Goal: Task Accomplishment & Management: Use online tool/utility

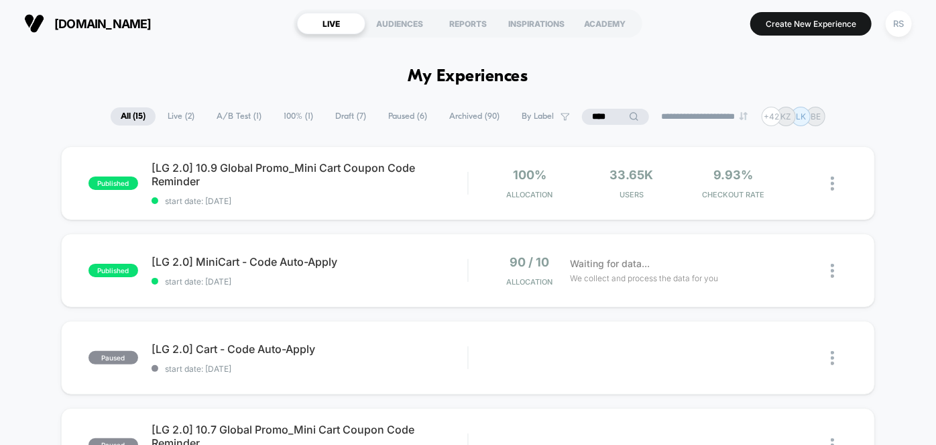
click at [592, 117] on input "****" at bounding box center [615, 117] width 67 height 16
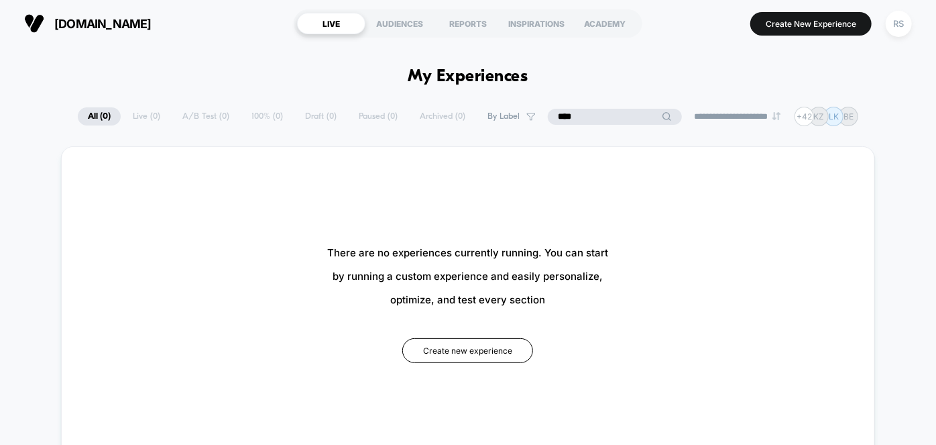
type input "*****"
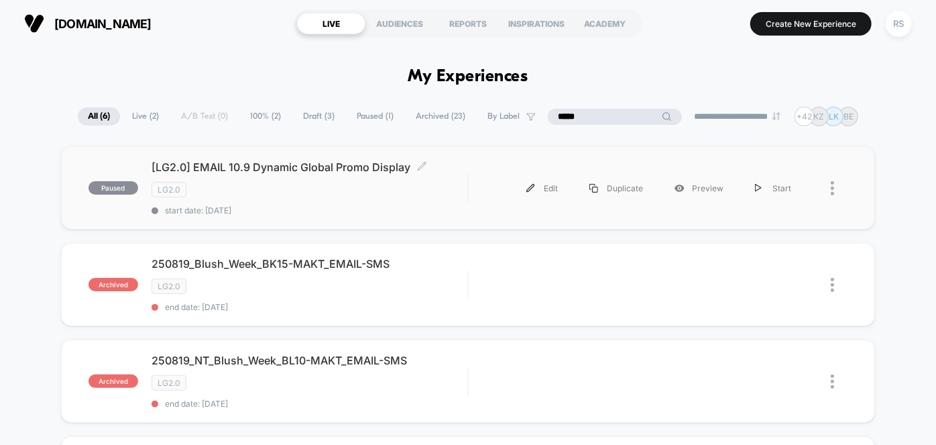
click at [365, 205] on span "start date: [DATE]" at bounding box center [310, 210] width 317 height 10
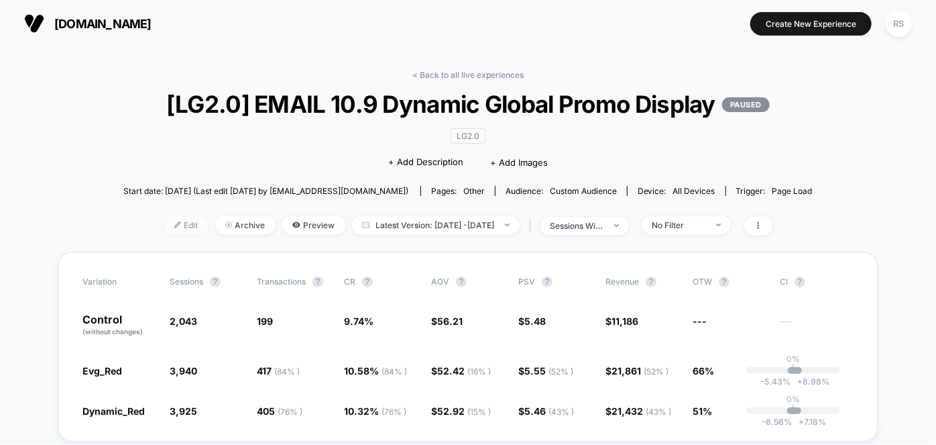
click at [170, 234] on span "Edit" at bounding box center [186, 225] width 44 height 18
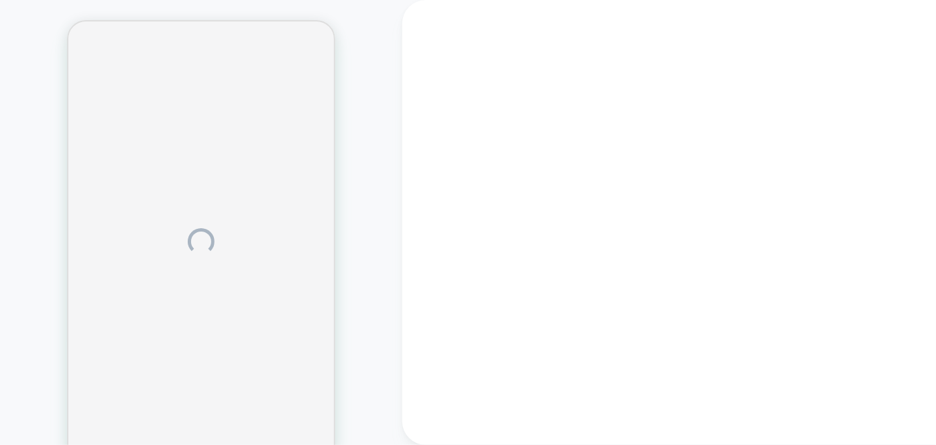
click at [435, 219] on div at bounding box center [697, 222] width 590 height 445
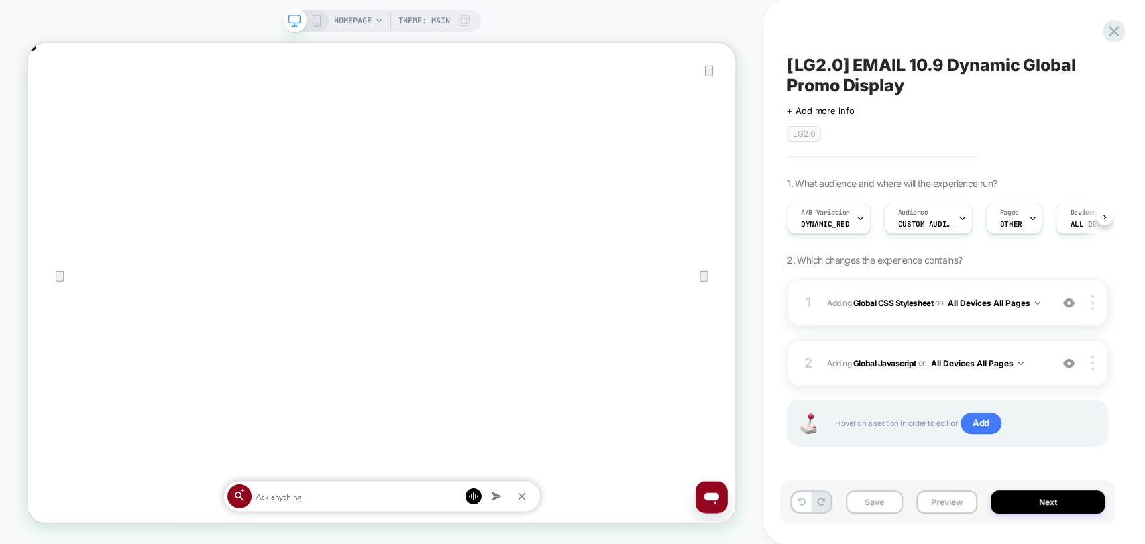
drag, startPoint x: 313, startPoint y: 23, endPoint x: 735, endPoint y: 538, distance: 665.9
click at [313, 23] on icon at bounding box center [317, 21] width 12 height 12
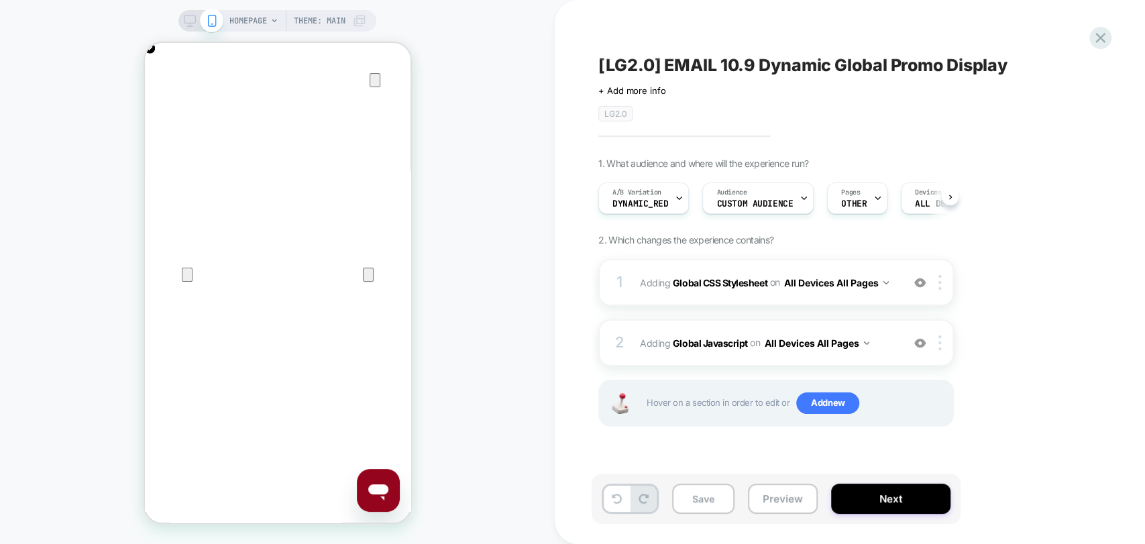
click at [253, 20] on span "HOMEPAGE" at bounding box center [248, 20] width 38 height 21
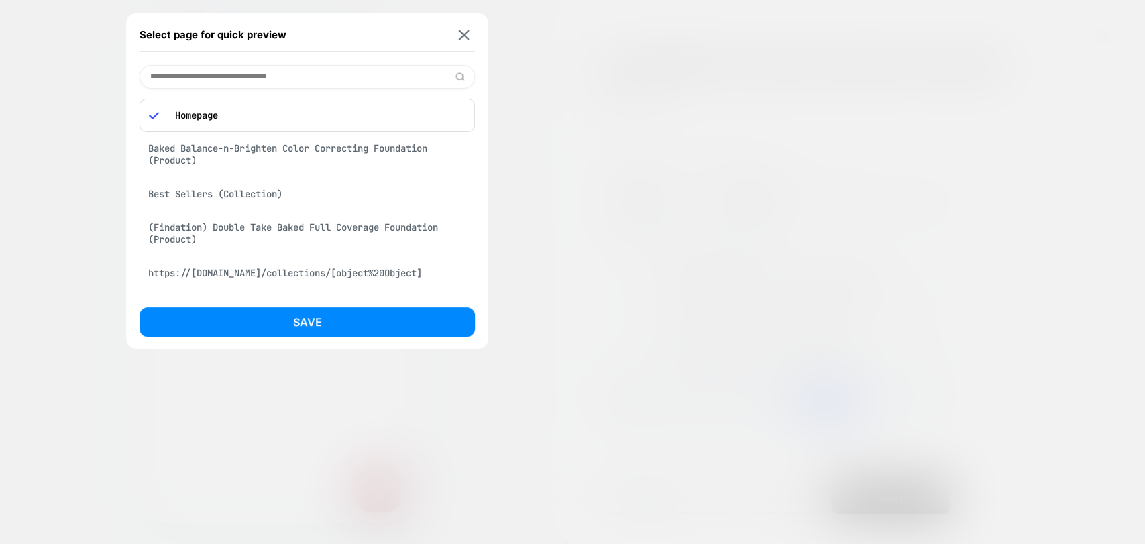
click at [266, 146] on div "Baked Balance-n-Brighten Color Correcting Foundation (Product)" at bounding box center [307, 155] width 335 height 38
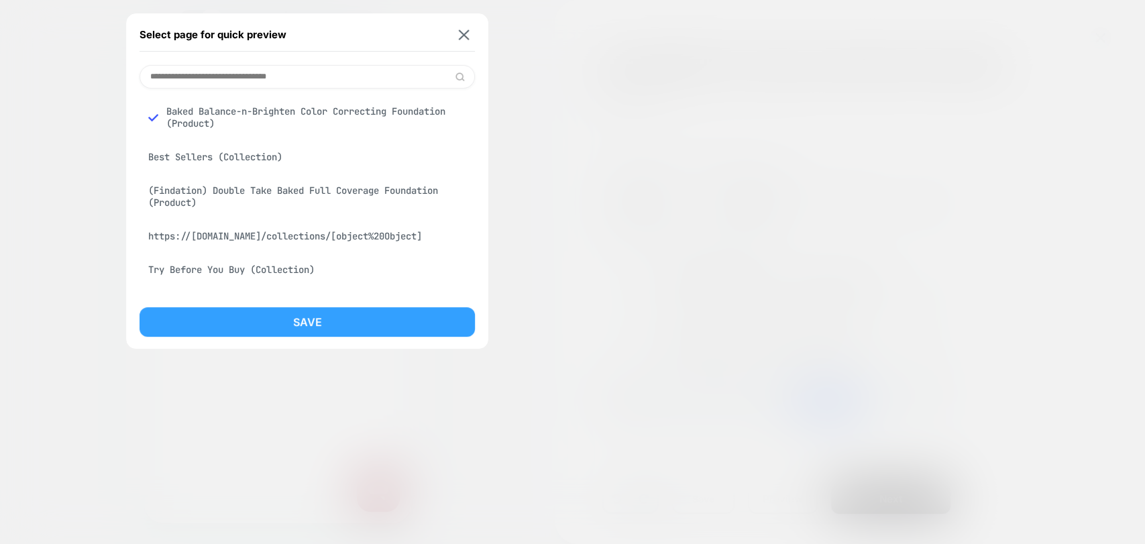
click at [339, 316] on button "Save" at bounding box center [307, 322] width 335 height 30
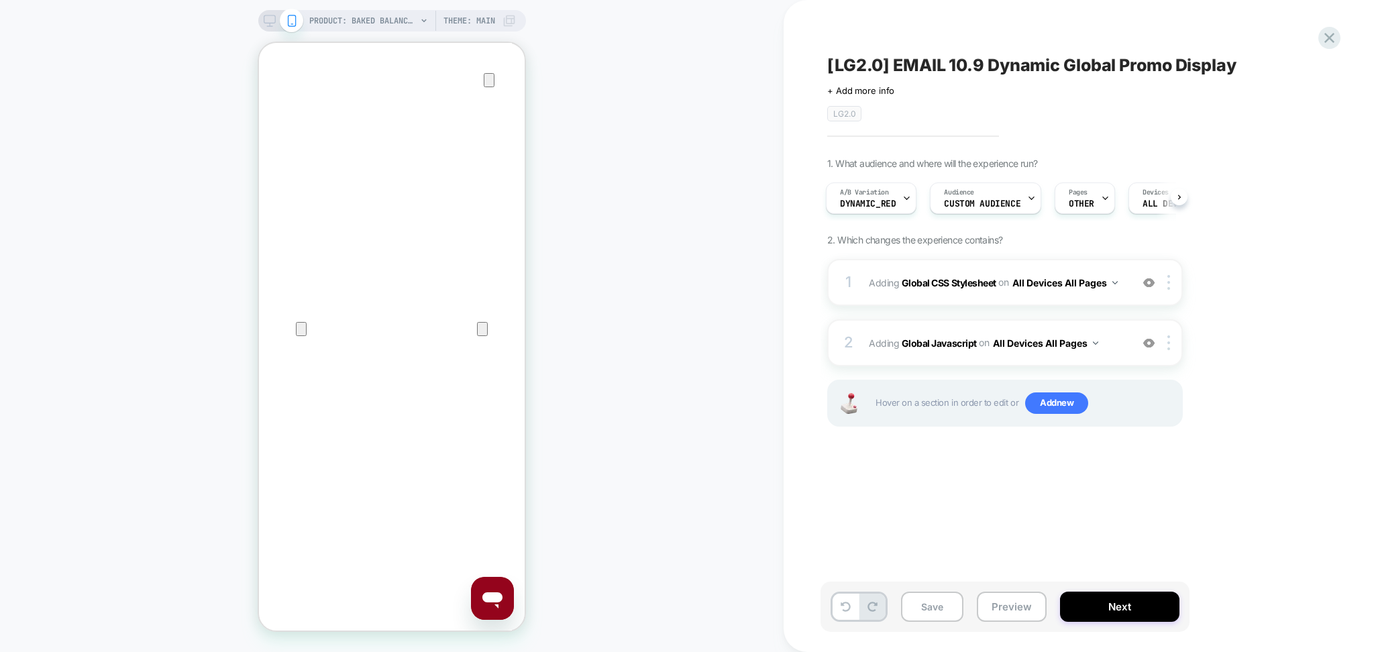
click at [926, 425] on div "[LG2.0] EMAIL 10.9 Dynamic Global Promo Display Click to edit experience detail…" at bounding box center [1079, 326] width 590 height 652
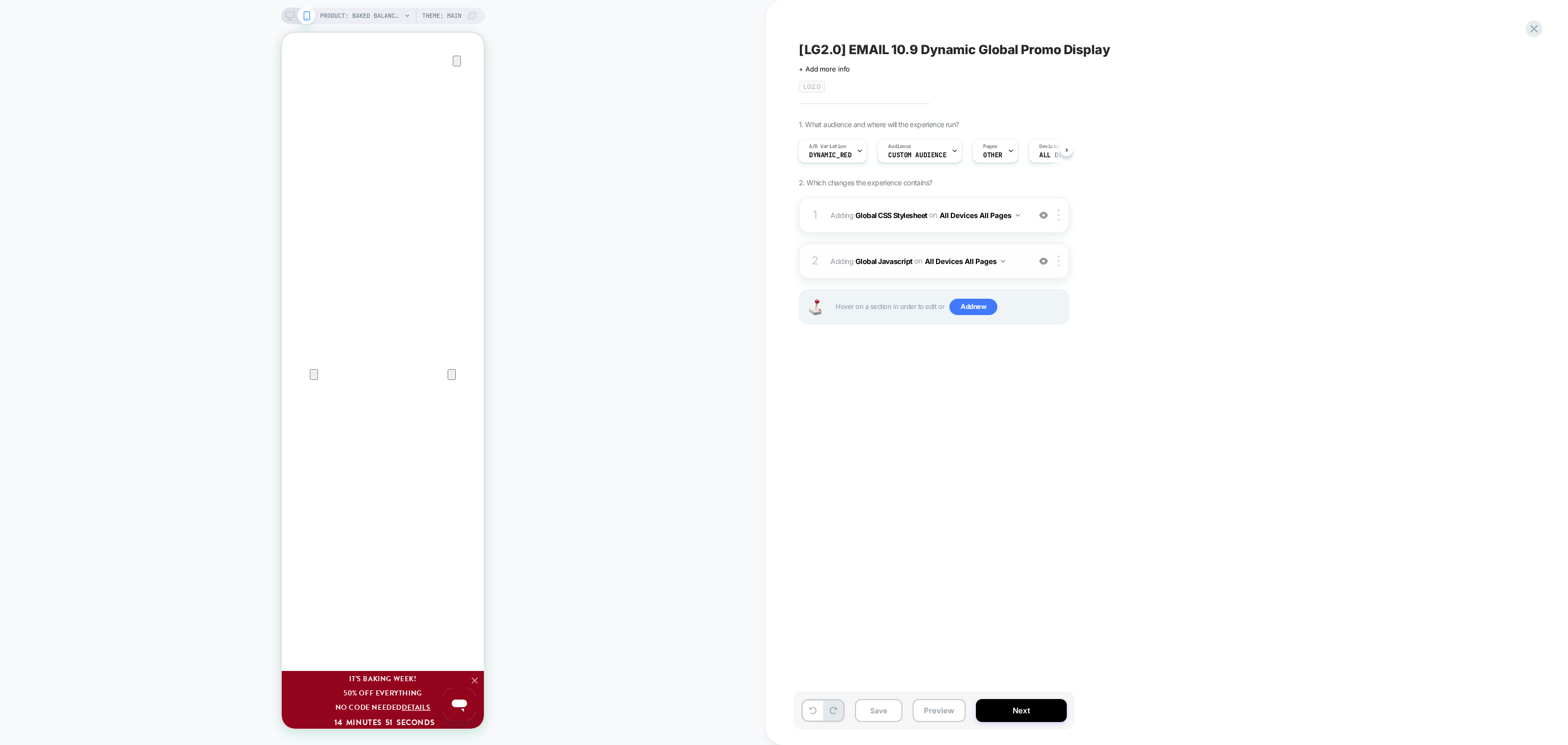
click at [704, 264] on img at bounding box center [1043, 260] width 8 height 8
click at [704, 215] on img at bounding box center [1043, 215] width 8 height 8
click at [704, 323] on button "Preview" at bounding box center [939, 710] width 53 height 23
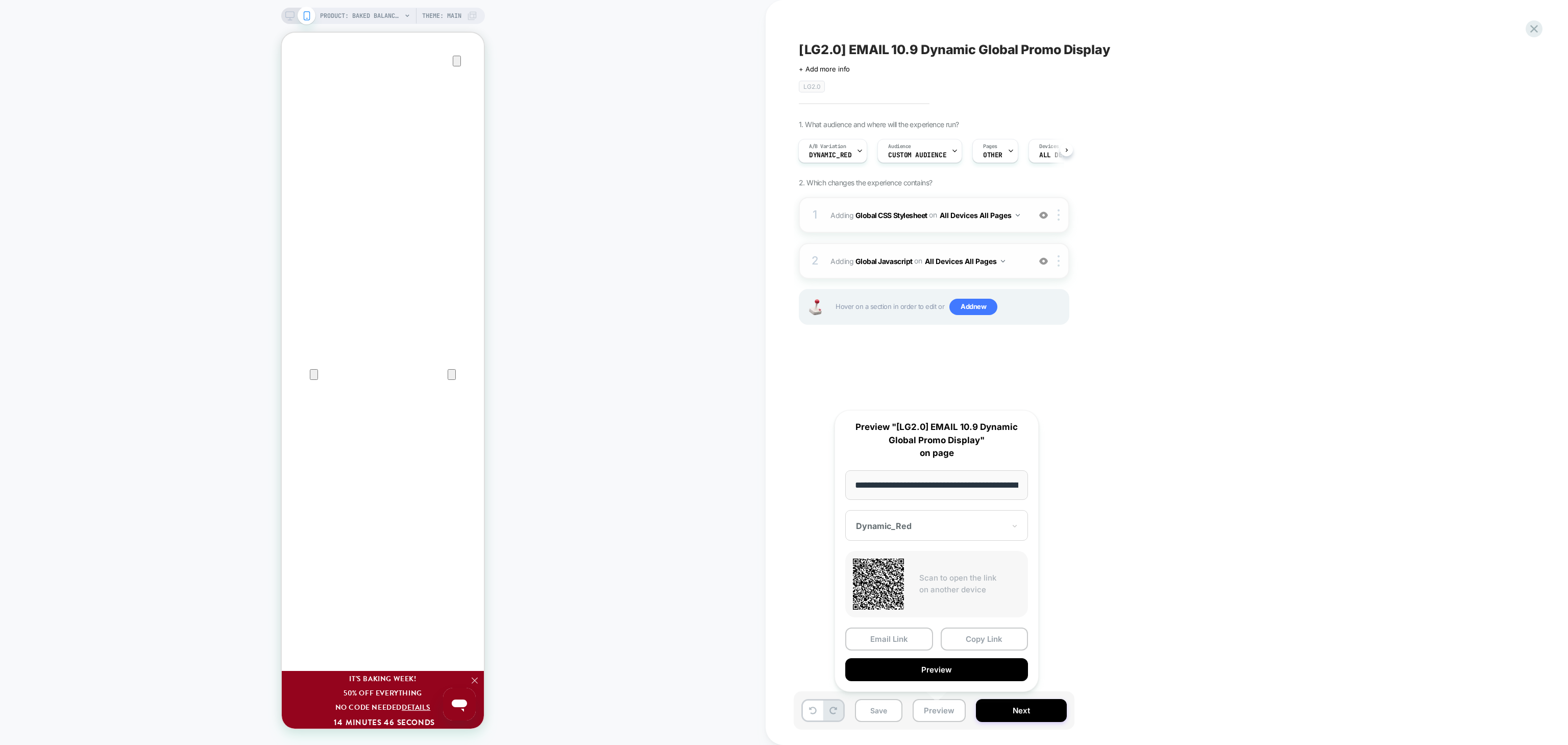
scroll to position [0, 291]
click at [704, 323] on button "Copy Link" at bounding box center [984, 638] width 87 height 23
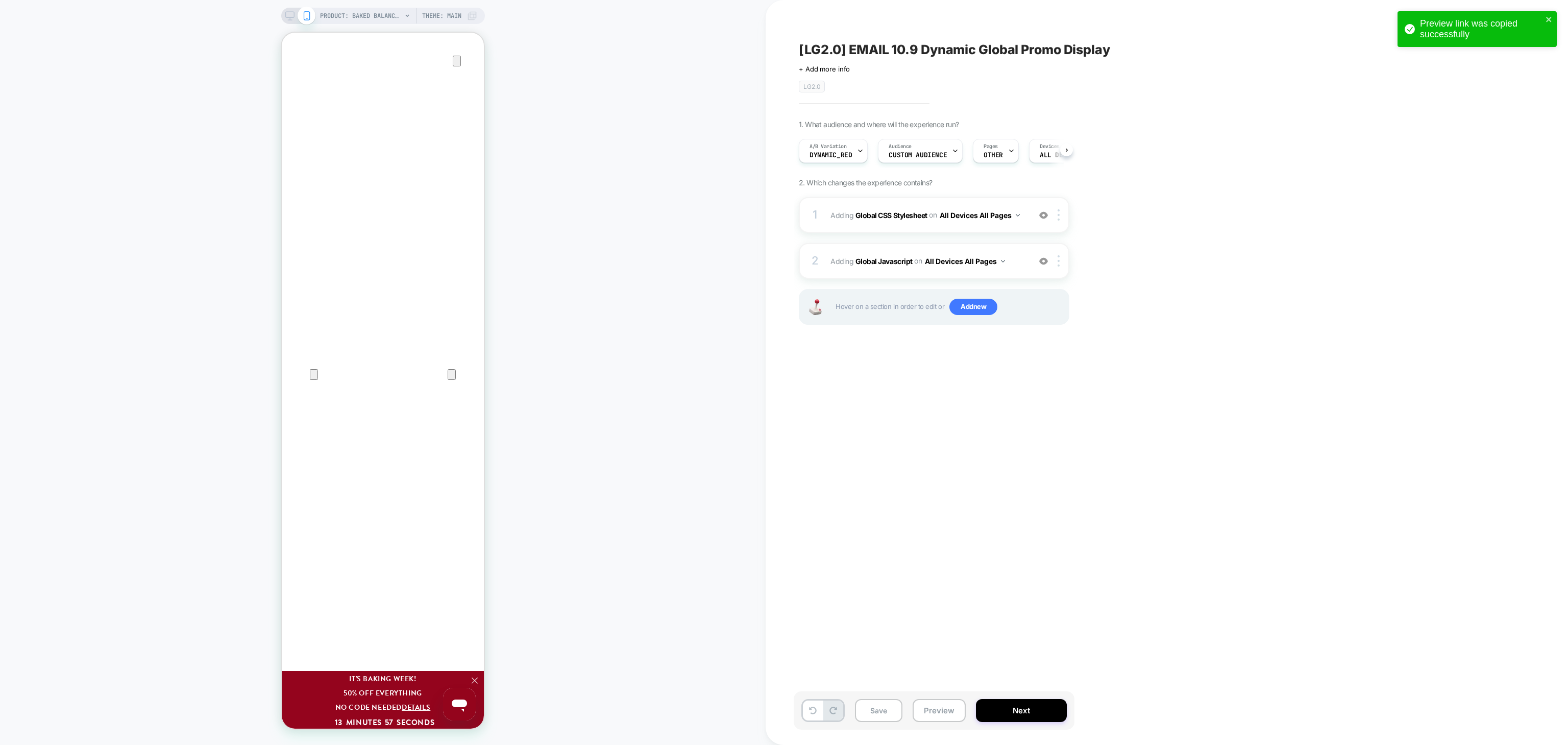
scroll to position [0, 1]
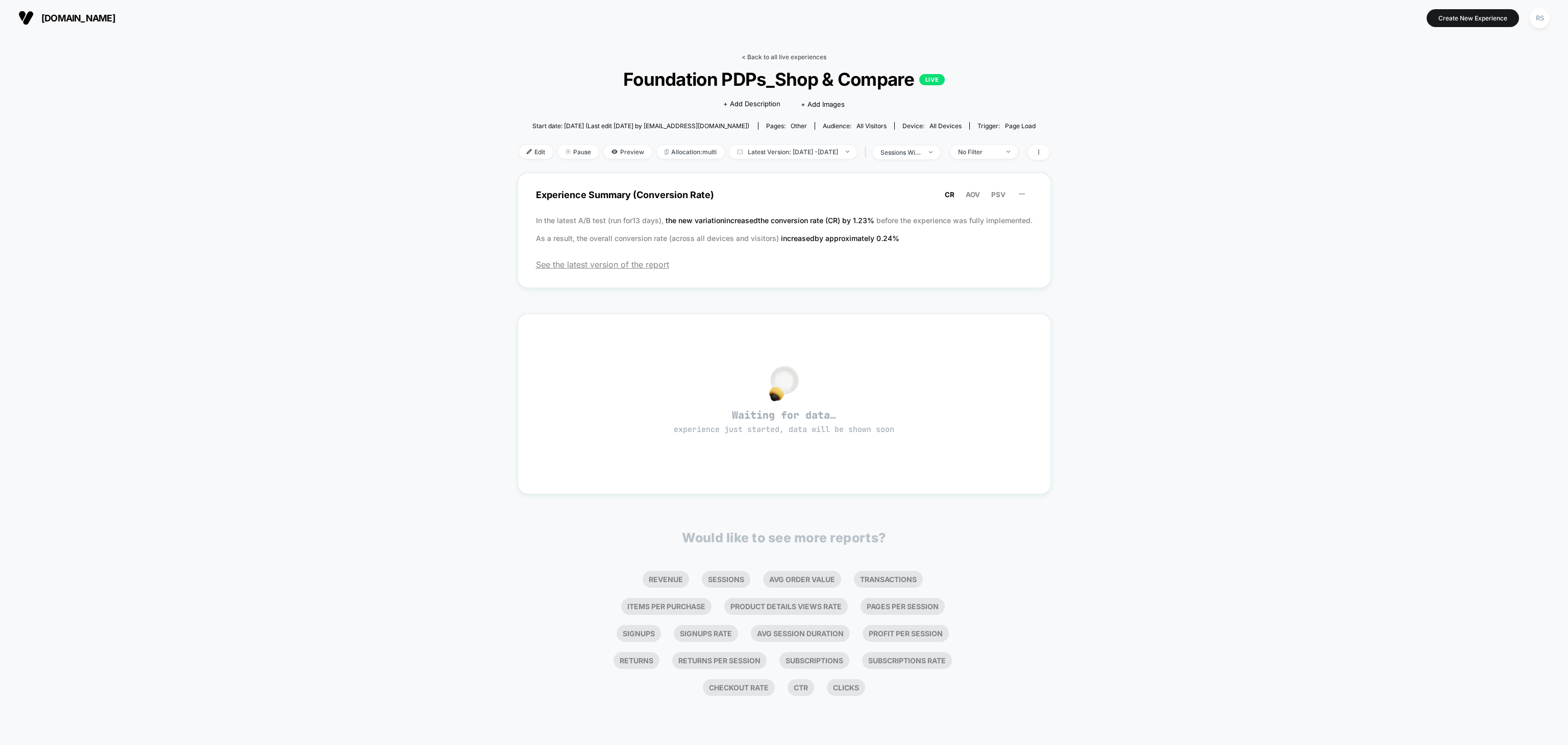
click at [794, 57] on link "< Back to all live experiences" at bounding box center [784, 57] width 84 height 8
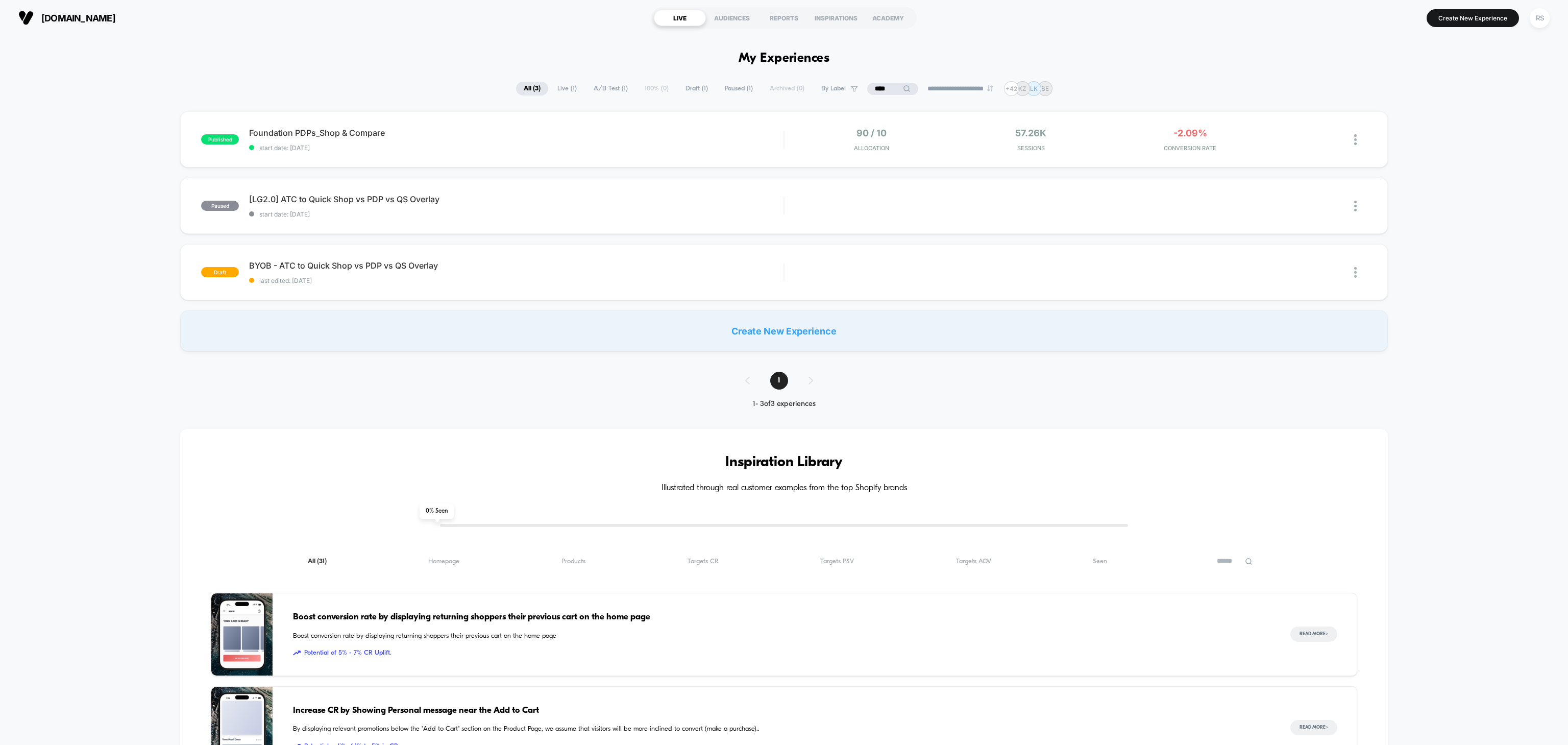
click at [870, 91] on input "****" at bounding box center [892, 89] width 51 height 12
click at [870, 91] on input "****" at bounding box center [892, 89] width 102 height 12
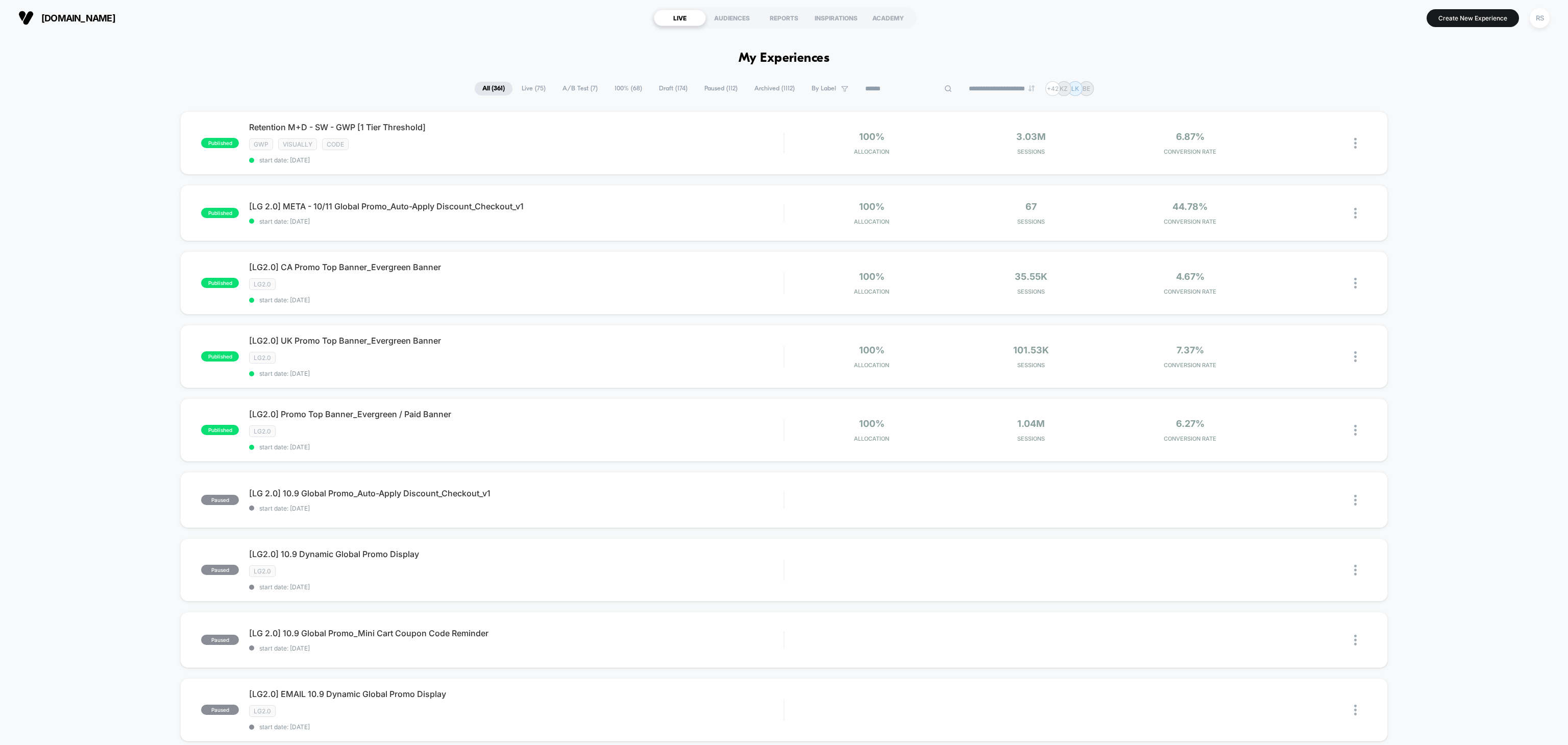
click at [670, 88] on span "Draft ( 174 )" at bounding box center [673, 88] width 44 height 14
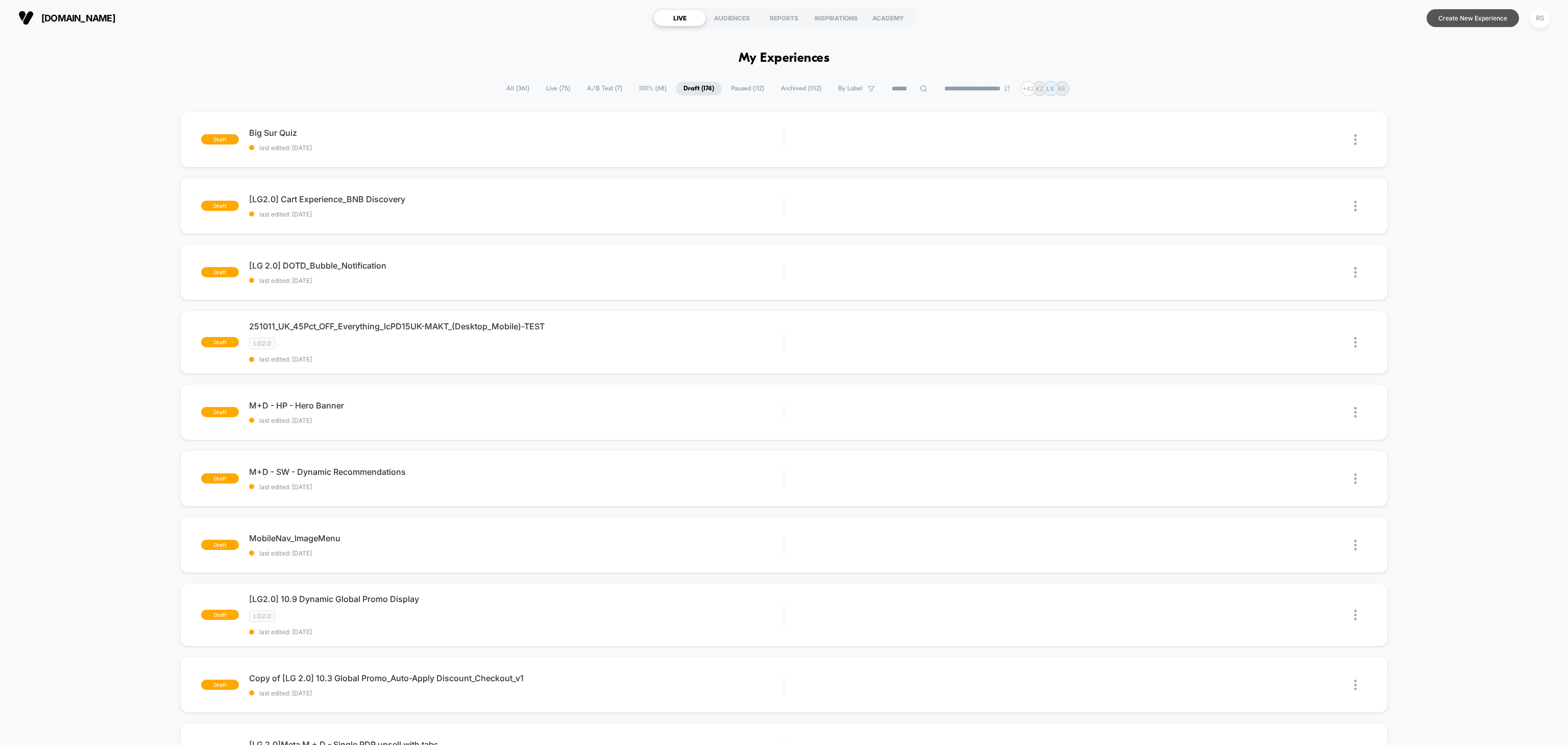
click at [1486, 15] on button "Create New Experience" at bounding box center [1472, 18] width 92 height 18
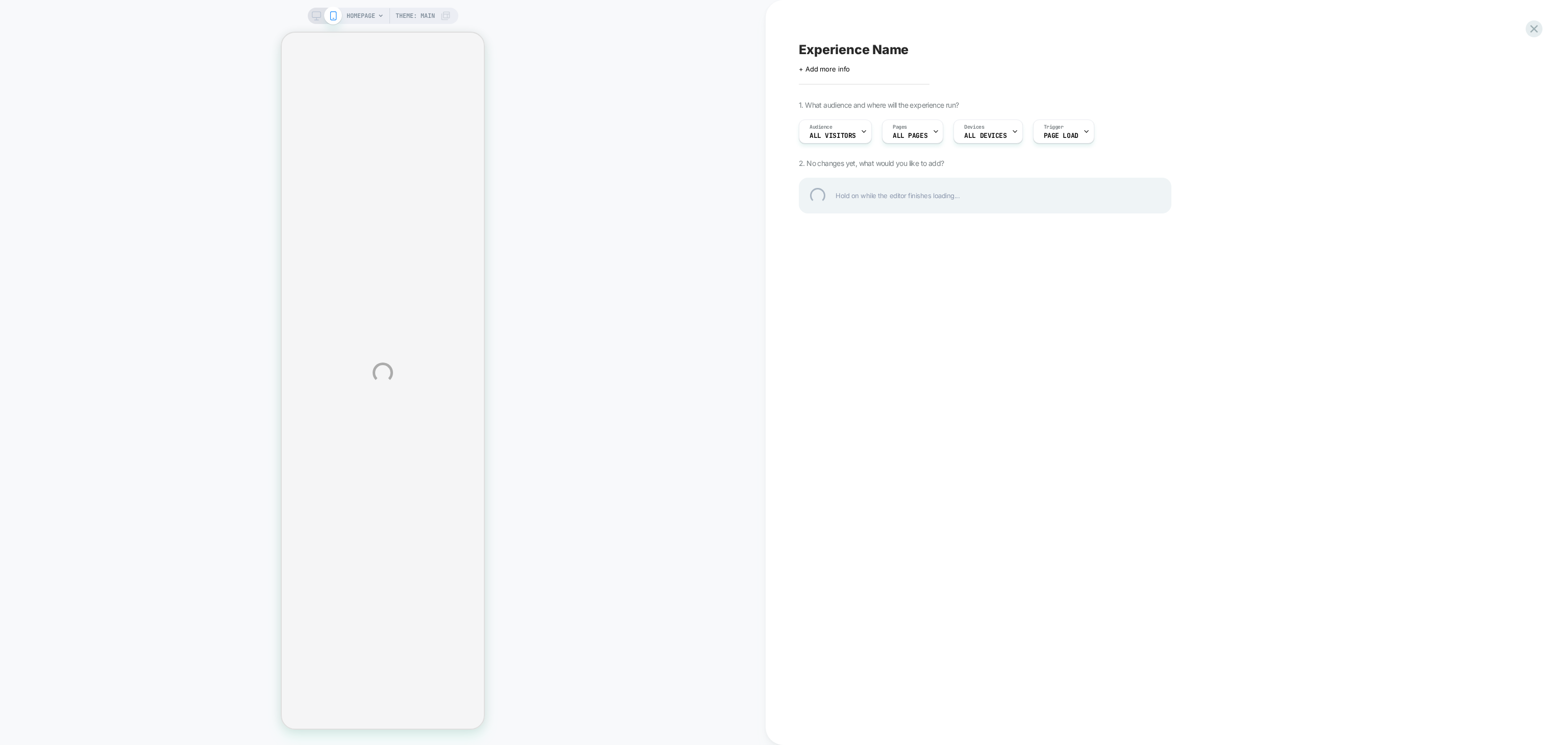
click at [870, 50] on div "Experience Name" at bounding box center [985, 49] width 373 height 15
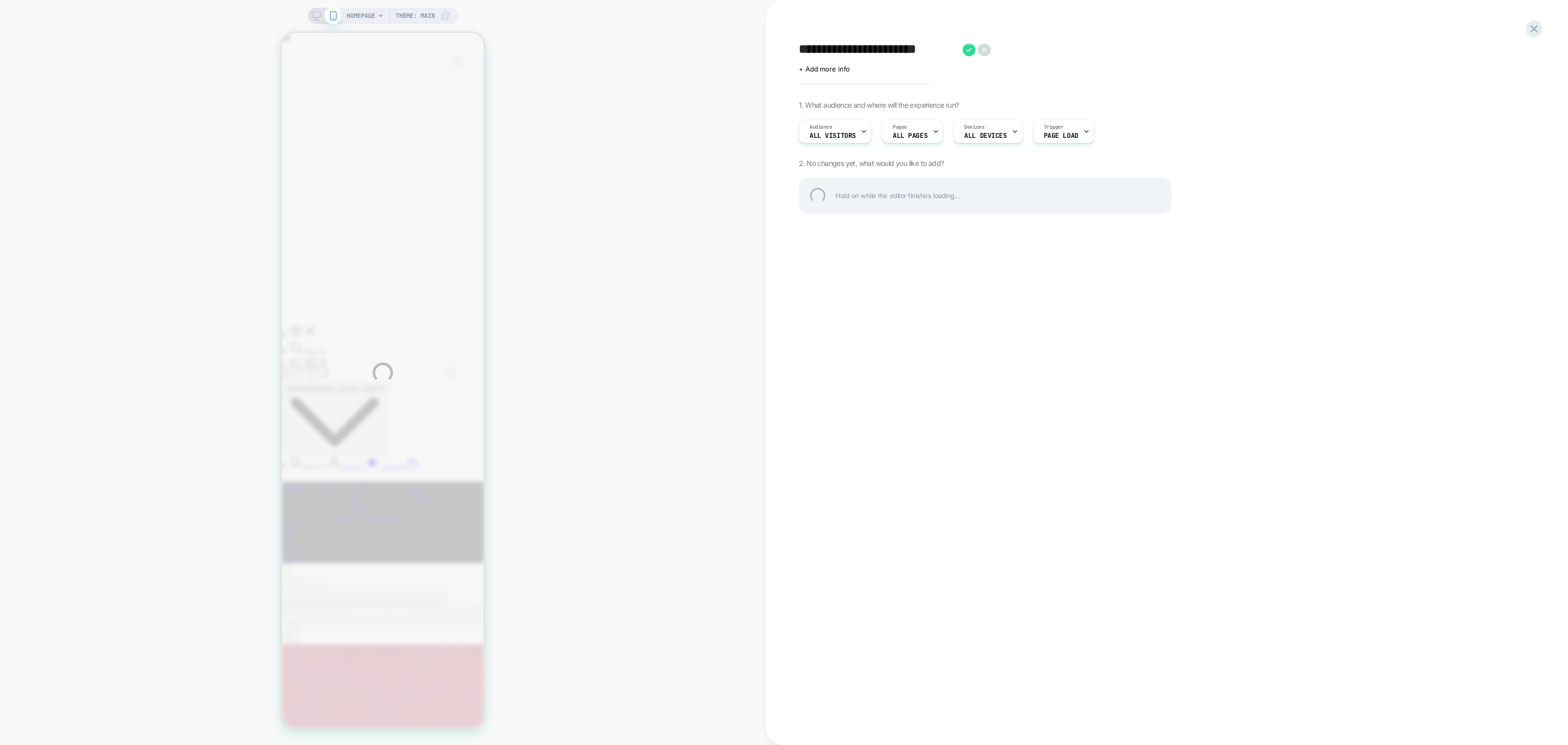
type textarea "**********"
click at [1032, 50] on icon at bounding box center [1030, 49] width 13 height 13
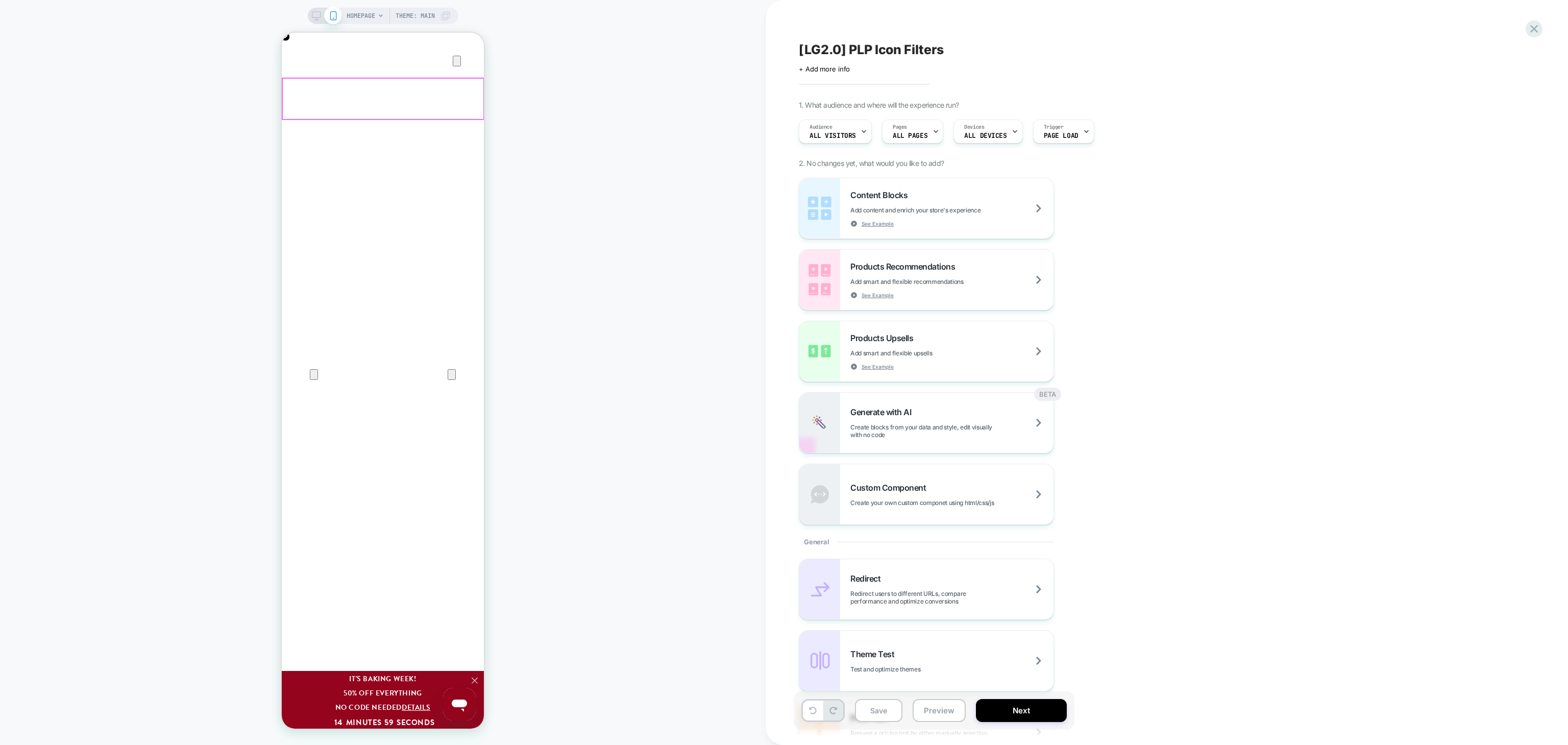
click at [374, 18] on div "HOMEPAGE Theme: MAIN" at bounding box center [398, 15] width 104 height 16
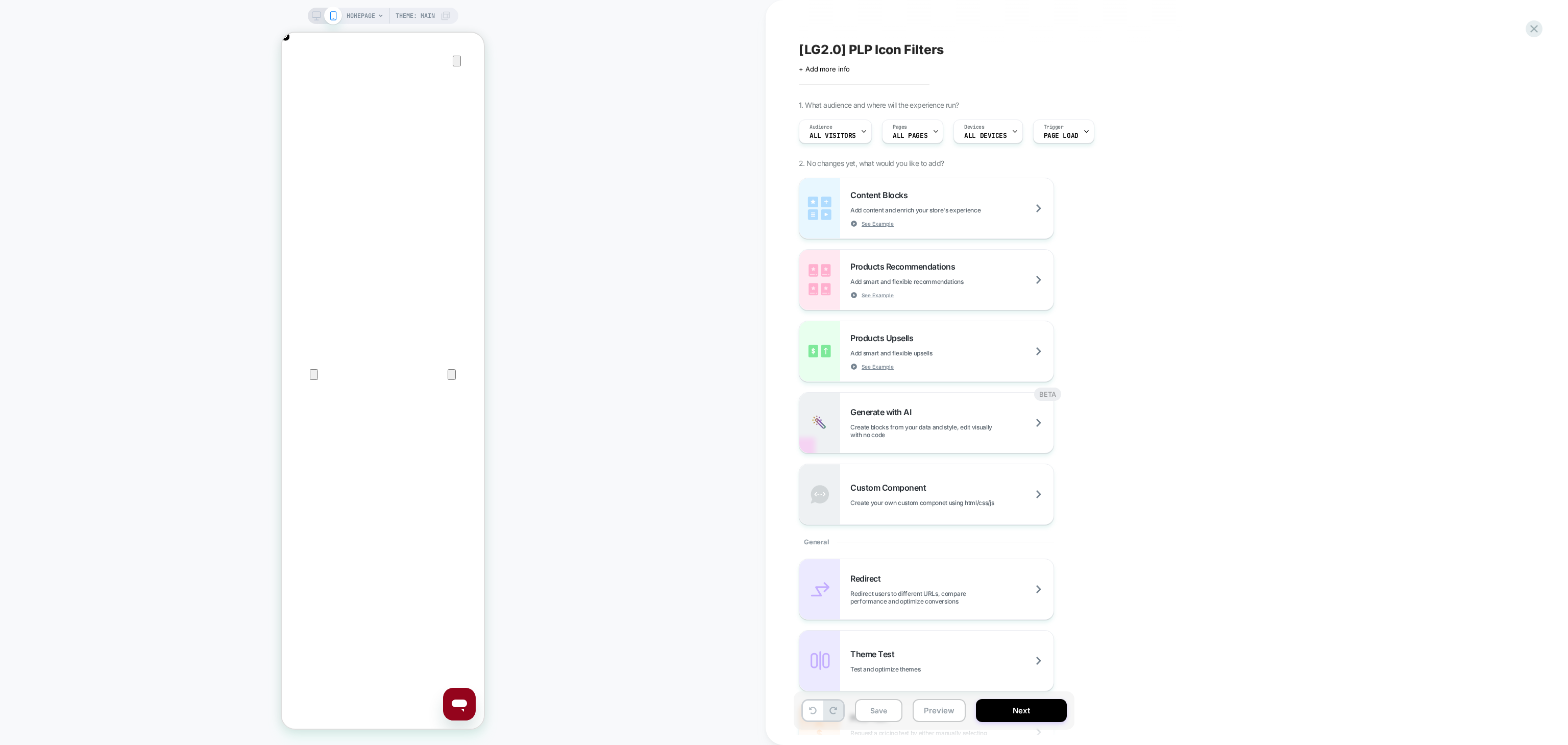
click at [367, 16] on span "HOMEPAGE" at bounding box center [361, 15] width 29 height 16
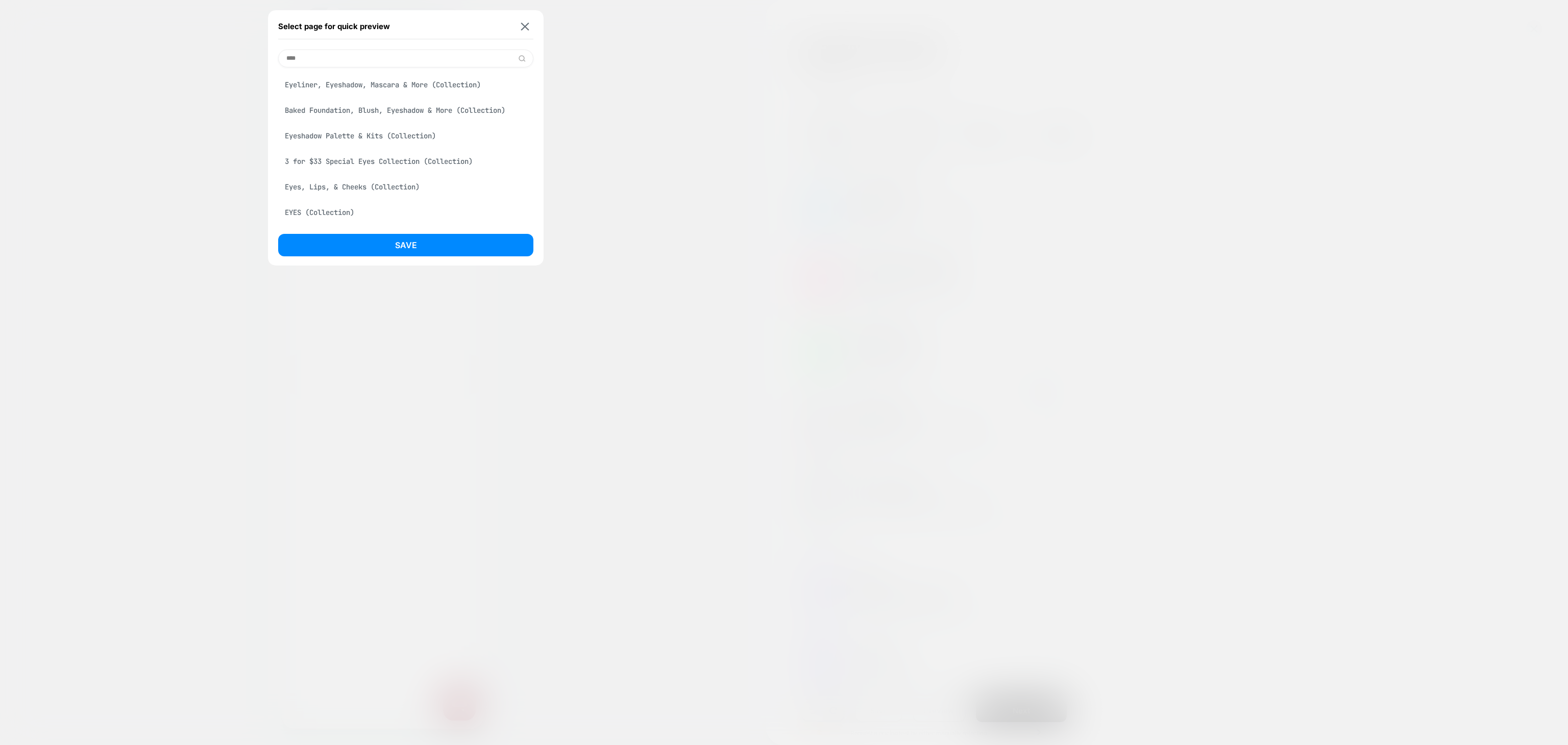
scroll to position [0, 405]
type input "****"
click at [434, 81] on div "Eyeliner, Eyeshadow, Mascara & More (Collection)" at bounding box center [406, 84] width 255 height 19
click at [460, 246] on button "Save" at bounding box center [406, 245] width 255 height 23
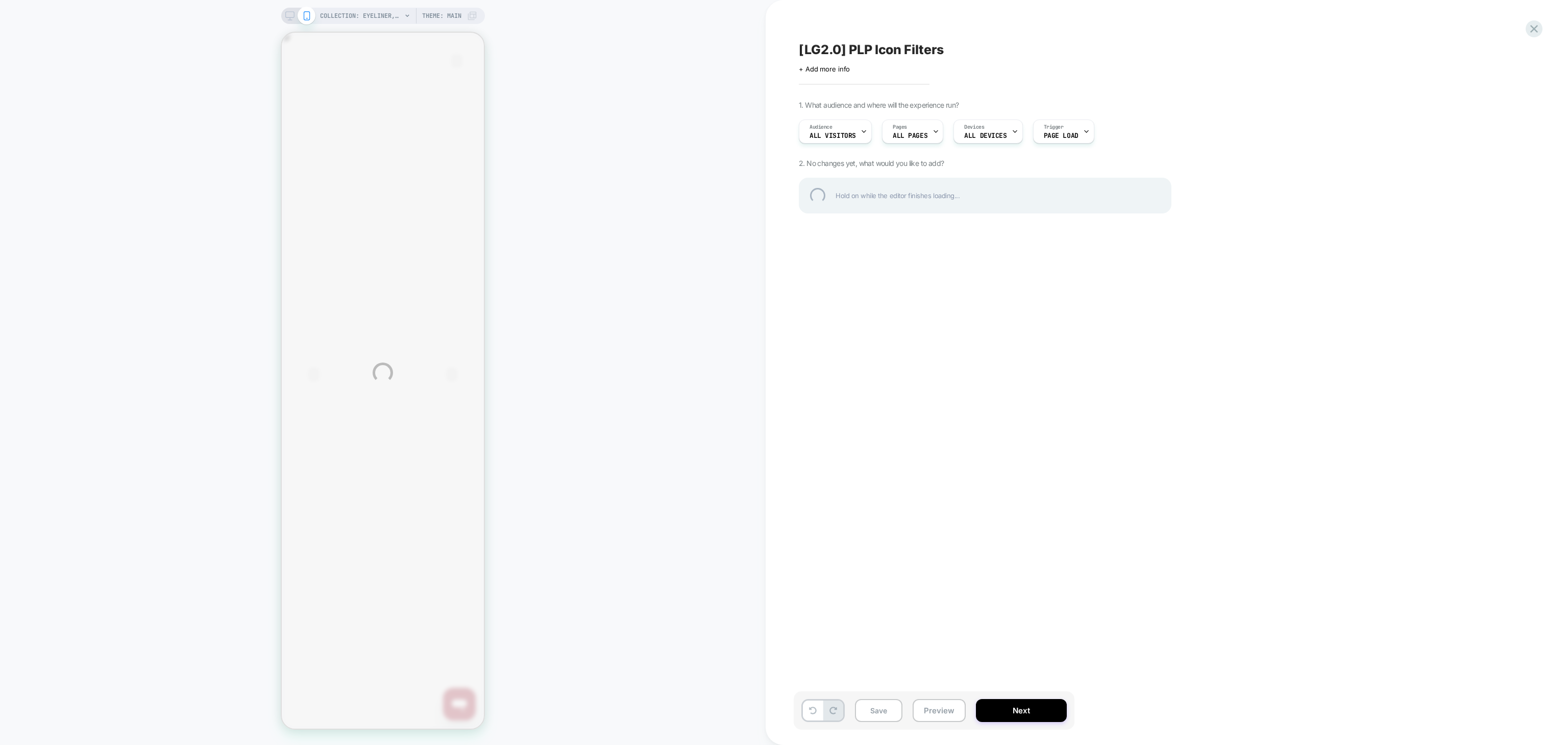
scroll to position [0, 0]
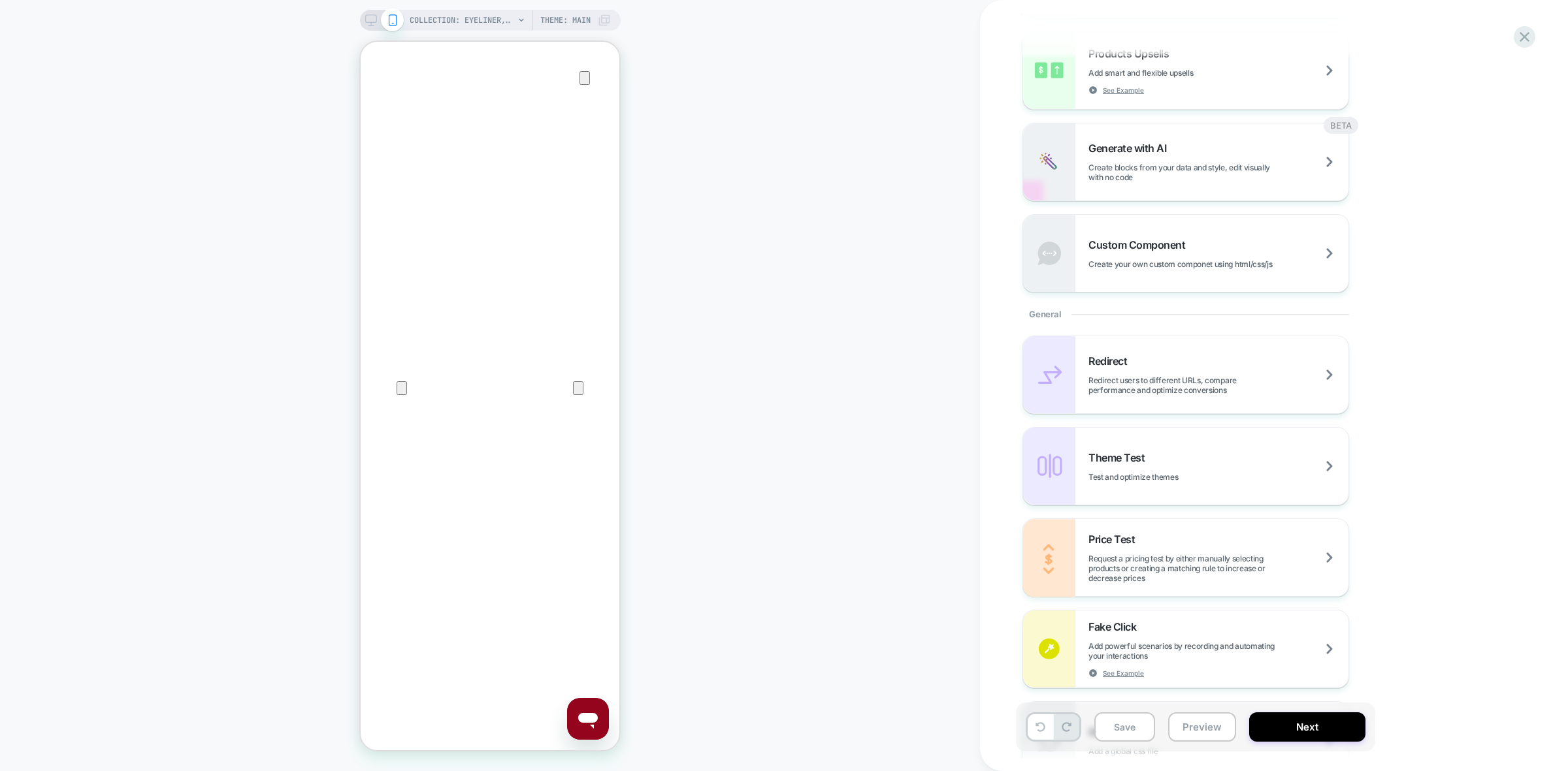
scroll to position [381, 0]
click at [1193, 249] on div "Custom Component Create your own custom componet using html/css/js" at bounding box center [1218, 252] width 260 height 31
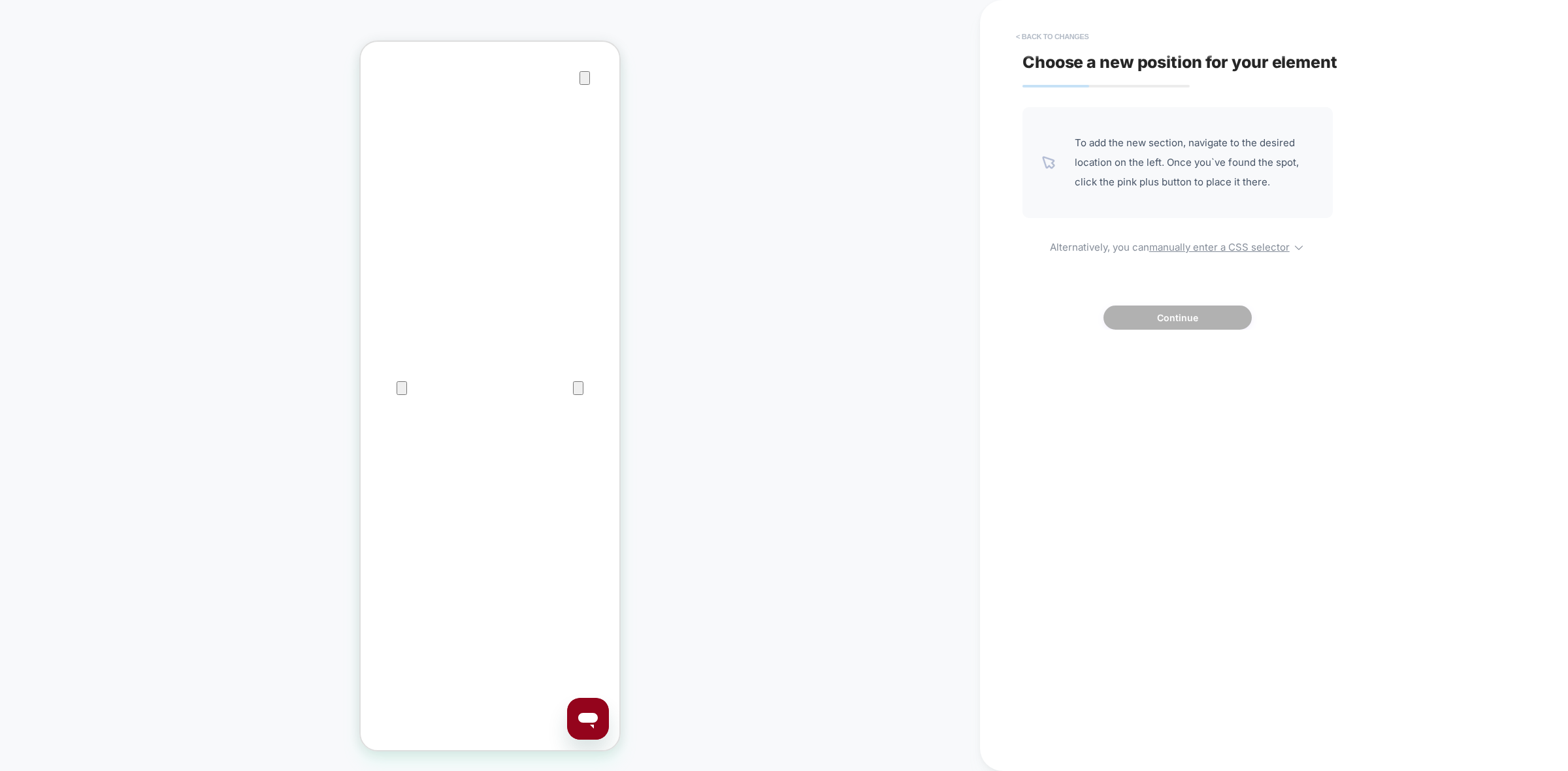
click at [1071, 33] on button "< Back to changes" at bounding box center [1052, 36] width 87 height 20
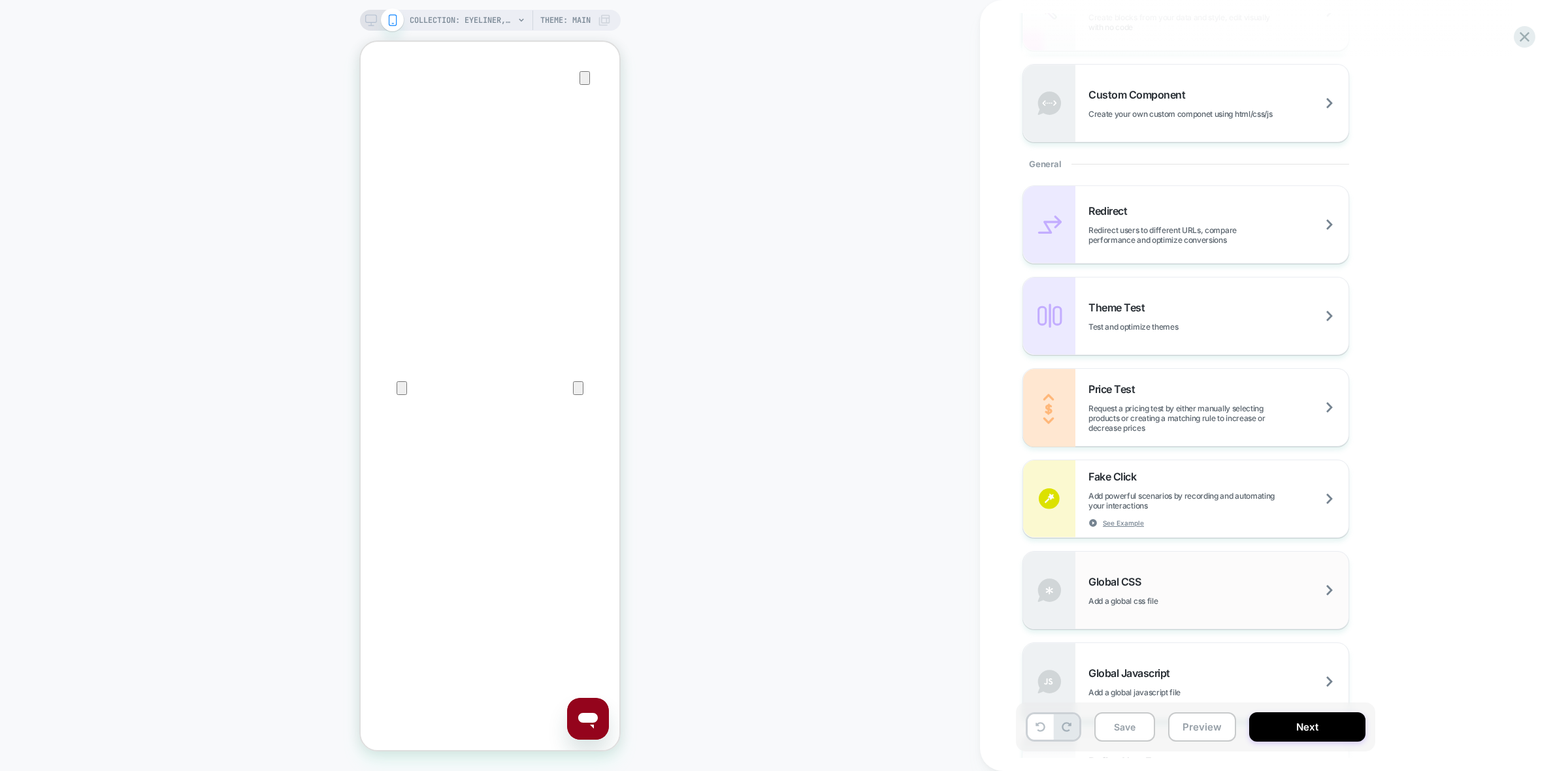
scroll to position [571, 0]
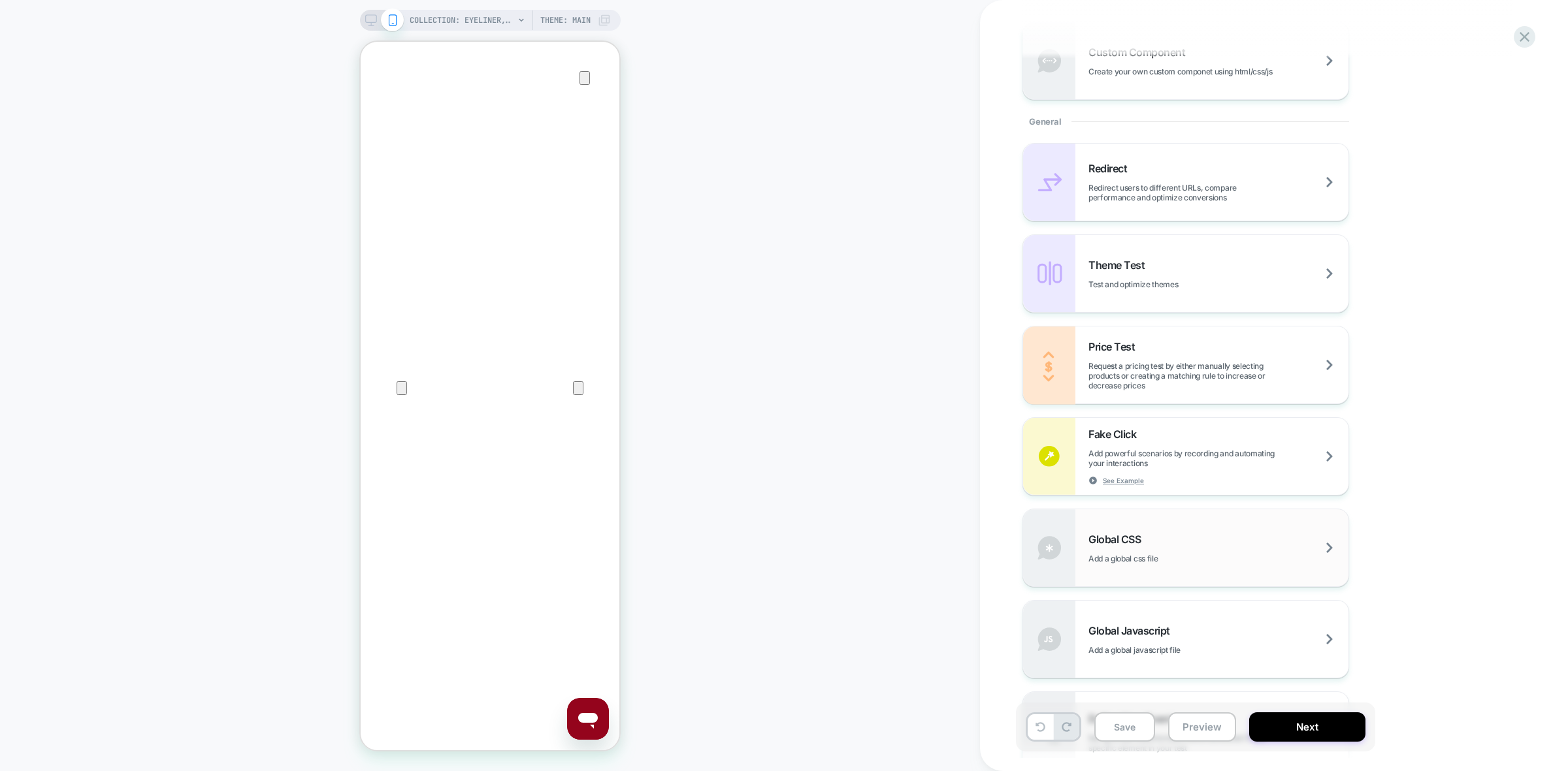
click at [1164, 549] on div "Global CSS Add a global css file" at bounding box center [1218, 548] width 260 height 31
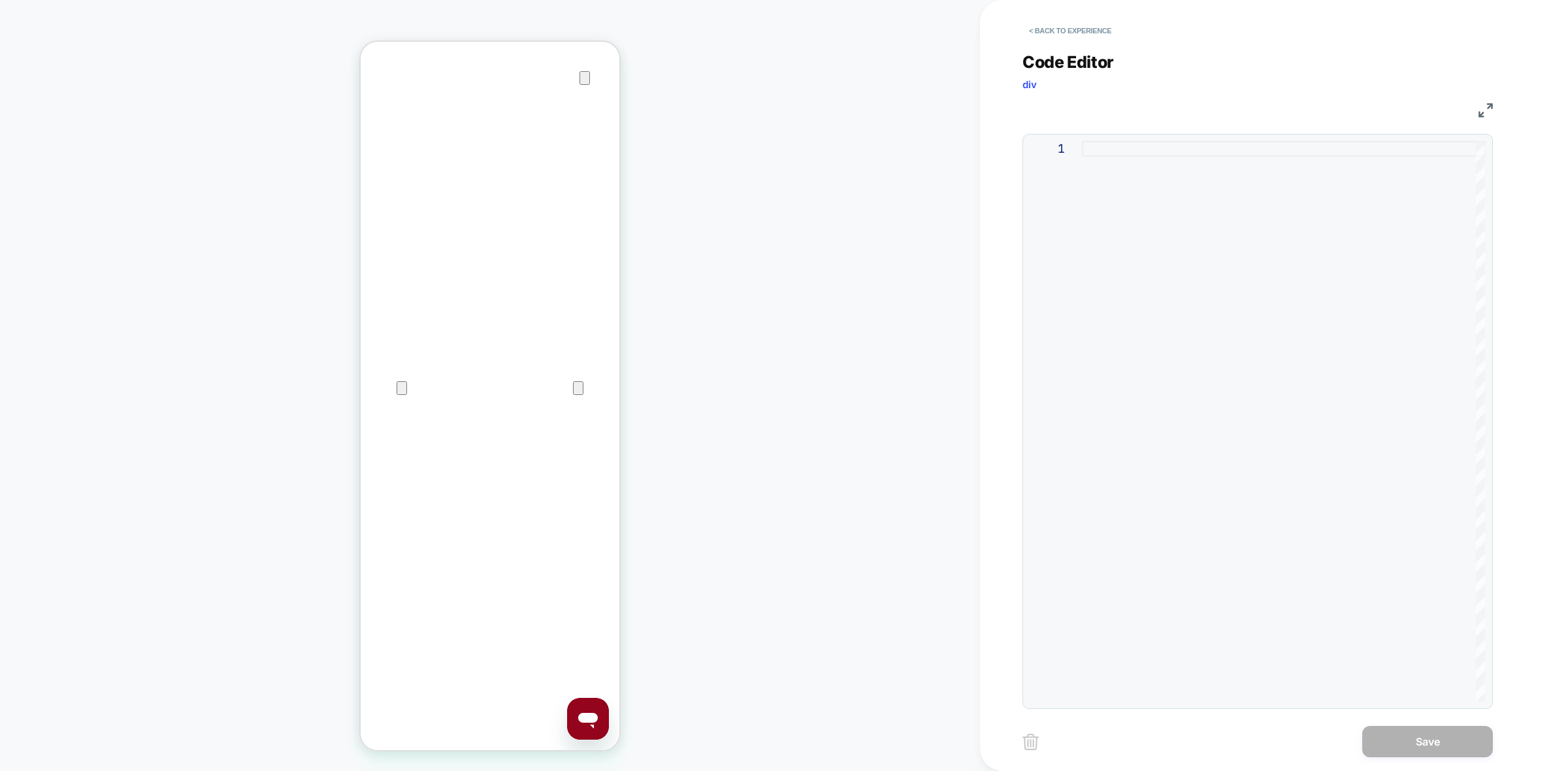
click at [1102, 156] on div at bounding box center [1284, 422] width 403 height 561
click at [1254, 142] on div ".facets-vertical-sort" at bounding box center [1284, 422] width 403 height 561
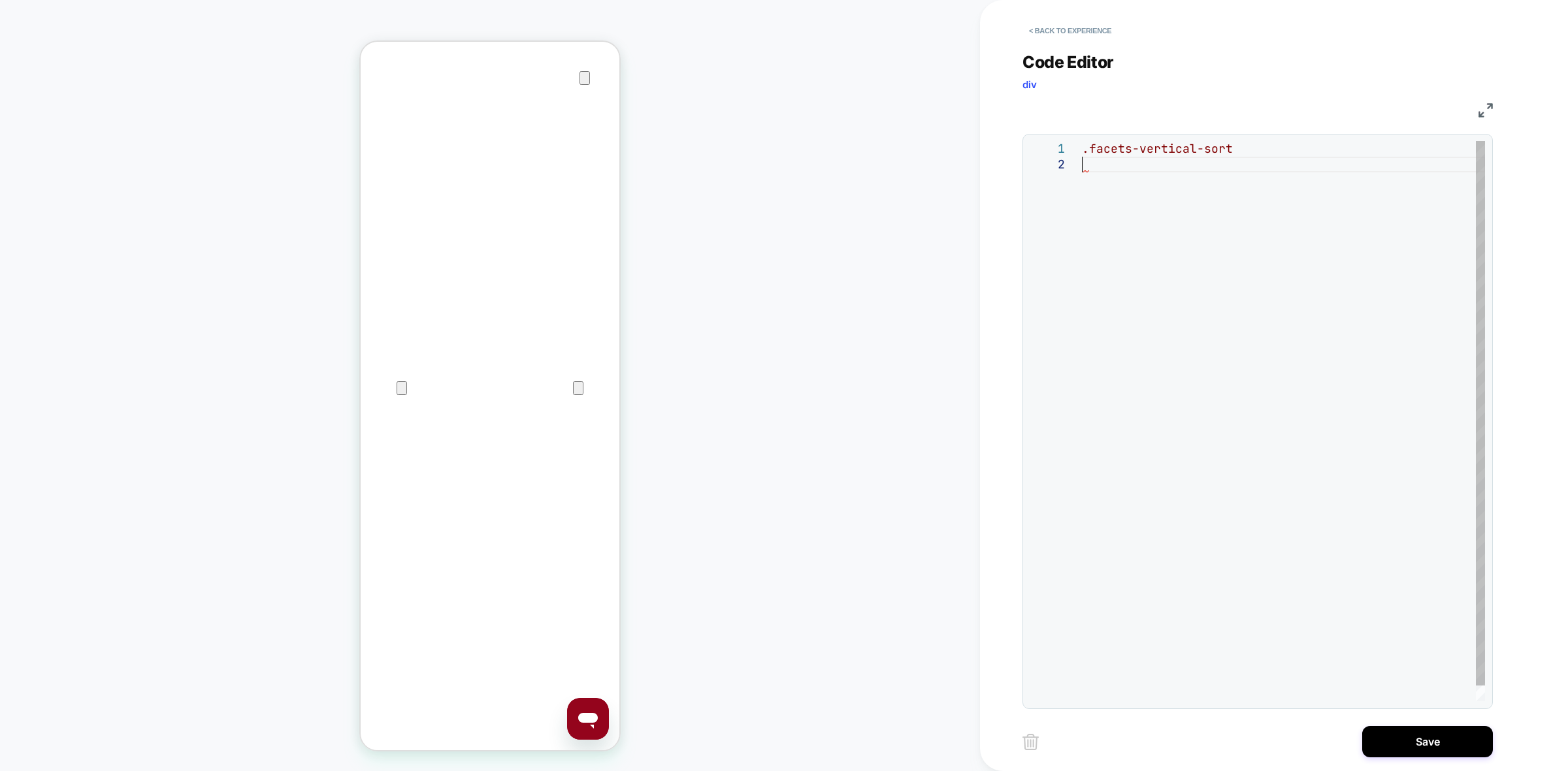
scroll to position [15, 0]
click at [1140, 152] on div ".facets-vertical-sort display: none ! important" at bounding box center [1284, 429] width 403 height 576
click at [1197, 190] on div ".facets-vertical-sort display: none ! important" at bounding box center [1284, 429] width 403 height 576
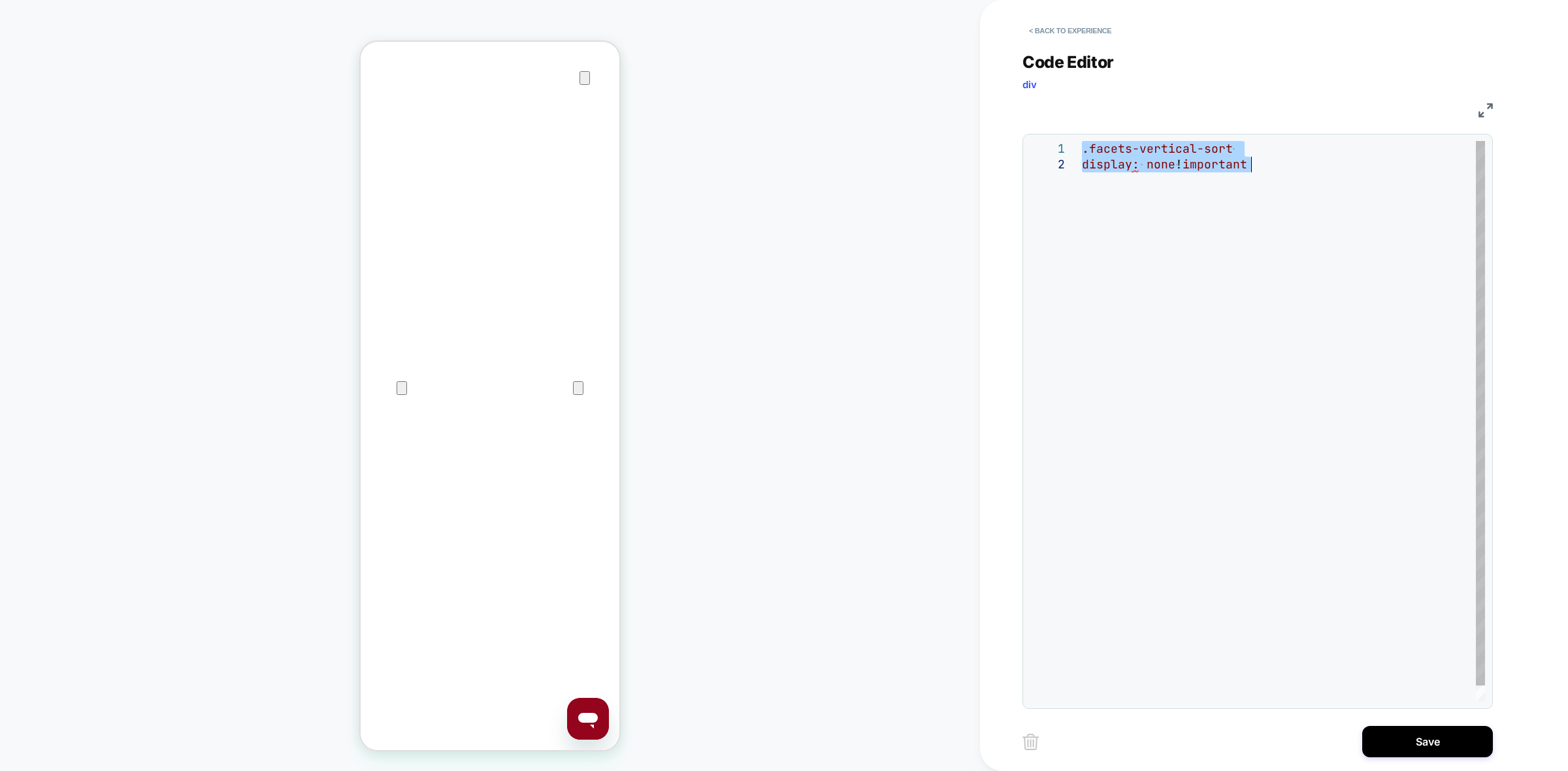
type textarea "**********"
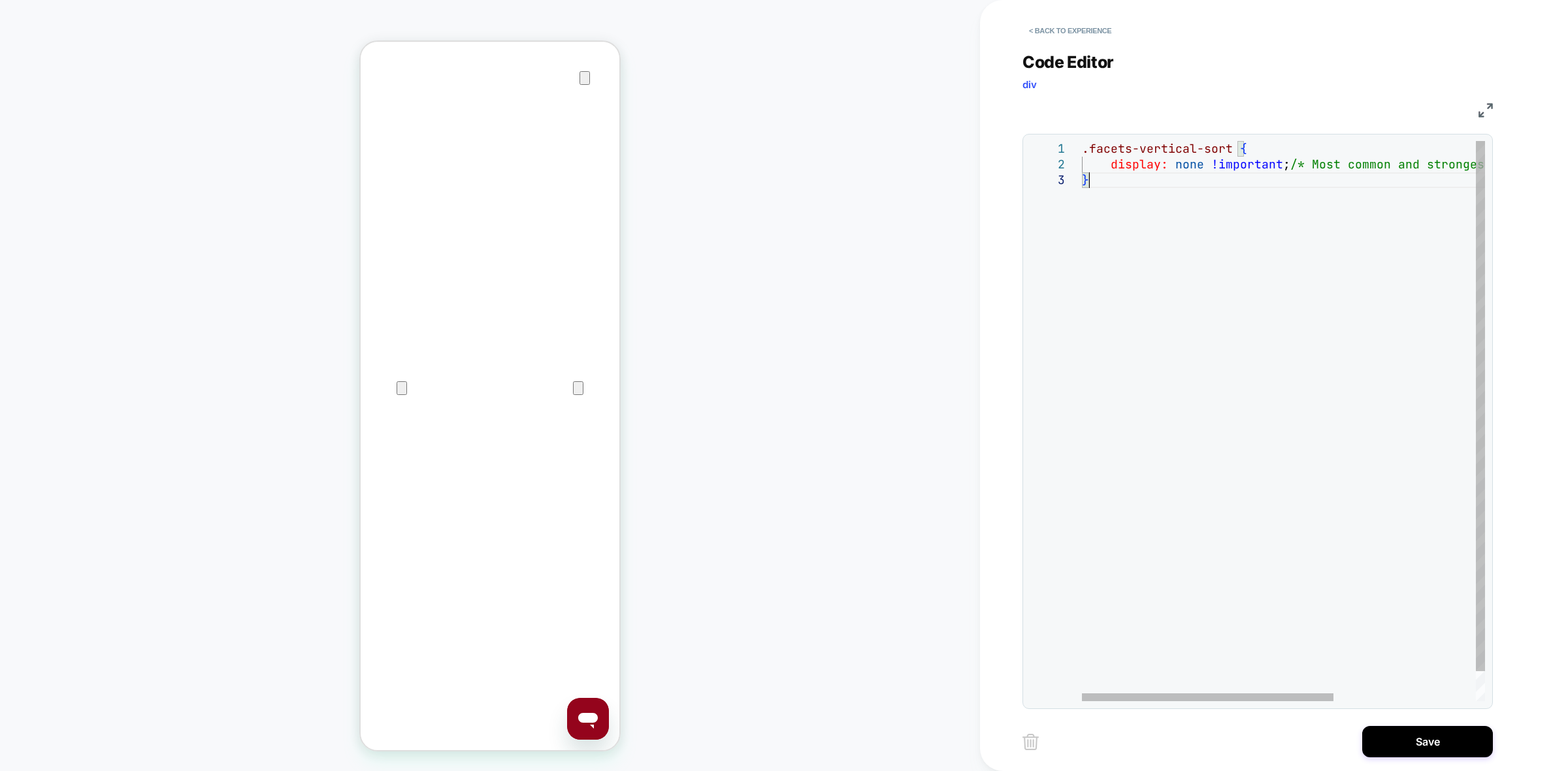
click at [1160, 179] on div ".facets-vertical-sort { display: none !important ; /* Most common and strongest…" at bounding box center [1397, 437] width 630 height 592
click at [1180, 165] on div ".facets-vertical-sort { display: none !important ; /* Most common and strongest…" at bounding box center [1397, 437] width 630 height 592
click at [1083, 149] on div ".facets-vertical-sort { display: none !important ; /* Most common and strongest…" at bounding box center [1397, 437] width 630 height 592
click at [1418, 282] on div ".facets-vertical-sort { display: none !important ; /* Most common and strongest…" at bounding box center [1397, 437] width 630 height 592
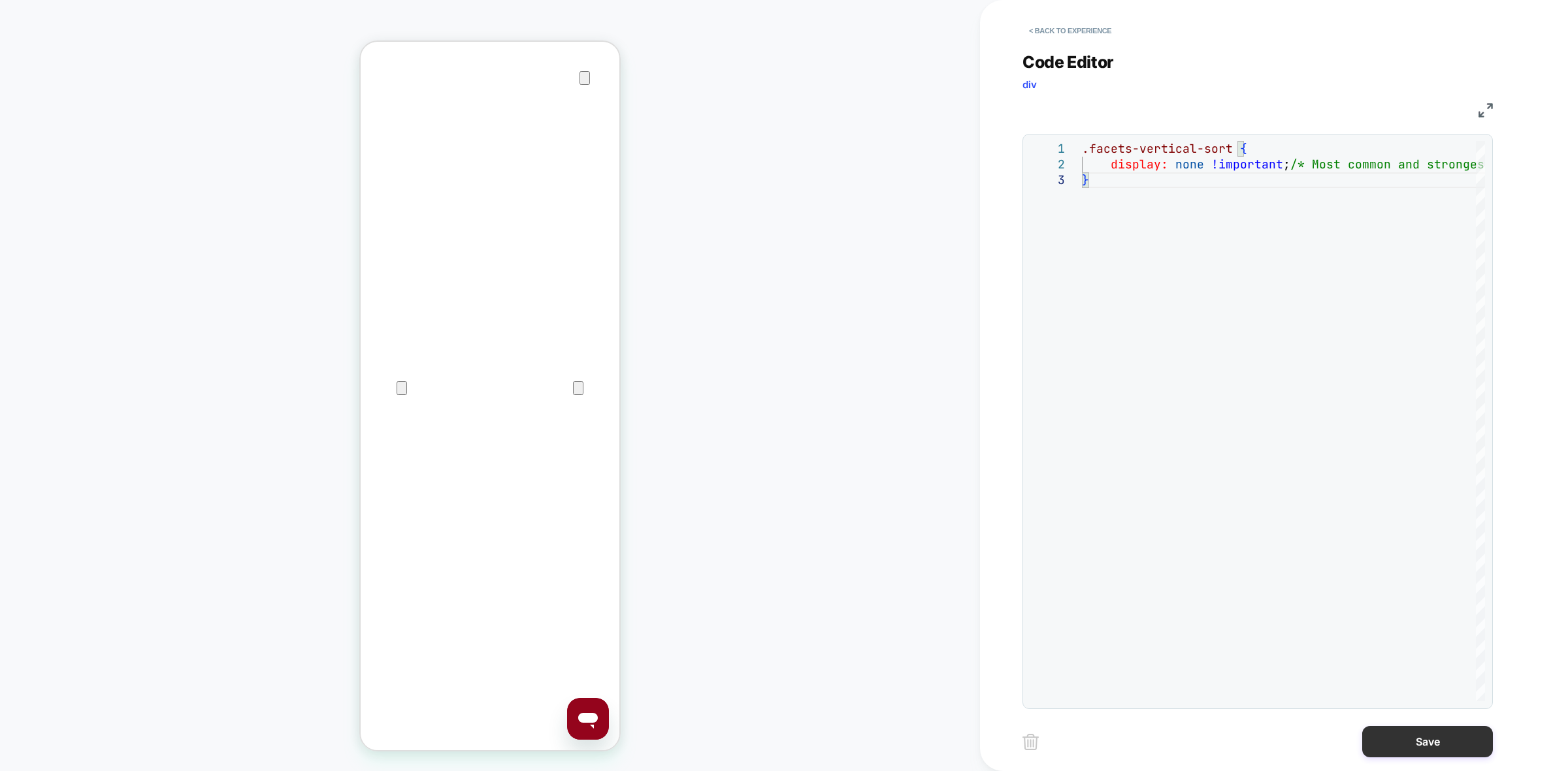
click at [1429, 732] on button "Save" at bounding box center [1428, 742] width 131 height 31
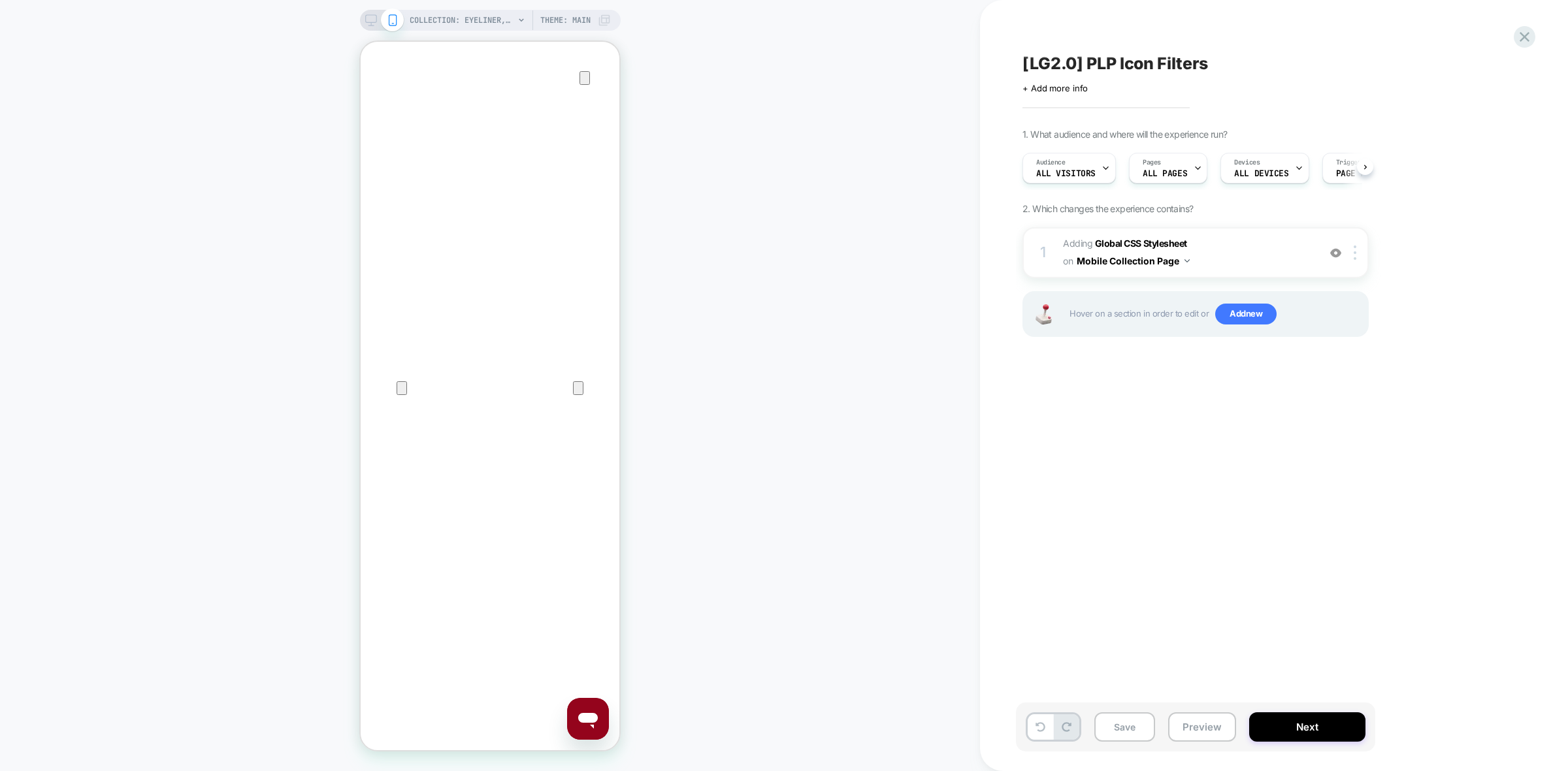
scroll to position [0, 1]
click at [1250, 251] on span "Adding Global CSS Stylesheet on Mobile Collection Page" at bounding box center [1187, 252] width 249 height 35
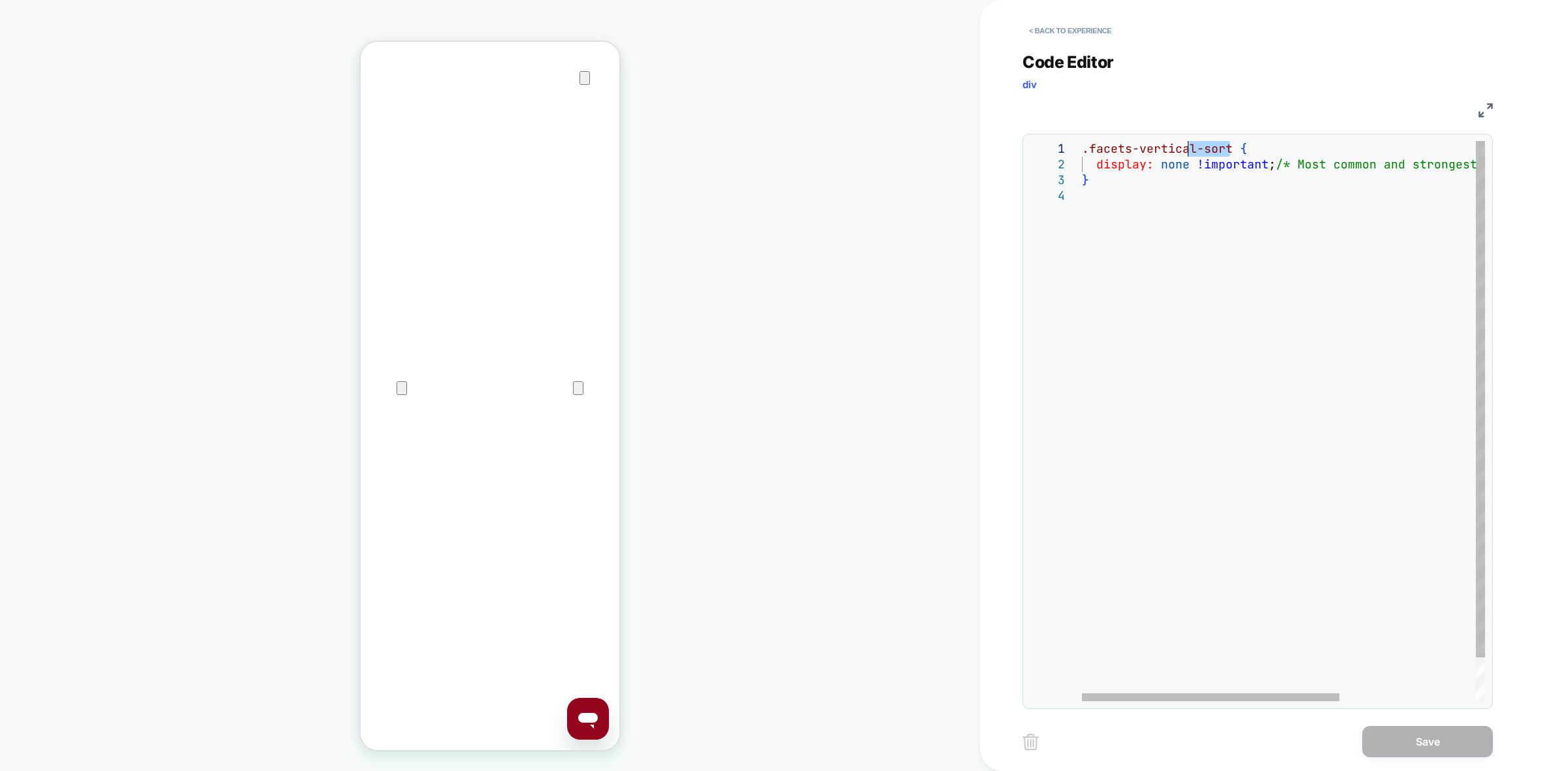
scroll to position [0, 0]
drag, startPoint x: 1230, startPoint y: 150, endPoint x: 1075, endPoint y: 154, distance: 155.1
click at [1082, 154] on div ".facets-vertical-sort { display: none !important ; /* Most common and strongest…" at bounding box center [1390, 445] width 616 height 607
click at [1088, 149] on div "class = "mobile-facets__open" { display: none !important ; /* Most common and s…" at bounding box center [1390, 445] width 616 height 607
click at [1128, 148] on div "class = "mobile-facets__open" { display: none !important ; /* Most common and s…" at bounding box center [1390, 445] width 616 height 607
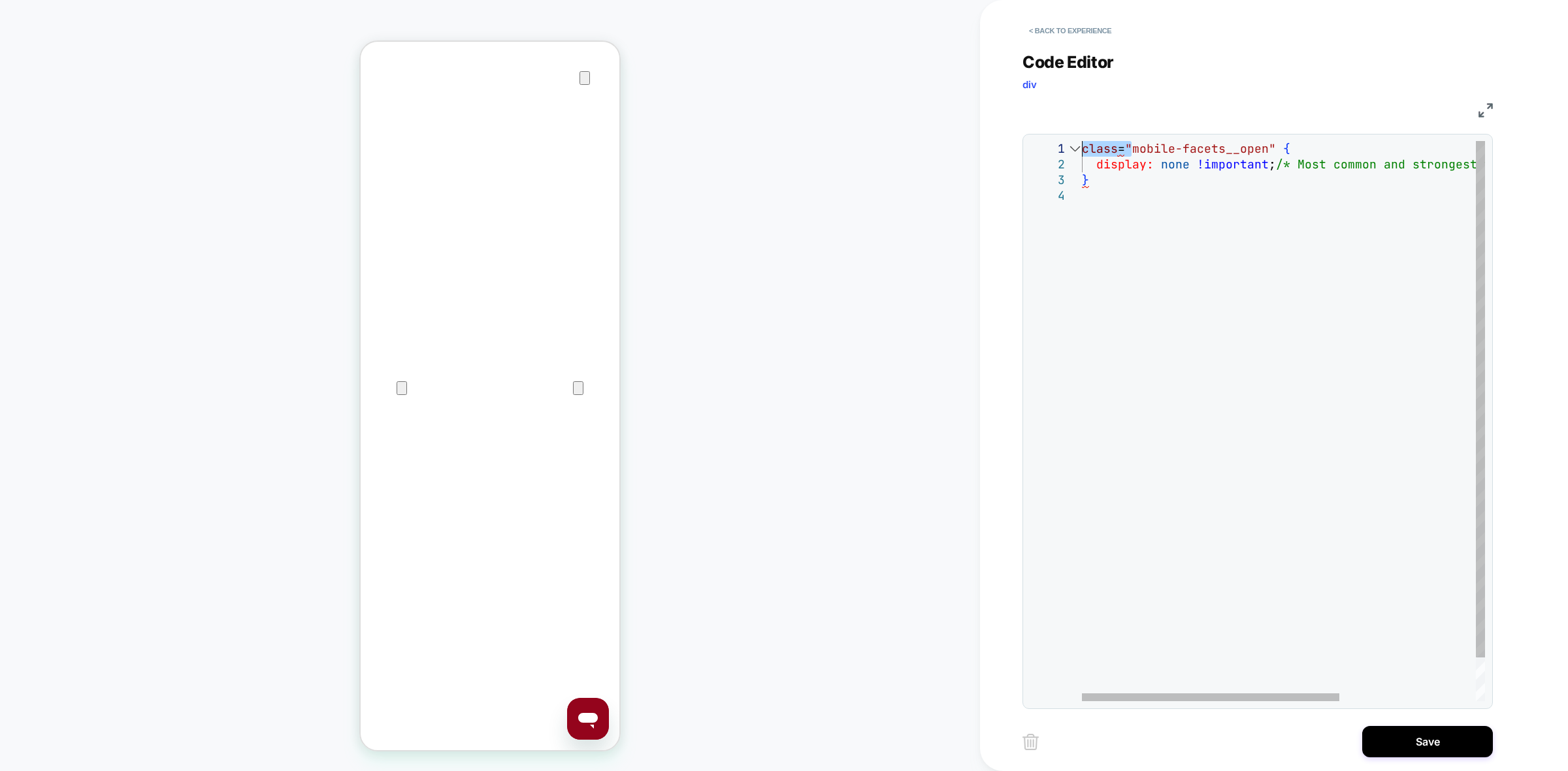
drag, startPoint x: 1135, startPoint y: 148, endPoint x: 1052, endPoint y: 152, distance: 83.1
click at [1082, 152] on div "class = "mobile-facets__open" { display: none !important ; /* Most common and s…" at bounding box center [1390, 445] width 616 height 607
click at [1232, 146] on div ".mobile-facets__open " { display: none !important; /* Most common and str onges…" at bounding box center [1390, 445] width 616 height 607
click at [1212, 207] on div ".mobile-facets__open { display: none !important ; /* Most common and strongest …" at bounding box center [1390, 445] width 616 height 607
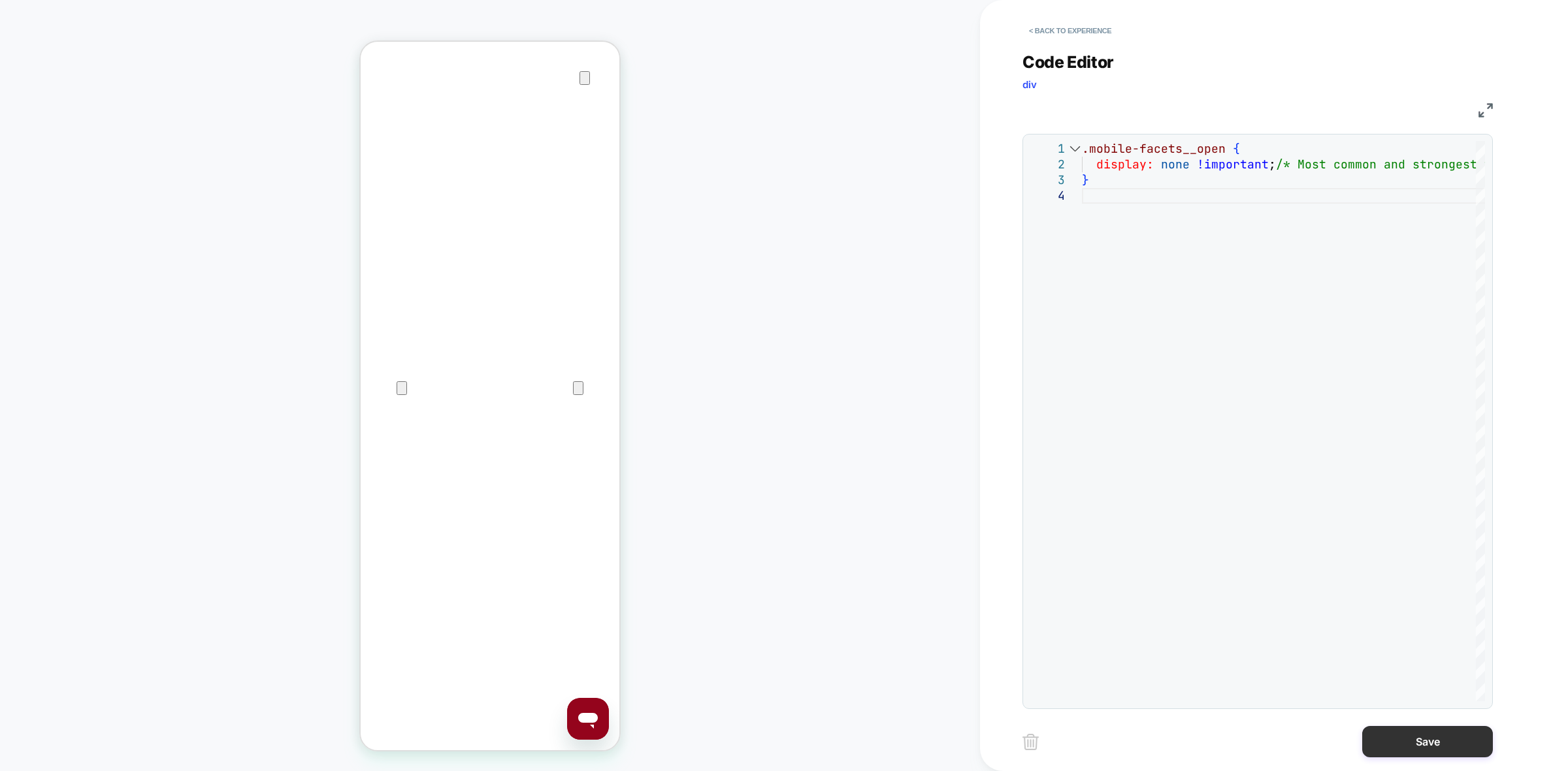
type textarea "**********"
click at [1399, 738] on button "Save" at bounding box center [1428, 742] width 131 height 31
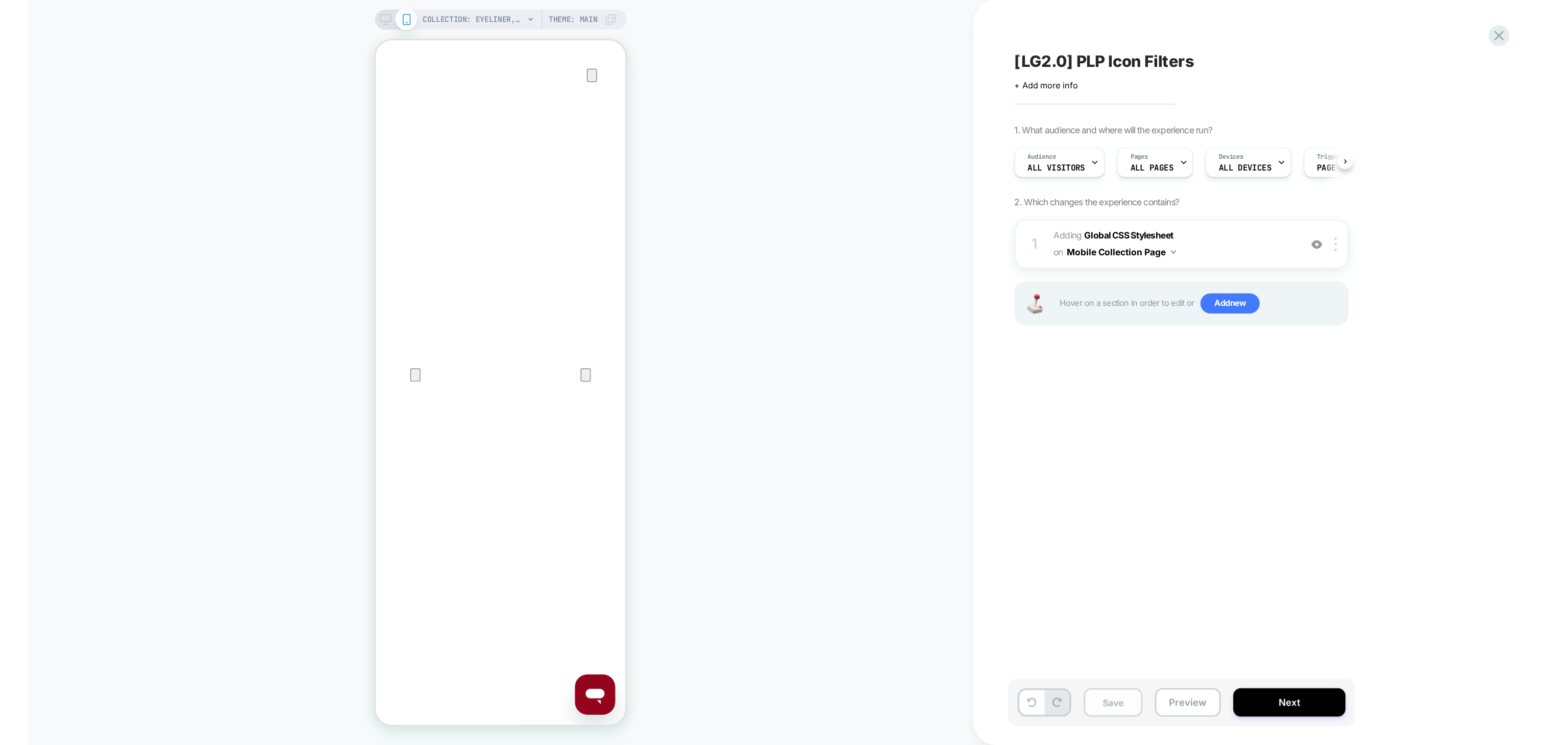
scroll to position [0, 1]
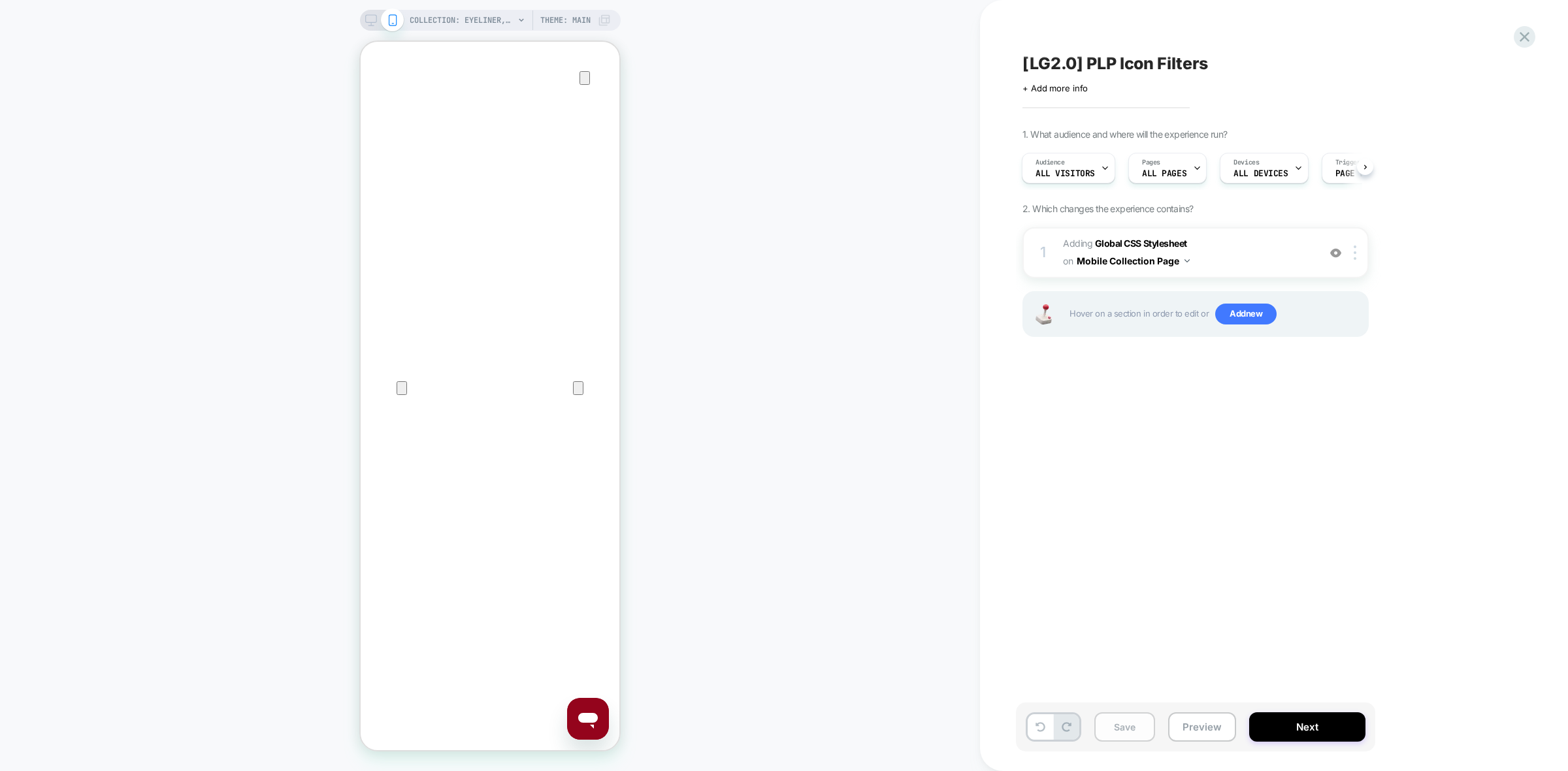
click at [1116, 731] on button "Save" at bounding box center [1125, 727] width 60 height 29
click at [1336, 256] on img at bounding box center [1335, 252] width 11 height 11
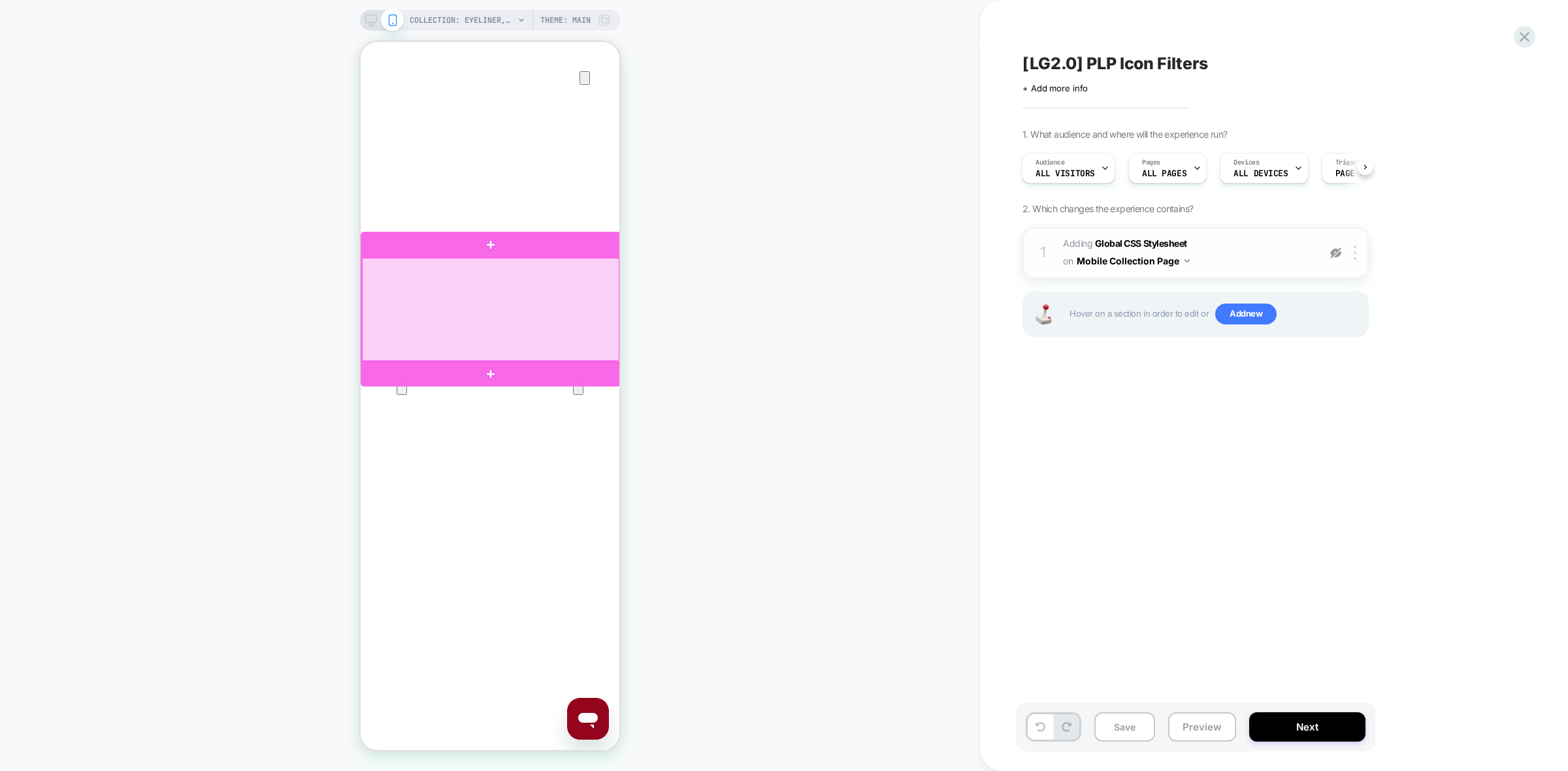
click at [515, 277] on div at bounding box center [491, 310] width 257 height 103
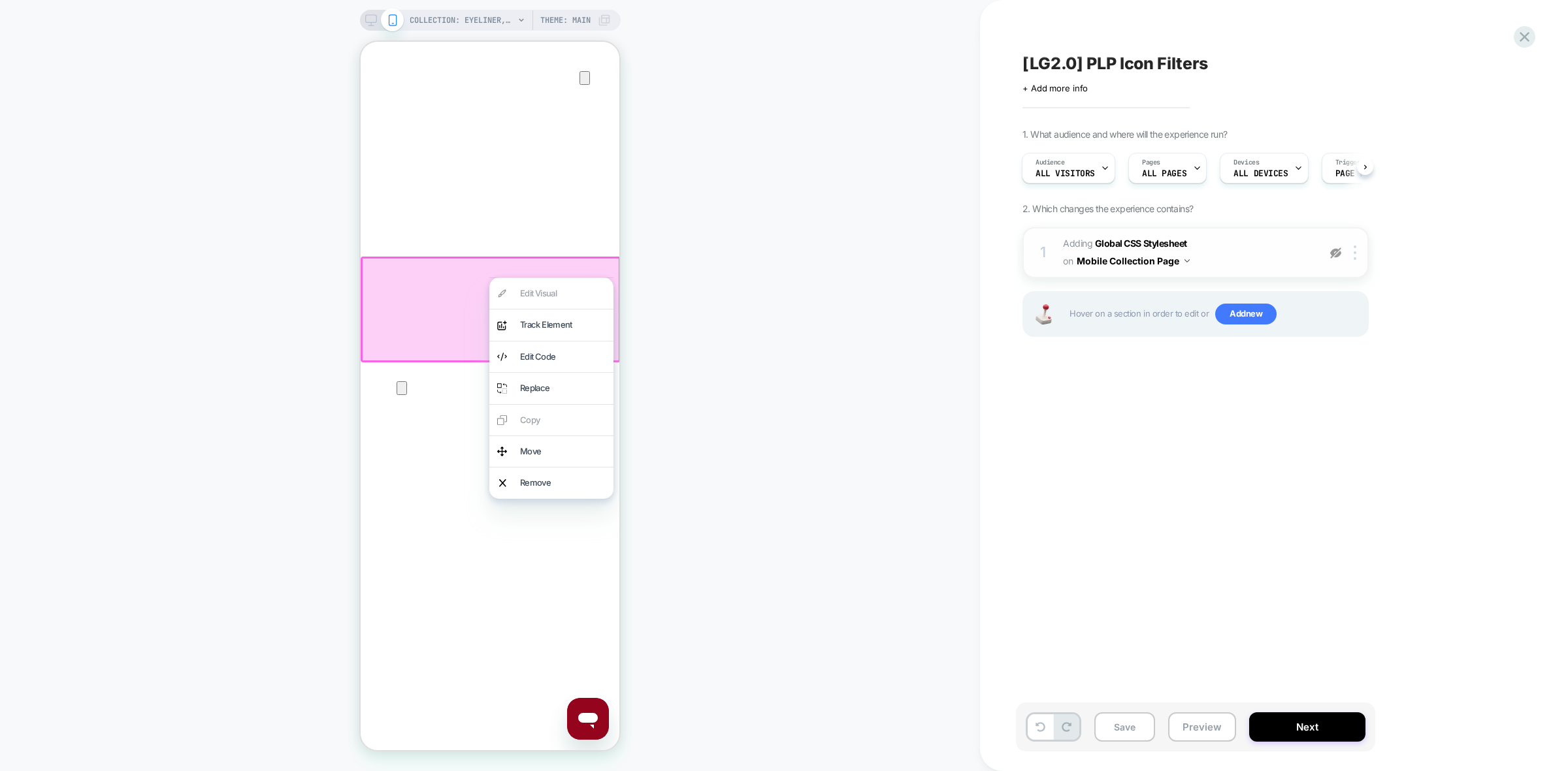
click at [569, 480] on div "Remove" at bounding box center [563, 482] width 86 height 15
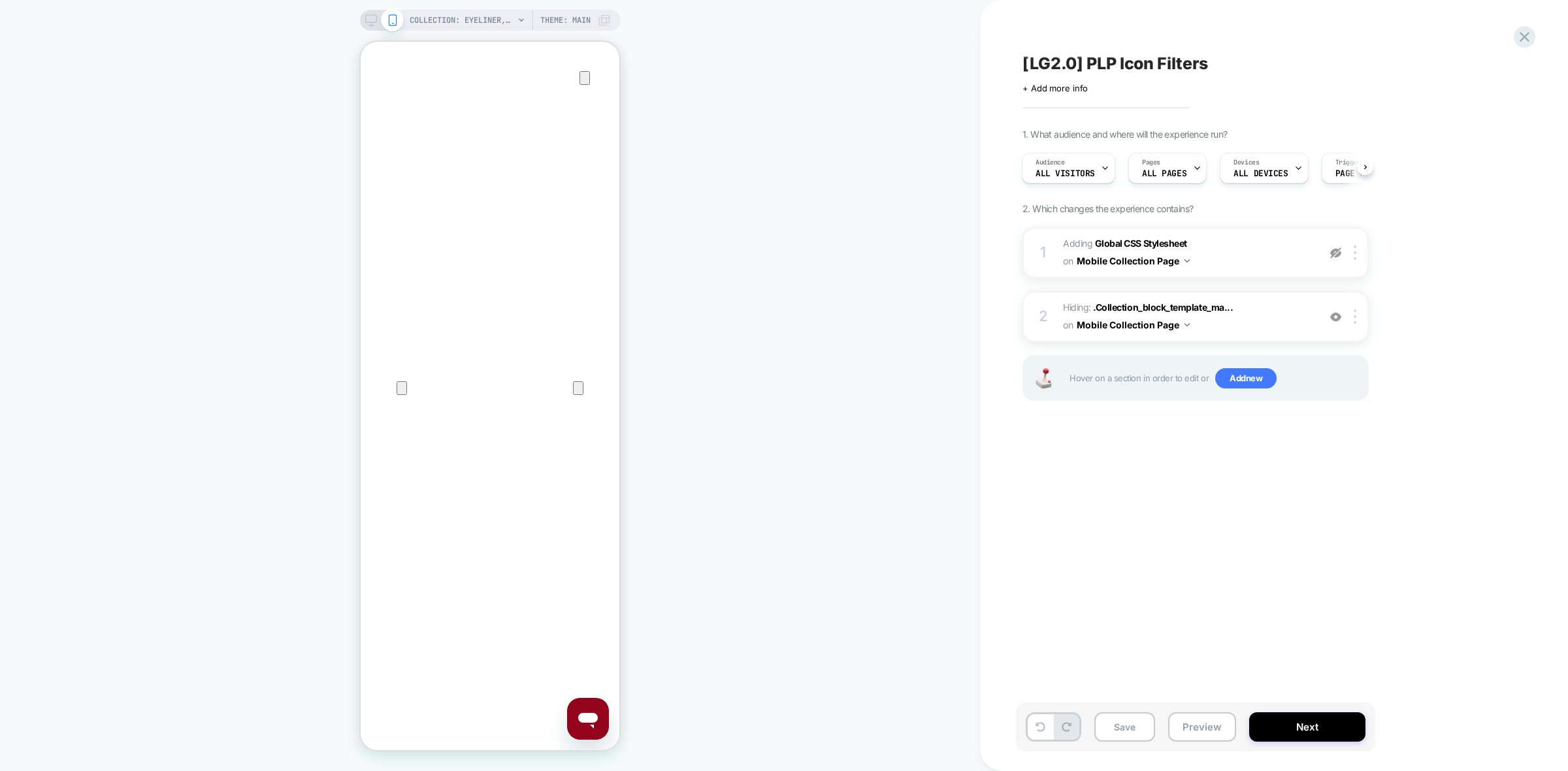
click at [766, 515] on div "COLLECTION: Eyeliner, Eyeshadow, Mascara & More (Category) COLLECTION: Eyeliner…" at bounding box center [490, 385] width 980 height 745
click at [1338, 314] on img at bounding box center [1335, 316] width 11 height 11
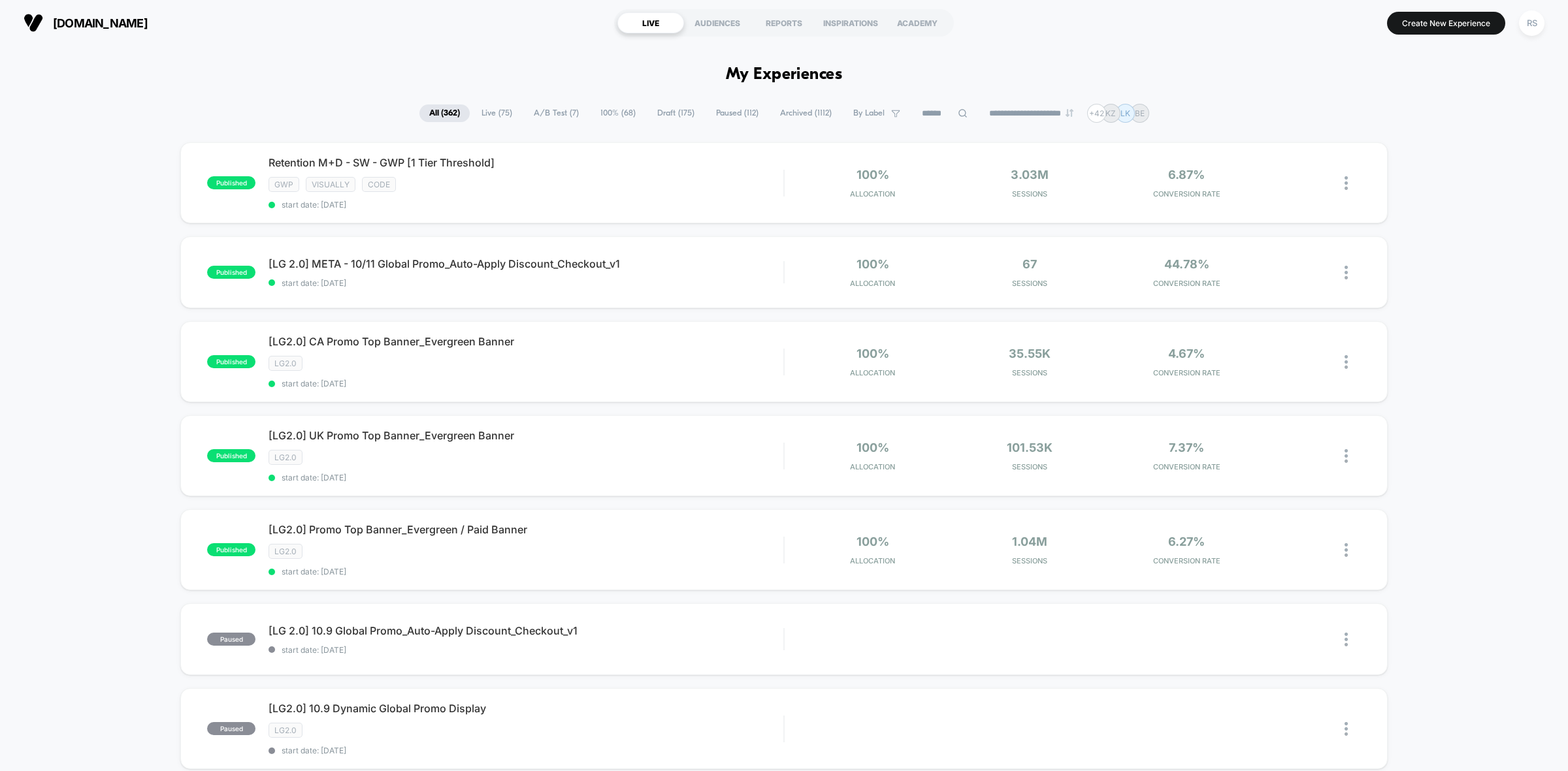
click at [720, 115] on span "Paused ( 112 )" at bounding box center [737, 113] width 62 height 18
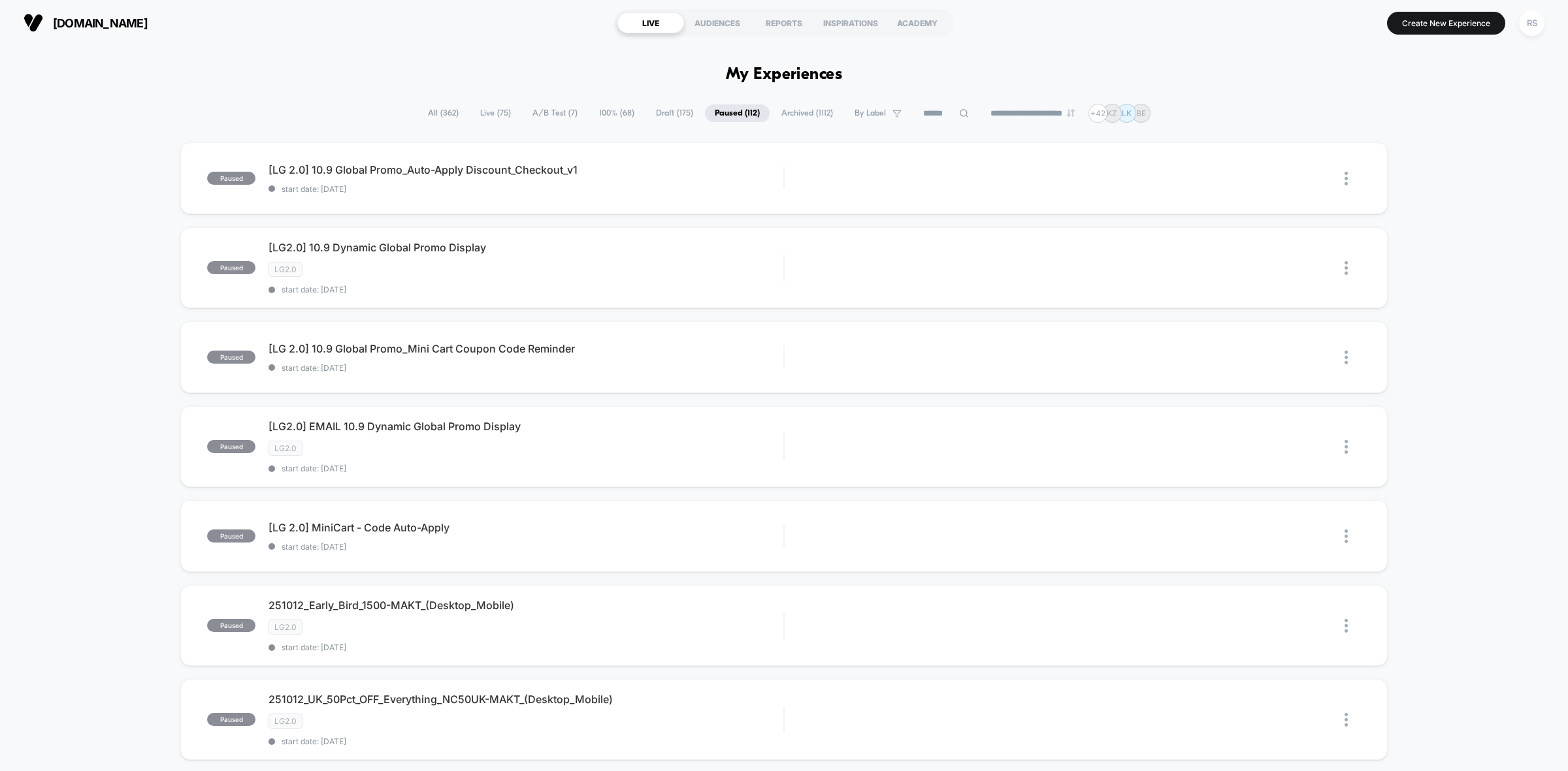
click at [444, 108] on span "All ( 362 )" at bounding box center [443, 113] width 51 height 18
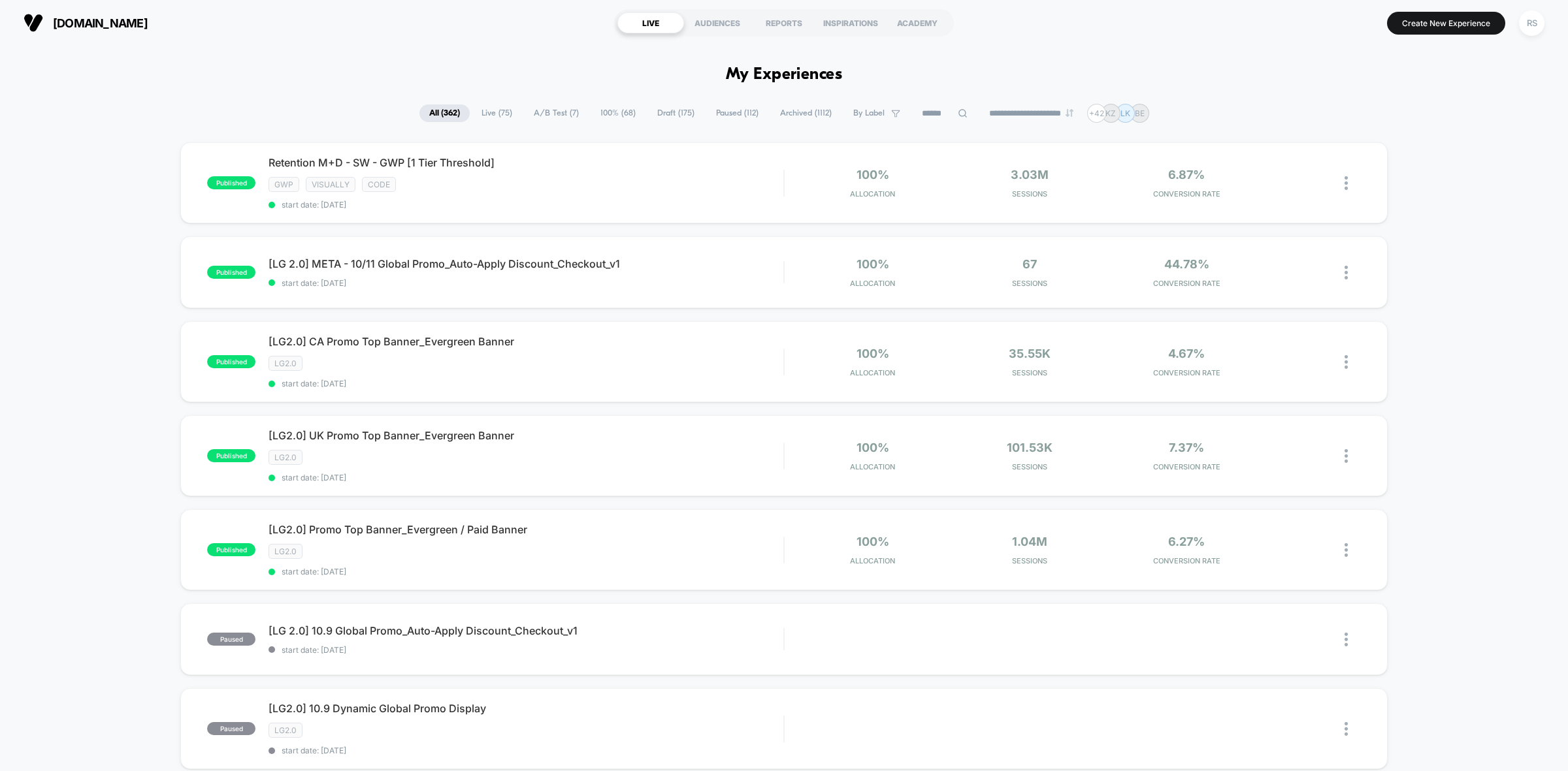
click at [935, 118] on input at bounding box center [944, 114] width 65 height 16
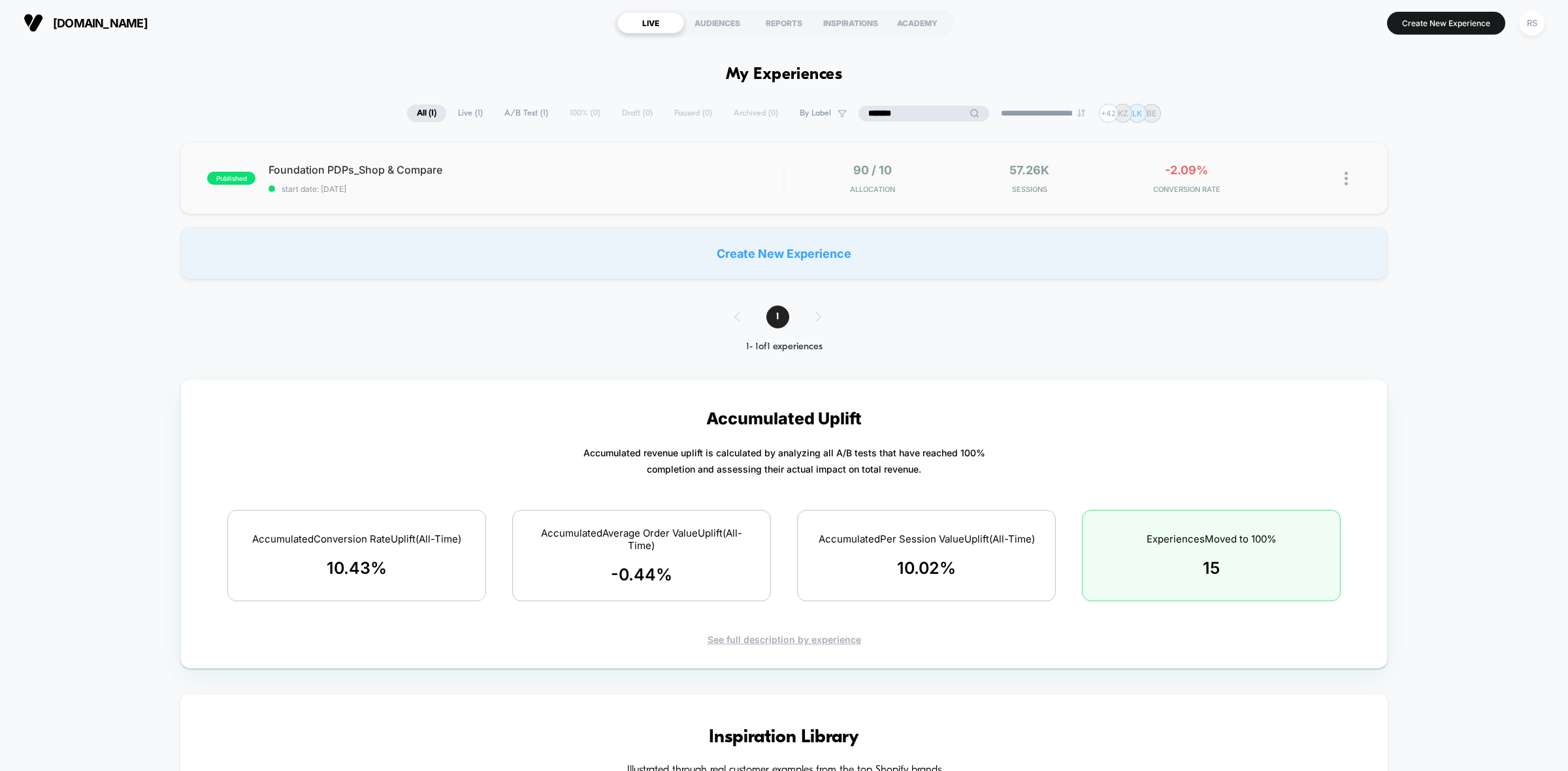
type input "*******"
click at [477, 152] on div "published Foundation PDPs_Shop & Compare start date: [DATE] 90 / 10 Allocation …" at bounding box center [784, 178] width 1208 height 72
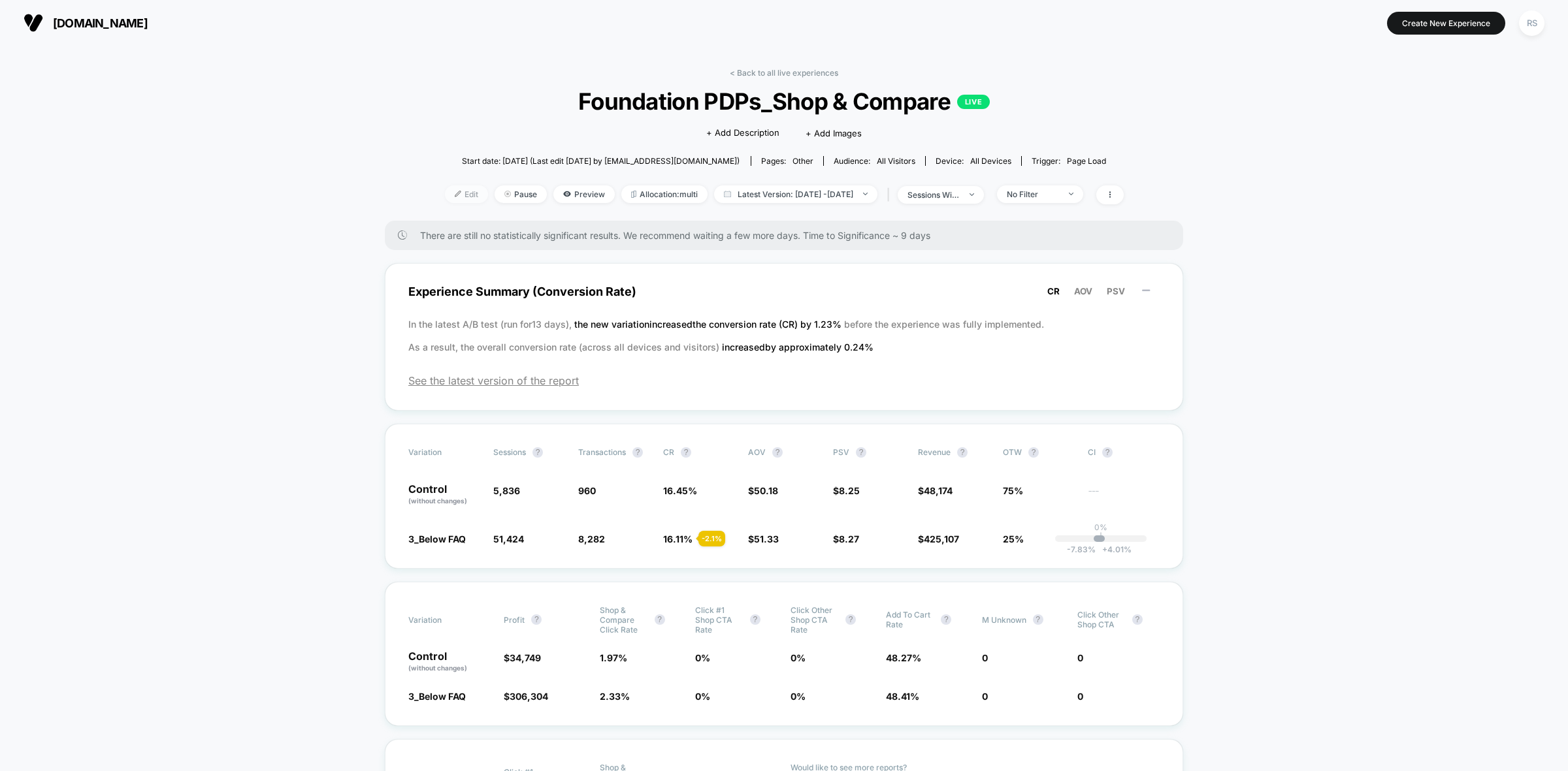
click at [445, 191] on span "Edit" at bounding box center [467, 195] width 43 height 18
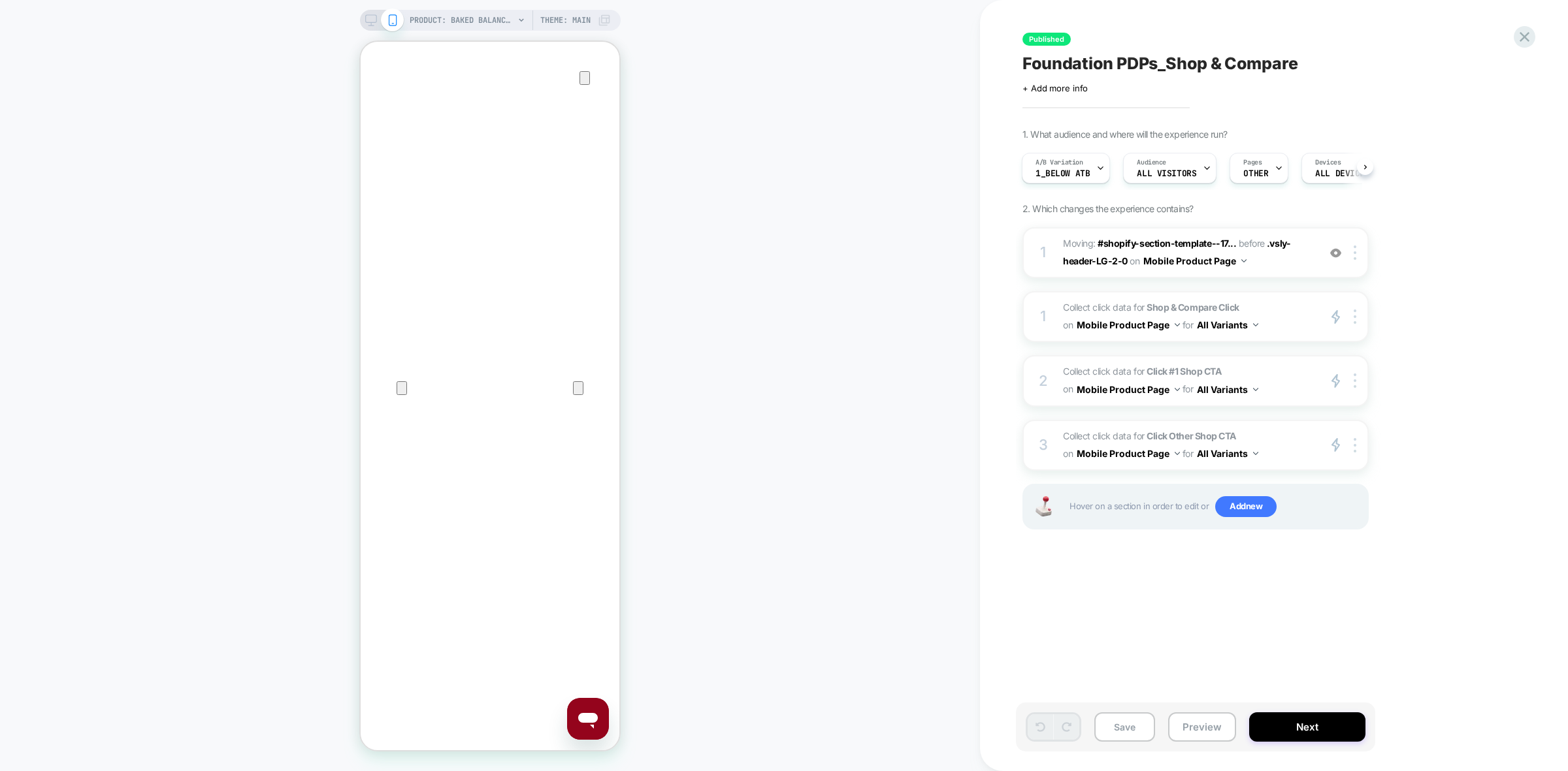
scroll to position [571, 0]
click at [1046, 173] on span "1_Below ATB" at bounding box center [1063, 173] width 55 height 9
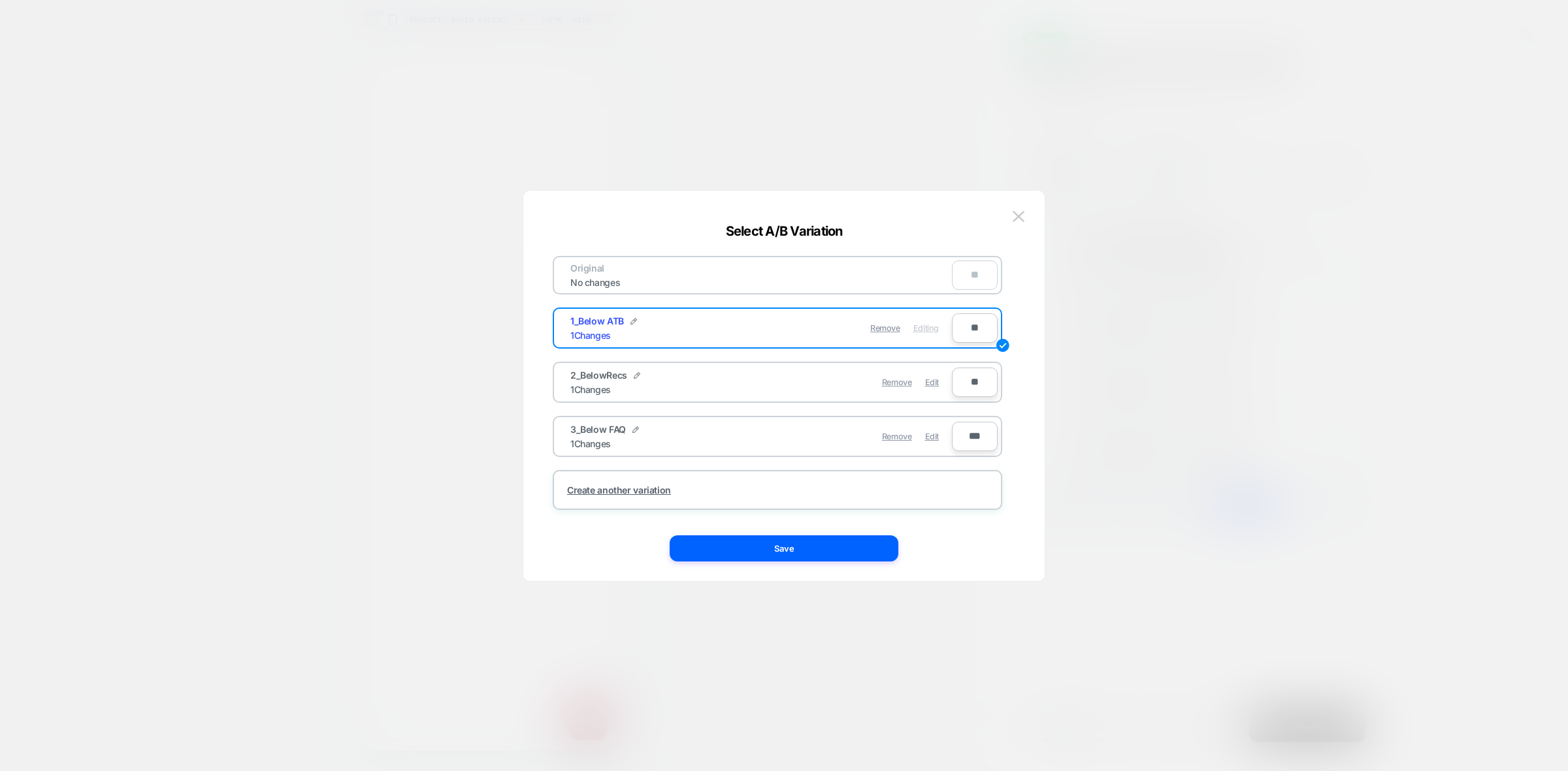
click at [1156, 347] on div at bounding box center [784, 386] width 1568 height 771
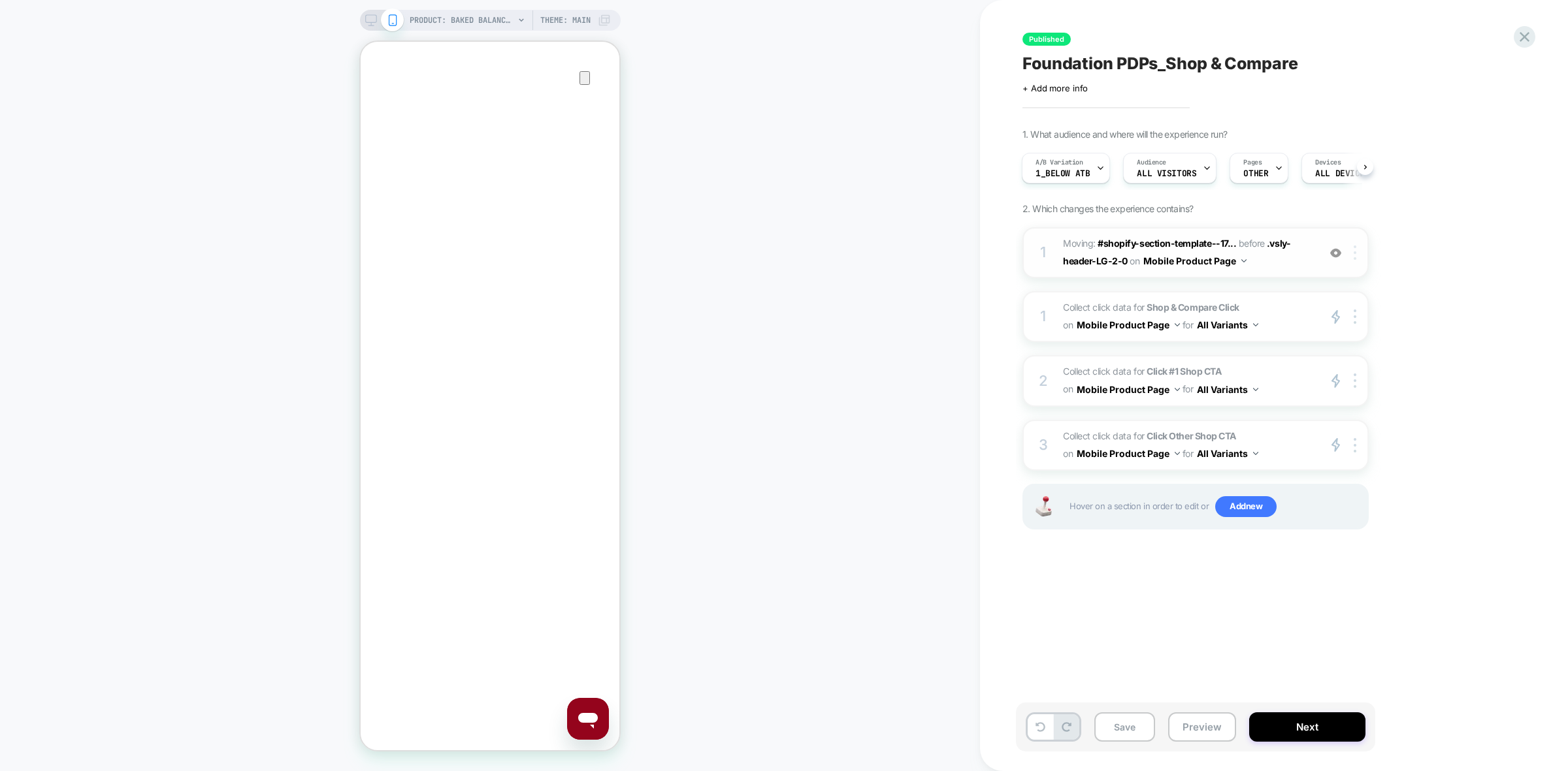
click at [1355, 253] on img at bounding box center [1355, 252] width 3 height 15
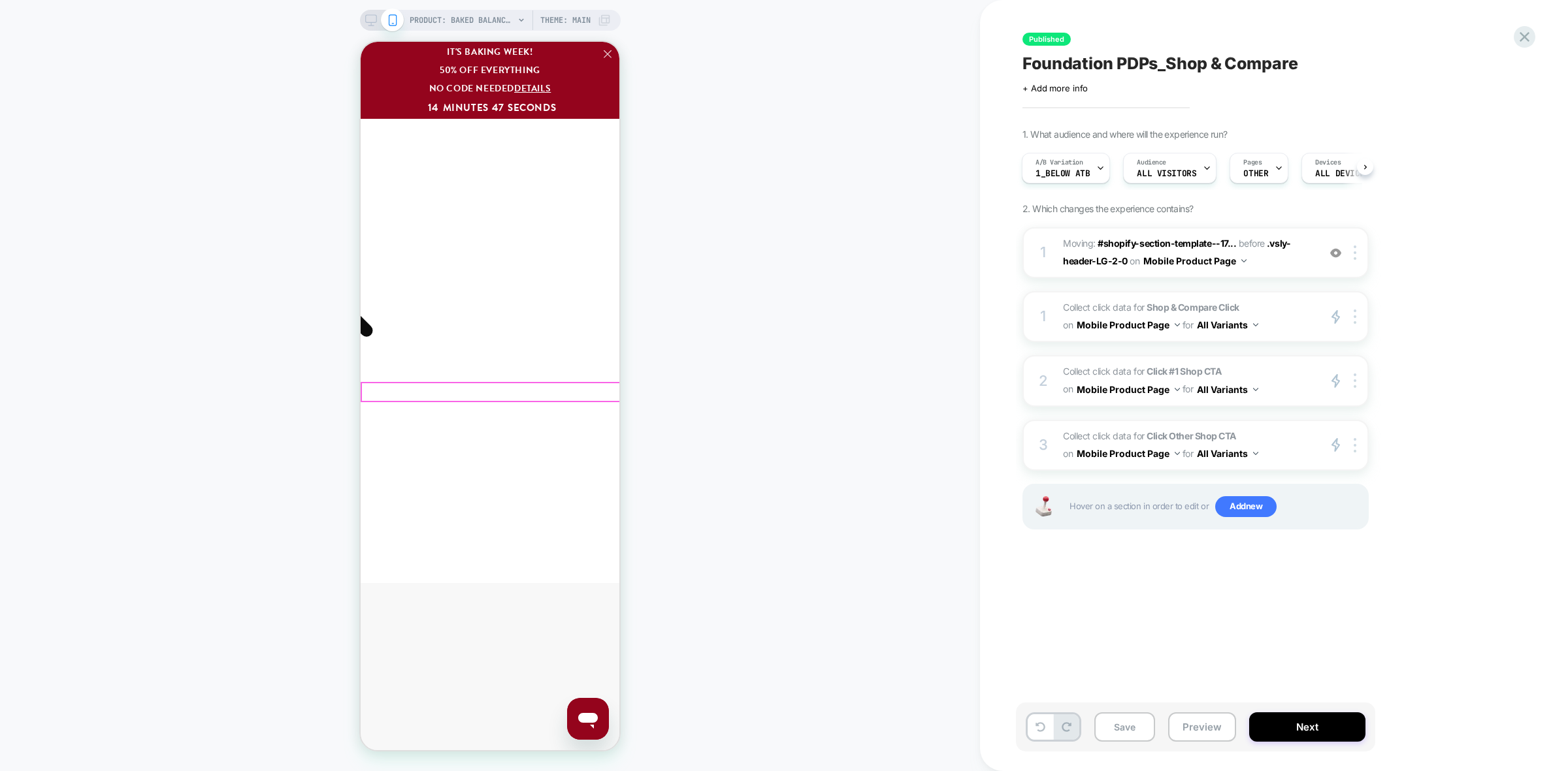
scroll to position [2539, 0]
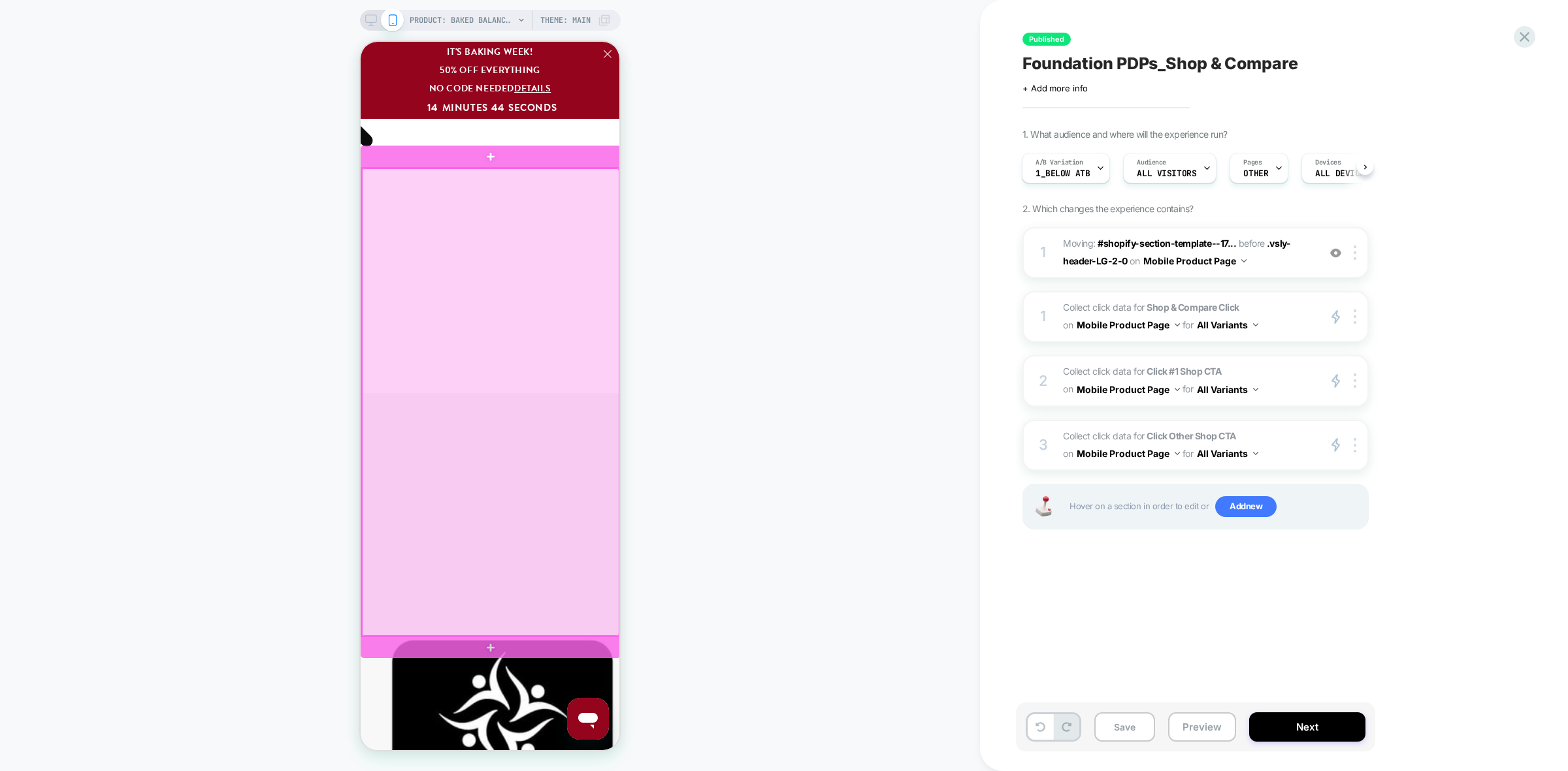
click at [388, 182] on div at bounding box center [491, 402] width 257 height 467
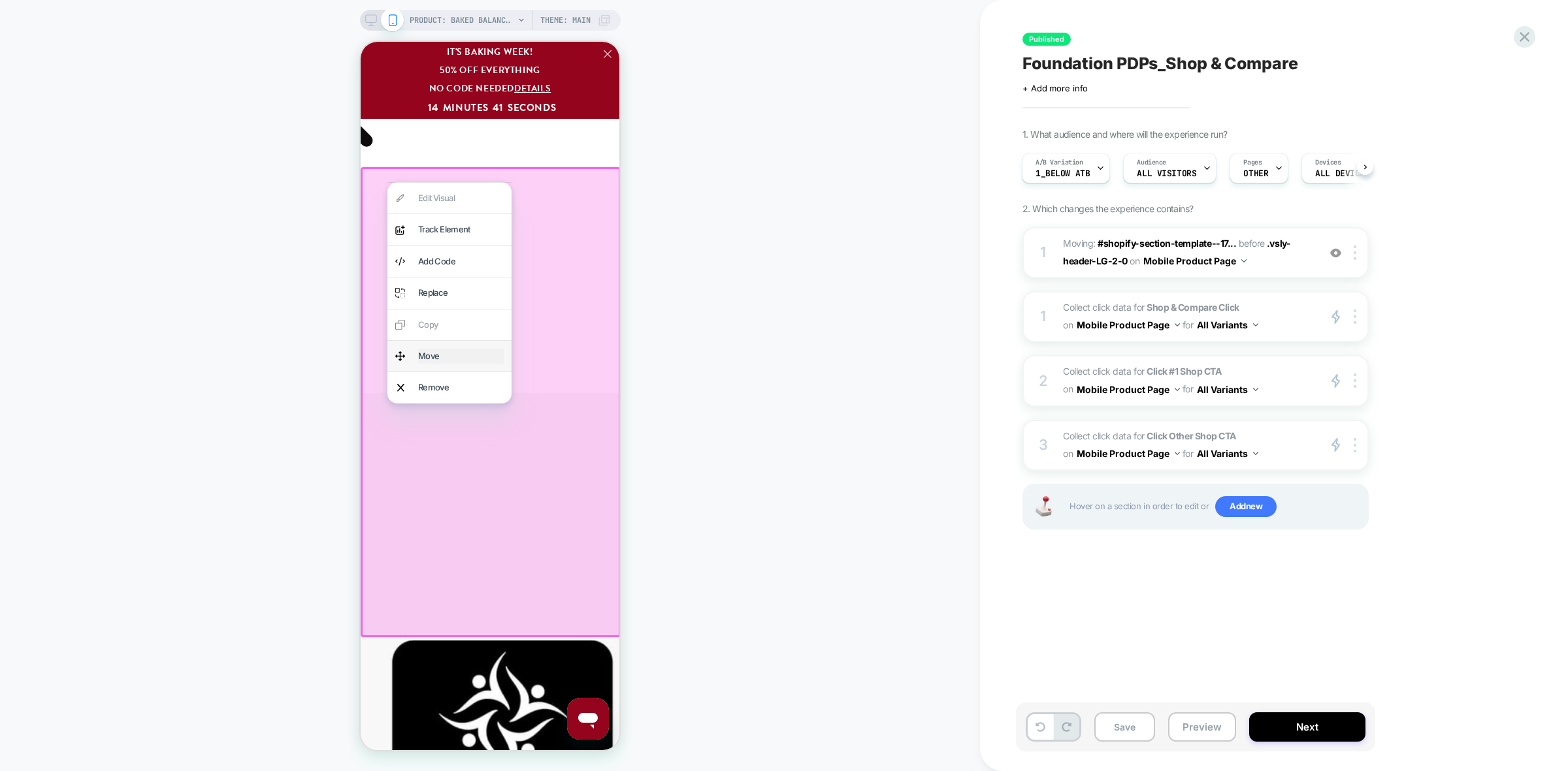
click at [473, 352] on div "Move" at bounding box center [461, 355] width 86 height 15
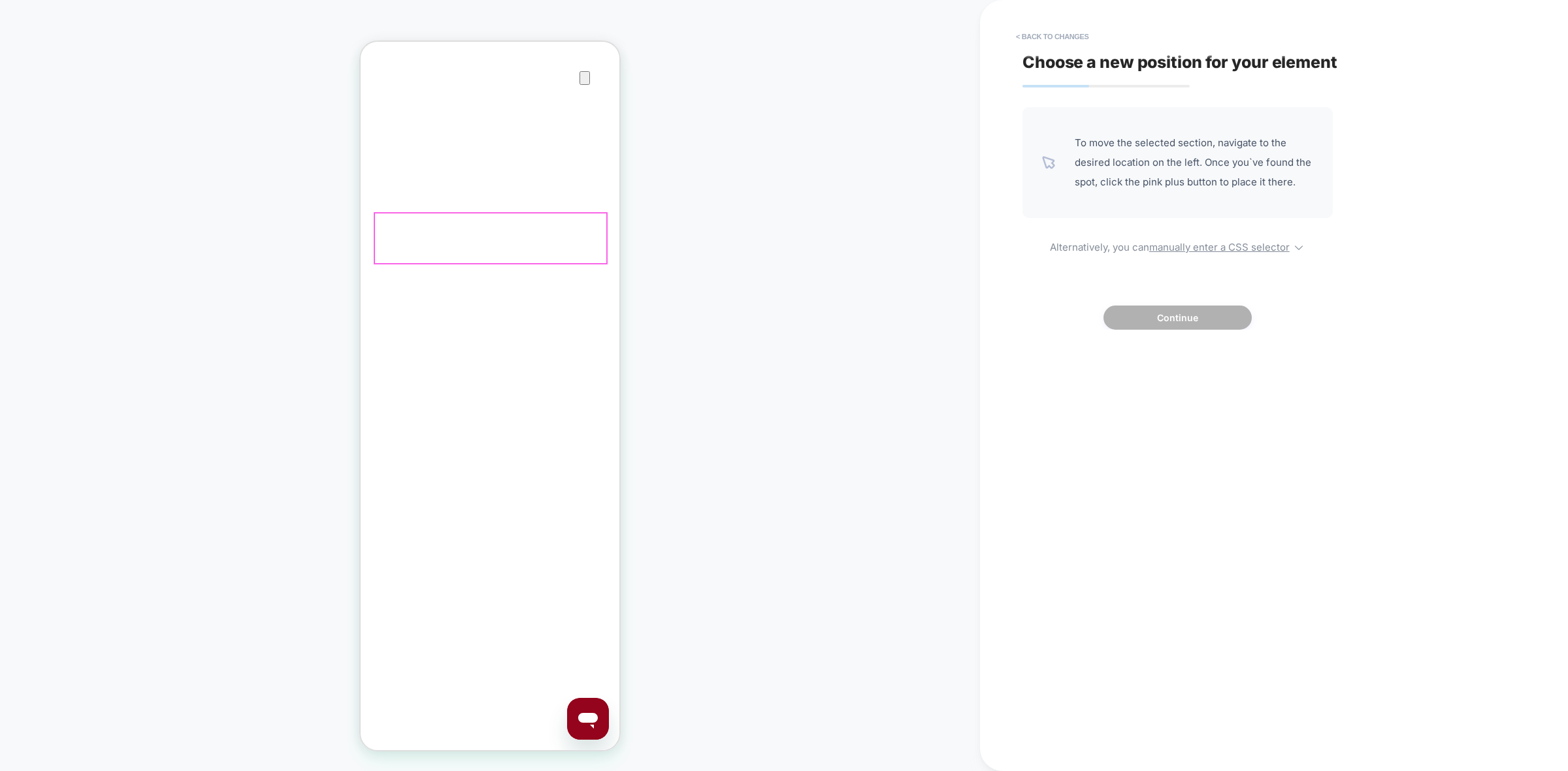
scroll to position [0, 0]
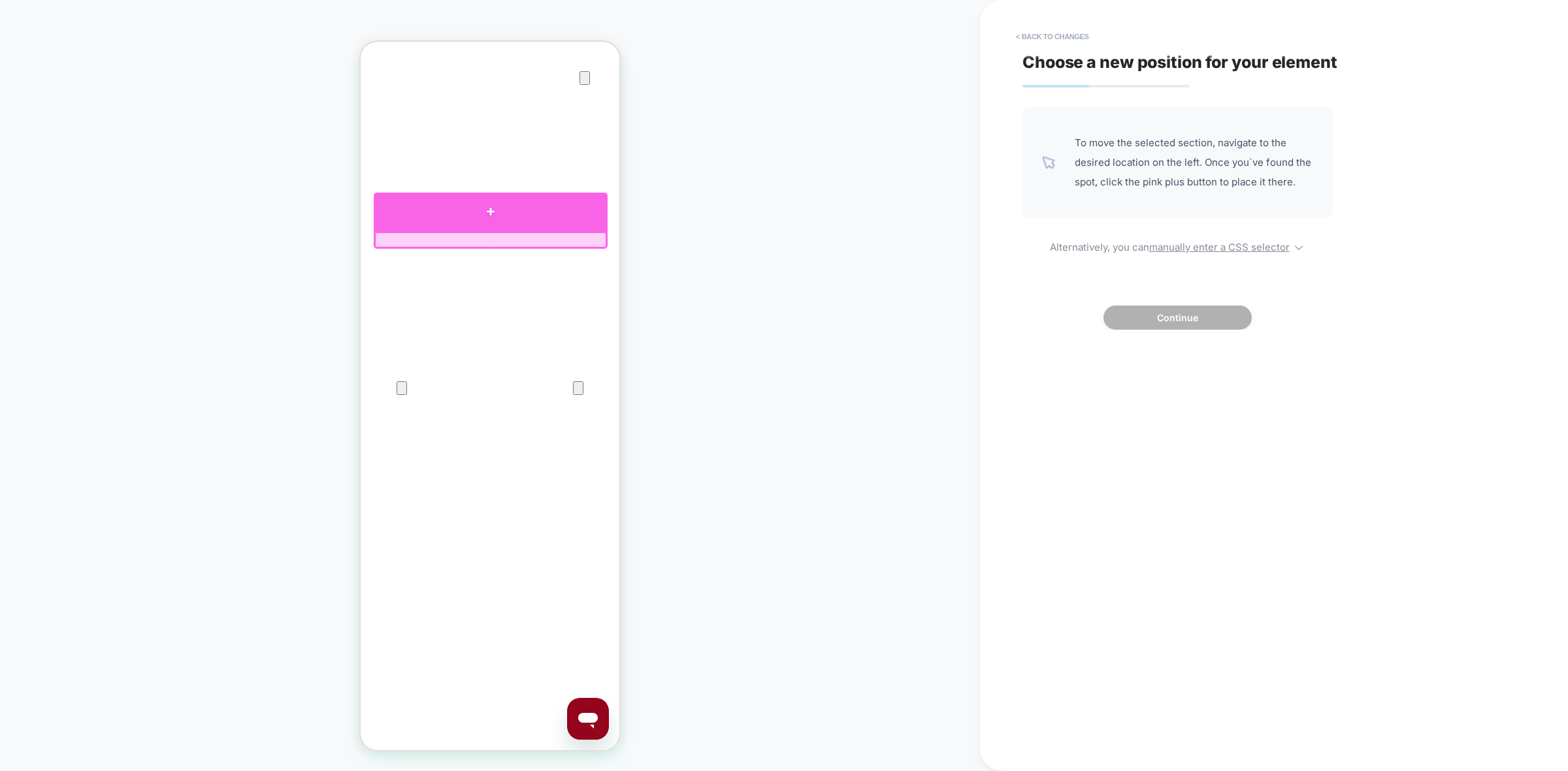
click at [398, 215] on div at bounding box center [491, 212] width 234 height 39
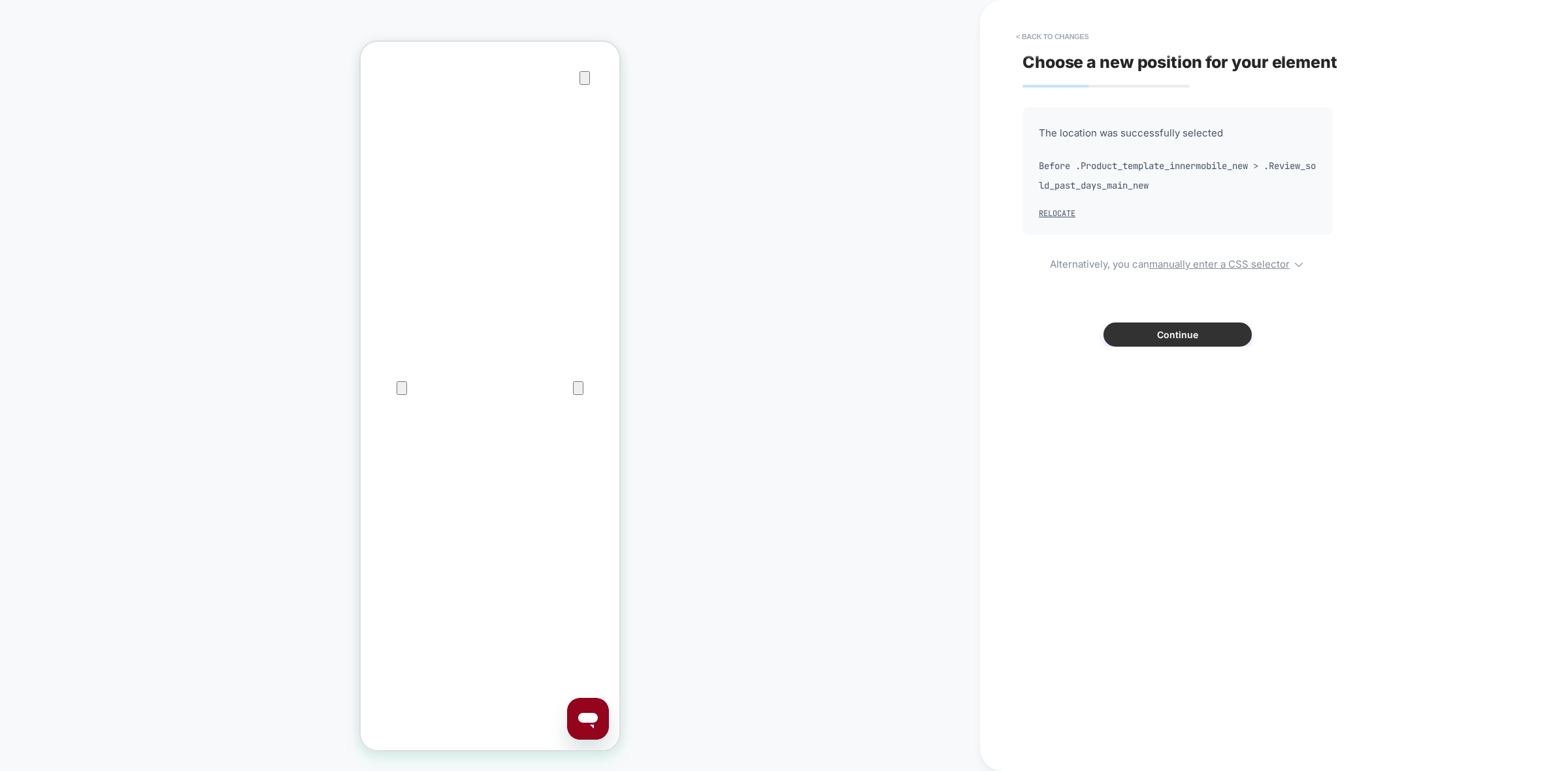
click at [1201, 333] on button "Continue" at bounding box center [1177, 334] width 148 height 24
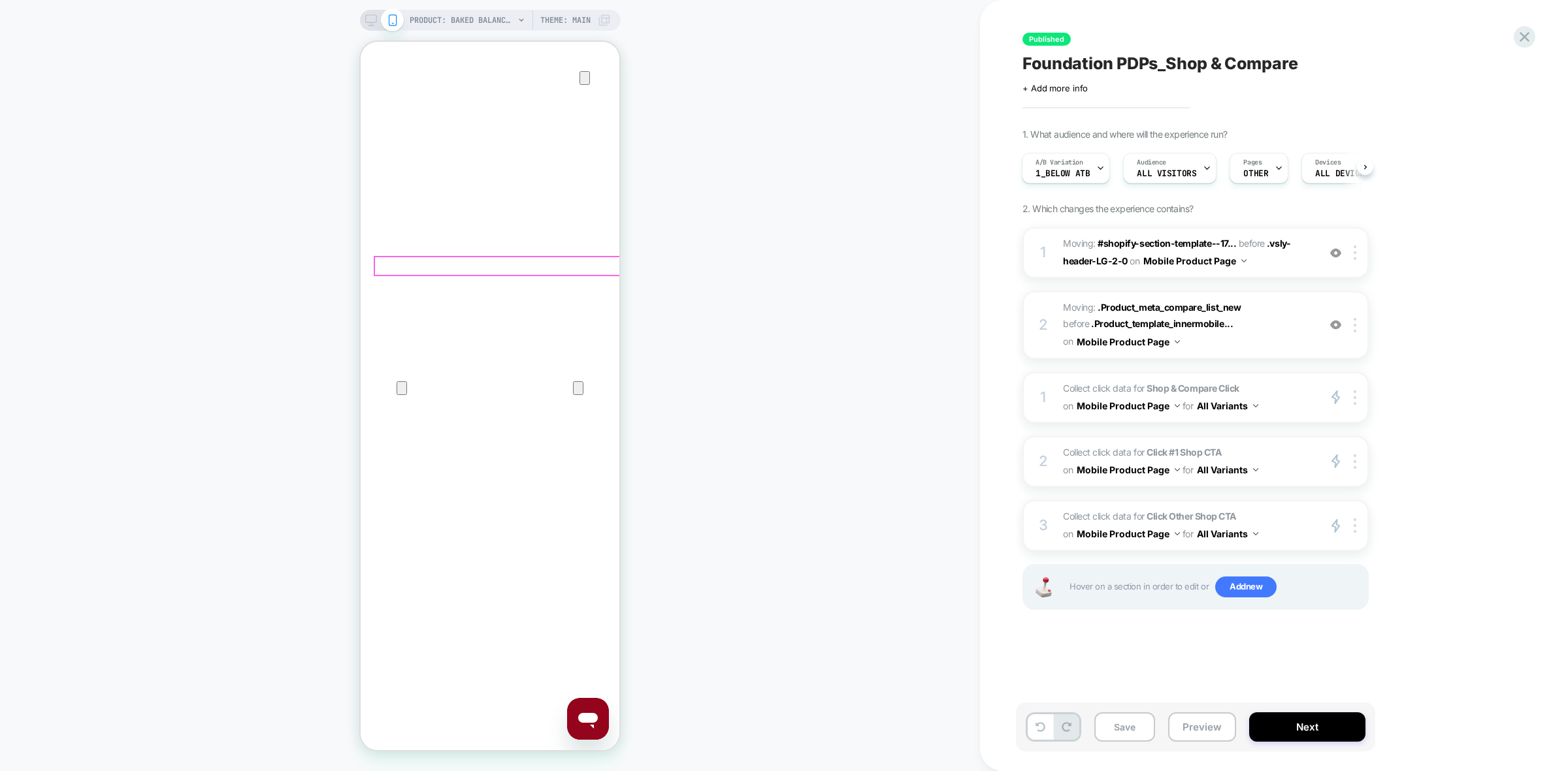
click at [1355, 326] on img at bounding box center [1355, 325] width 3 height 15
click at [1378, 429] on div "Delete" at bounding box center [1357, 429] width 116 height 35
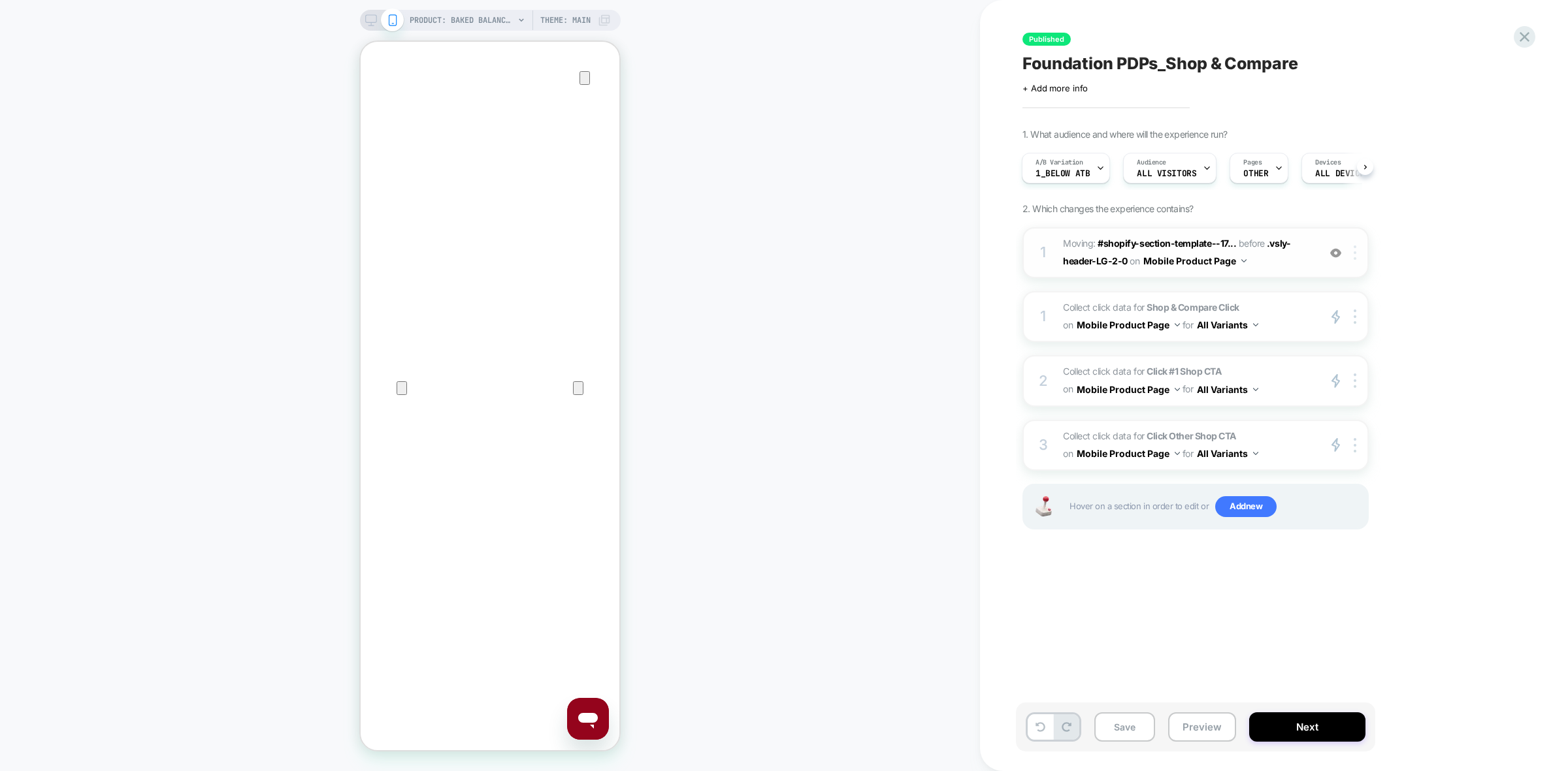
click at [1357, 260] on img at bounding box center [1355, 252] width 3 height 15
click at [1357, 323] on div "Add After" at bounding box center [1357, 320] width 116 height 36
click at [1344, 312] on div "Add After" at bounding box center [1357, 320] width 116 height 36
click at [1313, 261] on div "1 Moving: #shopify-section-template--17... #shopify-section-template--171851403…" at bounding box center [1196, 252] width 347 height 51
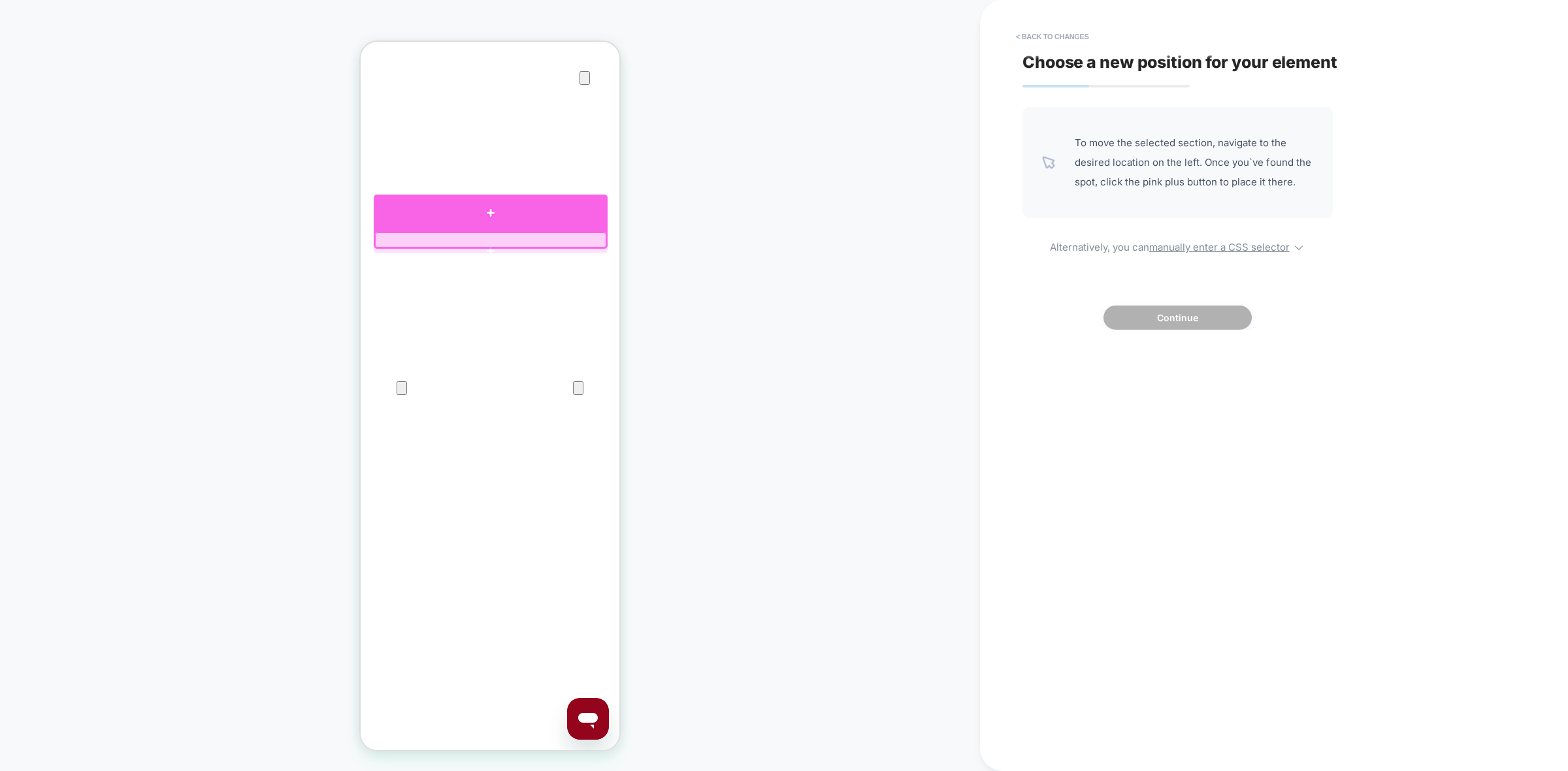
click at [467, 209] on div at bounding box center [491, 213] width 234 height 37
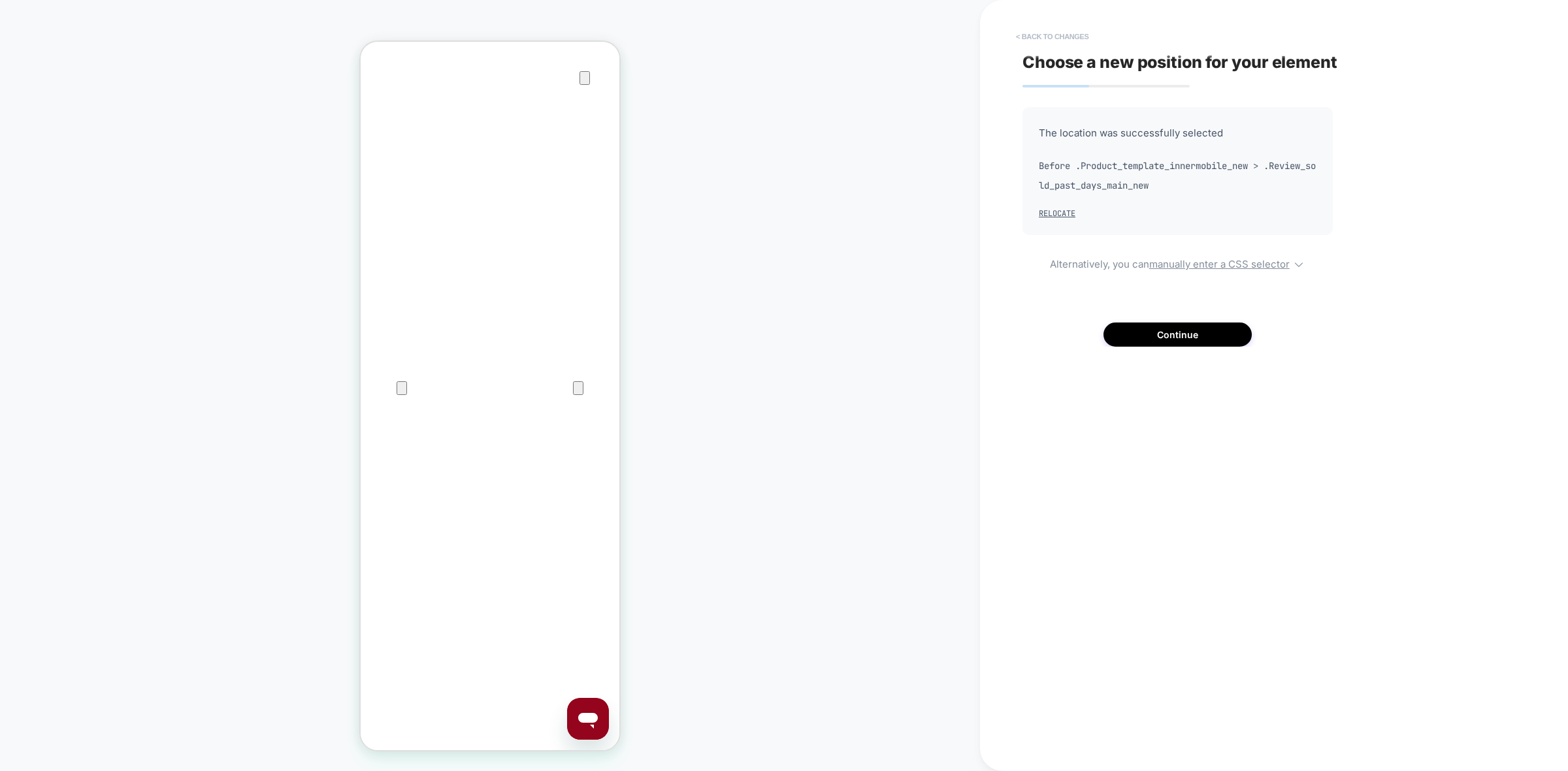
click at [1068, 43] on button "< Back to changes" at bounding box center [1052, 36] width 87 height 20
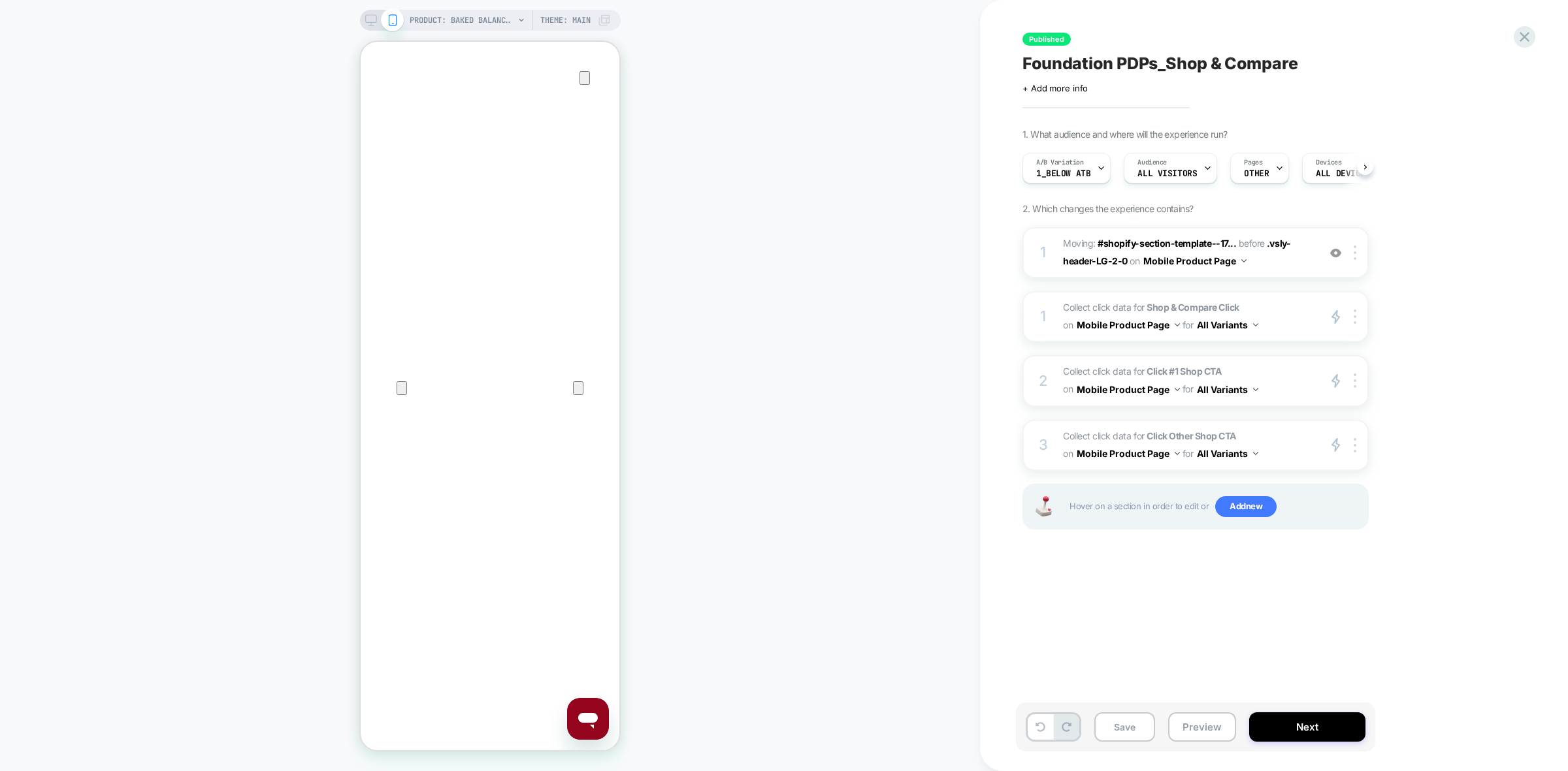
scroll to position [0, 1]
click at [1269, 262] on span "Moving: #shopify-section-template--17... #shopify-section-template--17185140375…" at bounding box center [1187, 252] width 249 height 35
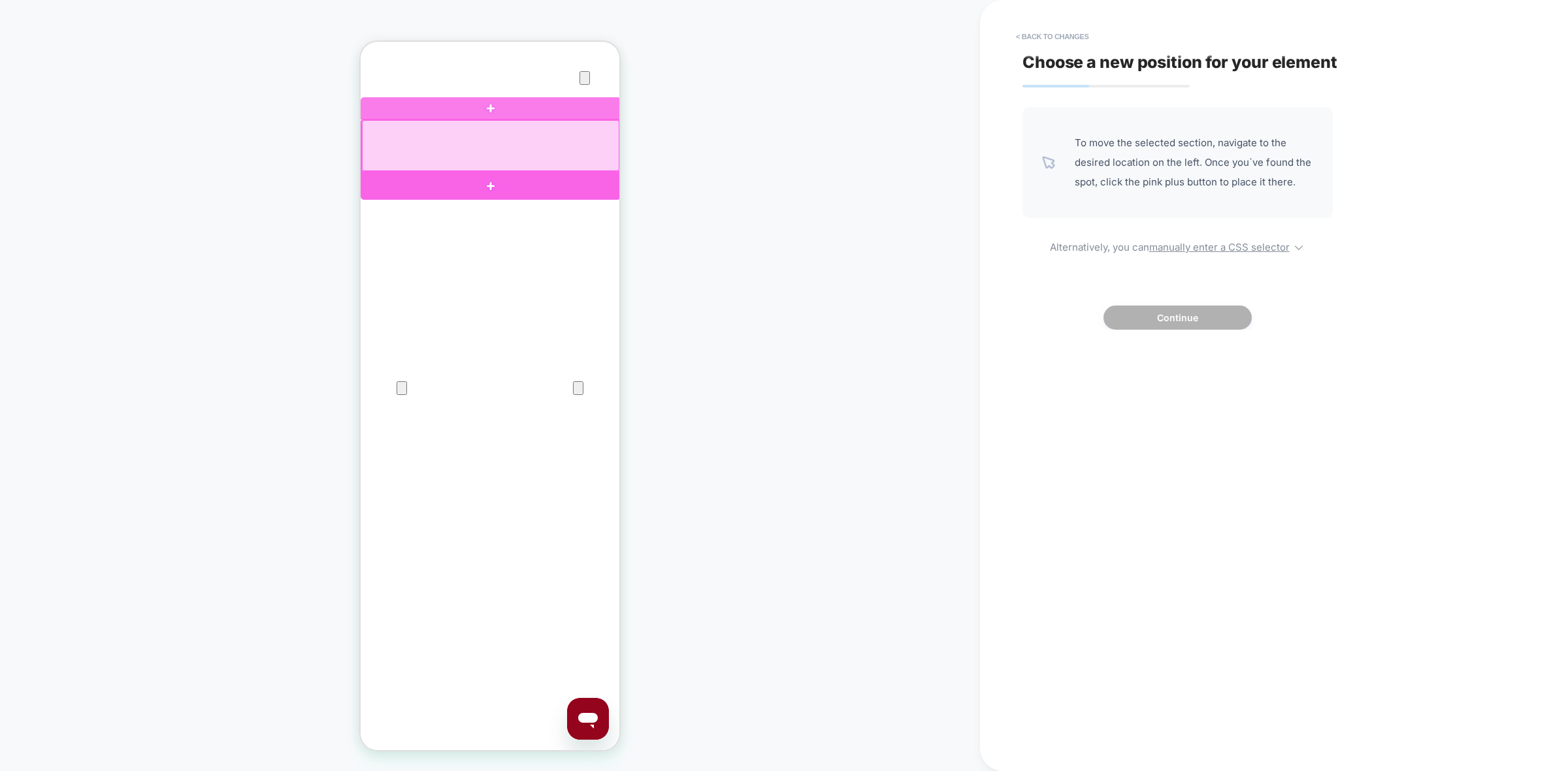
click at [446, 190] on div at bounding box center [490, 186] width 260 height 28
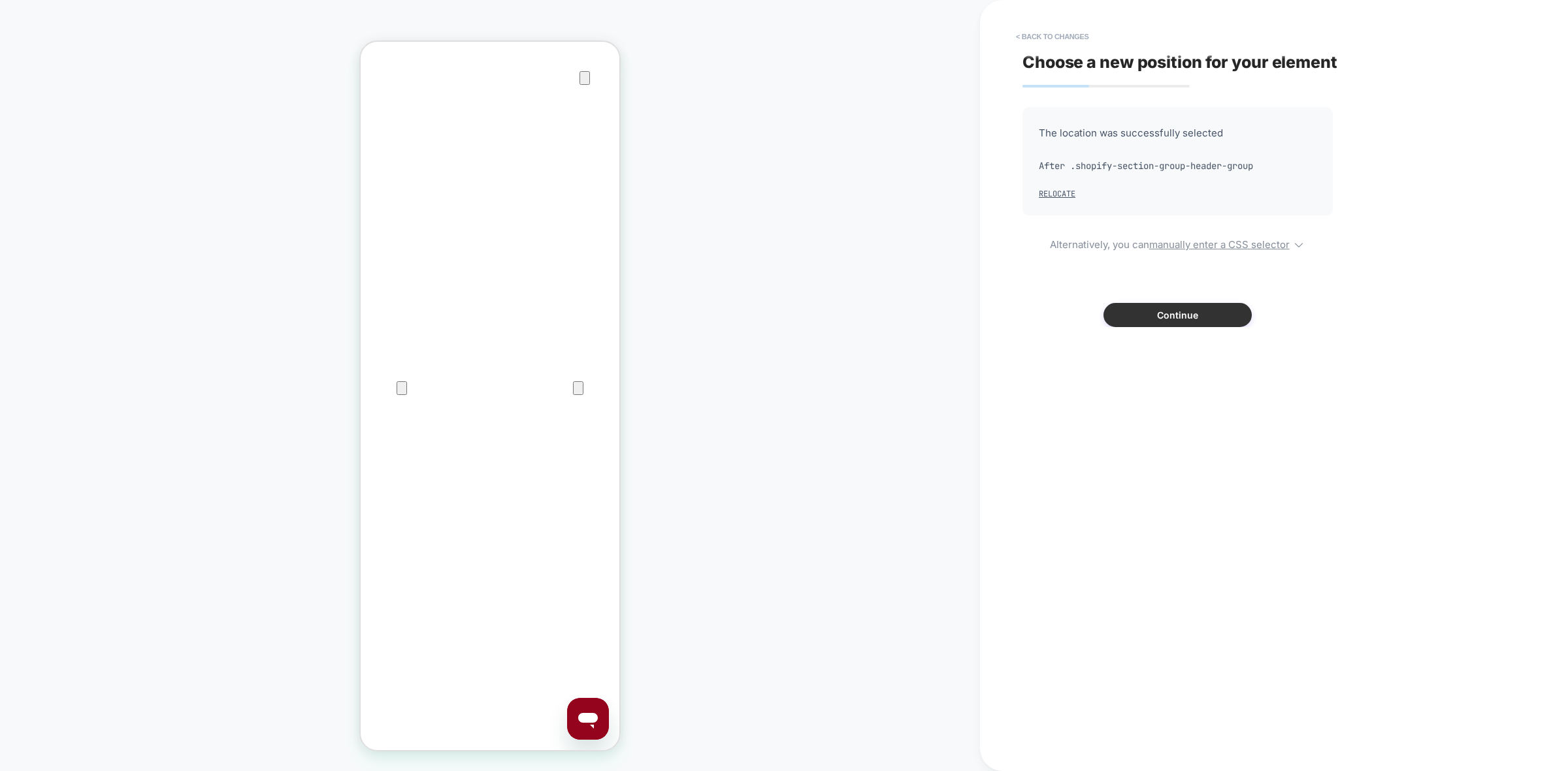
click at [1186, 323] on button "Continue" at bounding box center [1177, 314] width 148 height 24
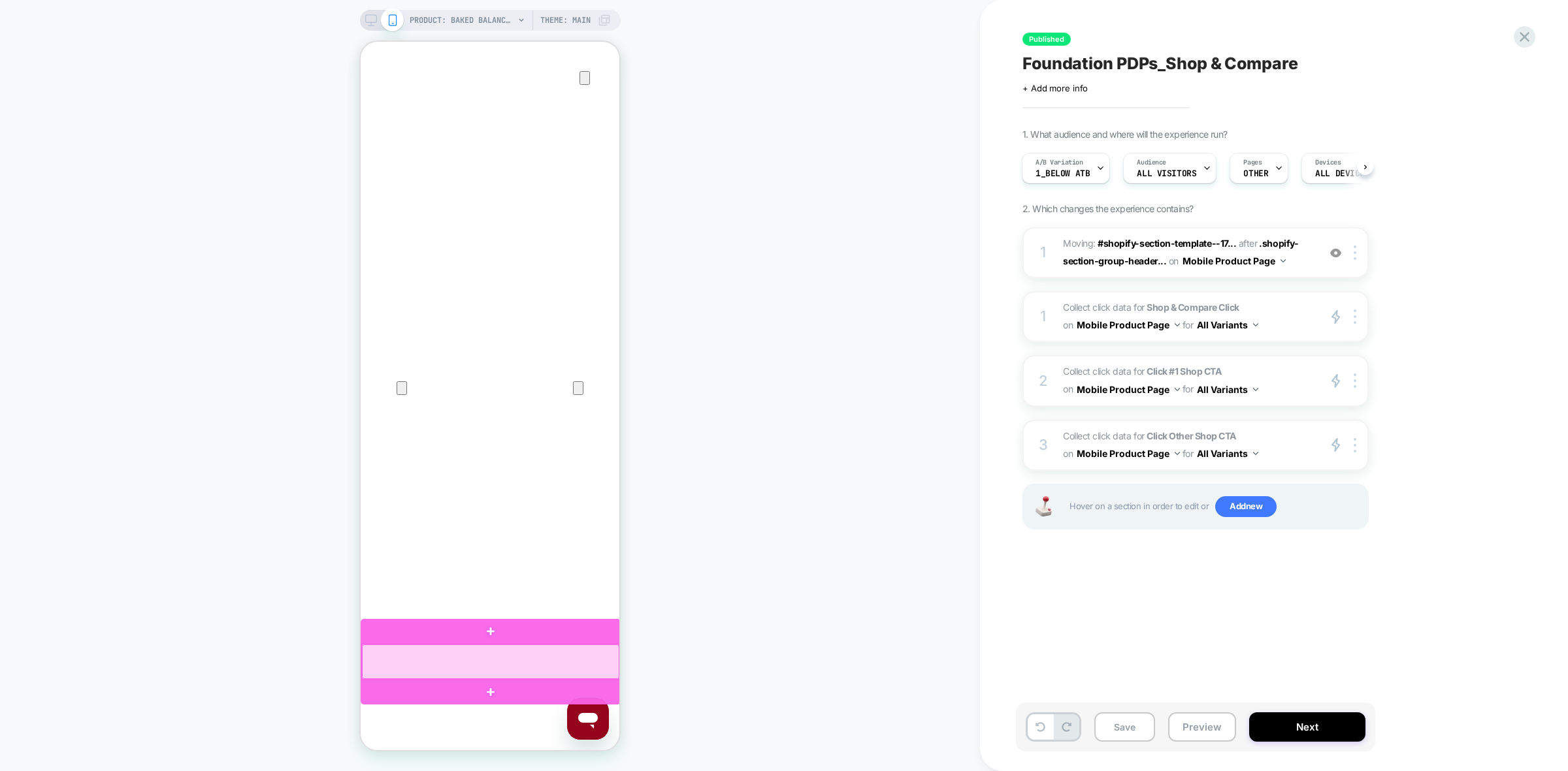
click at [601, 659] on div at bounding box center [491, 662] width 257 height 35
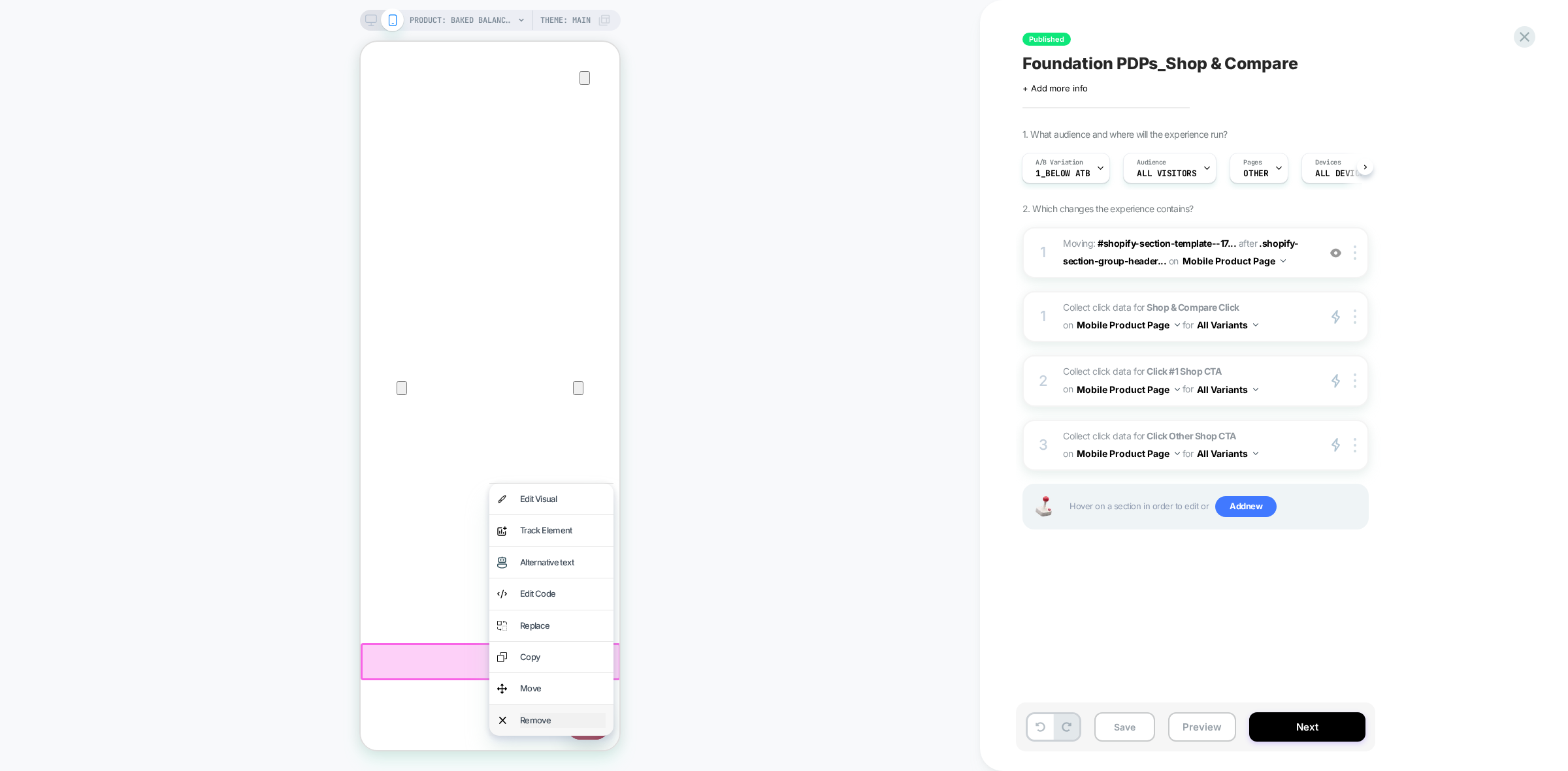
click at [571, 714] on div "Remove" at bounding box center [563, 720] width 86 height 15
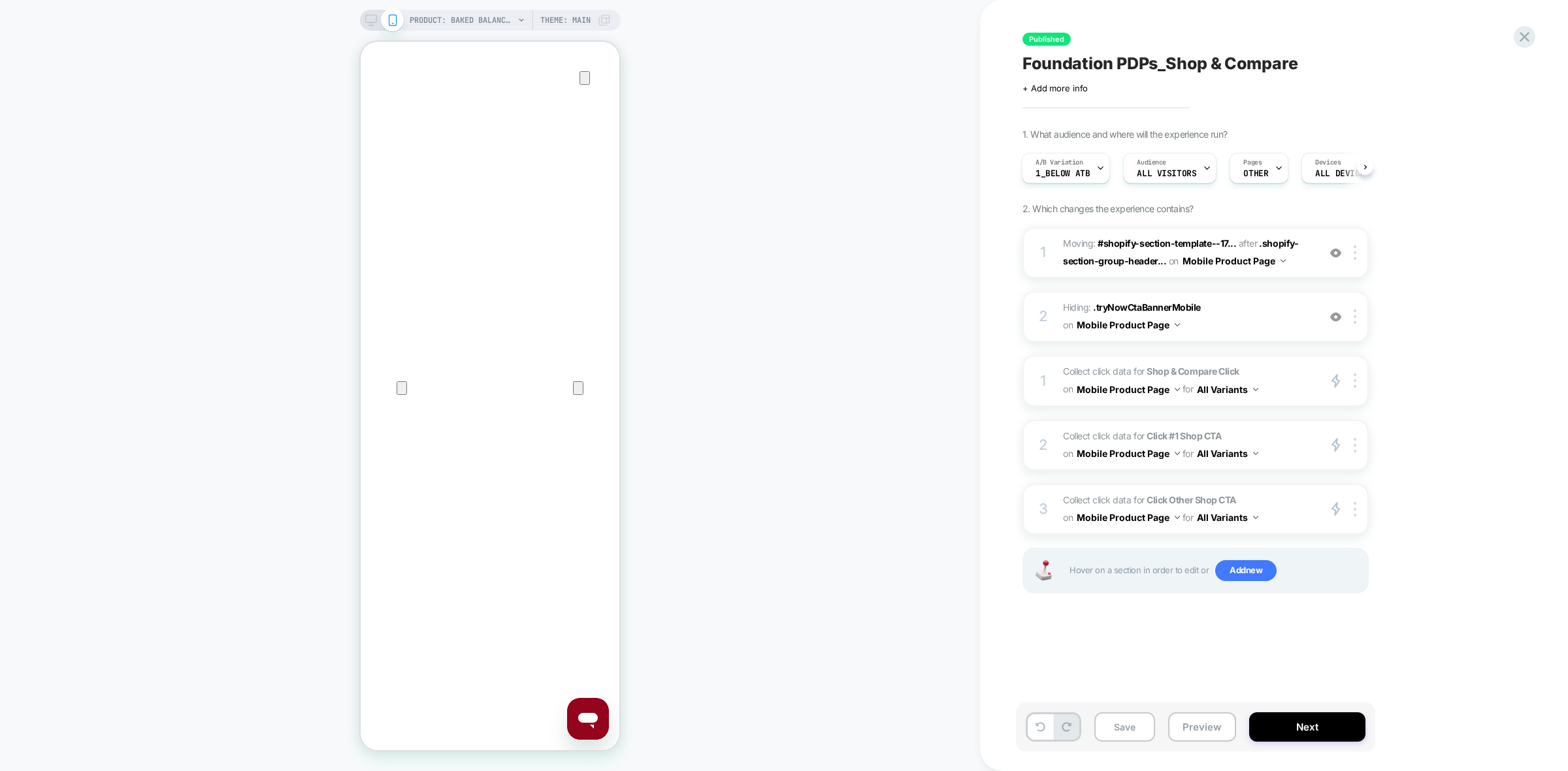
click at [735, 459] on div "PRODUCT: Baked Balance-n-Brighten Color Correcting Foundation PRODUCT: Baked Ba…" at bounding box center [490, 385] width 980 height 745
click at [1128, 723] on button "Save" at bounding box center [1125, 727] width 60 height 29
click at [763, 374] on div "PRODUCT: Baked Balance-n-Brighten Color Correcting Foundation PRODUCT: Baked Ba…" at bounding box center [490, 385] width 980 height 745
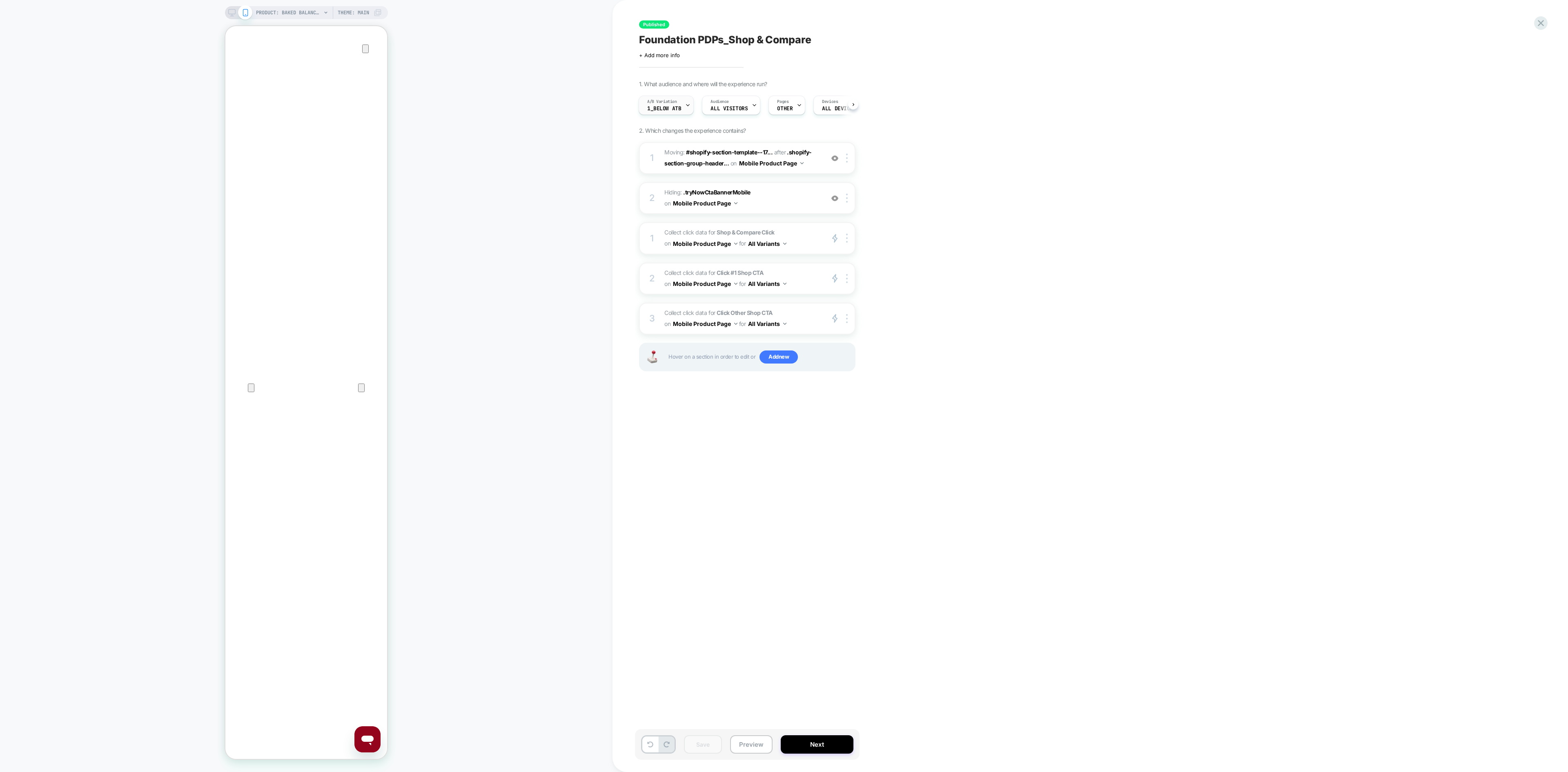
click at [677, 102] on div "A/B Variation 1_Below ATB" at bounding box center [664, 105] width 51 height 18
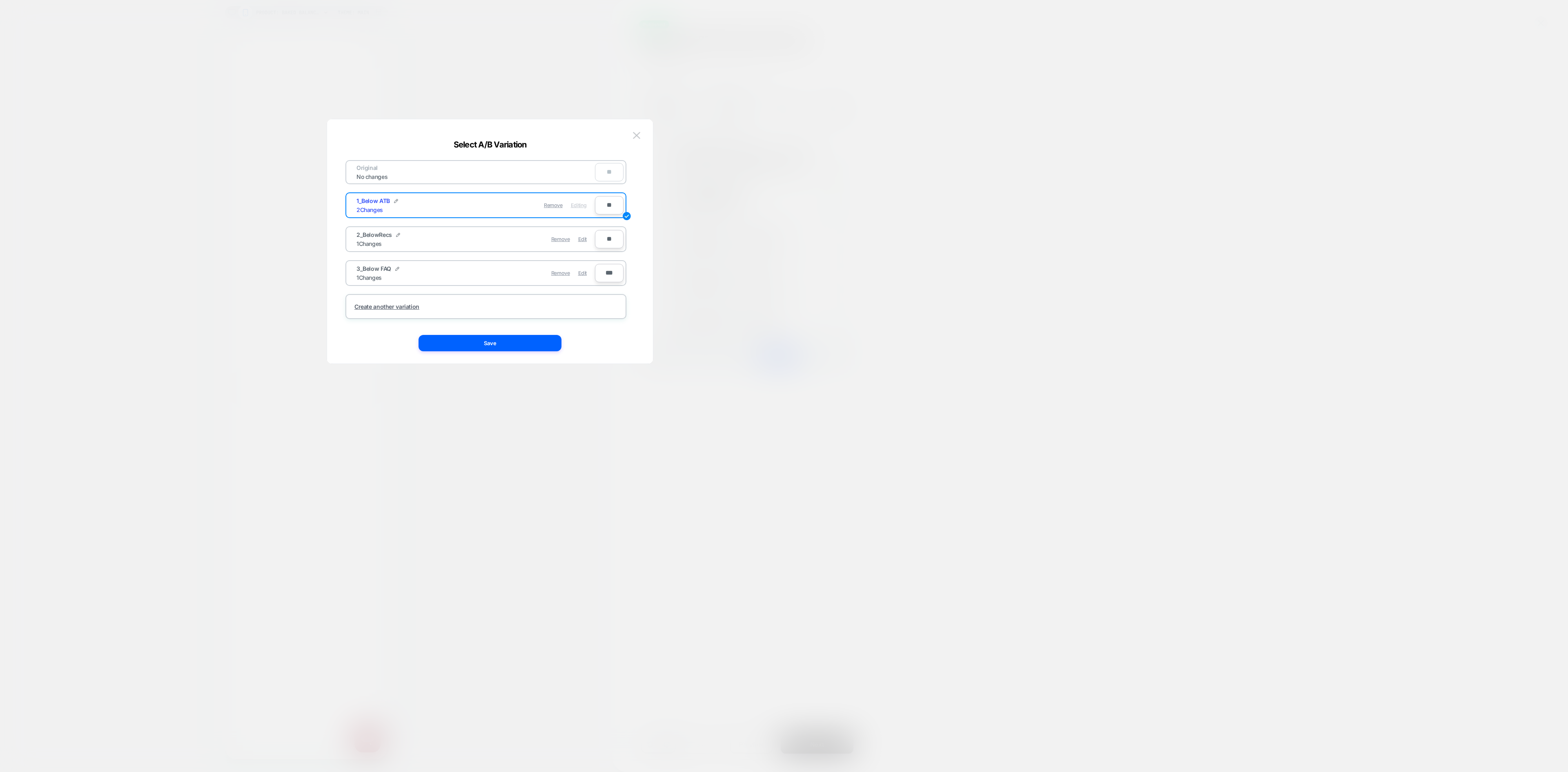
click at [399, 201] on div "1_Below ATB 2 Changes" at bounding box center [416, 205] width 119 height 16
click at [397, 201] on img at bounding box center [396, 201] width 4 height 4
click at [392, 205] on input "**********" at bounding box center [386, 205] width 59 height 16
click at [393, 205] on input "**********" at bounding box center [386, 205] width 59 height 16
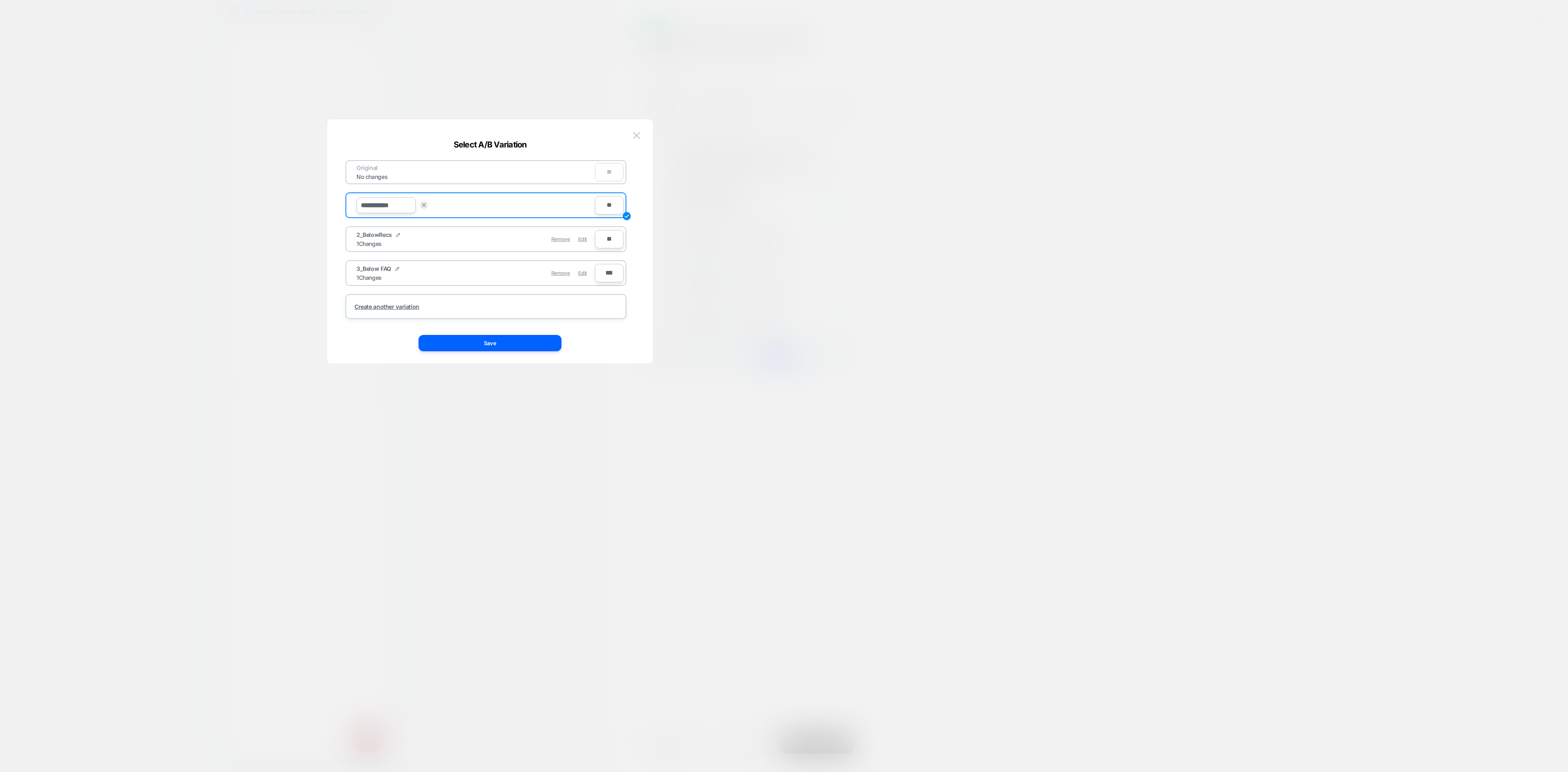
click at [405, 206] on input "**********" at bounding box center [386, 205] width 59 height 16
drag, startPoint x: 405, startPoint y: 206, endPoint x: 387, endPoint y: 204, distance: 18.1
click at [387, 204] on input "**********" at bounding box center [386, 205] width 59 height 16
drag, startPoint x: 369, startPoint y: 204, endPoint x: 426, endPoint y: 204, distance: 57.0
click at [426, 204] on div "**********" at bounding box center [408, 205] width 104 height 16
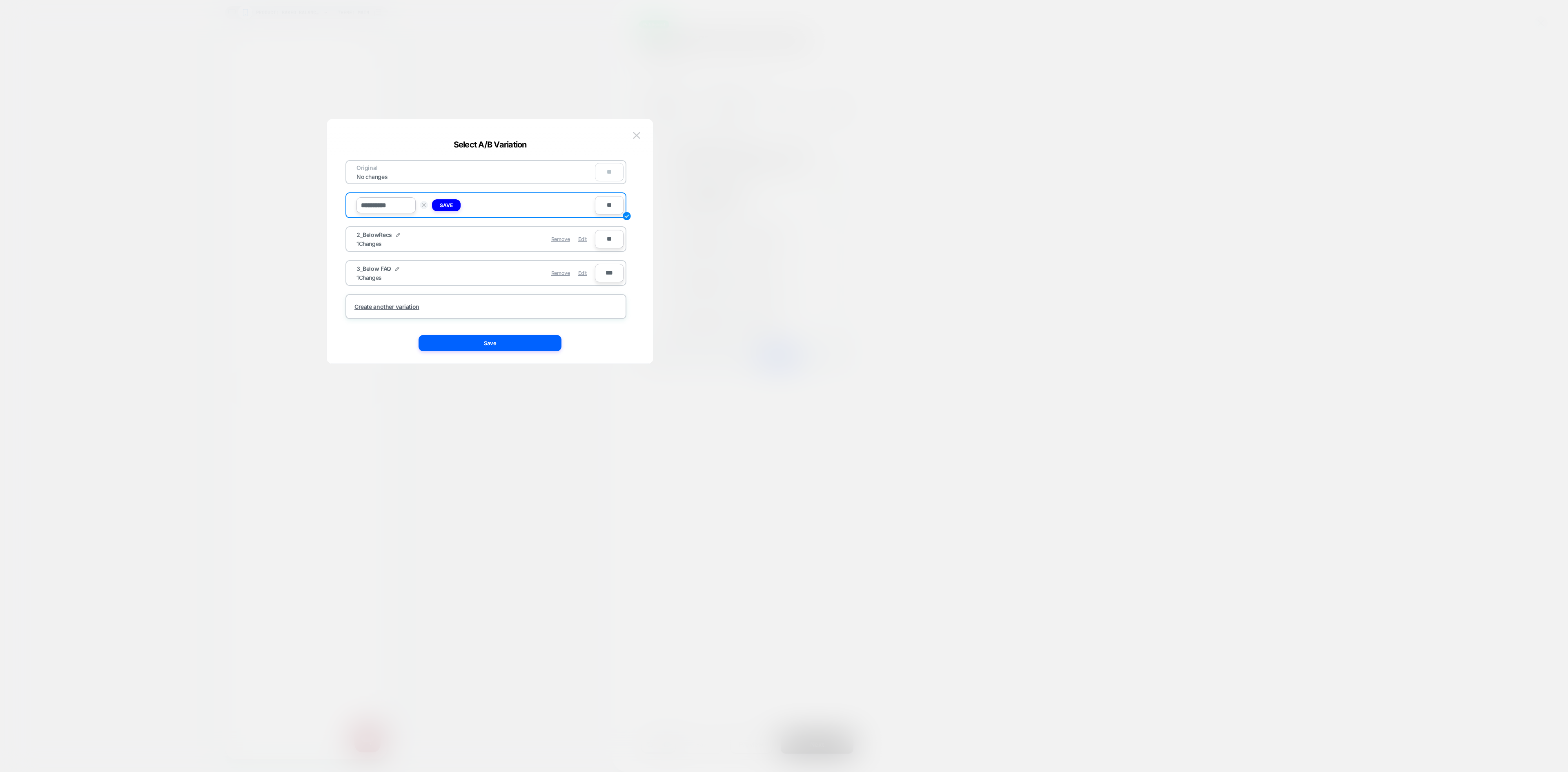
type input "**********"
click at [447, 203] on strong "Save" at bounding box center [446, 205] width 13 height 6
click at [555, 335] on button "Save" at bounding box center [490, 343] width 143 height 16
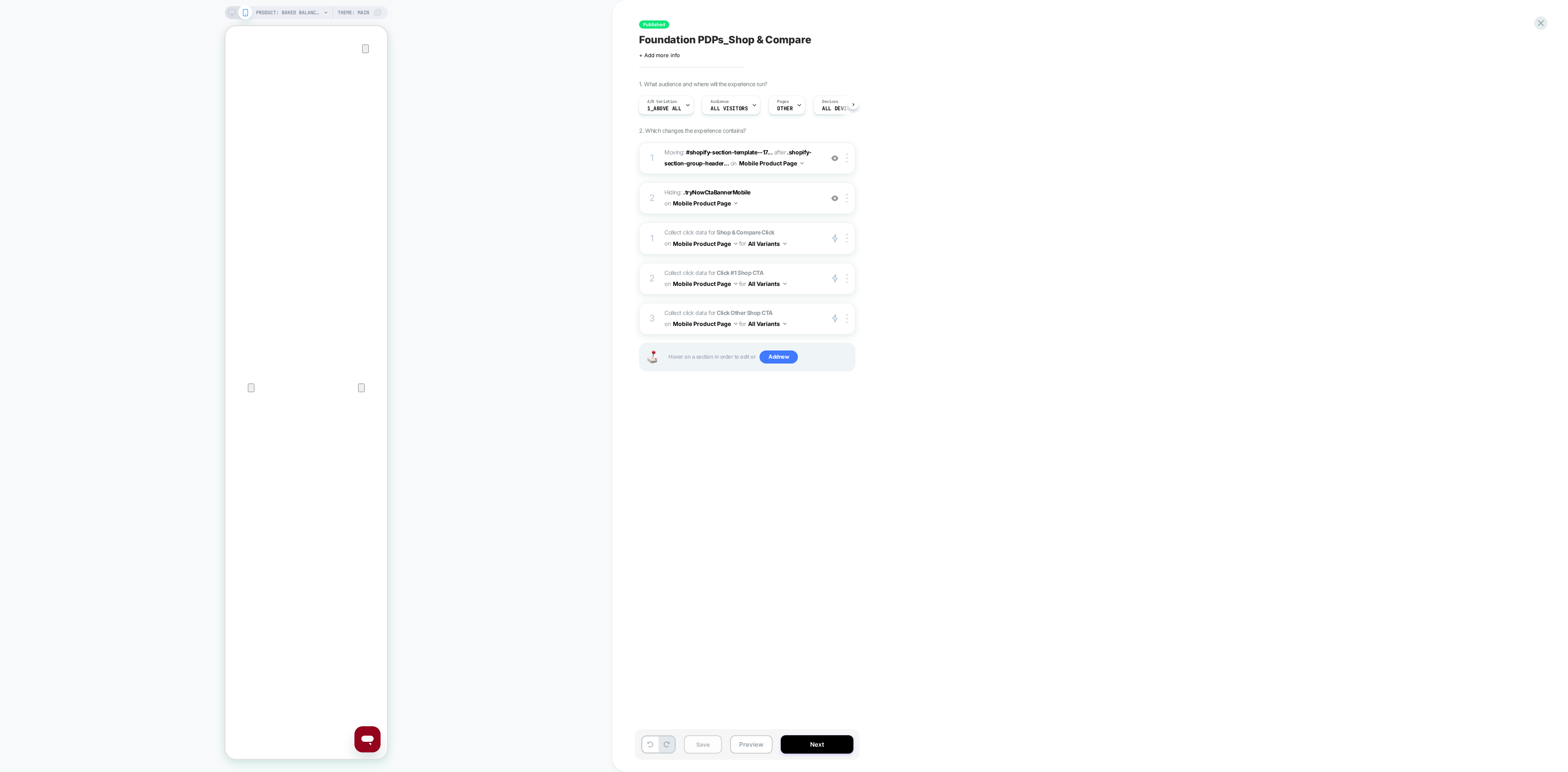
click at [707, 482] on button "Save" at bounding box center [703, 745] width 38 height 18
click at [837, 482] on button "Next" at bounding box center [817, 745] width 72 height 18
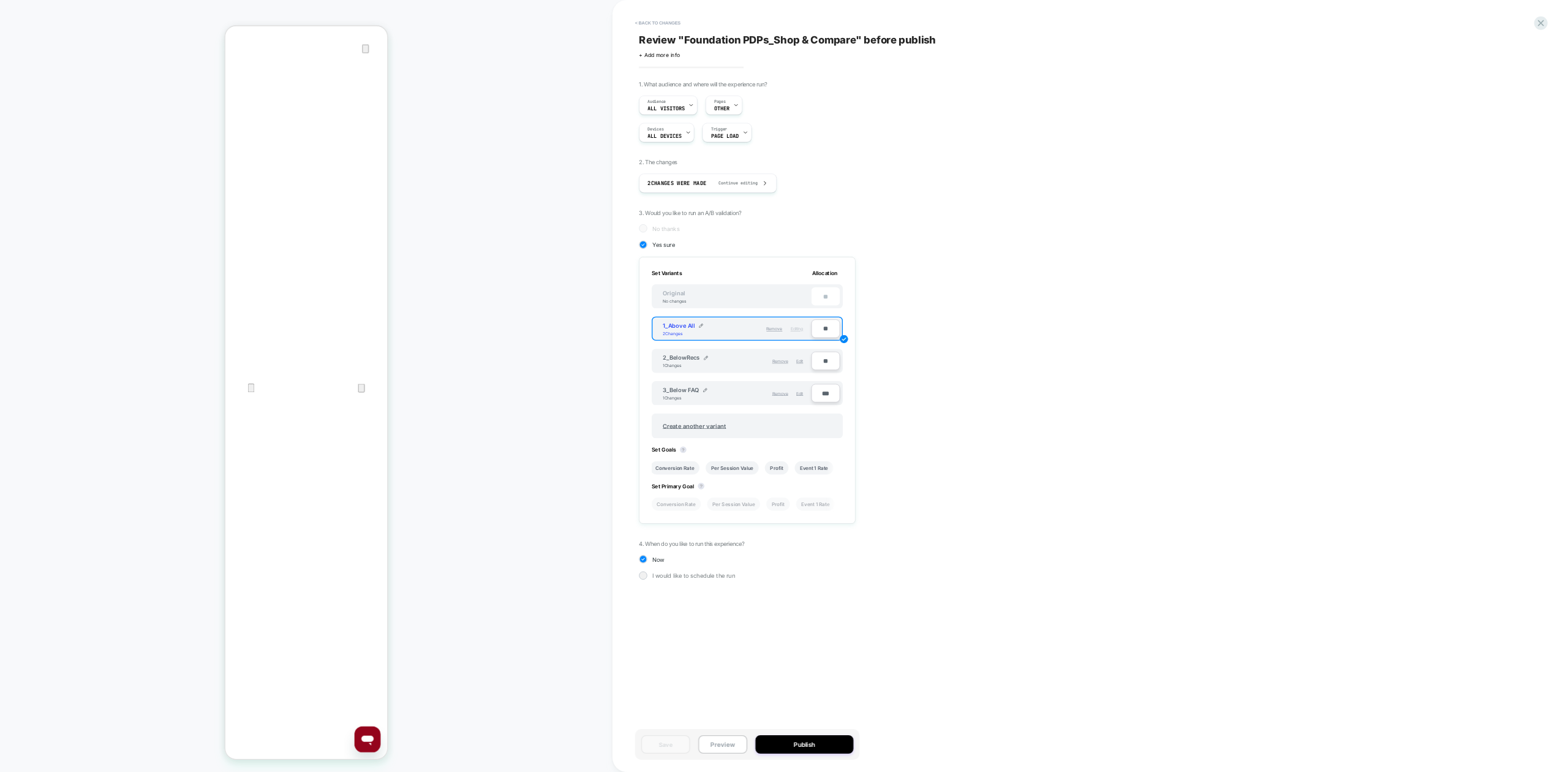
scroll to position [0, 3]
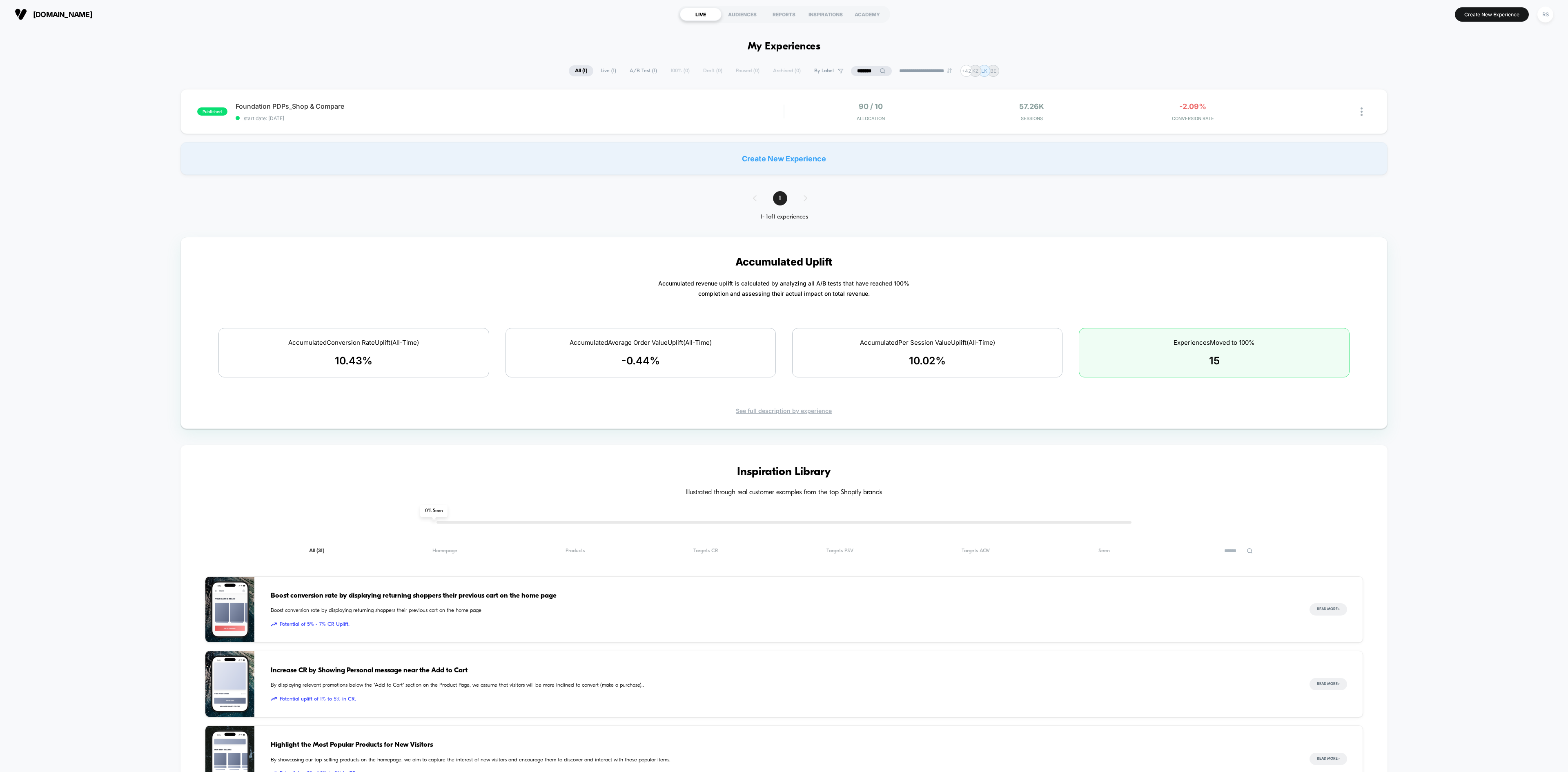
click at [979, 88] on div "**********" at bounding box center [784, 584] width 1568 height 1037
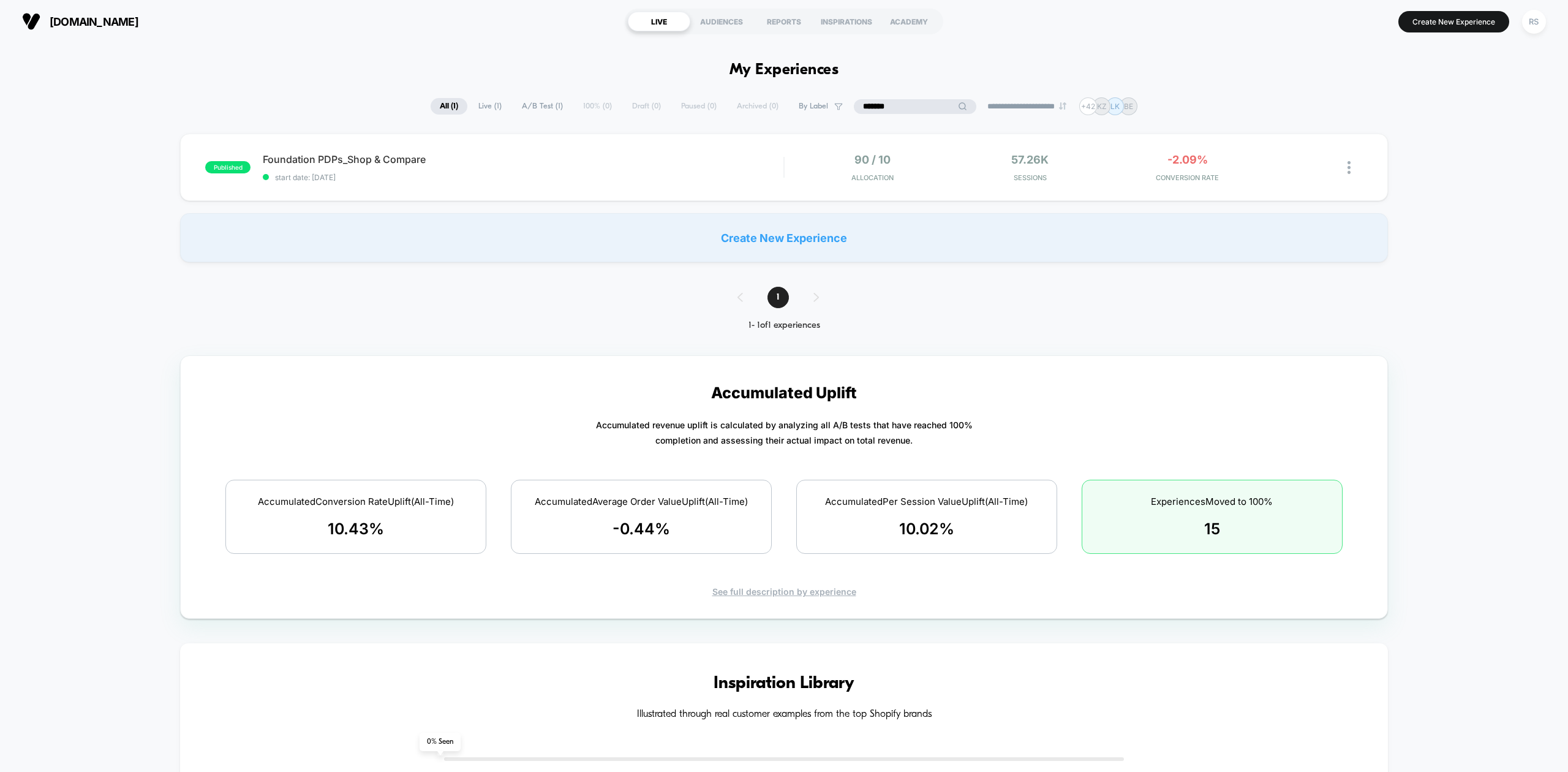
click at [897, 103] on input "*******" at bounding box center [915, 107] width 122 height 15
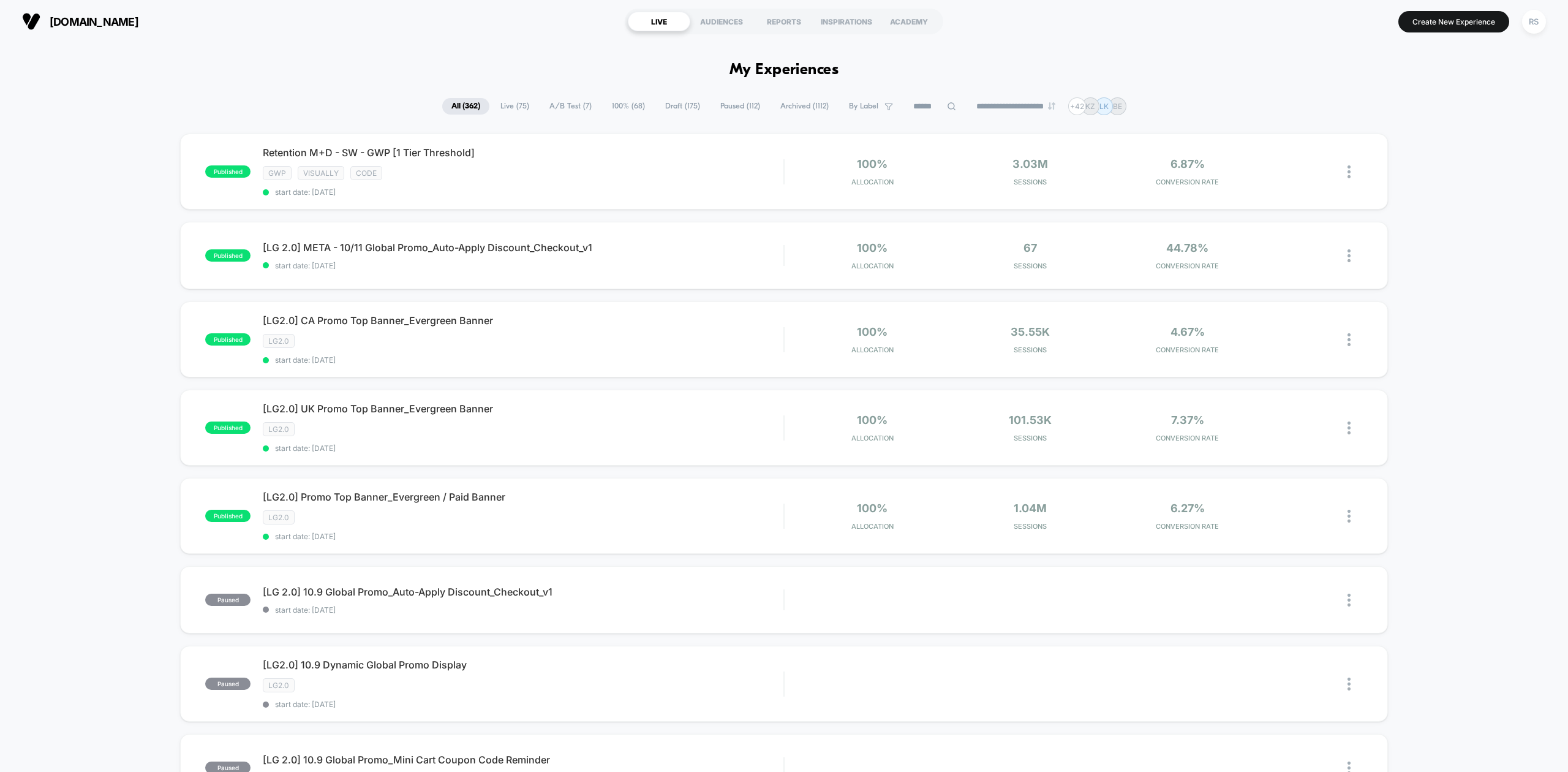
click at [603, 109] on span "100% ( 68 )" at bounding box center [628, 106] width 51 height 16
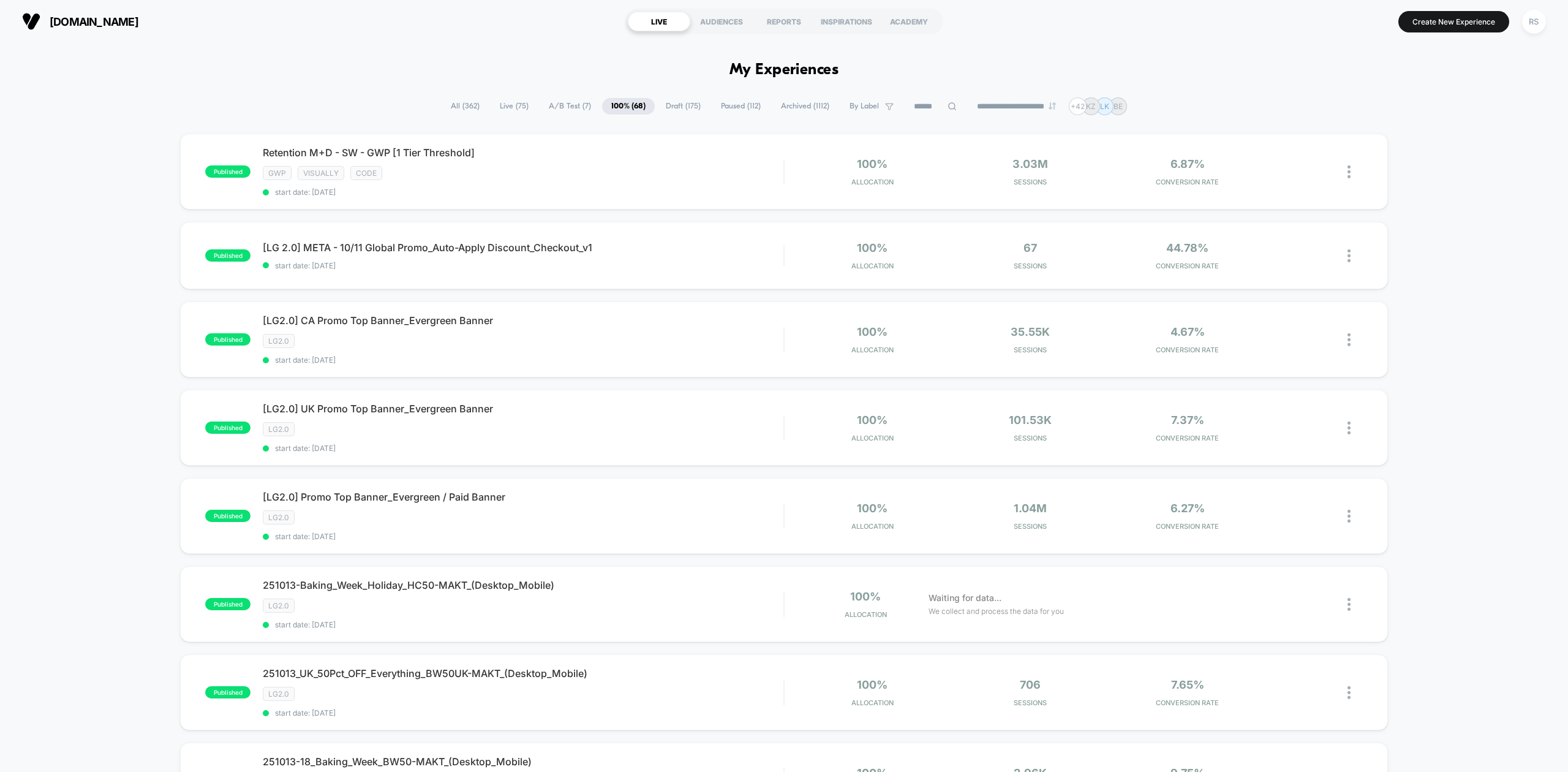
click at [758, 106] on span "Paused ( 112 )" at bounding box center [742, 106] width 58 height 16
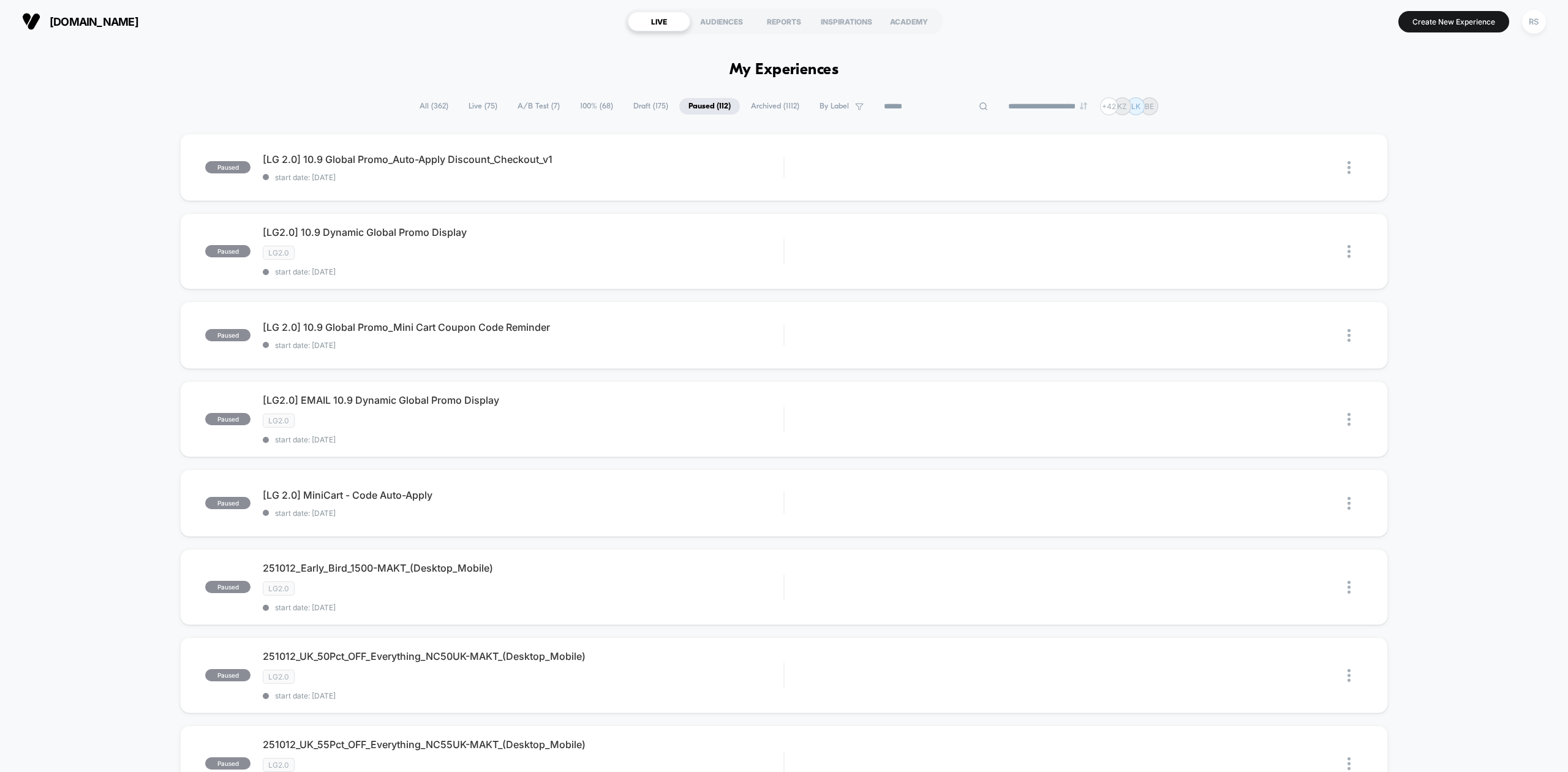
click at [914, 105] on input at bounding box center [936, 107] width 122 height 15
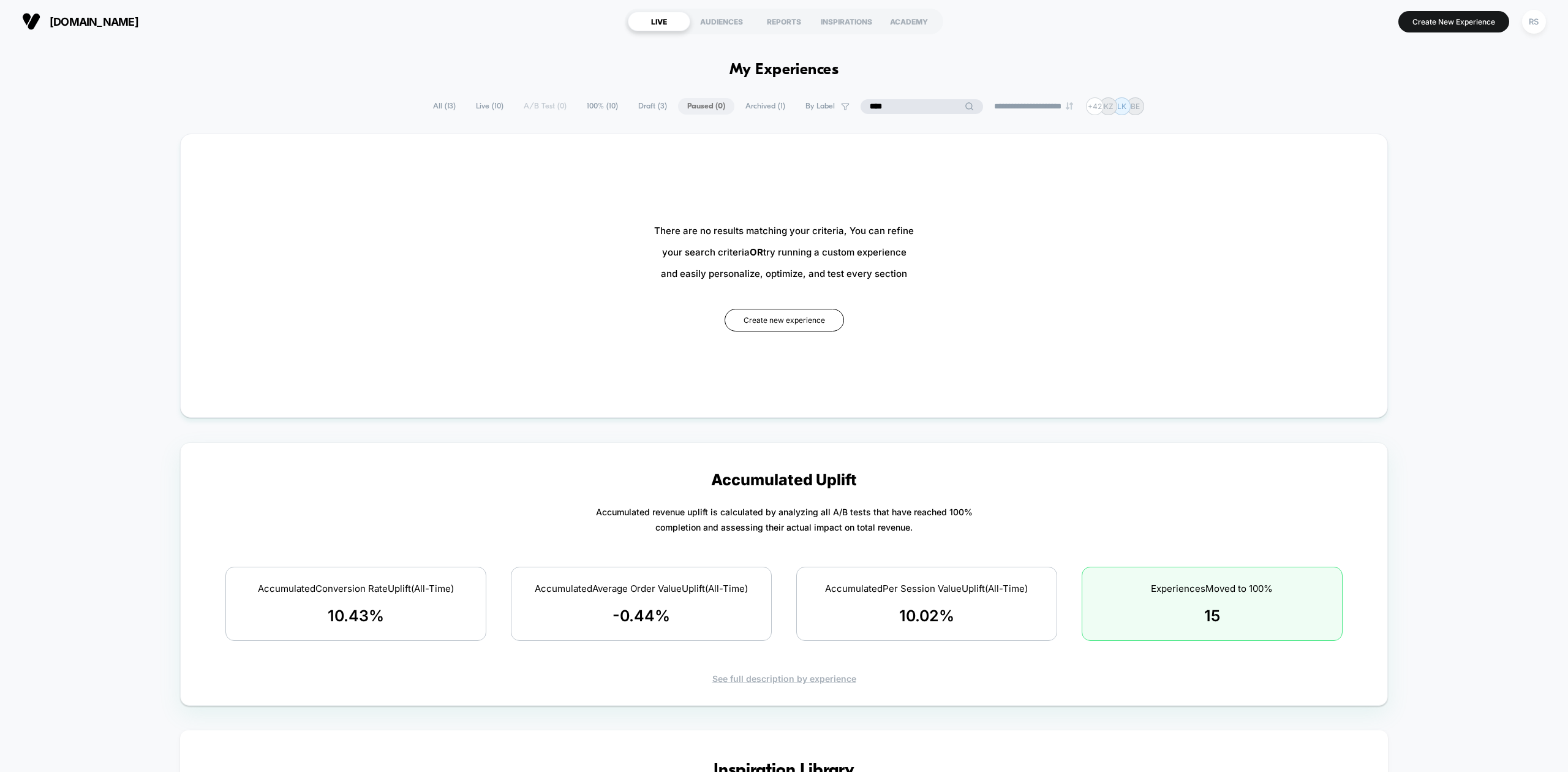
type input "****"
click at [432, 103] on span "All ( 13 )" at bounding box center [444, 106] width 41 height 16
click at [460, 104] on span "All ( 13 )" at bounding box center [475, 106] width 41 height 16
click at [463, 104] on span "All ( 13 )" at bounding box center [475, 106] width 41 height 16
click at [898, 98] on div "**********" at bounding box center [784, 106] width 659 height 17
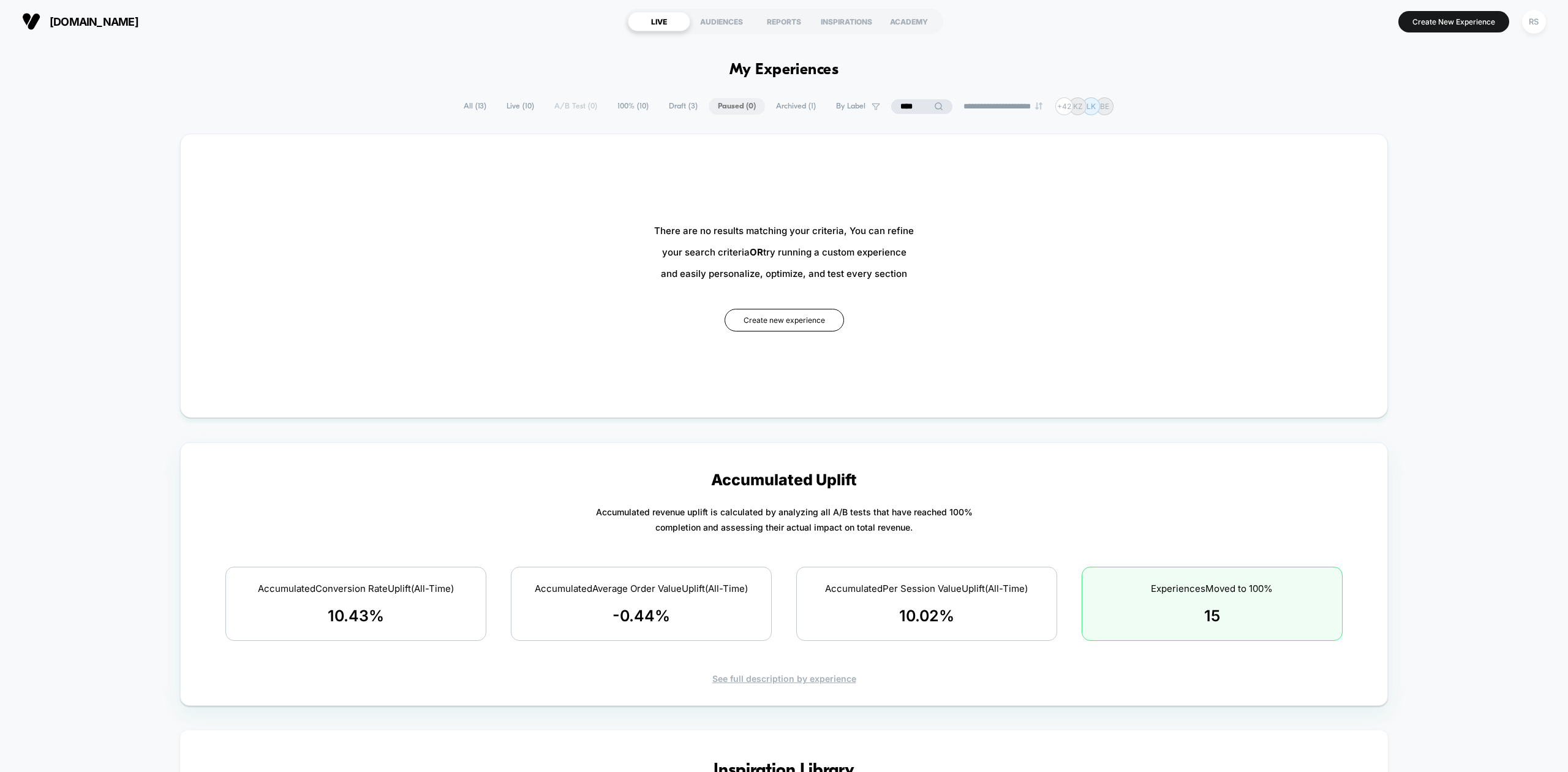
click at [898, 98] on div "**********" at bounding box center [784, 106] width 659 height 17
click at [900, 101] on input "****" at bounding box center [921, 107] width 61 height 15
click at [900, 101] on input "****" at bounding box center [922, 107] width 122 height 15
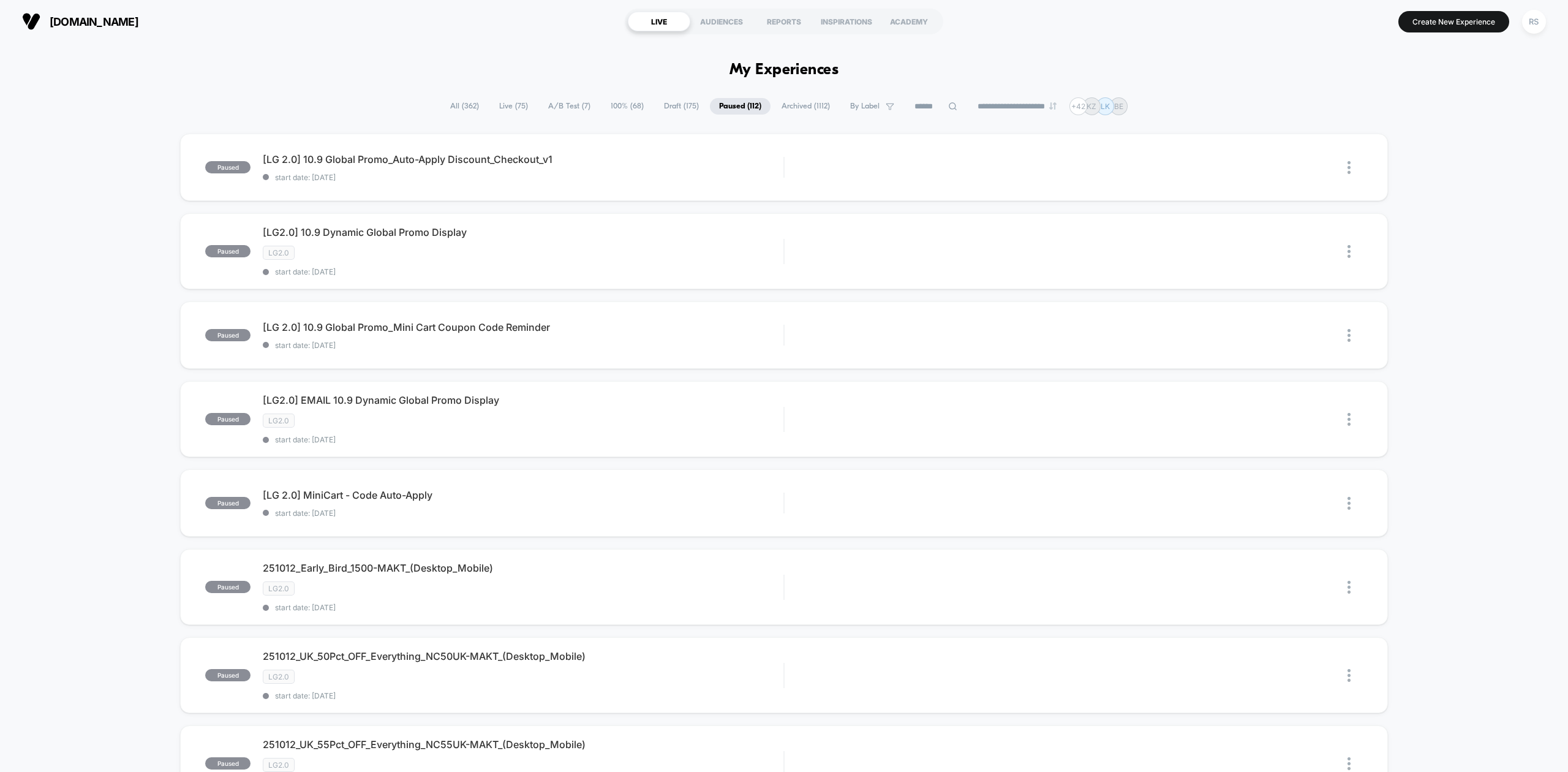
click at [441, 100] on span "All ( 362 )" at bounding box center [465, 106] width 47 height 16
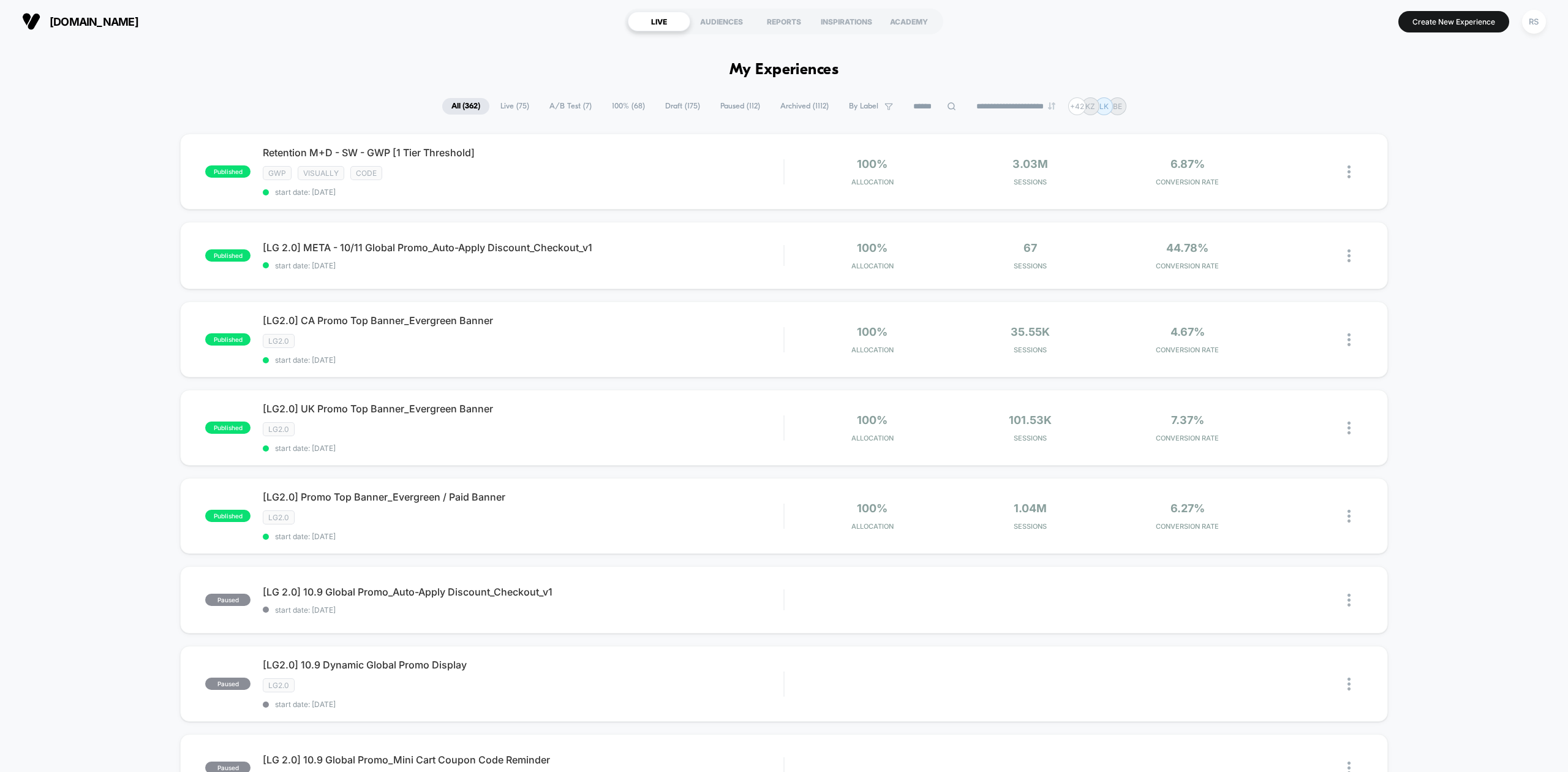
click at [921, 115] on div "**********" at bounding box center [784, 106] width 684 height 17
click at [920, 107] on input at bounding box center [935, 107] width 122 height 15
paste input "****"
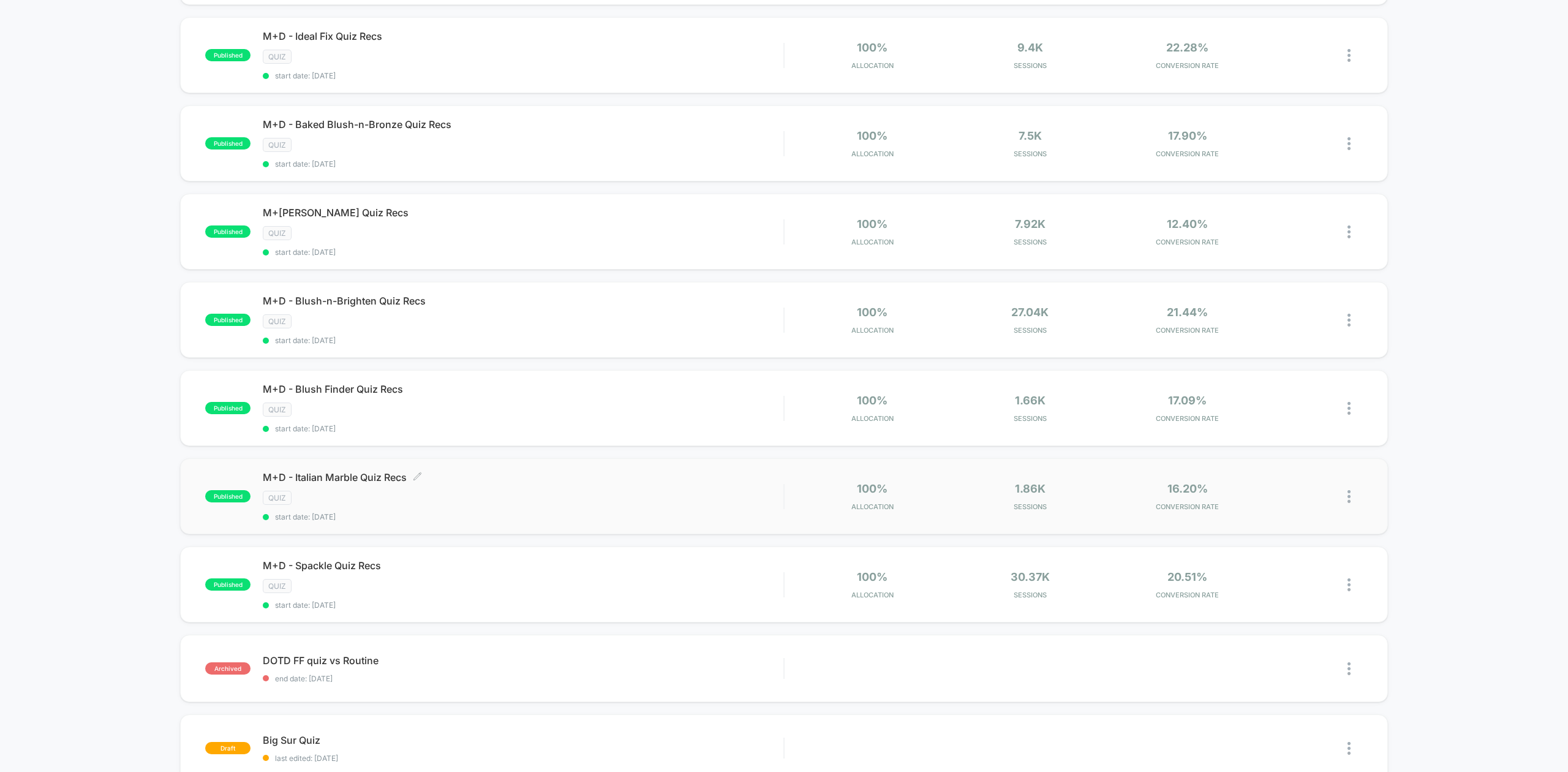
scroll to position [763, 0]
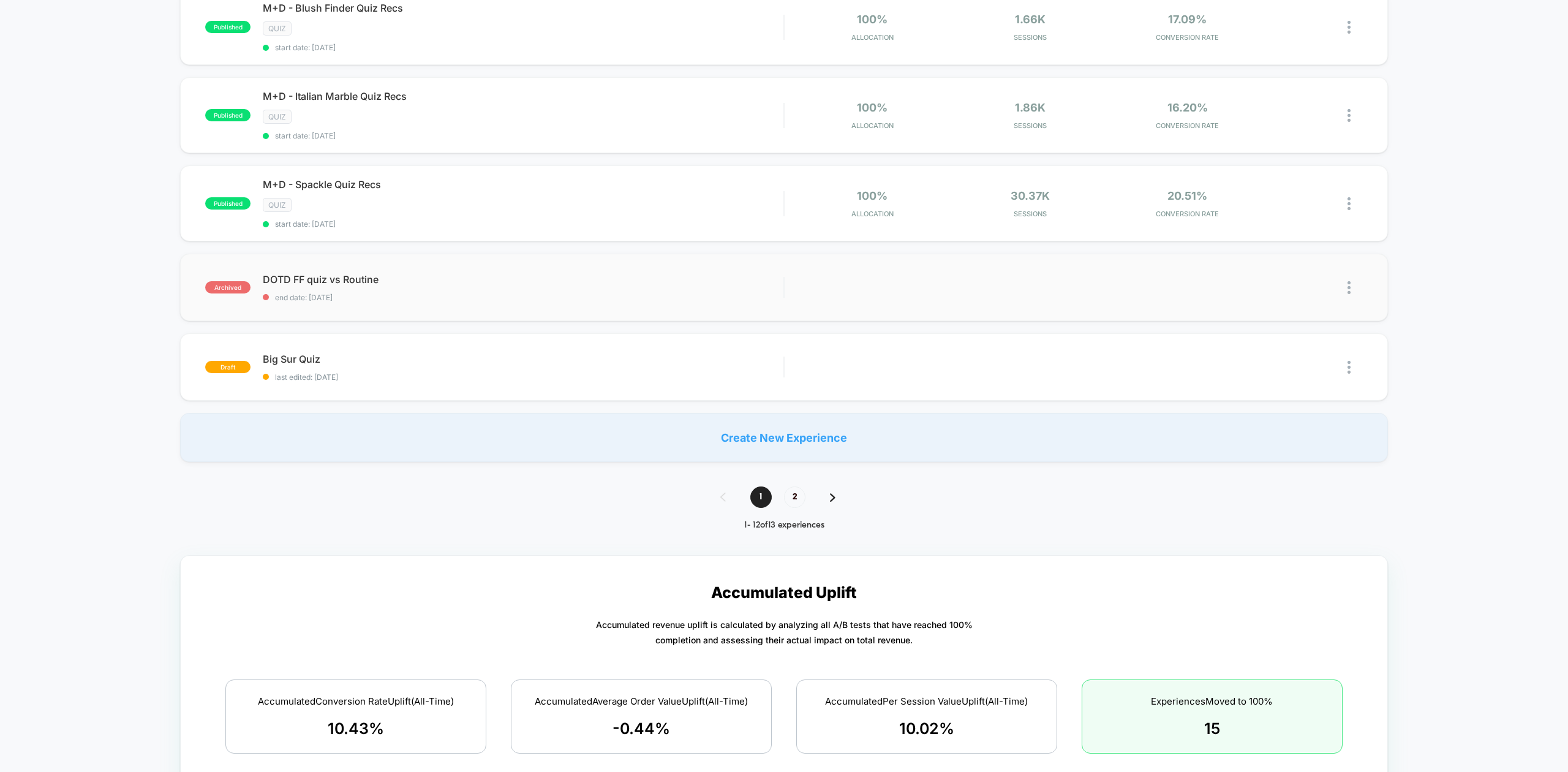
type input "****"
click at [453, 282] on span "DOTD FF quiz vs Routine" at bounding box center [523, 279] width 521 height 12
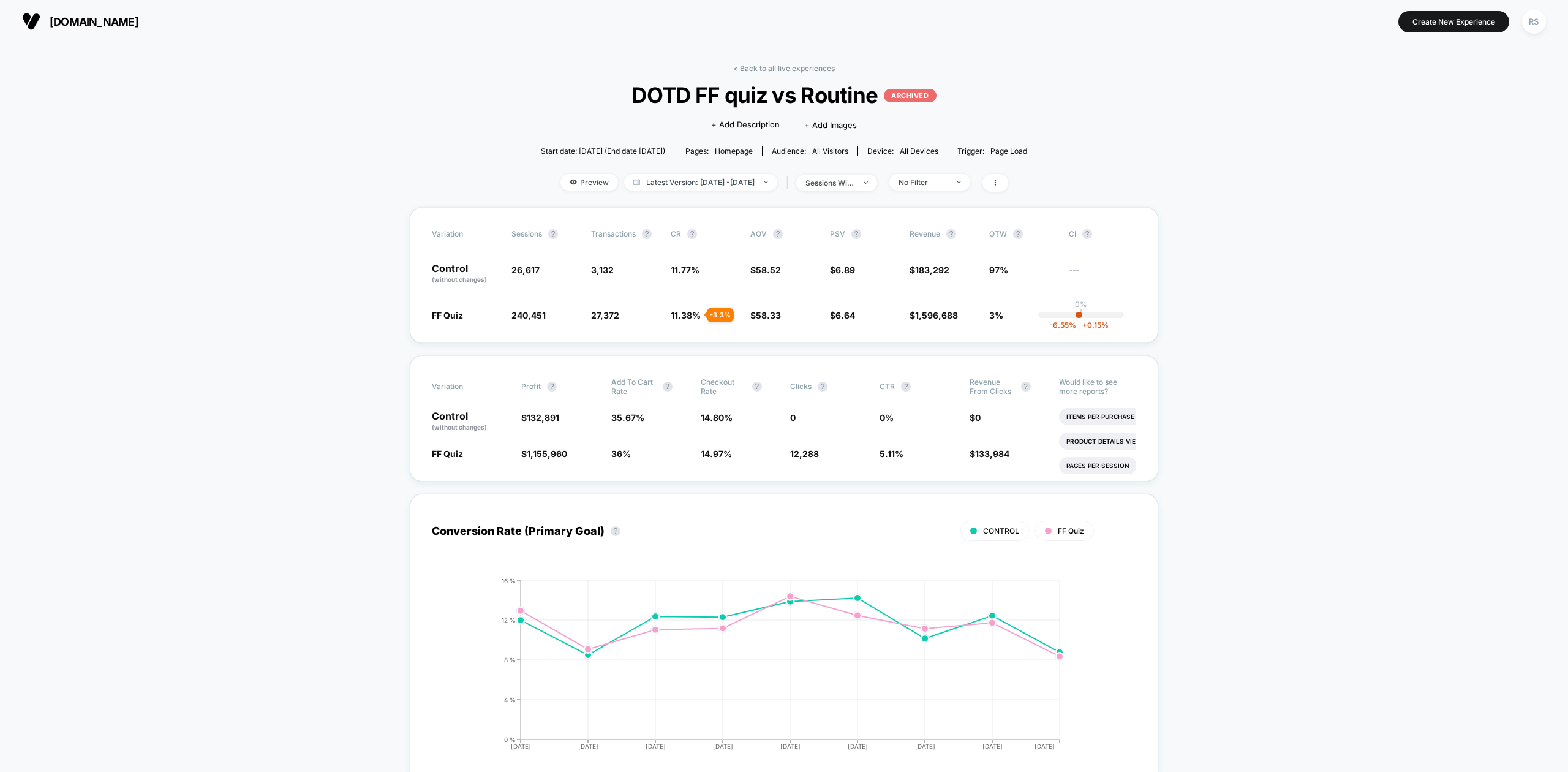
click at [770, 69] on link "< Back to all live experiences" at bounding box center [784, 69] width 101 height 9
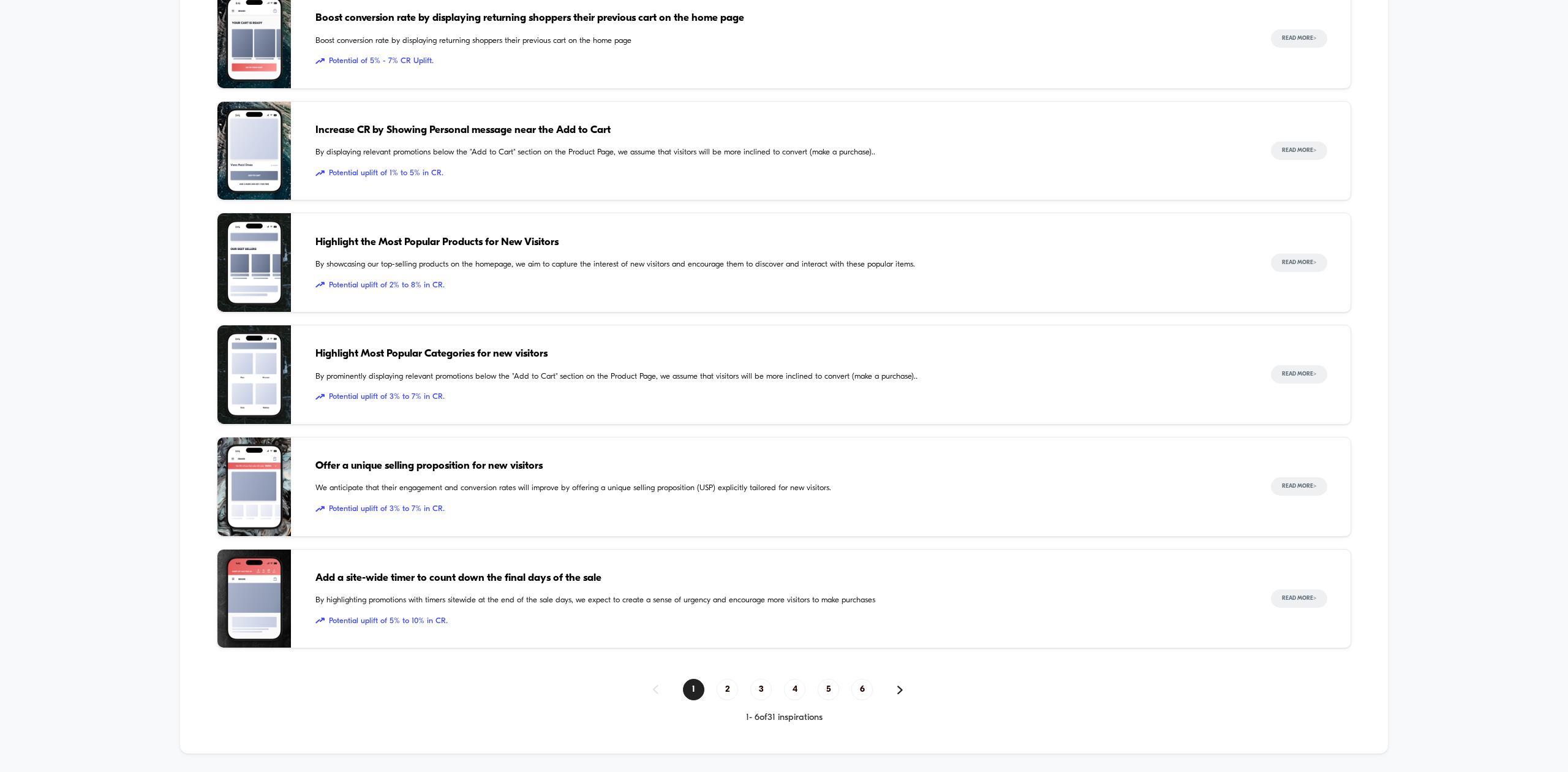
scroll to position [954, 0]
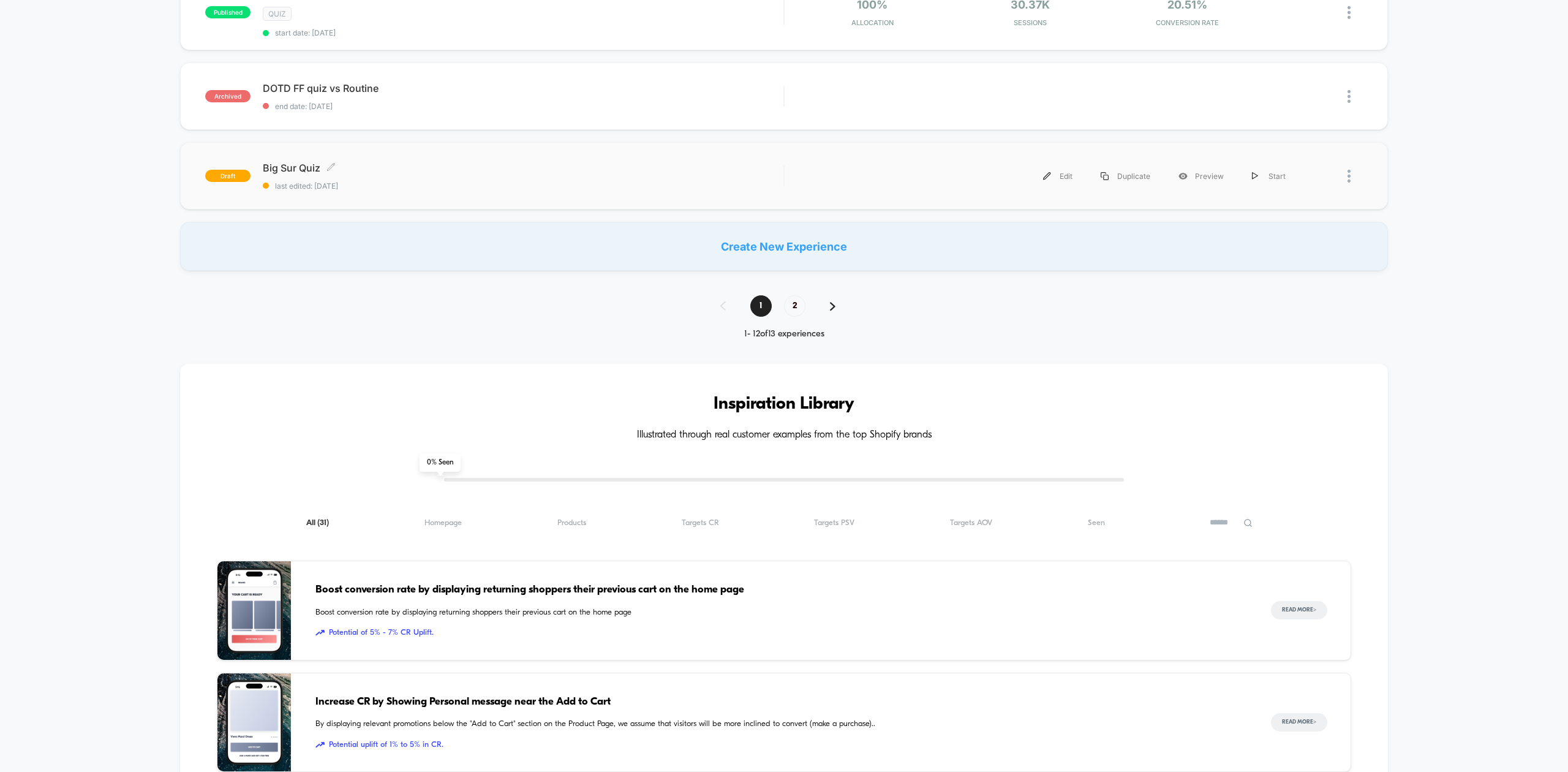
click at [468, 168] on span "Big Sur Quiz Click to edit experience details" at bounding box center [523, 167] width 521 height 12
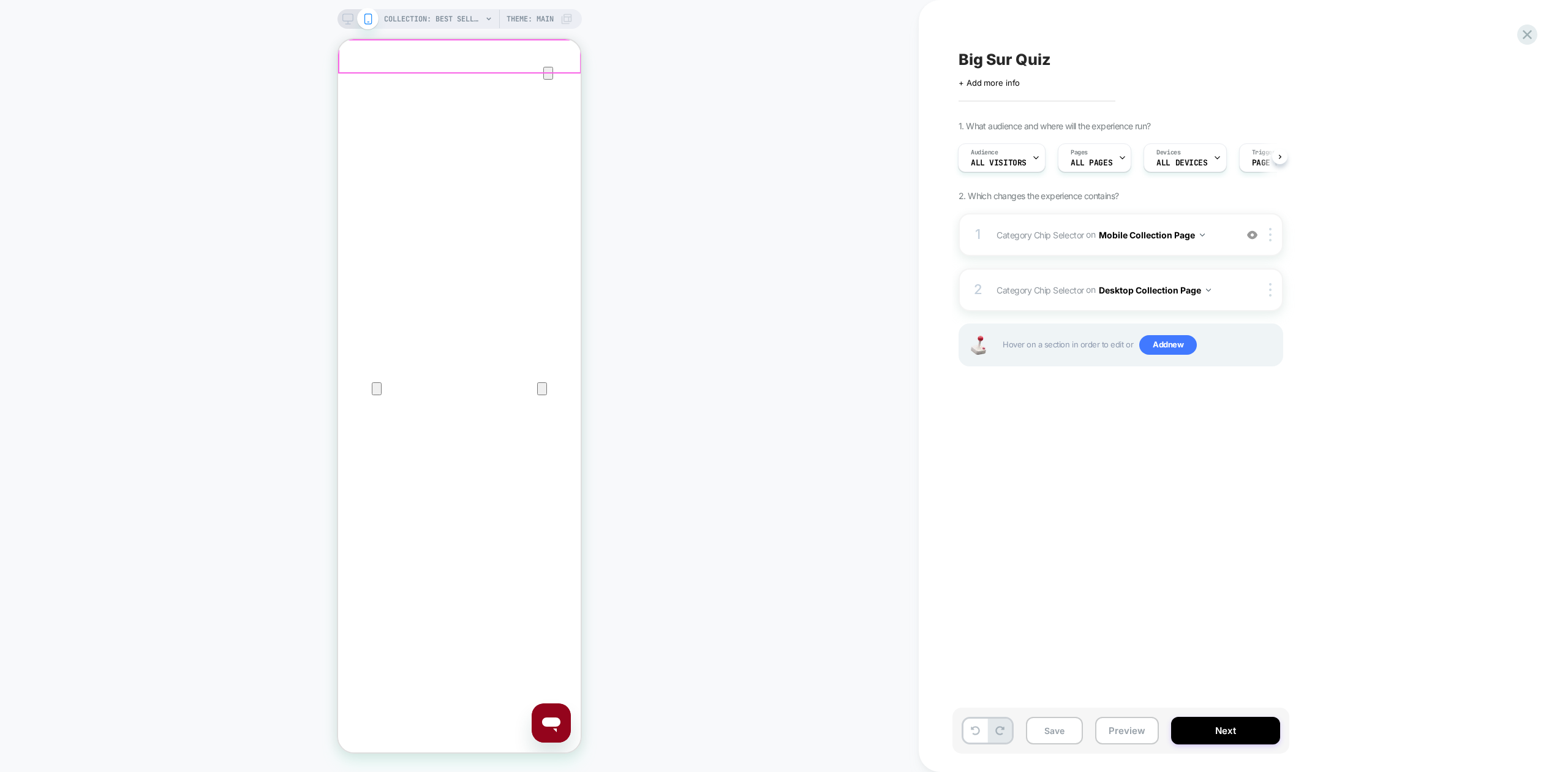
click at [354, 94] on icon "Close" at bounding box center [350, 98] width 8 height 8
drag, startPoint x: 555, startPoint y: 326, endPoint x: 538, endPoint y: 328, distance: 17.1
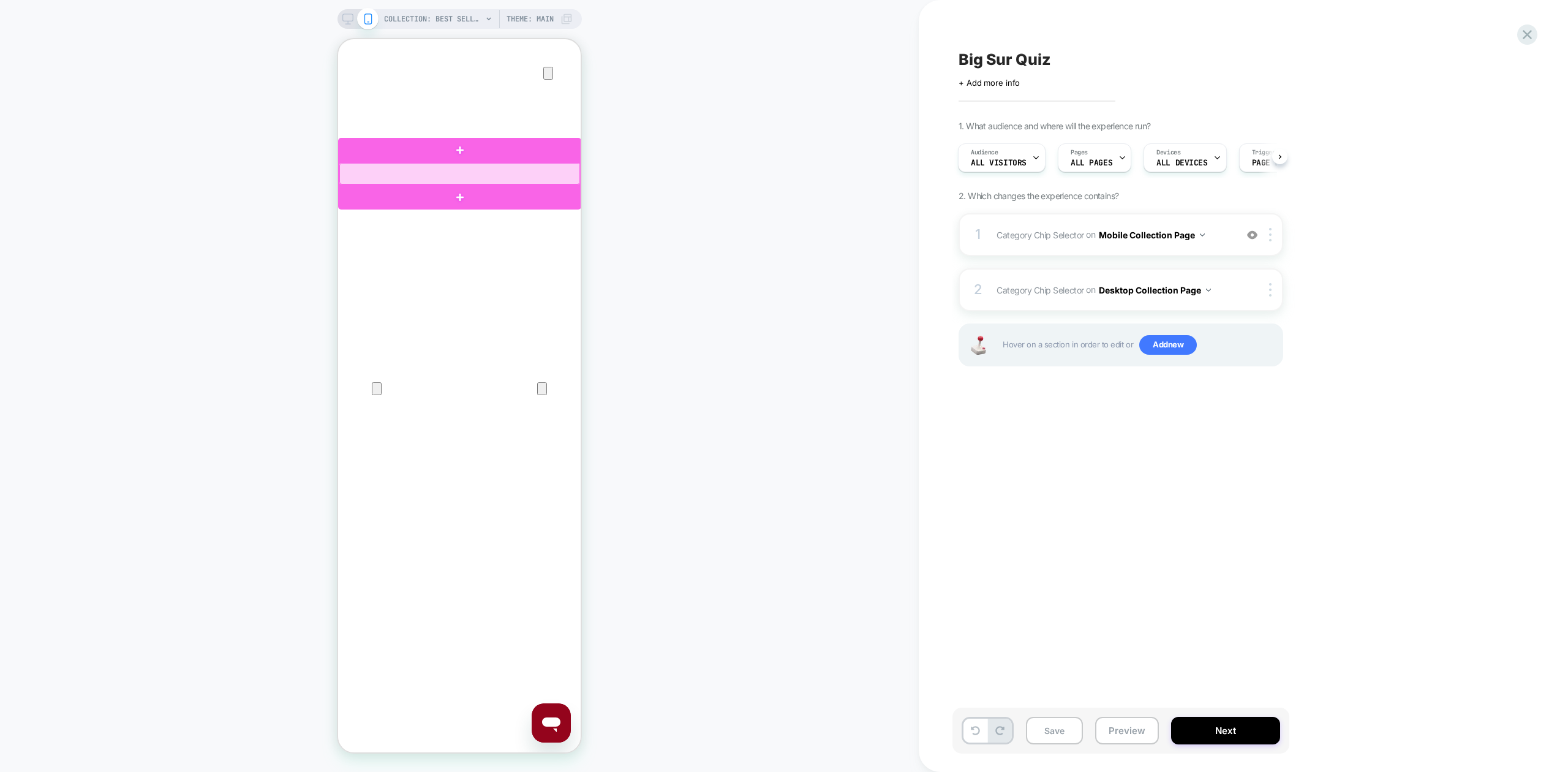
click at [484, 178] on div at bounding box center [460, 173] width 241 height 21
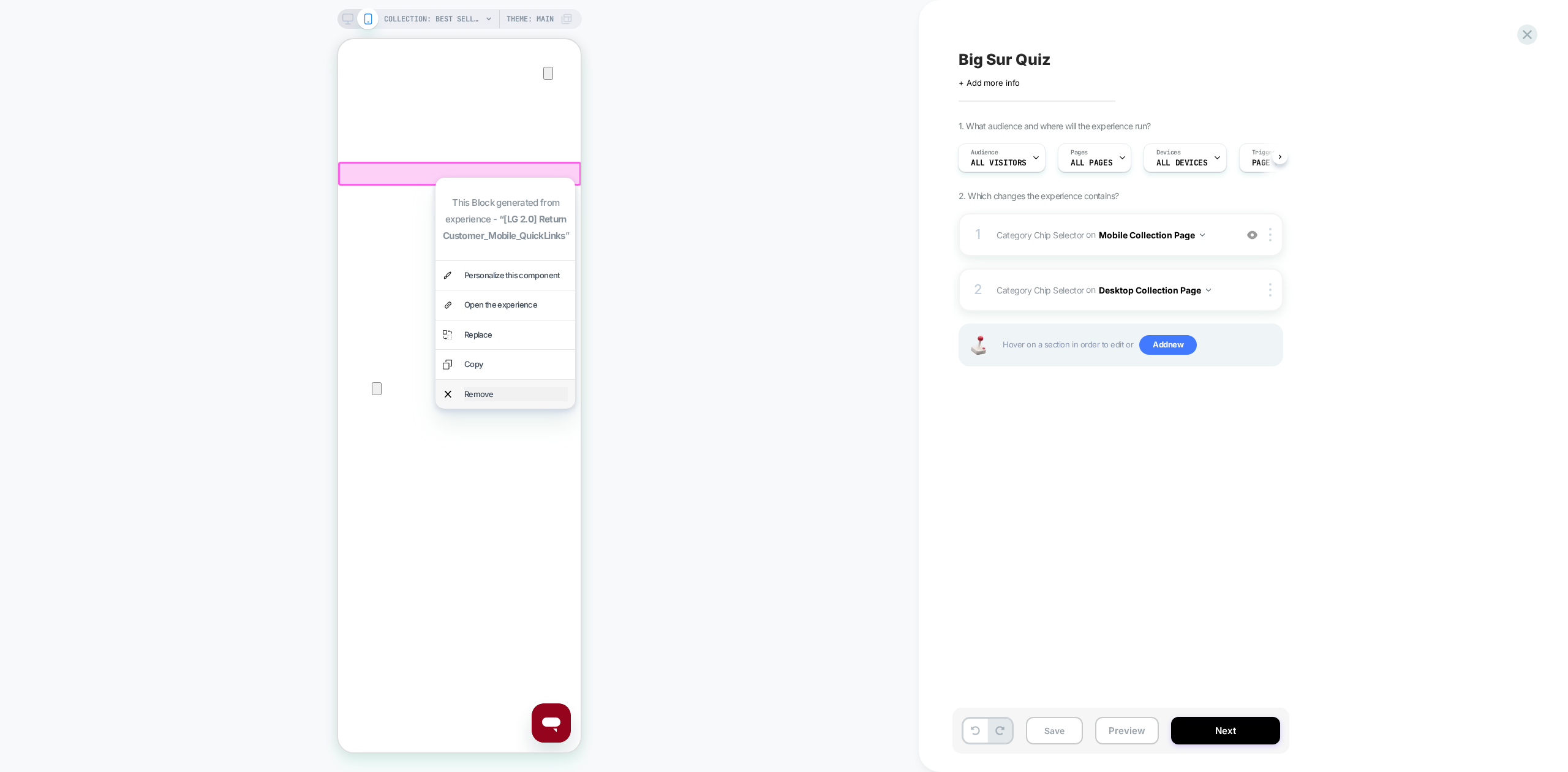
click at [500, 387] on div "Remove" at bounding box center [515, 394] width 103 height 14
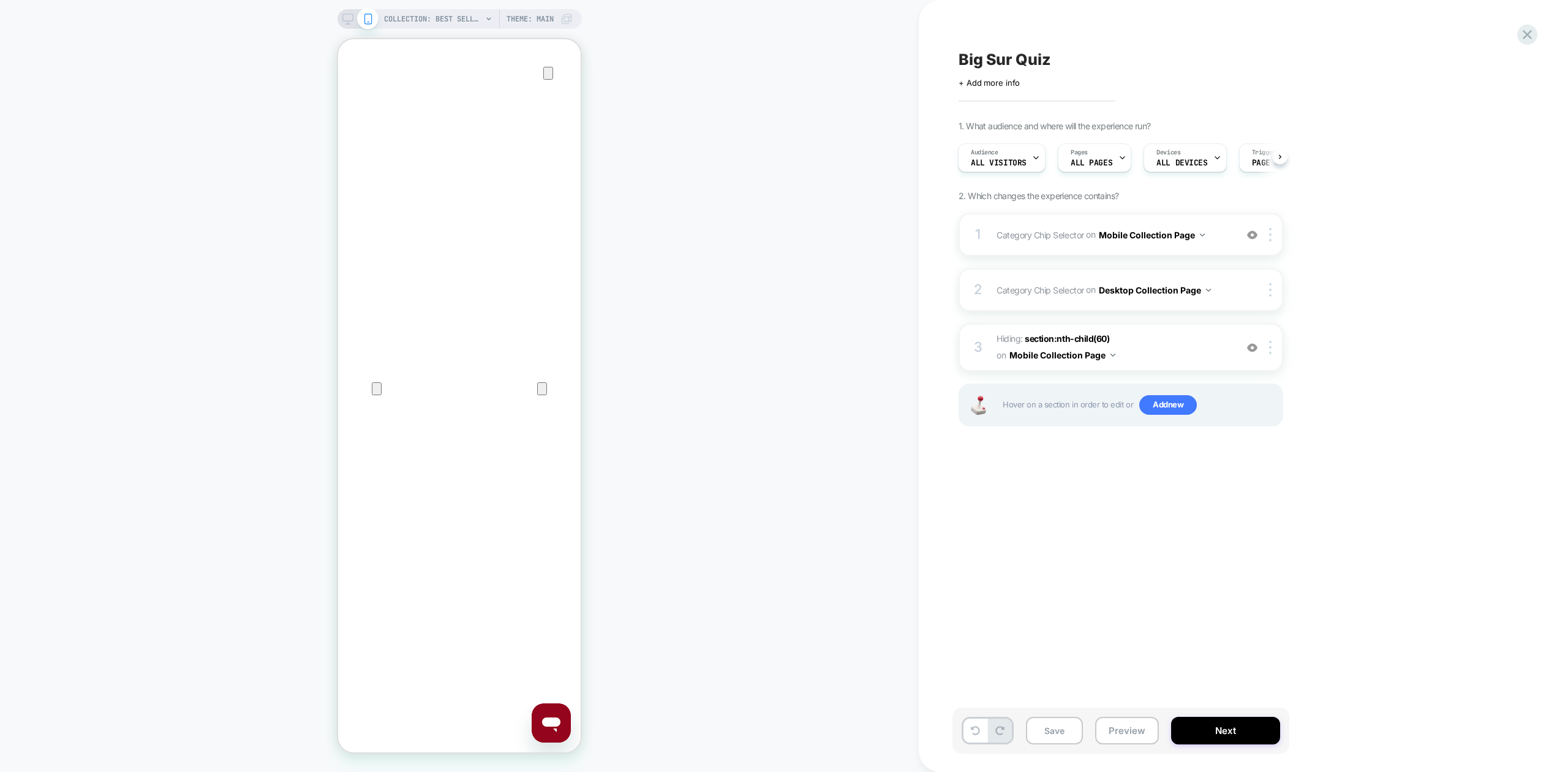
click at [817, 387] on div "COLLECTION: Best Sellers (Category) COLLECTION: Best Sellers (Category) Theme: …" at bounding box center [459, 386] width 919 height 747
click at [1055, 724] on button "Save" at bounding box center [1055, 731] width 57 height 27
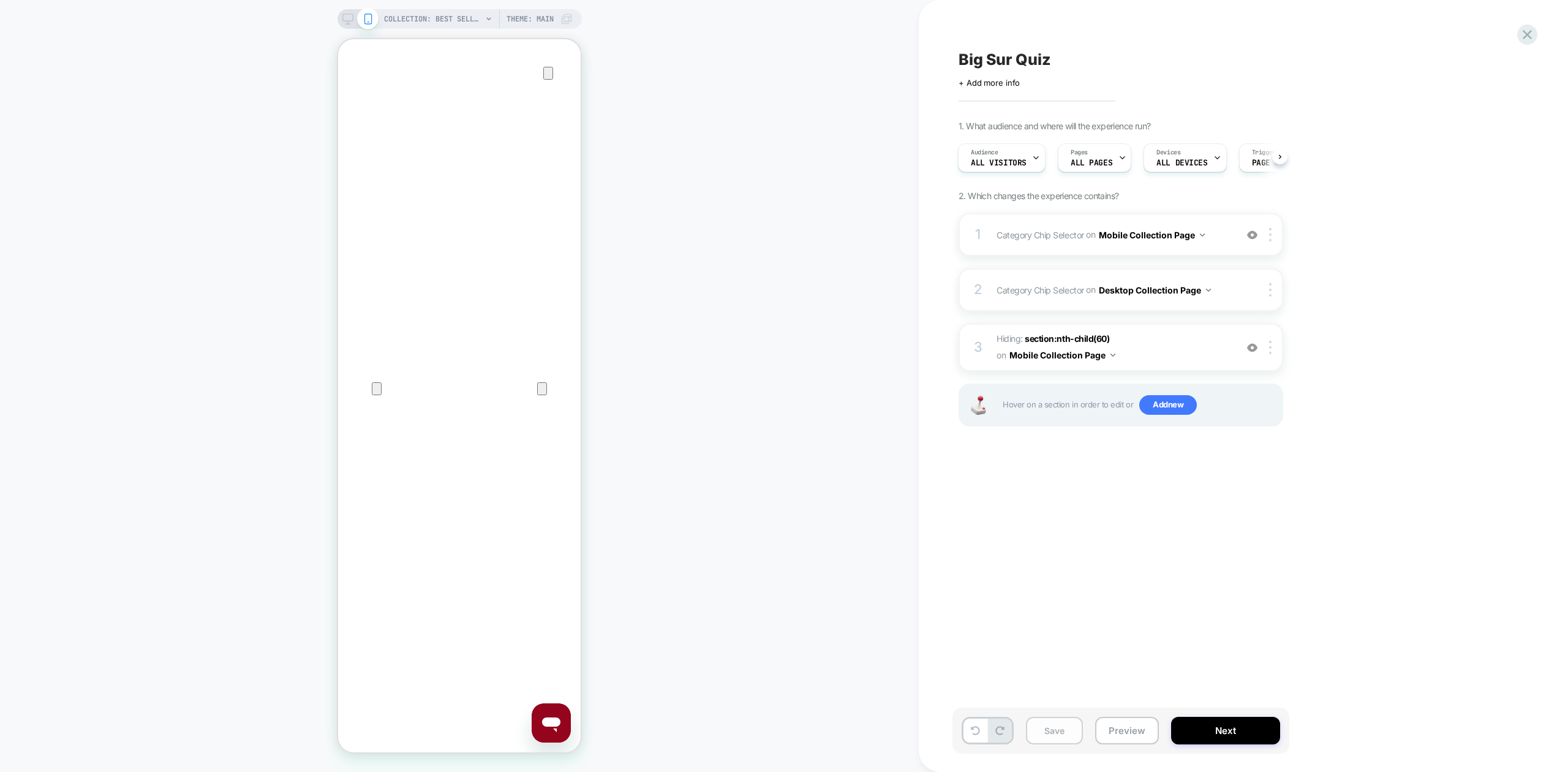
click at [1055, 724] on button "Save" at bounding box center [1055, 731] width 57 height 27
click at [1469, 36] on icon at bounding box center [1528, 35] width 16 height 16
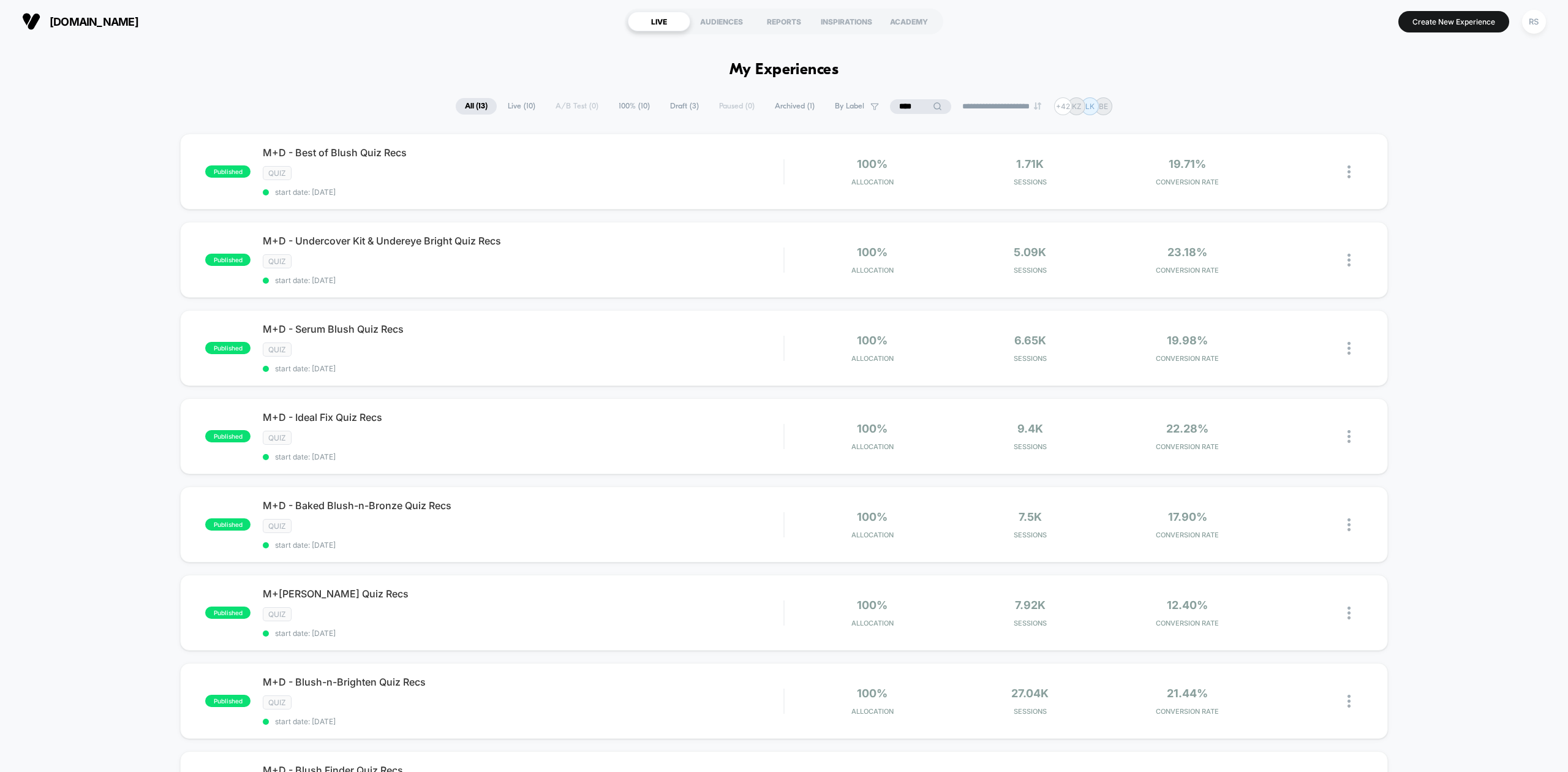
click at [911, 100] on input "****" at bounding box center [921, 107] width 61 height 15
click at [911, 100] on input "****" at bounding box center [921, 107] width 122 height 15
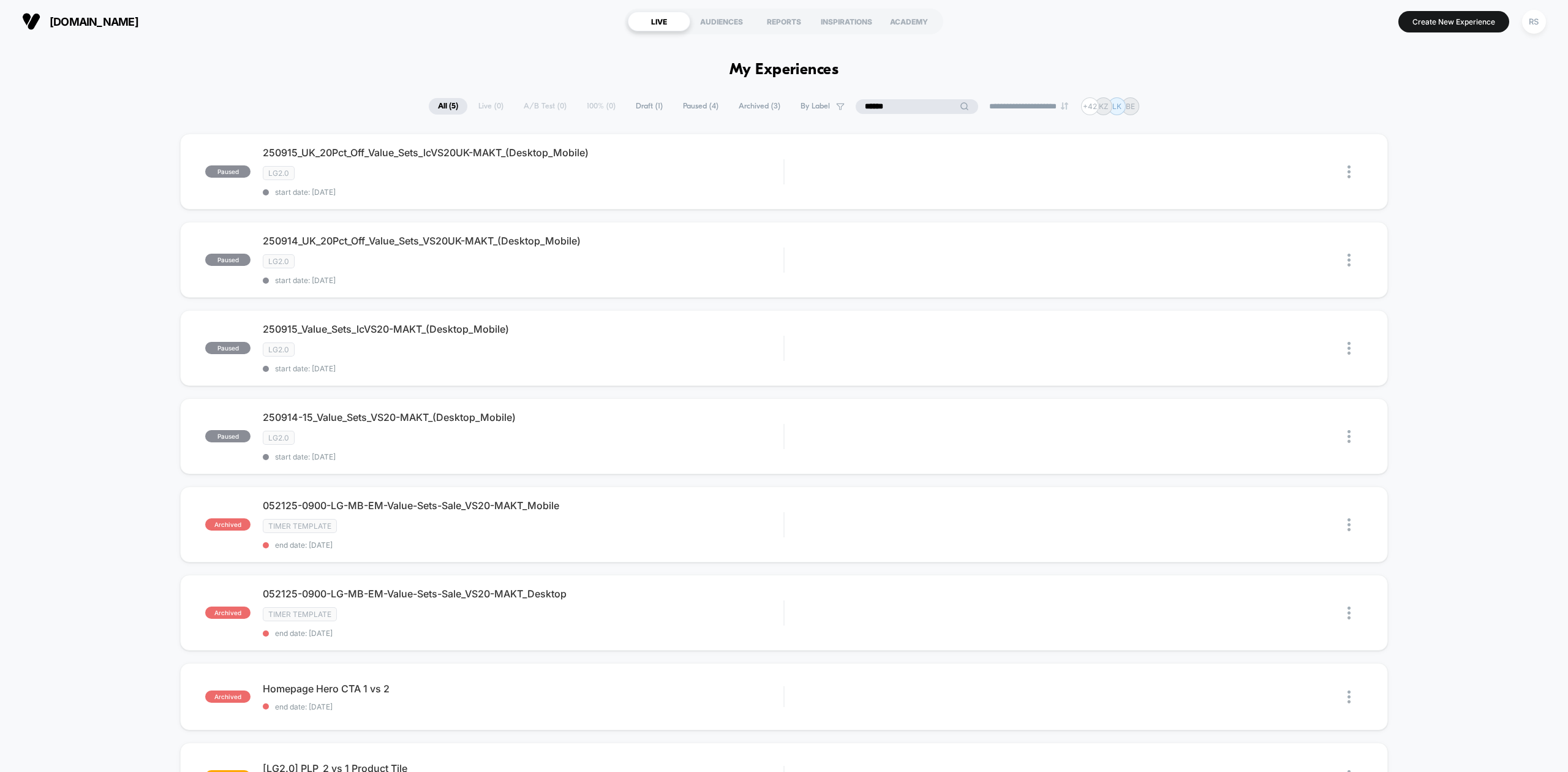
scroll to position [572, 0]
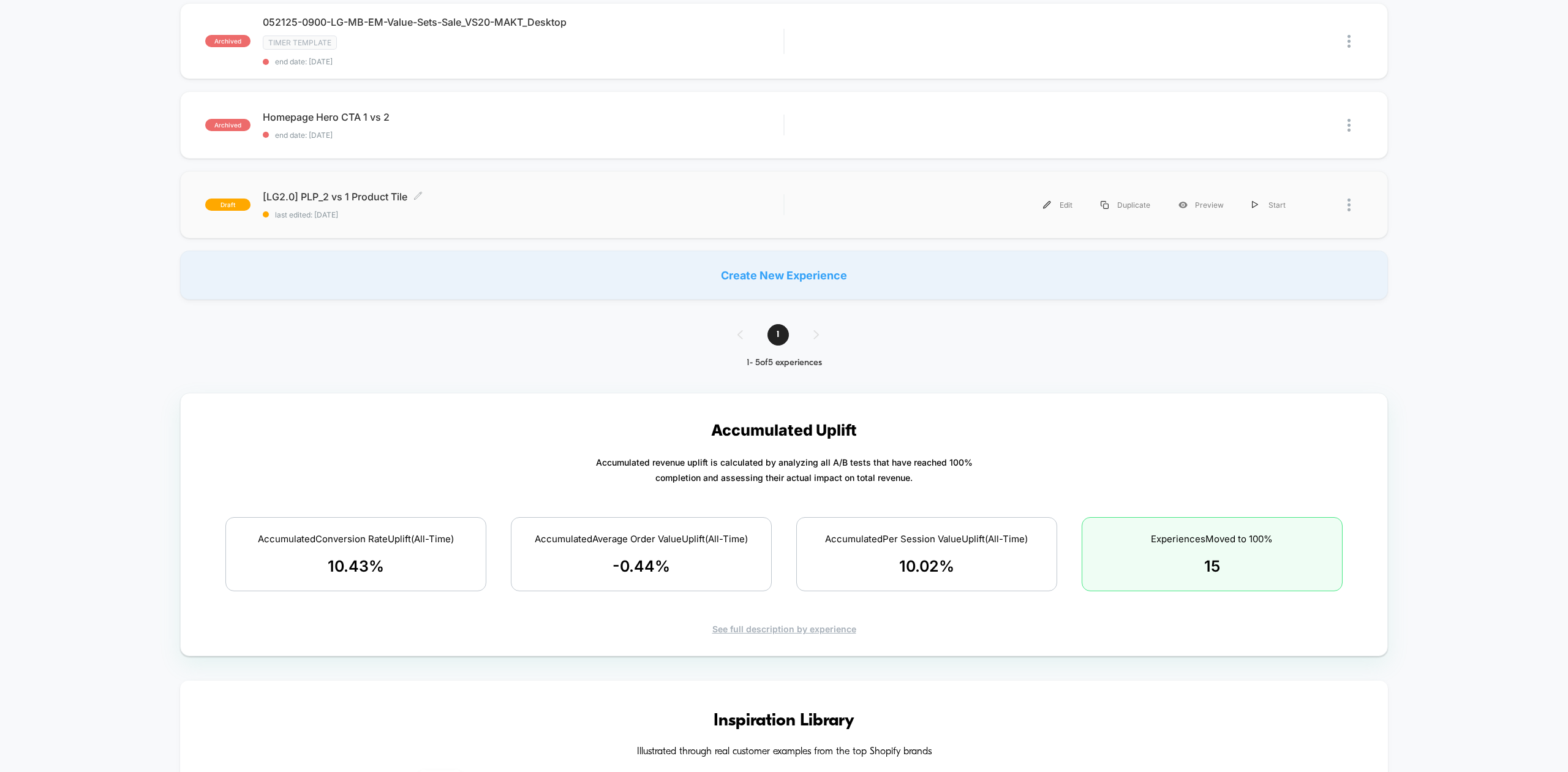
type input "******"
click at [585, 211] on div "[LG2.0] PLP_2 vs 1 Product Tile Click to edit experience details Click to edit …" at bounding box center [523, 206] width 521 height 29
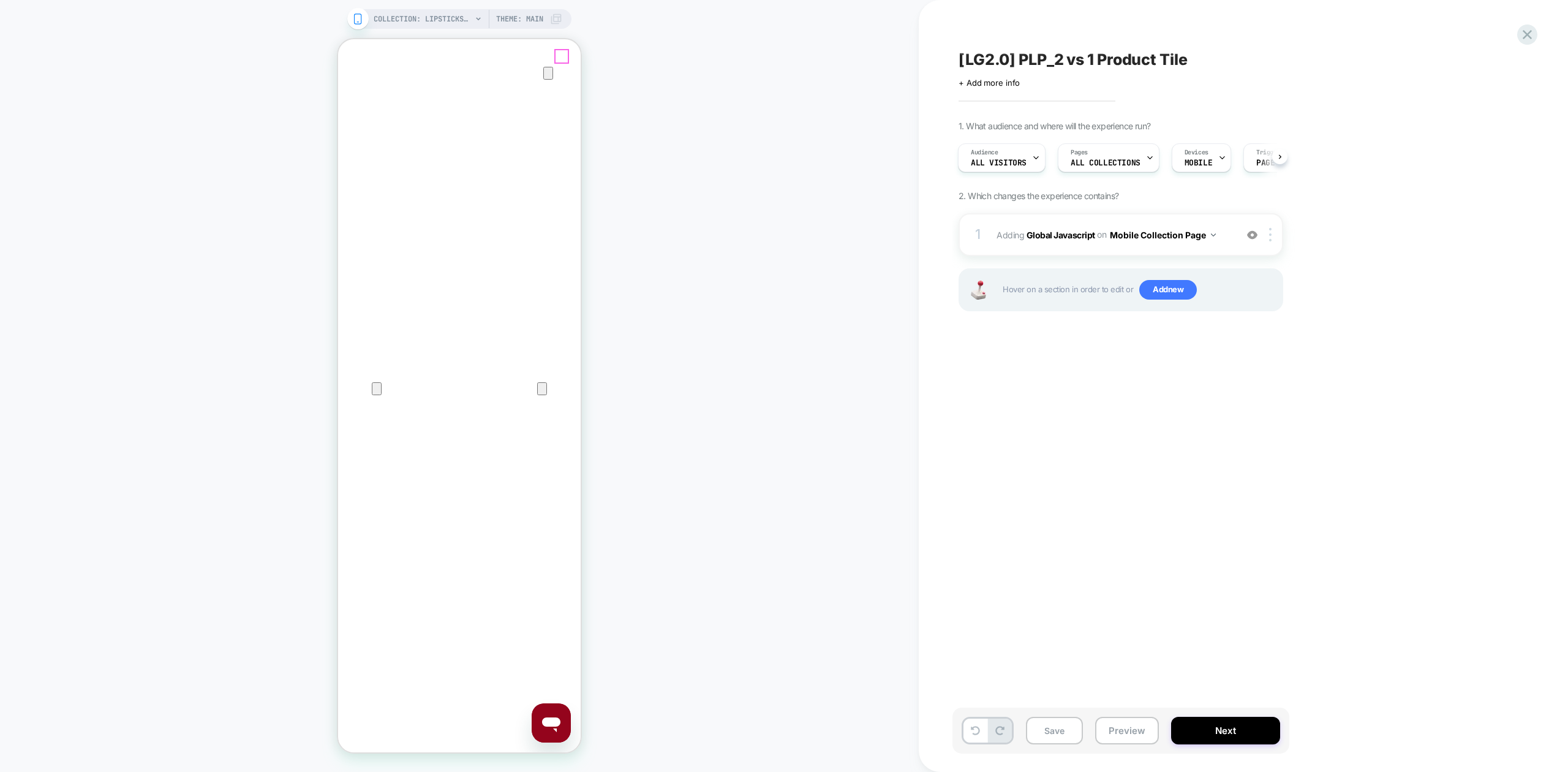
drag, startPoint x: 1240, startPoint y: 230, endPoint x: 565, endPoint y: 51, distance: 698.3
click at [354, 94] on icon "Close" at bounding box center [350, 98] width 8 height 8
click at [797, 232] on div "COLLECTION: Lipsticks, Balms, Glosses & More (Category) COLLECTION: Lipsticks, …" at bounding box center [459, 386] width 919 height 747
drag, startPoint x: 527, startPoint y: 286, endPoint x: 937, endPoint y: 326, distance: 411.9
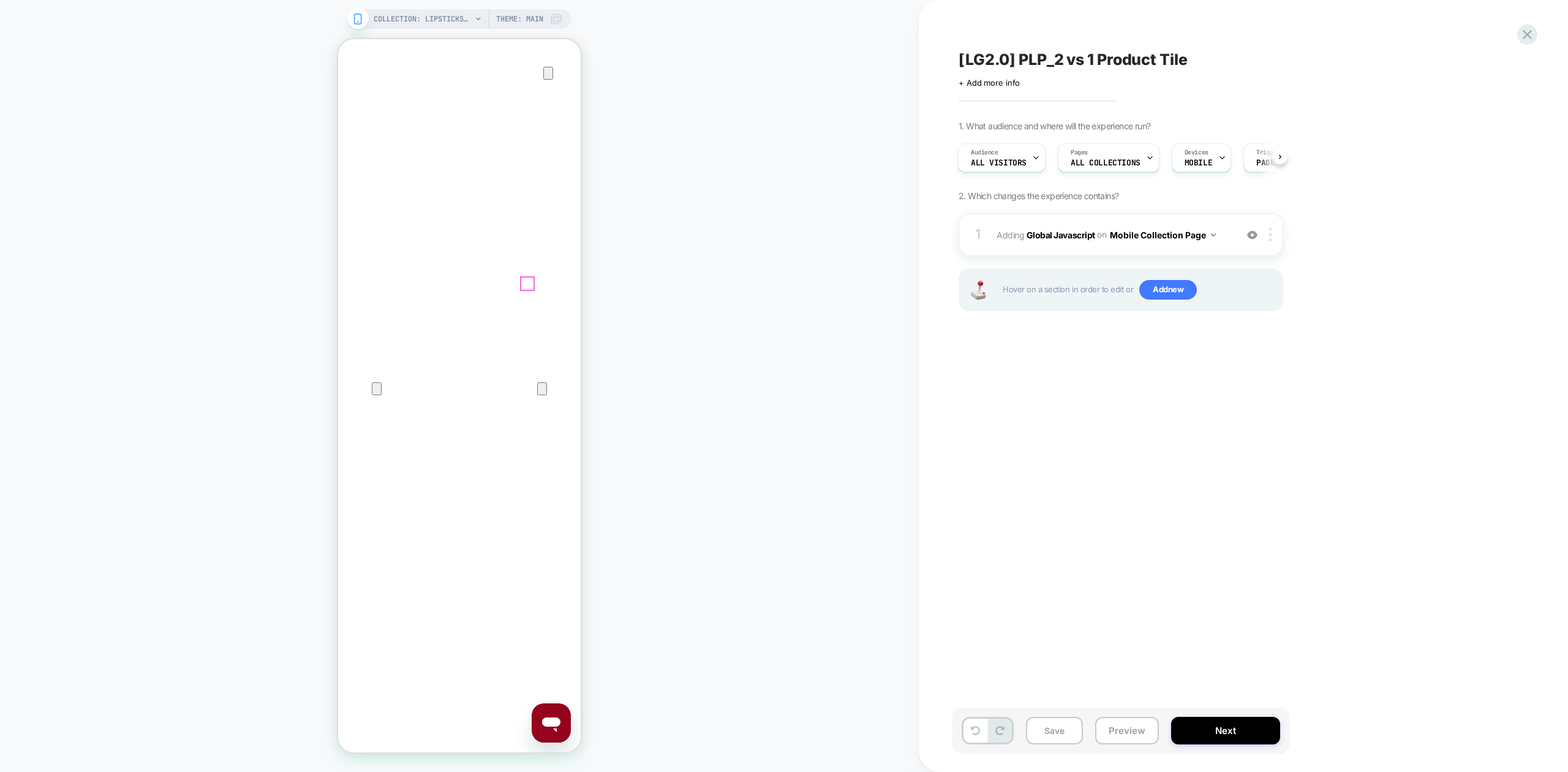
click at [1469, 33] on div "[LG2.0] PLP_2 vs 1 Product Tile Click to edit experience details + Add more inf…" at bounding box center [1243, 386] width 649 height 772
click at [1469, 33] on icon at bounding box center [1528, 35] width 9 height 9
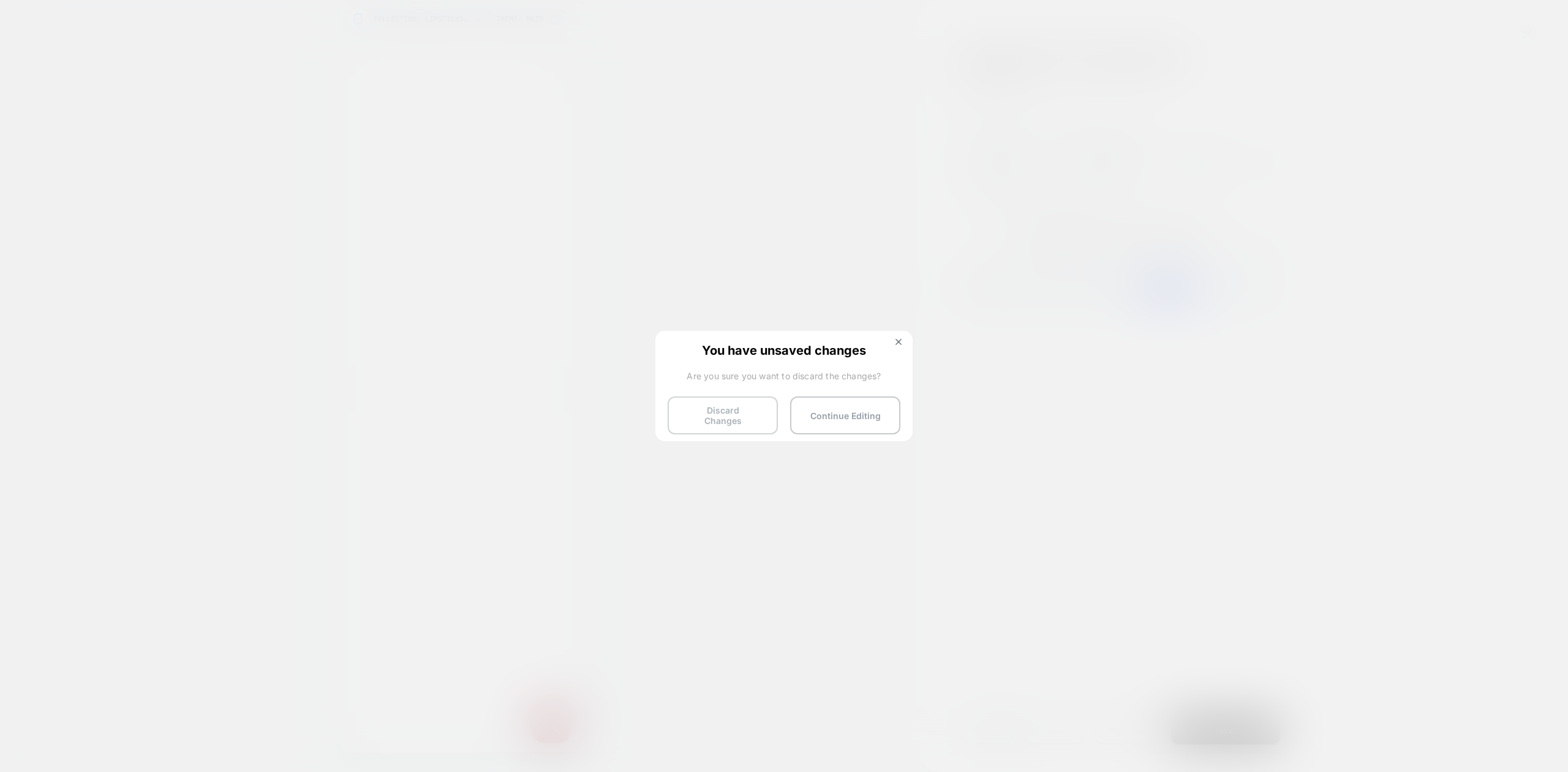
click at [747, 420] on button "Discard Changes" at bounding box center [722, 416] width 110 height 38
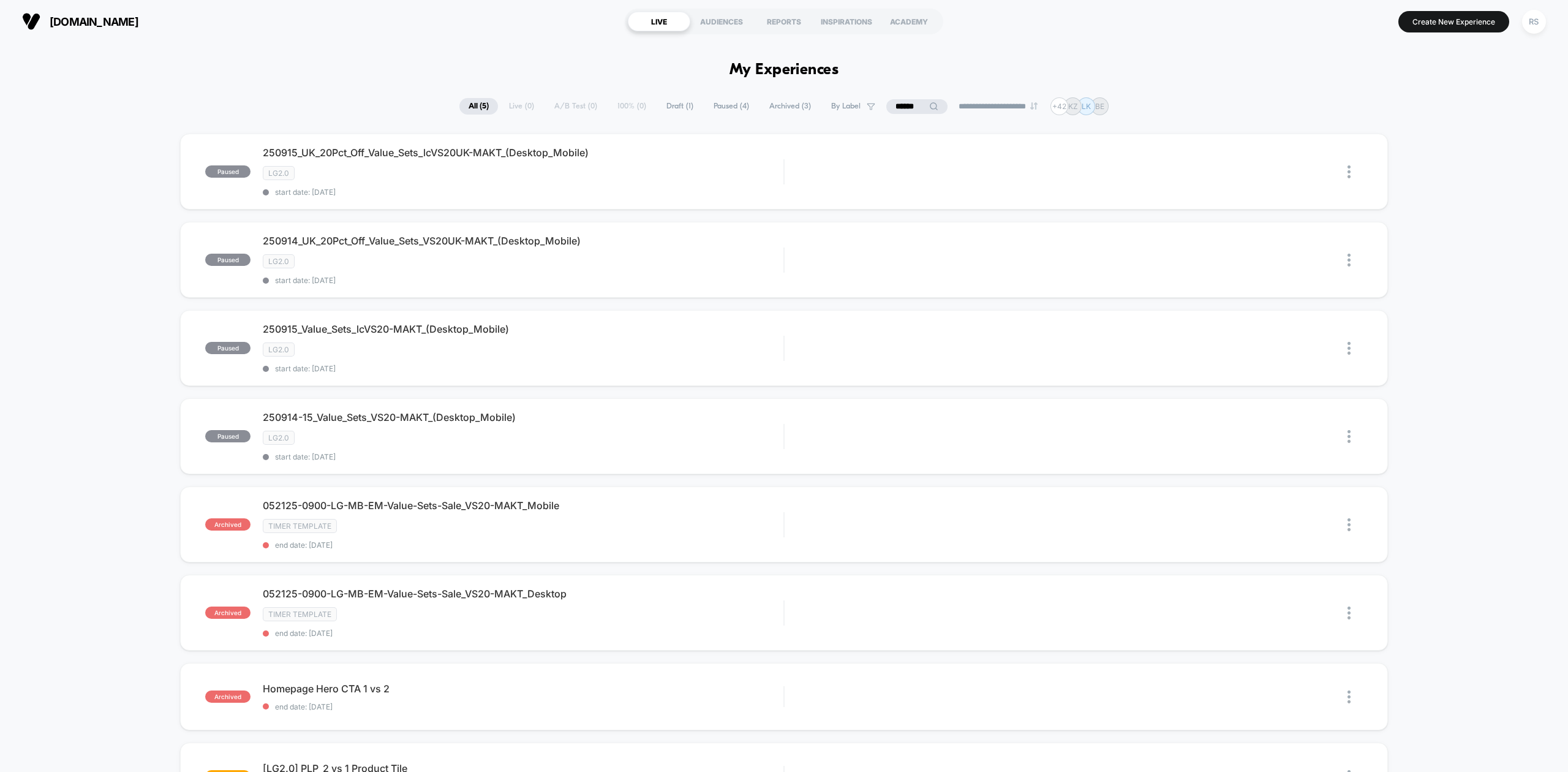
click at [918, 103] on input "******" at bounding box center [917, 107] width 61 height 15
click at [918, 103] on input "******" at bounding box center [917, 107] width 122 height 15
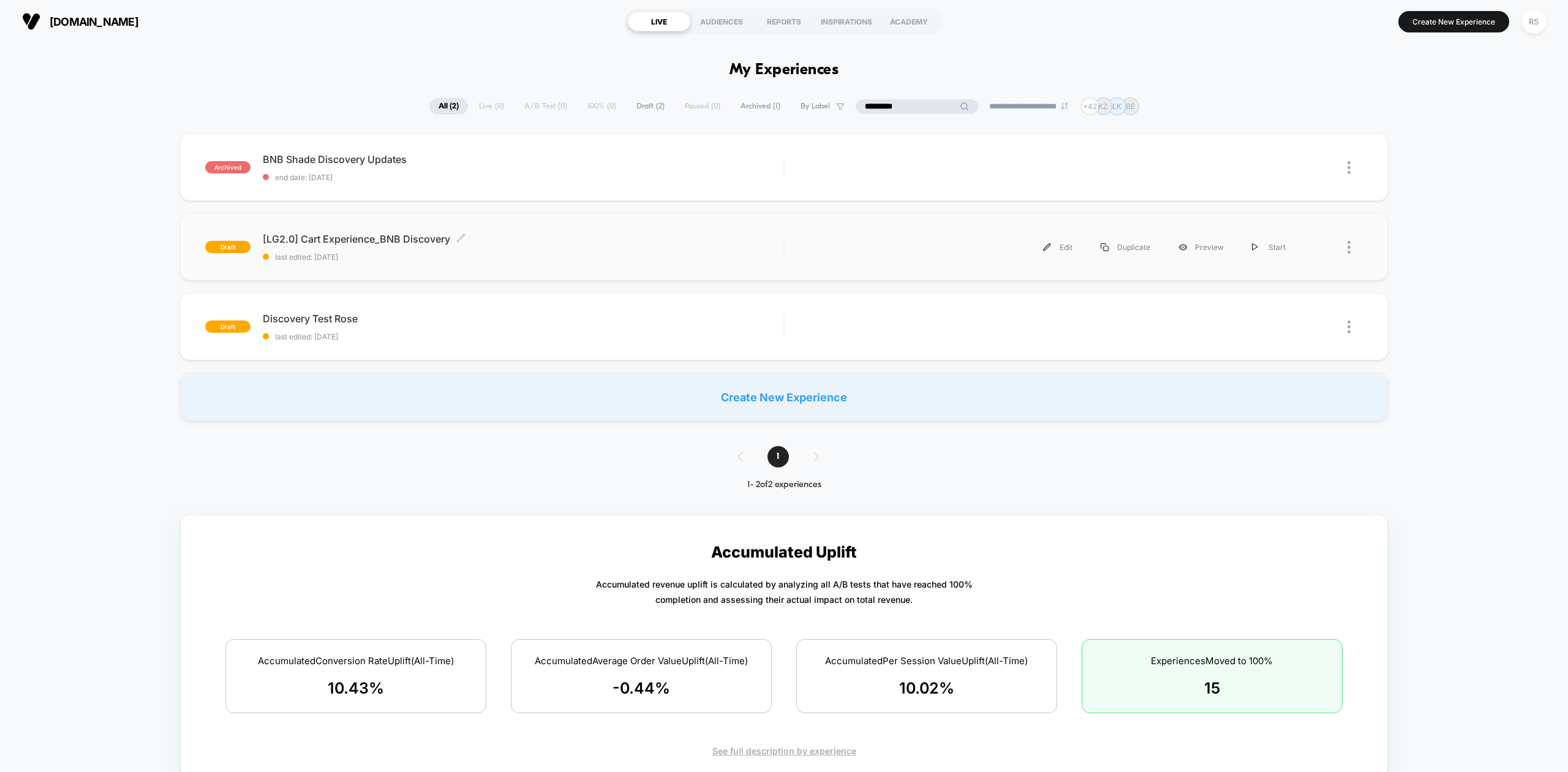
type input "*********"
click at [584, 249] on div "[LG2.0] Cart Experience_BNB Discovery Click to edit experience details Click to…" at bounding box center [523, 248] width 521 height 29
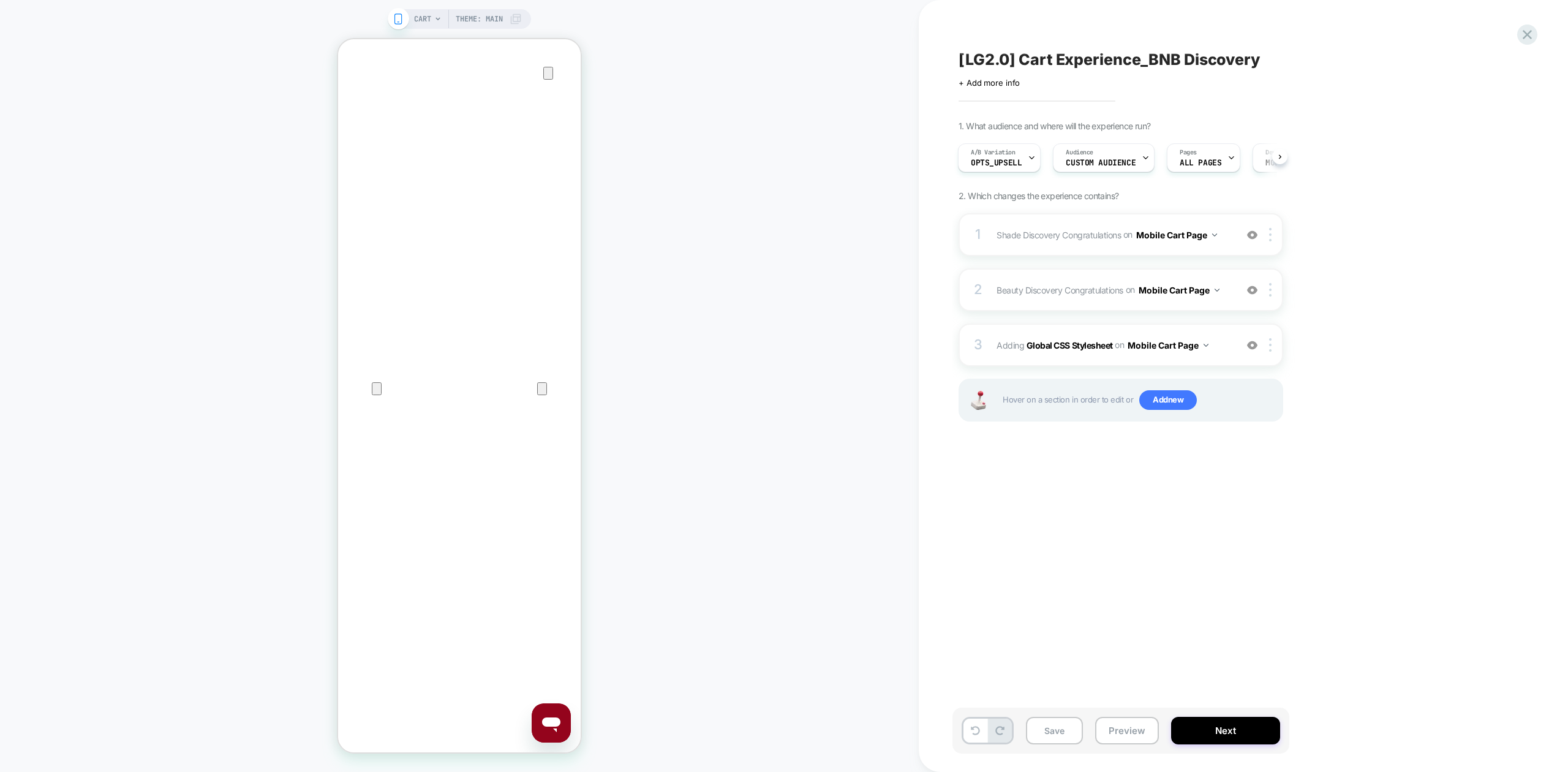
click at [797, 282] on div "CART Theme: MAIN" at bounding box center [459, 386] width 919 height 747
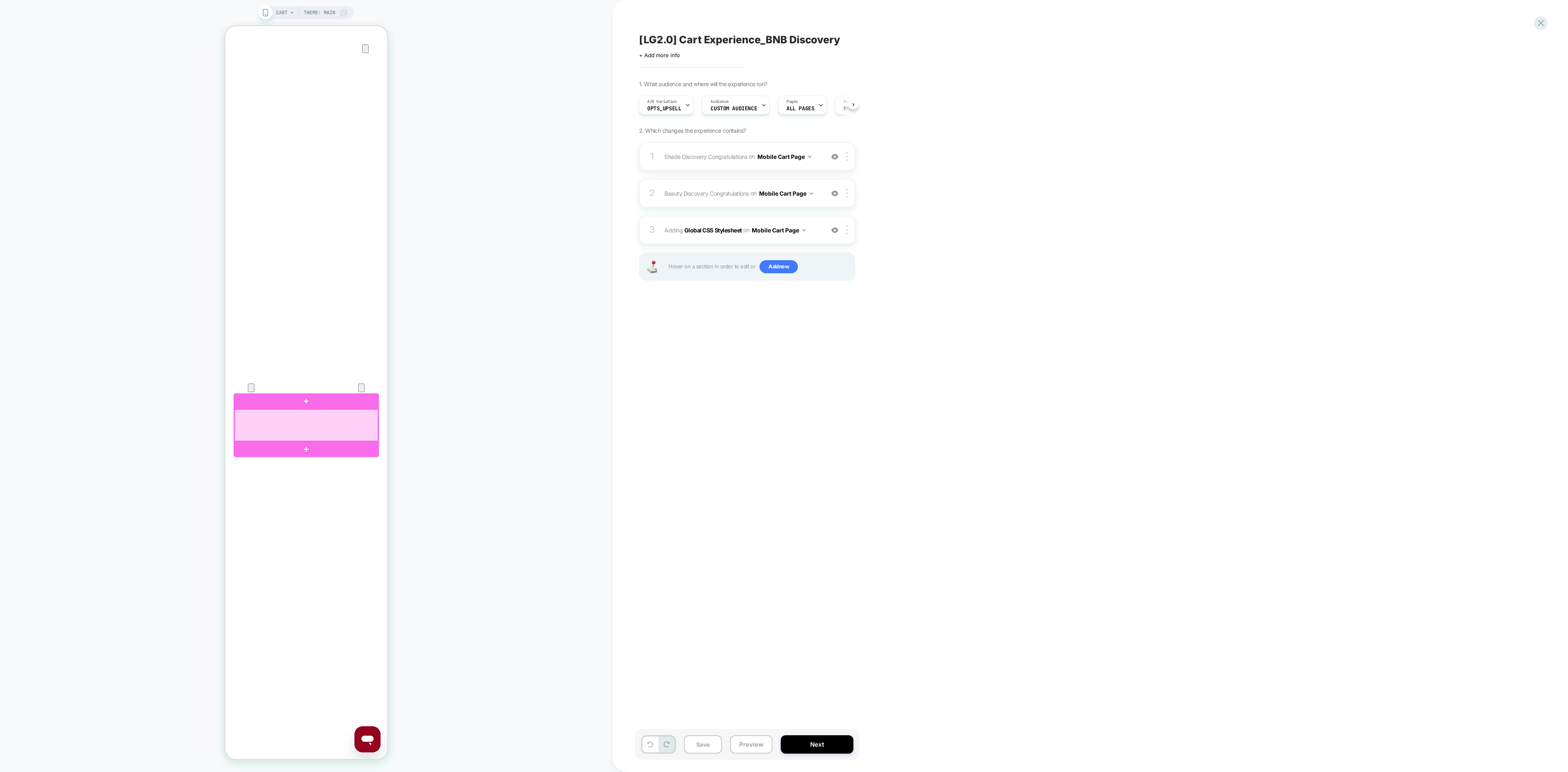
click at [360, 418] on div at bounding box center [306, 425] width 144 height 32
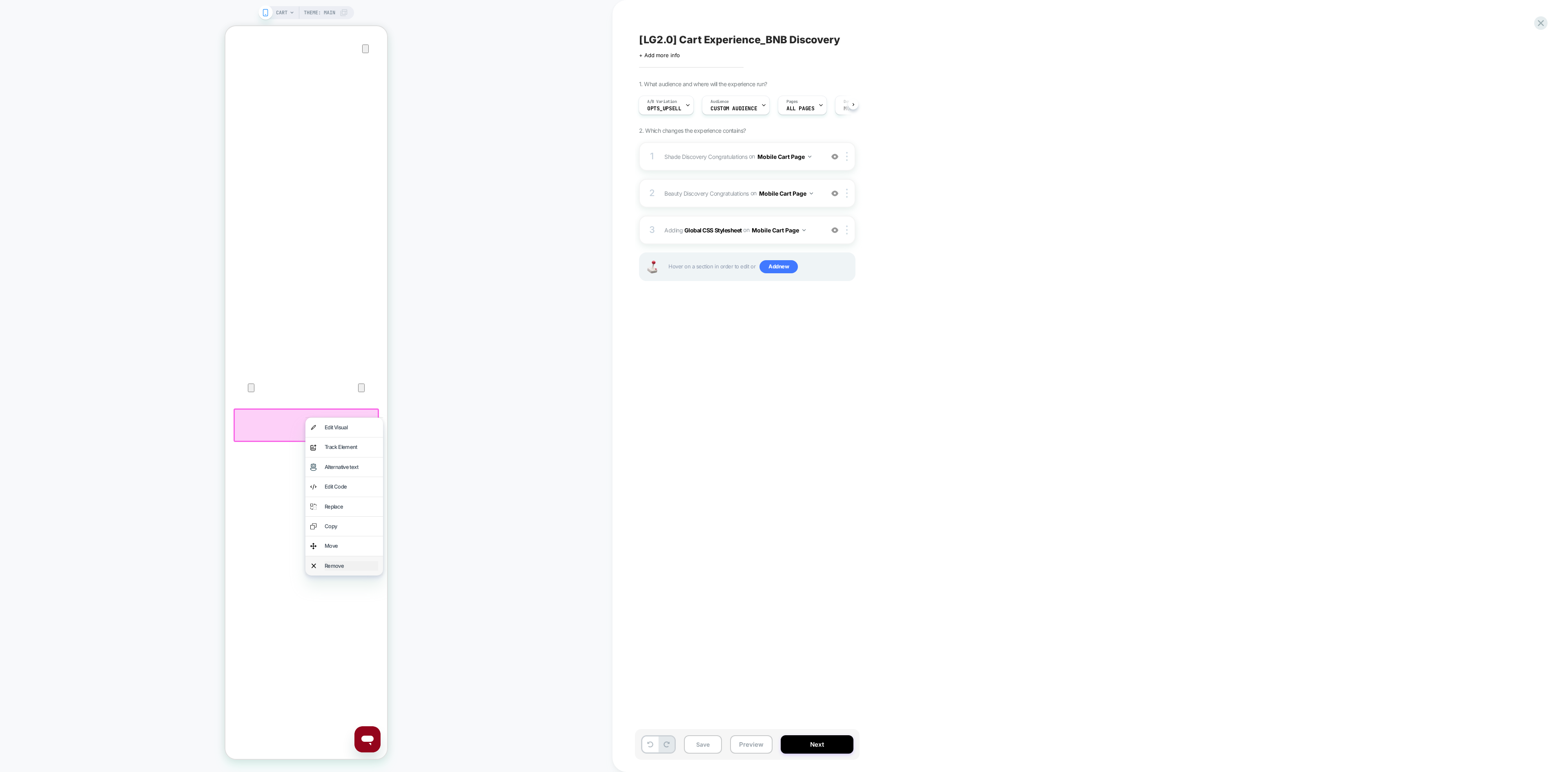
click at [347, 514] on div "Remove" at bounding box center [351, 566] width 54 height 9
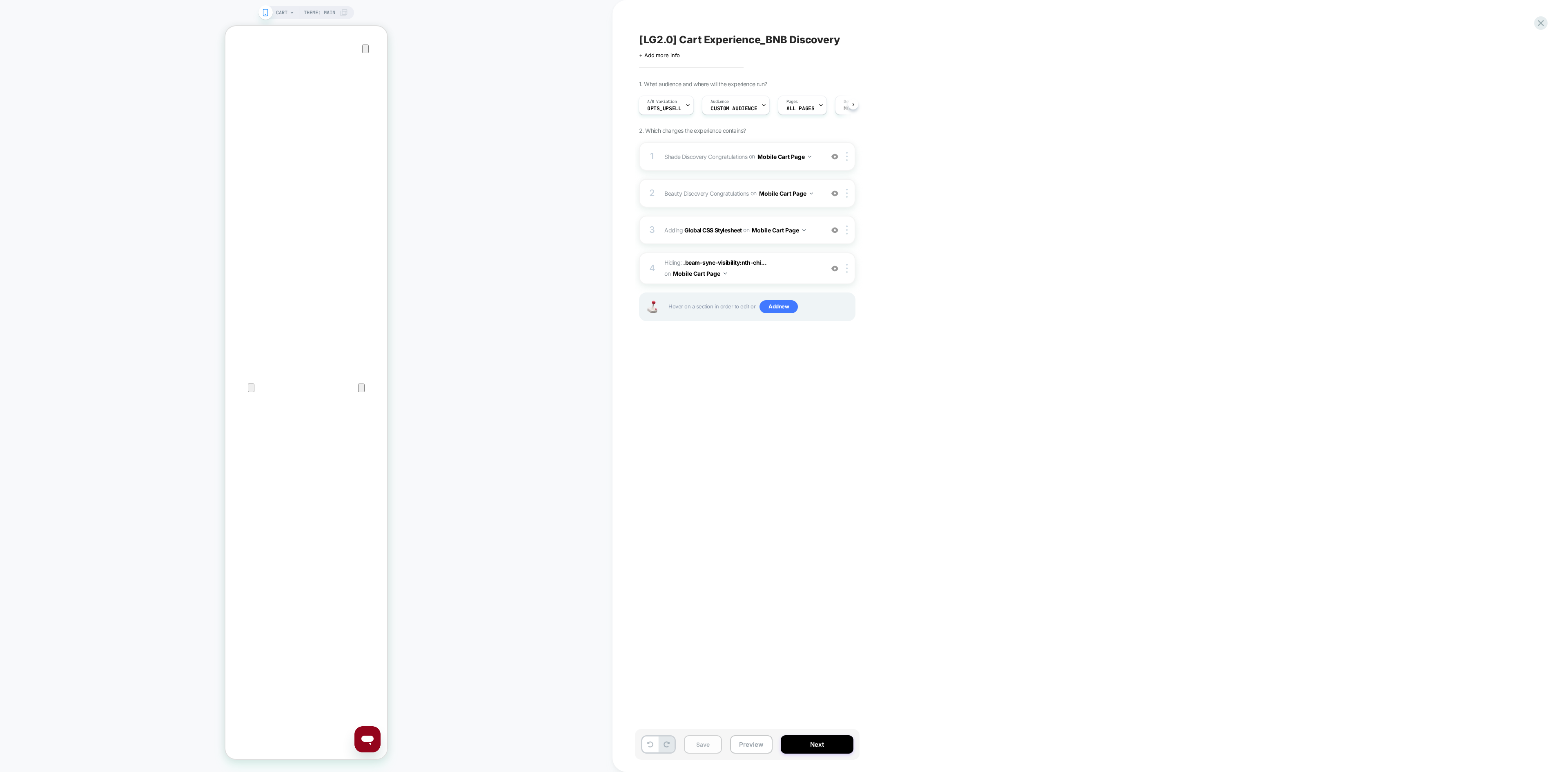
click at [715, 514] on button "Save" at bounding box center [703, 745] width 38 height 18
click at [225, 26] on input "text" at bounding box center [225, 26] width 0 height 0
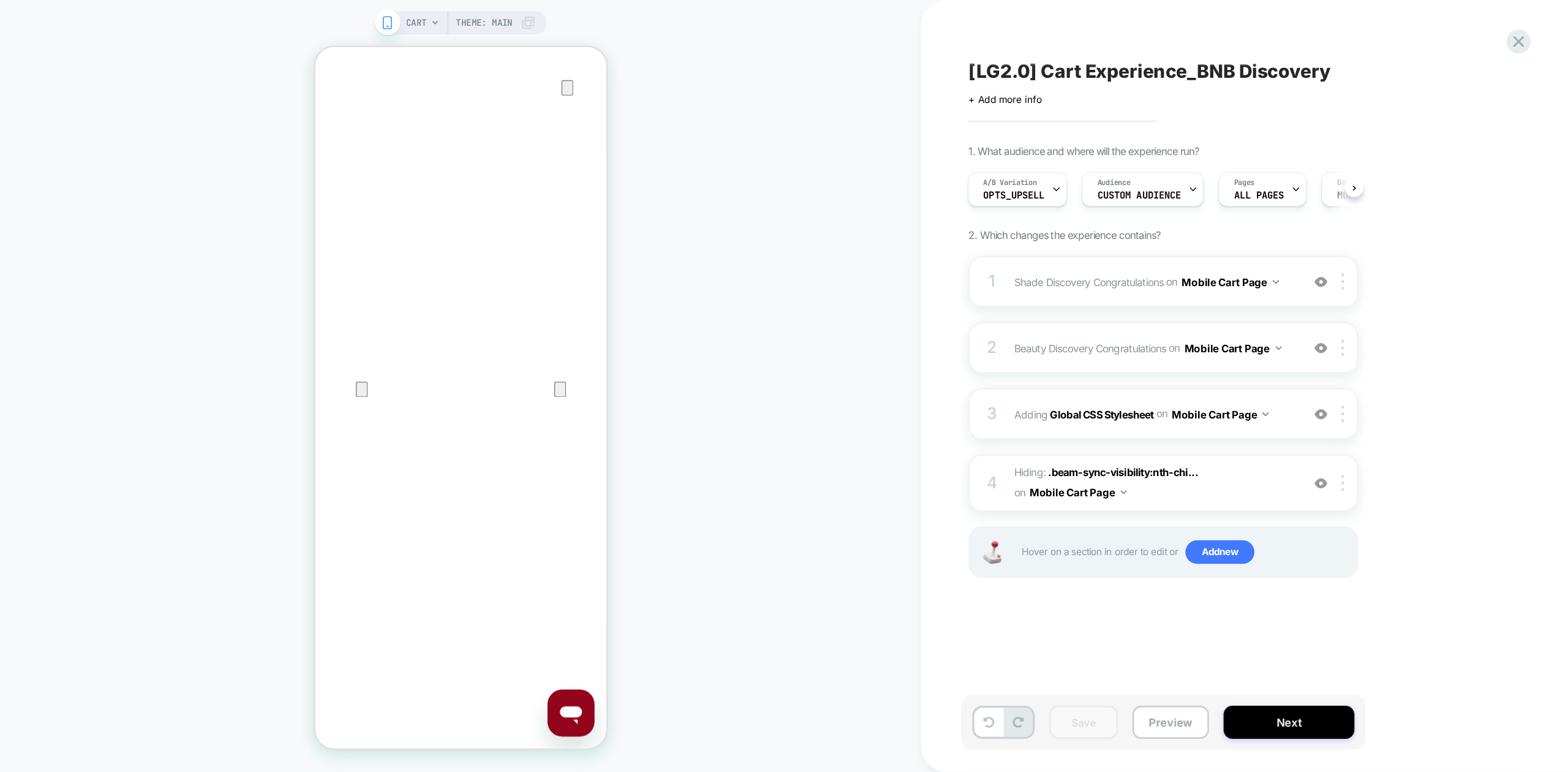
scroll to position [158, 0]
click at [262, 38] on input "*****" at bounding box center [262, 38] width 0 height 0
click at [567, 397] on div "CART Theme: MAIN" at bounding box center [384, 322] width 768 height 619
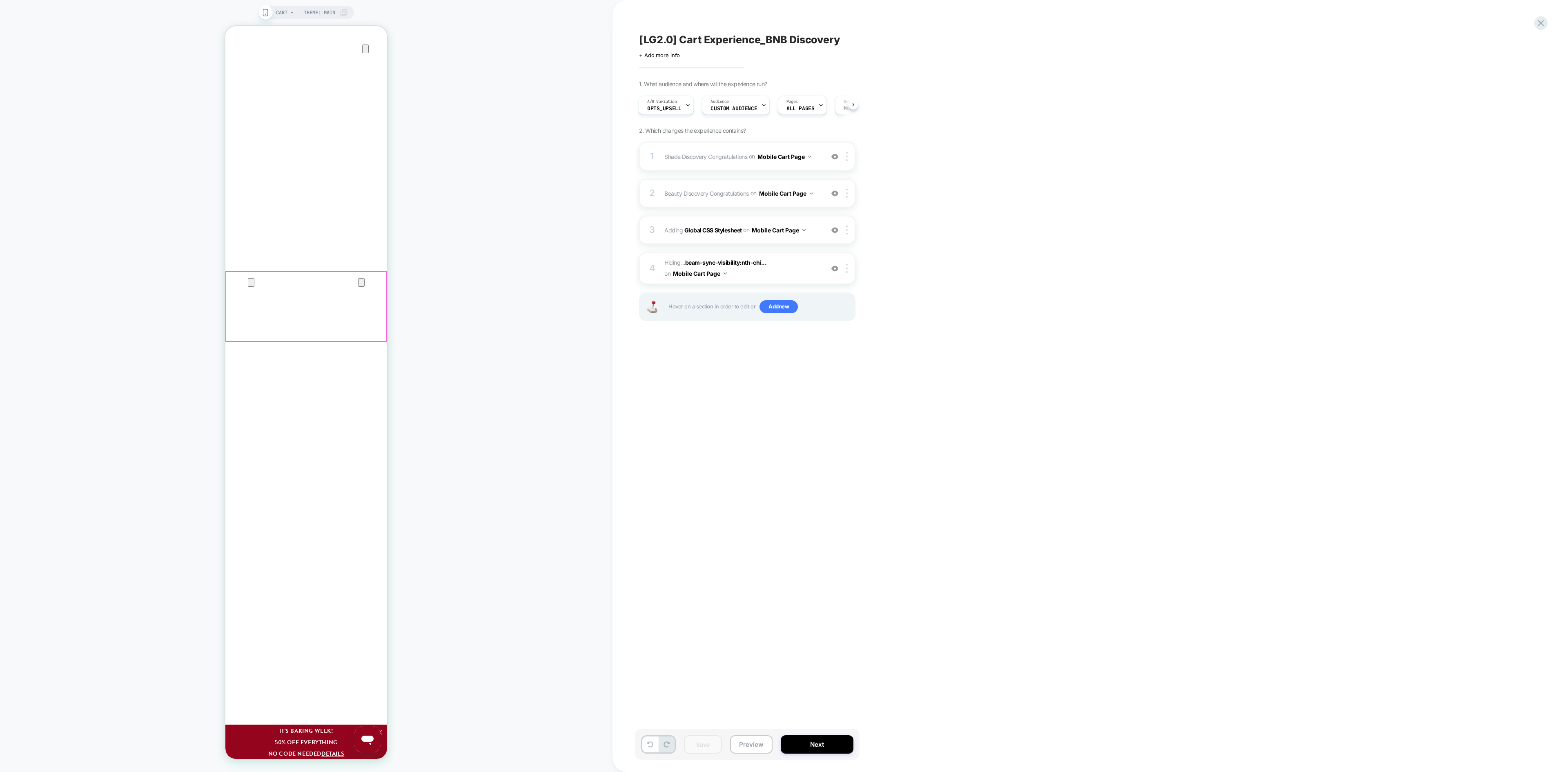
click at [225, 26] on input "*****" at bounding box center [225, 26] width 0 height 0
type input "****"
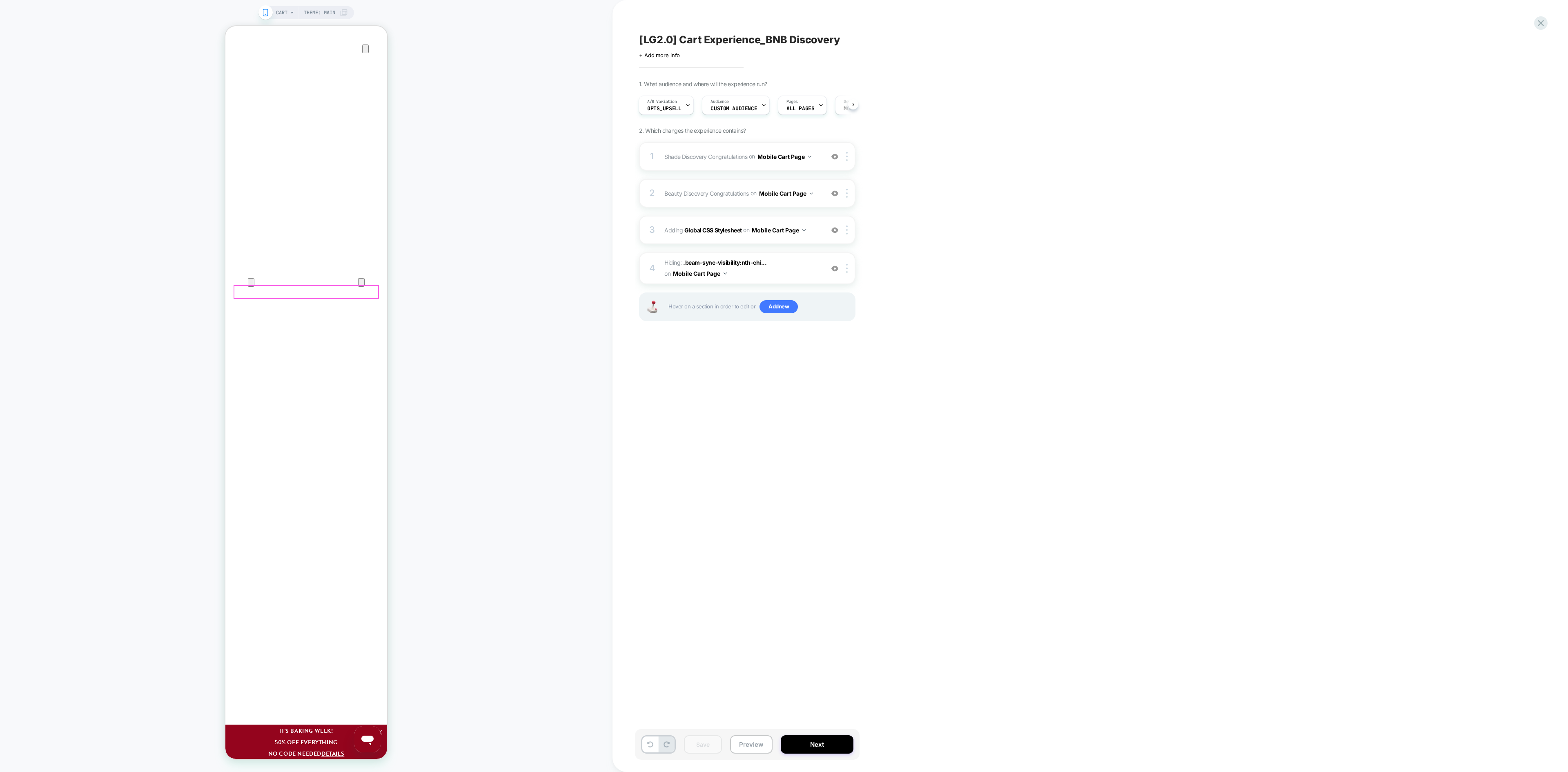
click at [225, 26] on input "****" at bounding box center [225, 26] width 0 height 0
click at [428, 316] on div "CART Theme: MAIN" at bounding box center [306, 385] width 612 height 756
click at [225, 26] on div "×" at bounding box center [225, 26] width 0 height 0
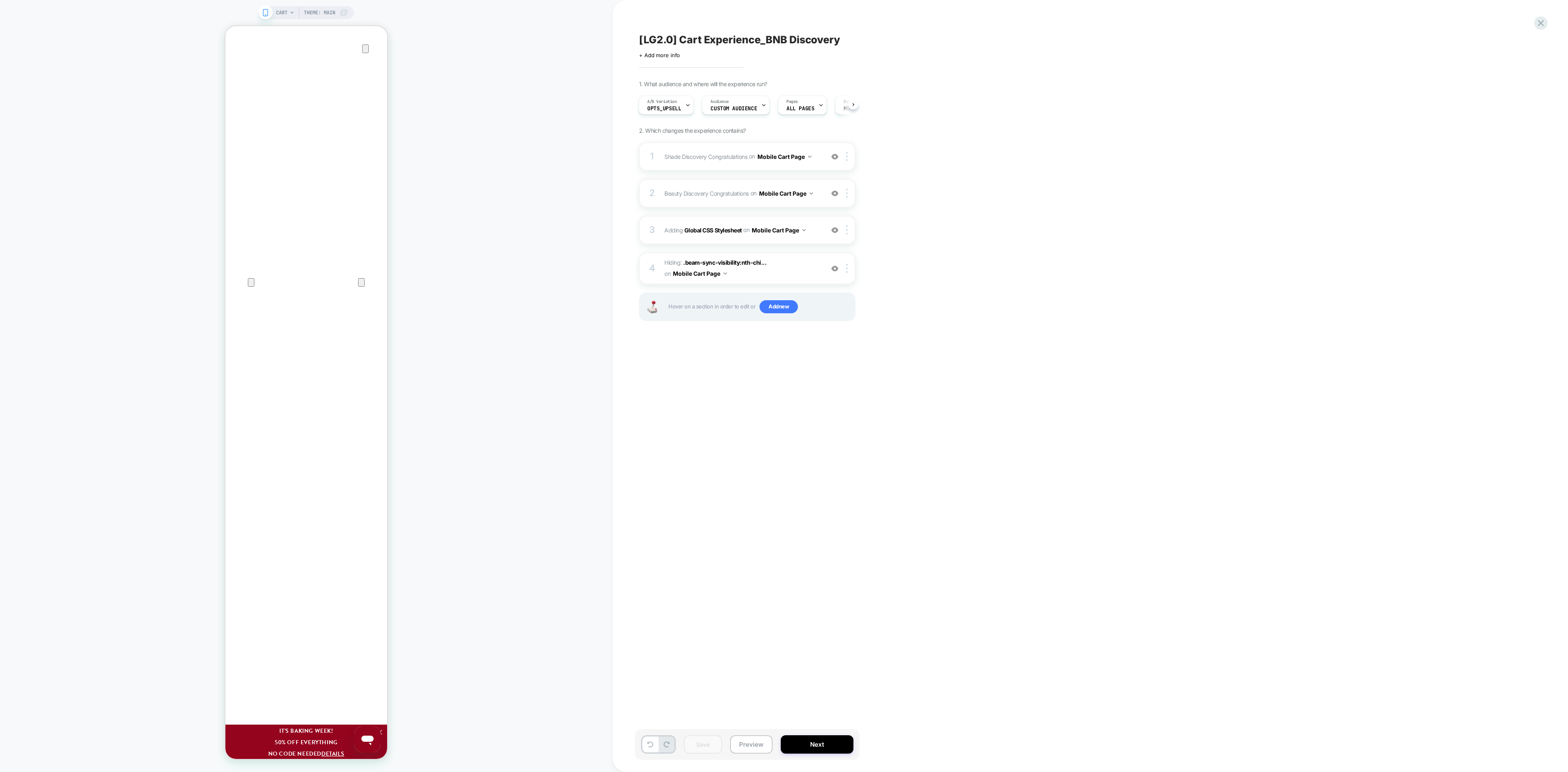
click at [439, 328] on div "CART Theme: MAIN" at bounding box center [306, 385] width 612 height 756
click at [593, 488] on div "CART Theme: MAIN" at bounding box center [306, 385] width 612 height 756
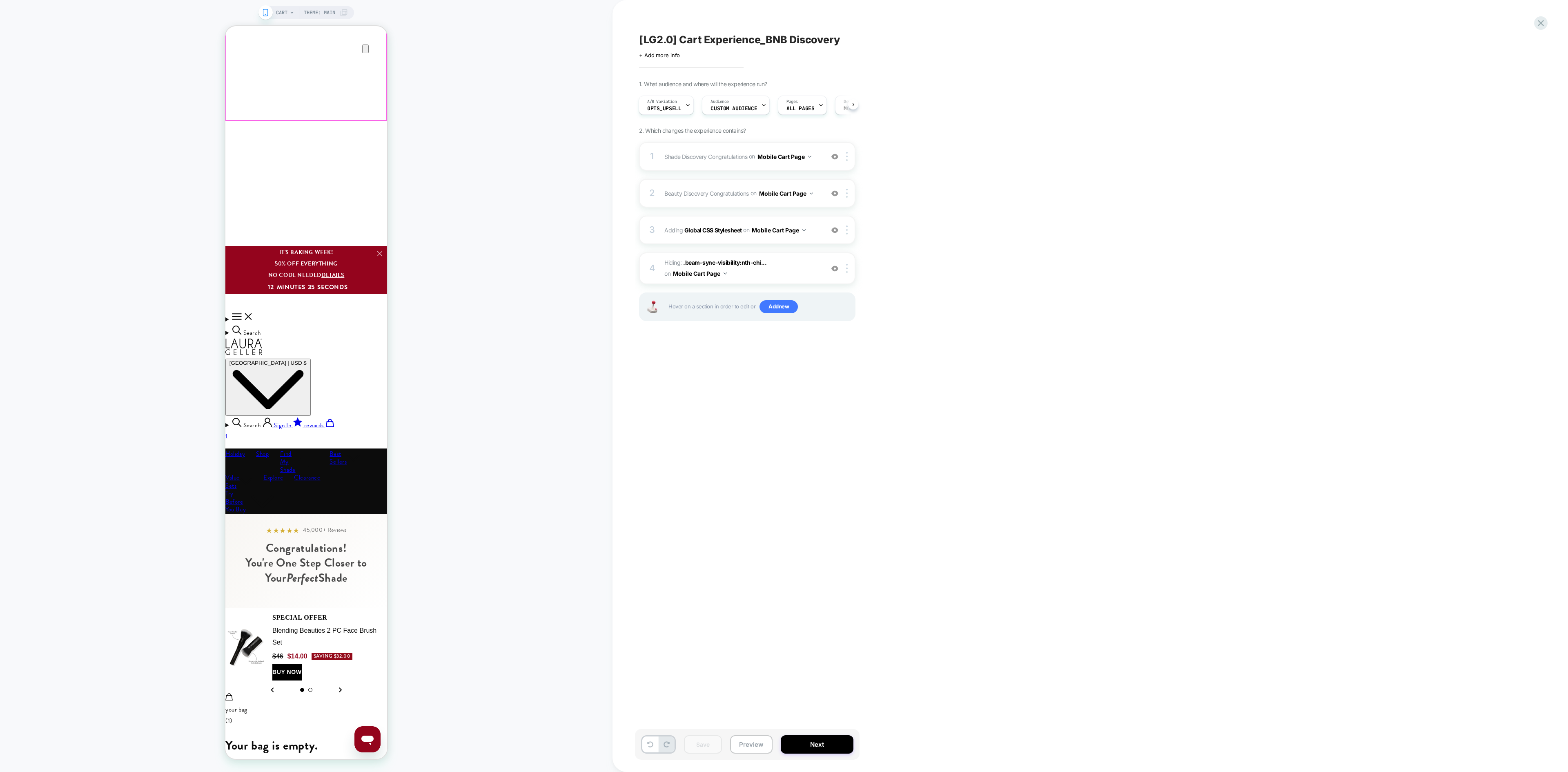
scroll to position [0, 0]
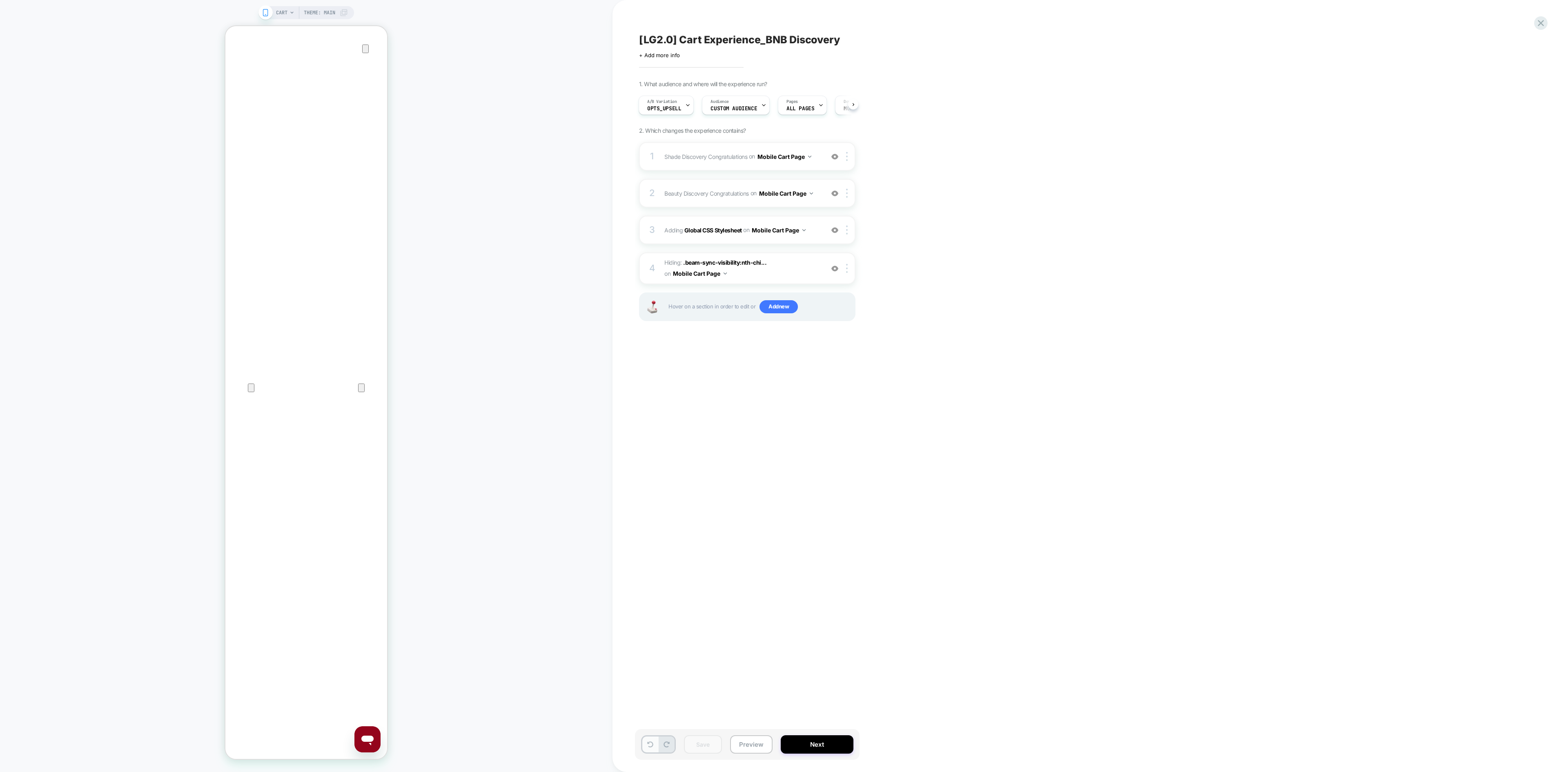
click at [646, 514] on button at bounding box center [650, 745] width 16 height 16
click at [671, 514] on button at bounding box center [667, 745] width 16 height 16
click at [762, 514] on button "Preview" at bounding box center [751, 745] width 43 height 18
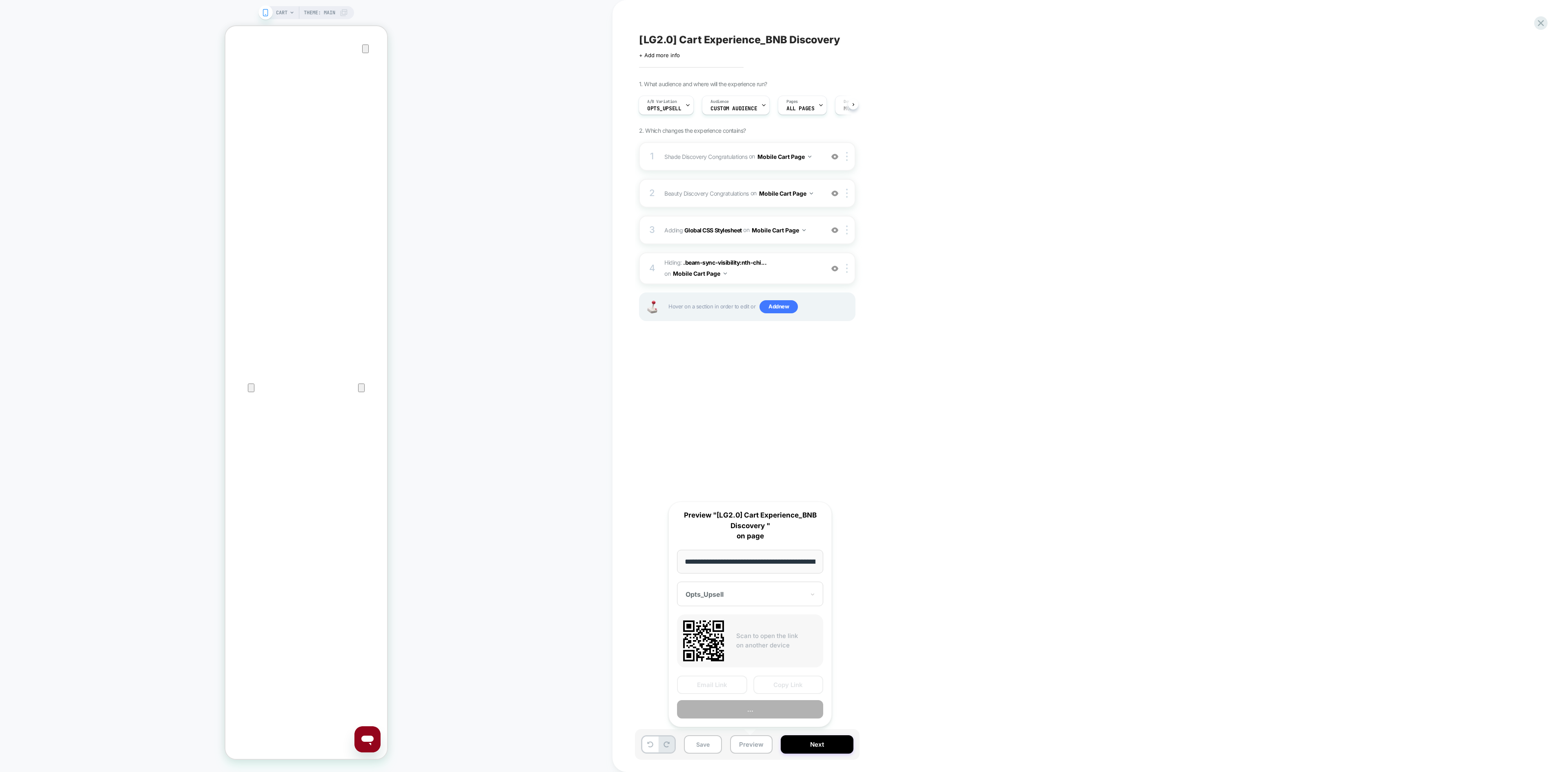
scroll to position [0, 43]
click at [811, 514] on button "Copy Link" at bounding box center [788, 686] width 70 height 18
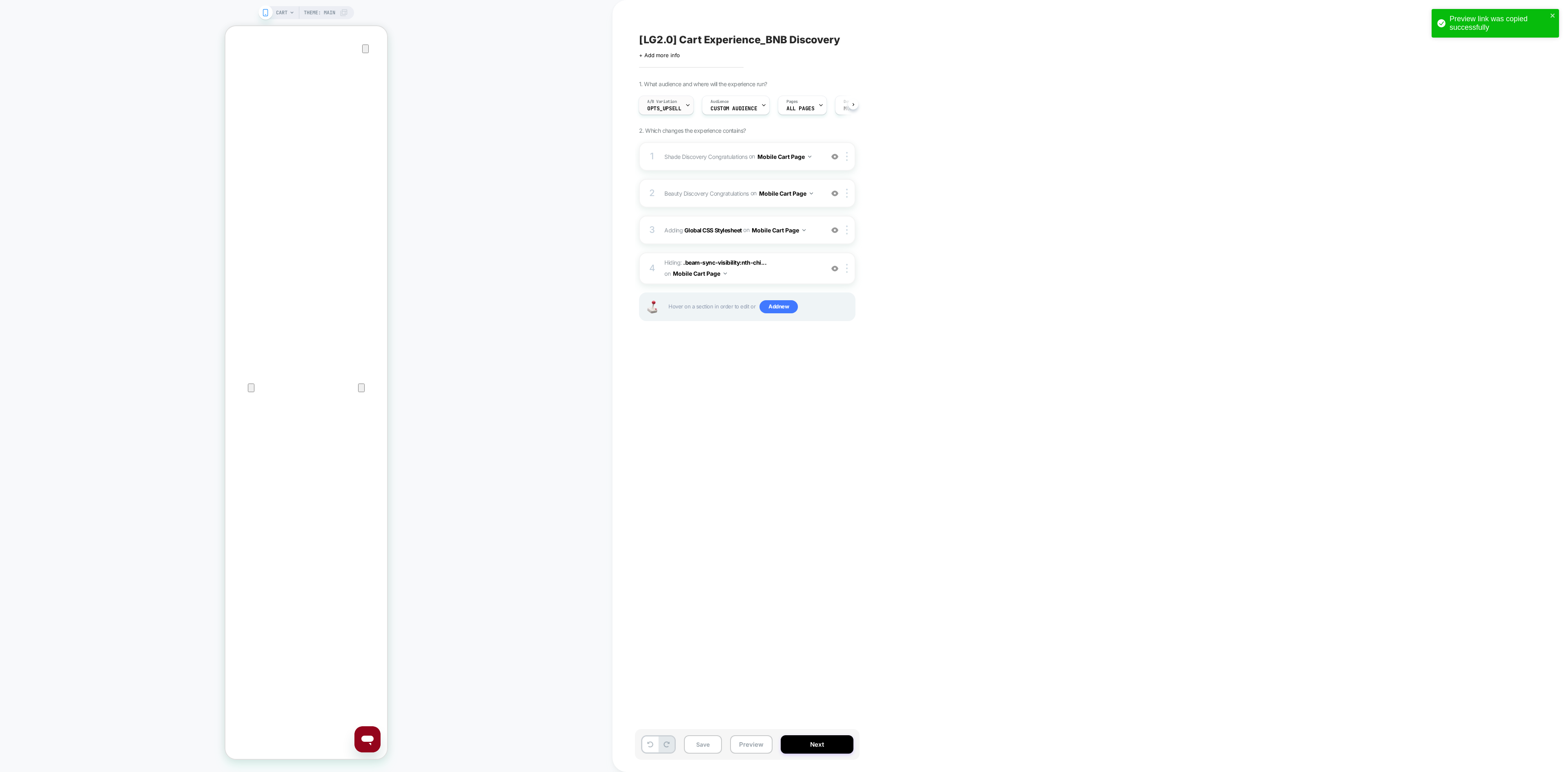
click at [662, 102] on span "A/B Variation" at bounding box center [662, 101] width 30 height 5
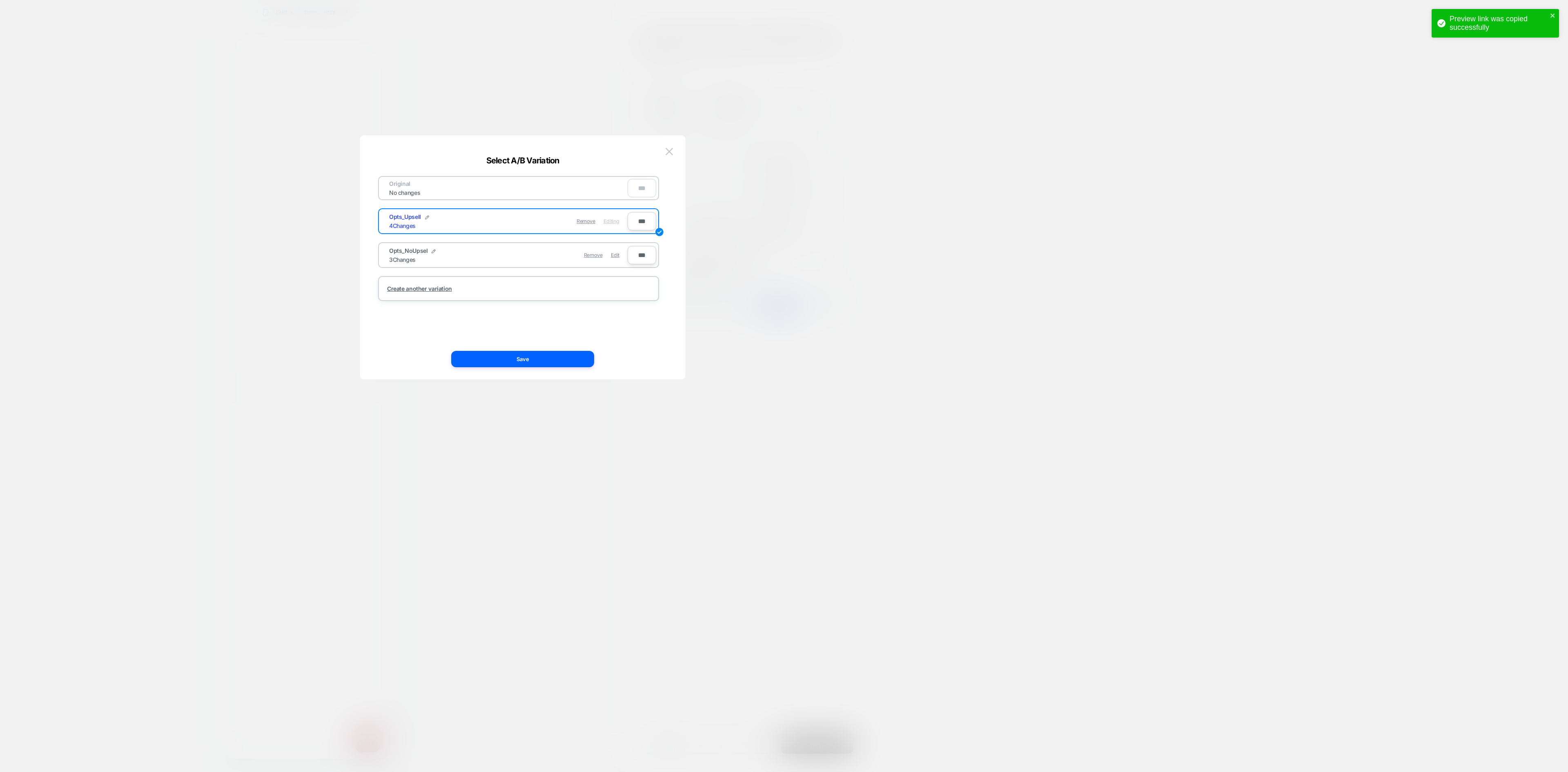
click at [858, 172] on div at bounding box center [784, 386] width 1568 height 772
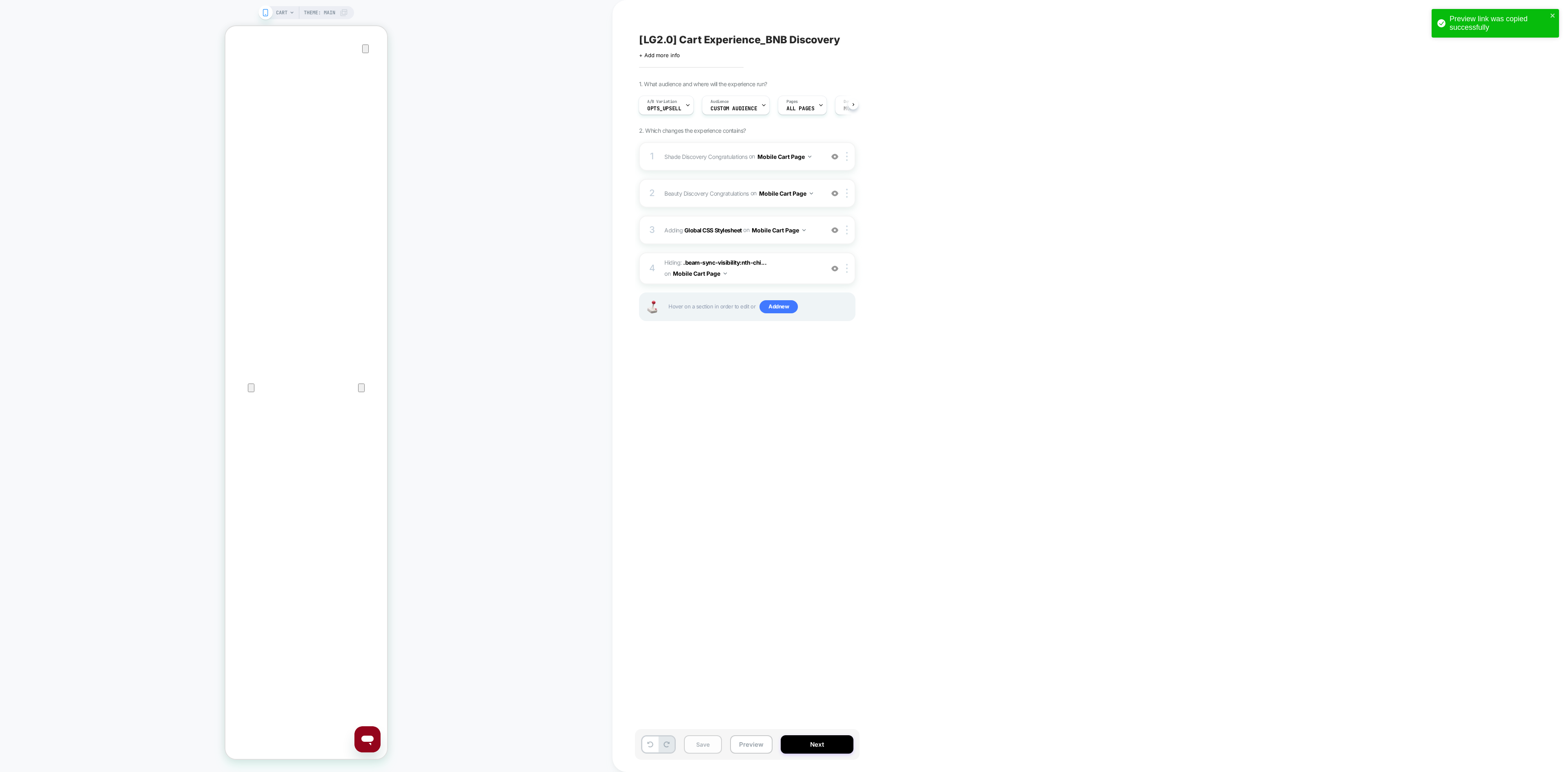
click at [701, 514] on button "Save" at bounding box center [703, 745] width 38 height 18
click at [744, 514] on button "Preview" at bounding box center [751, 745] width 43 height 18
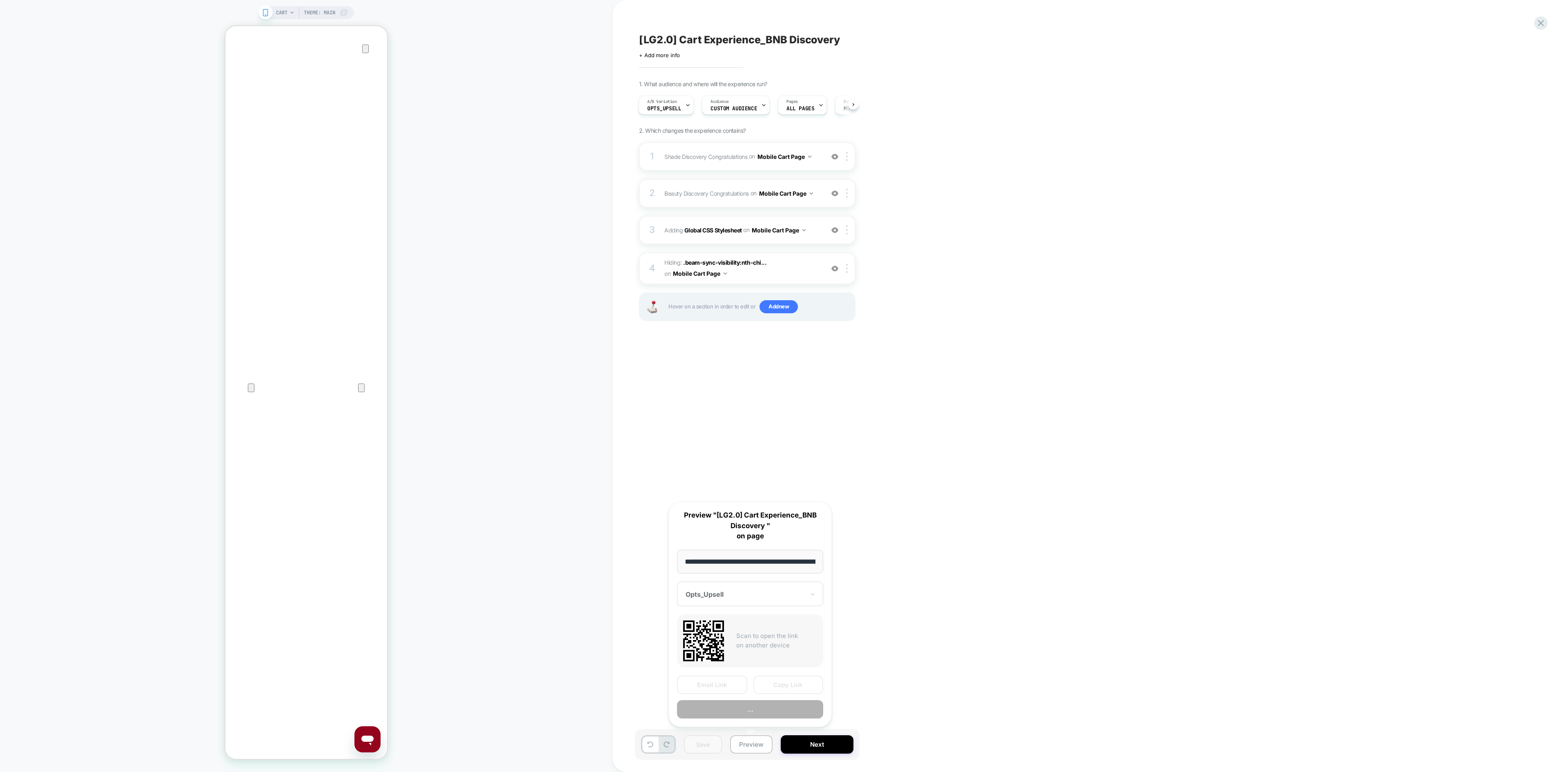
scroll to position [0, 43]
click at [983, 514] on div "[LG2.0] Cart Experience_BNB Discovery Click to edit experience details + Add mo…" at bounding box center [1090, 386] width 956 height 772
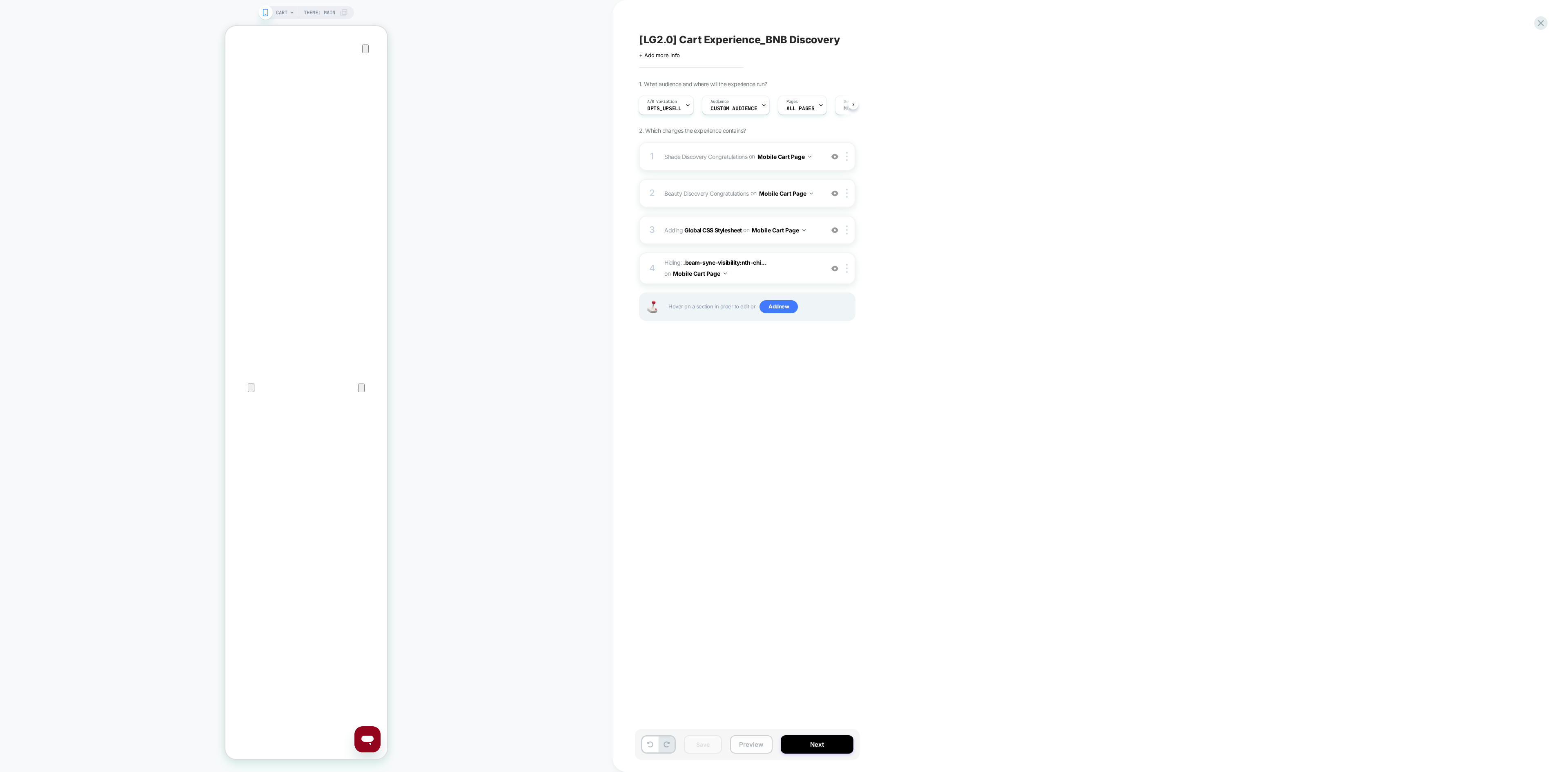
click at [751, 514] on button "Preview" at bounding box center [751, 745] width 43 height 18
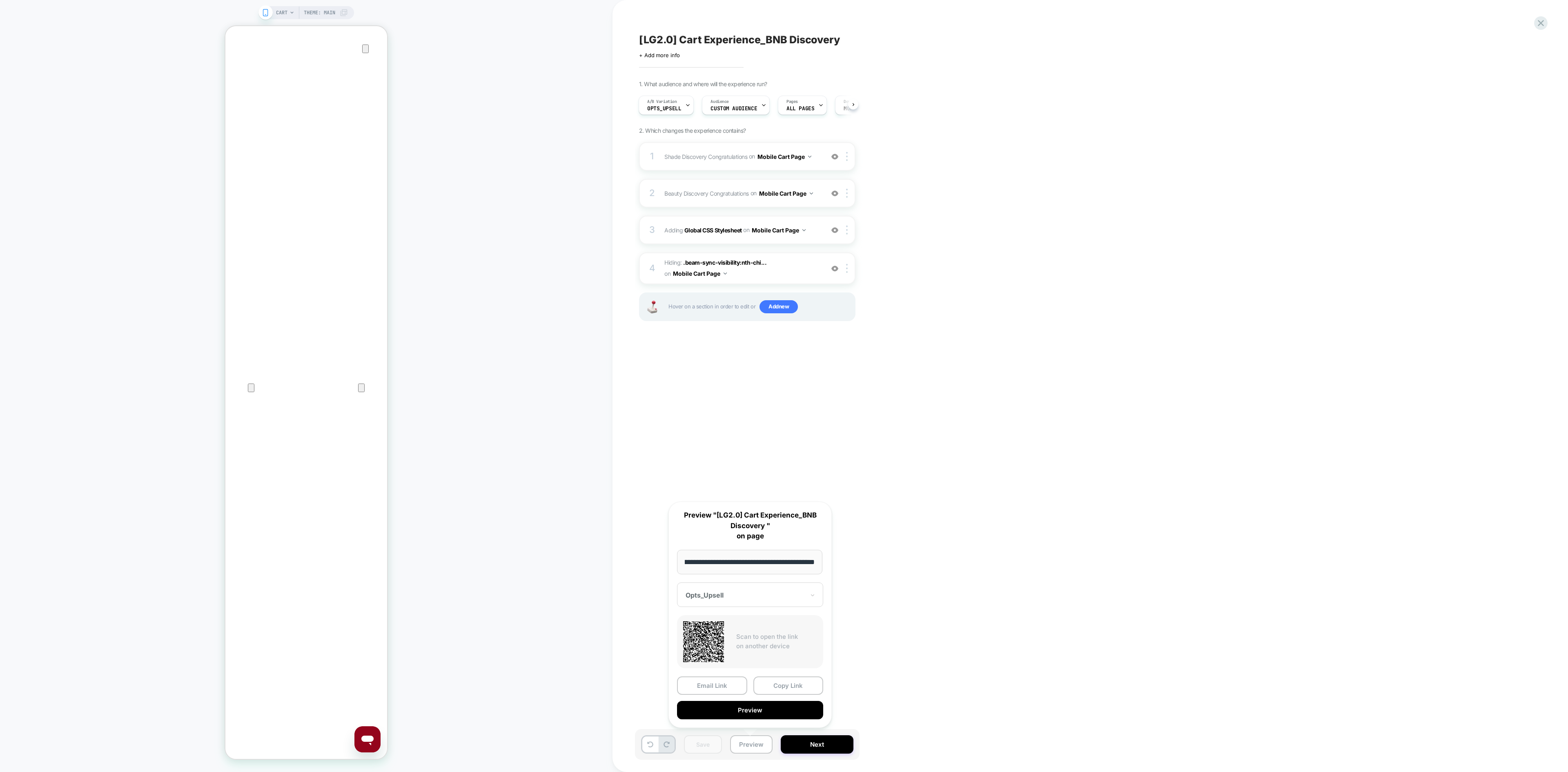
click at [737, 514] on div at bounding box center [745, 595] width 119 height 8
click at [1045, 510] on div "[LG2.0] Cart Experience_BNB Discovery Click to edit experience details + Add mo…" at bounding box center [1090, 386] width 956 height 772
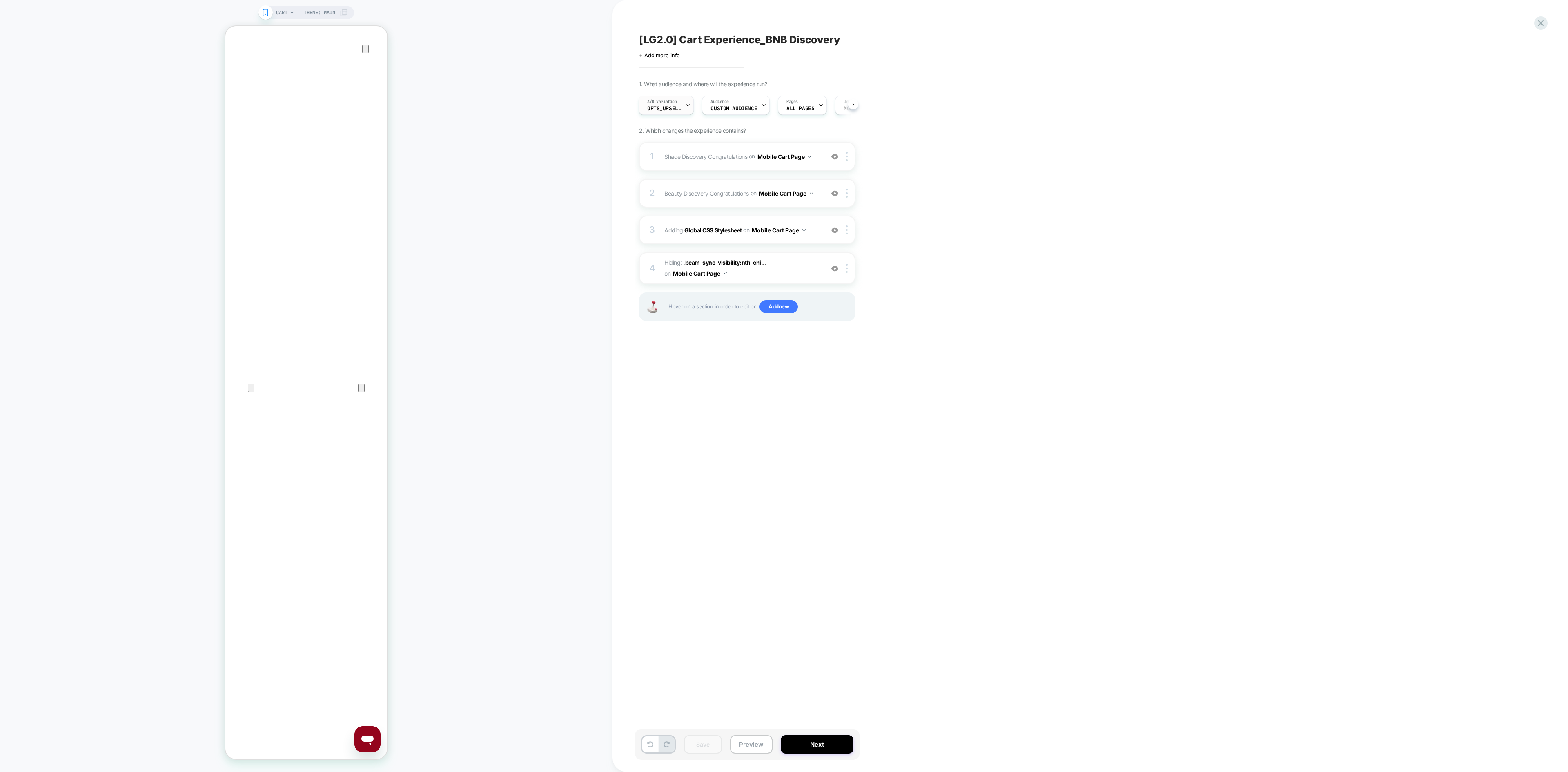
click at [657, 111] on span "Opts_Upsell" at bounding box center [664, 108] width 34 height 5
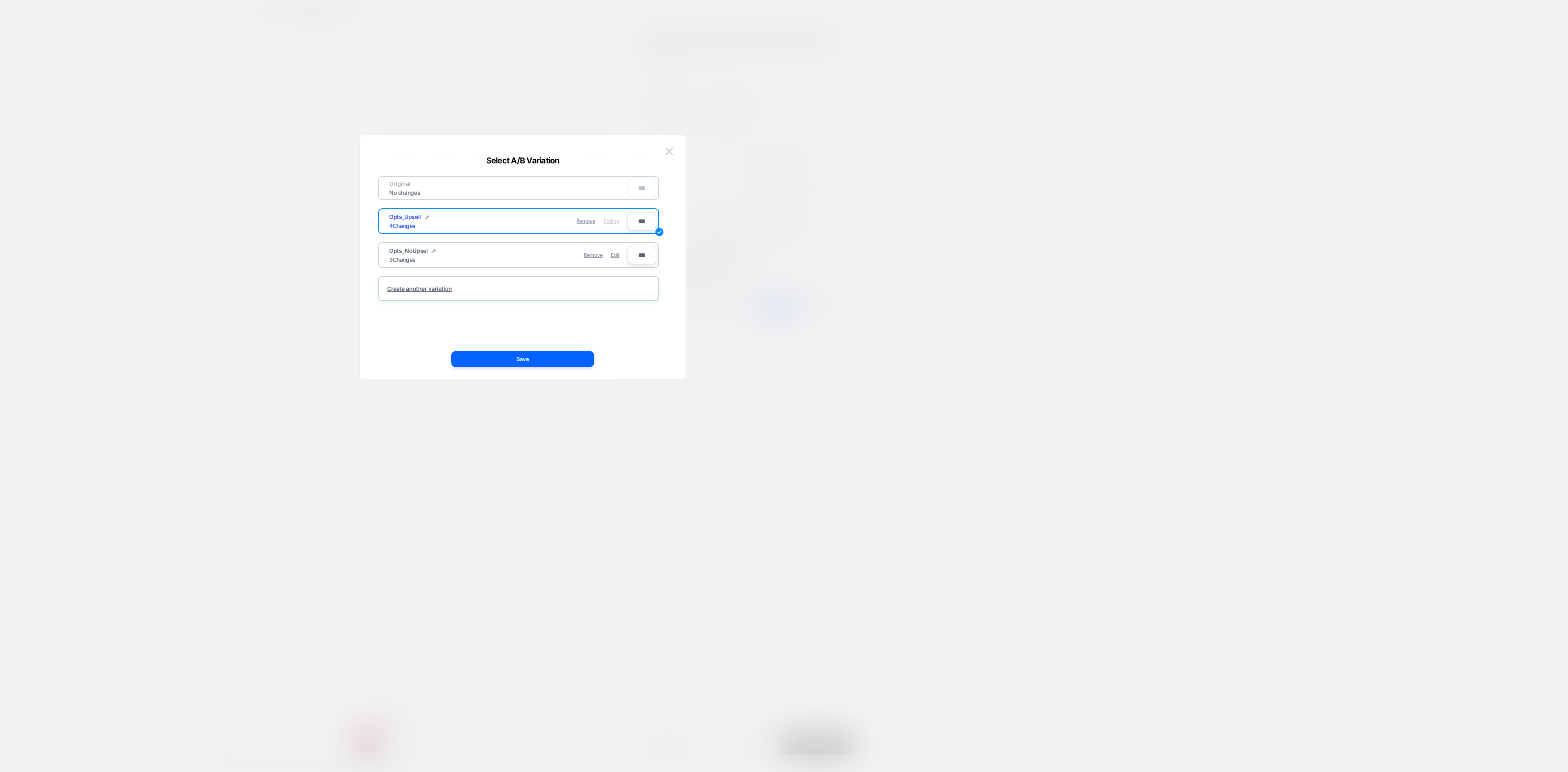
click at [609, 255] on div "Remove Edit" at bounding box center [565, 255] width 115 height 16
click at [611, 255] on span "Edit" at bounding box center [615, 255] width 9 height 6
click at [562, 356] on button "Save" at bounding box center [522, 359] width 143 height 16
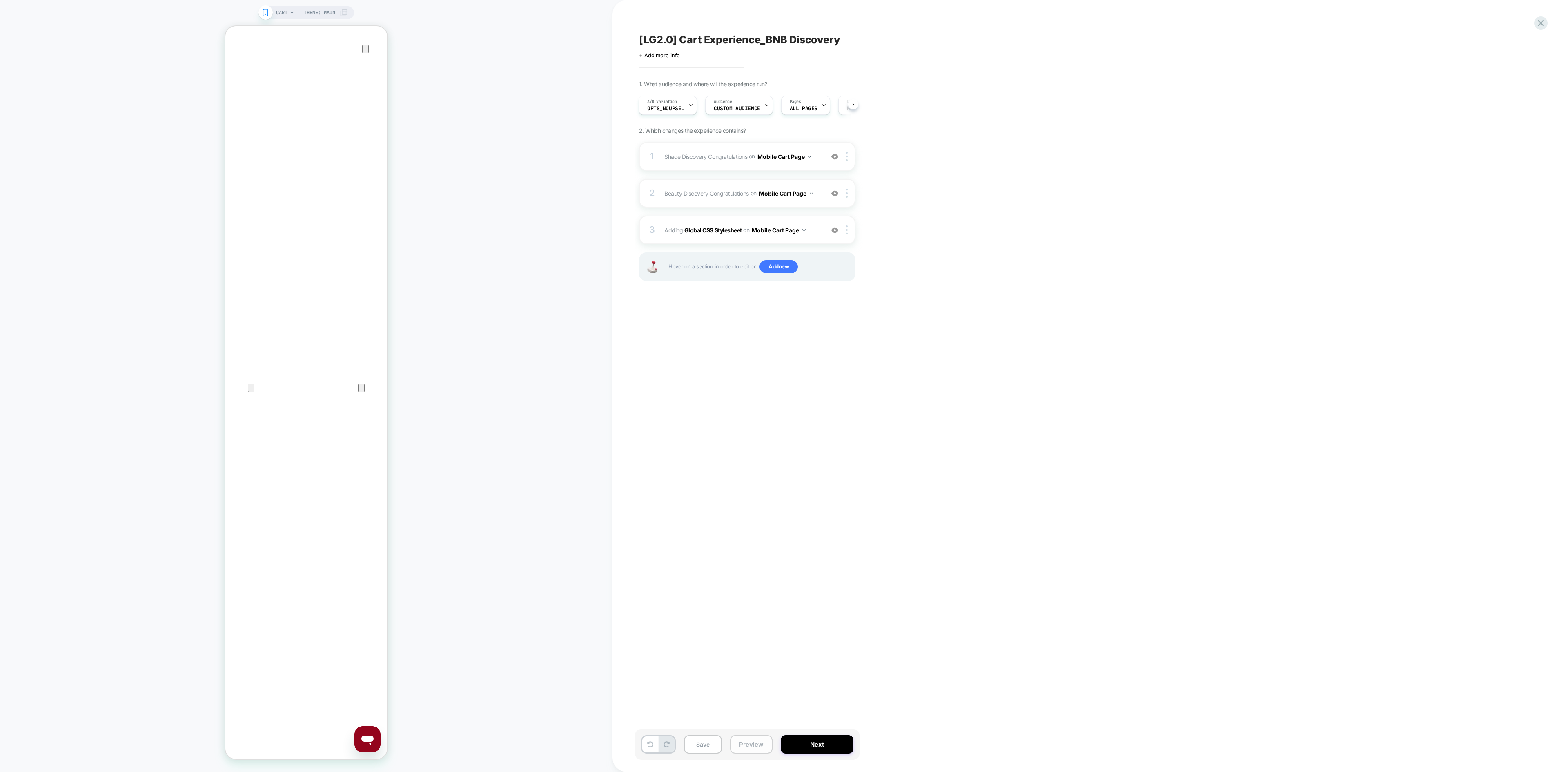
click at [751, 514] on button "Preview" at bounding box center [751, 745] width 43 height 18
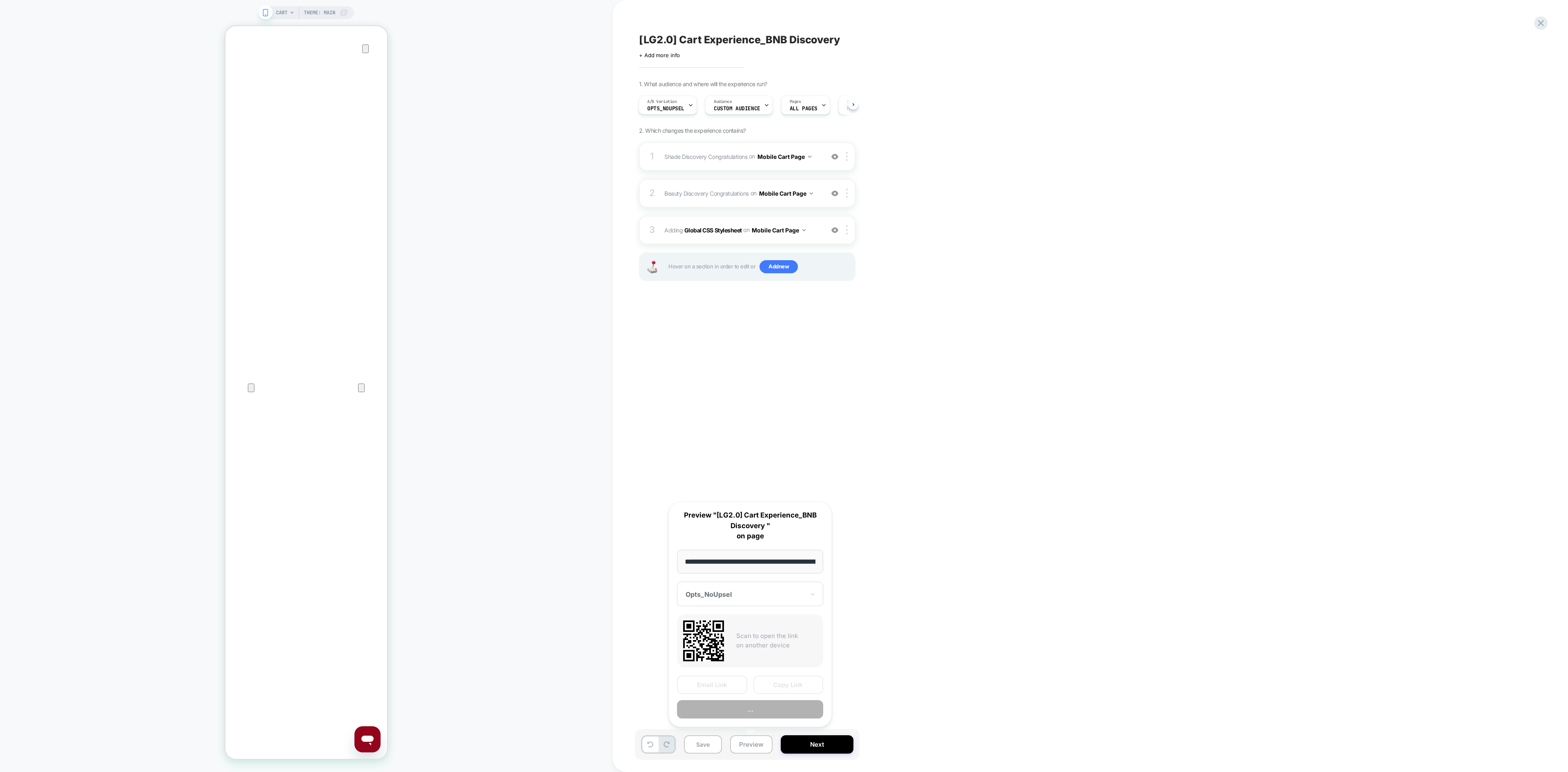
scroll to position [0, 43]
click at [799, 514] on button "Copy Link" at bounding box center [788, 686] width 70 height 18
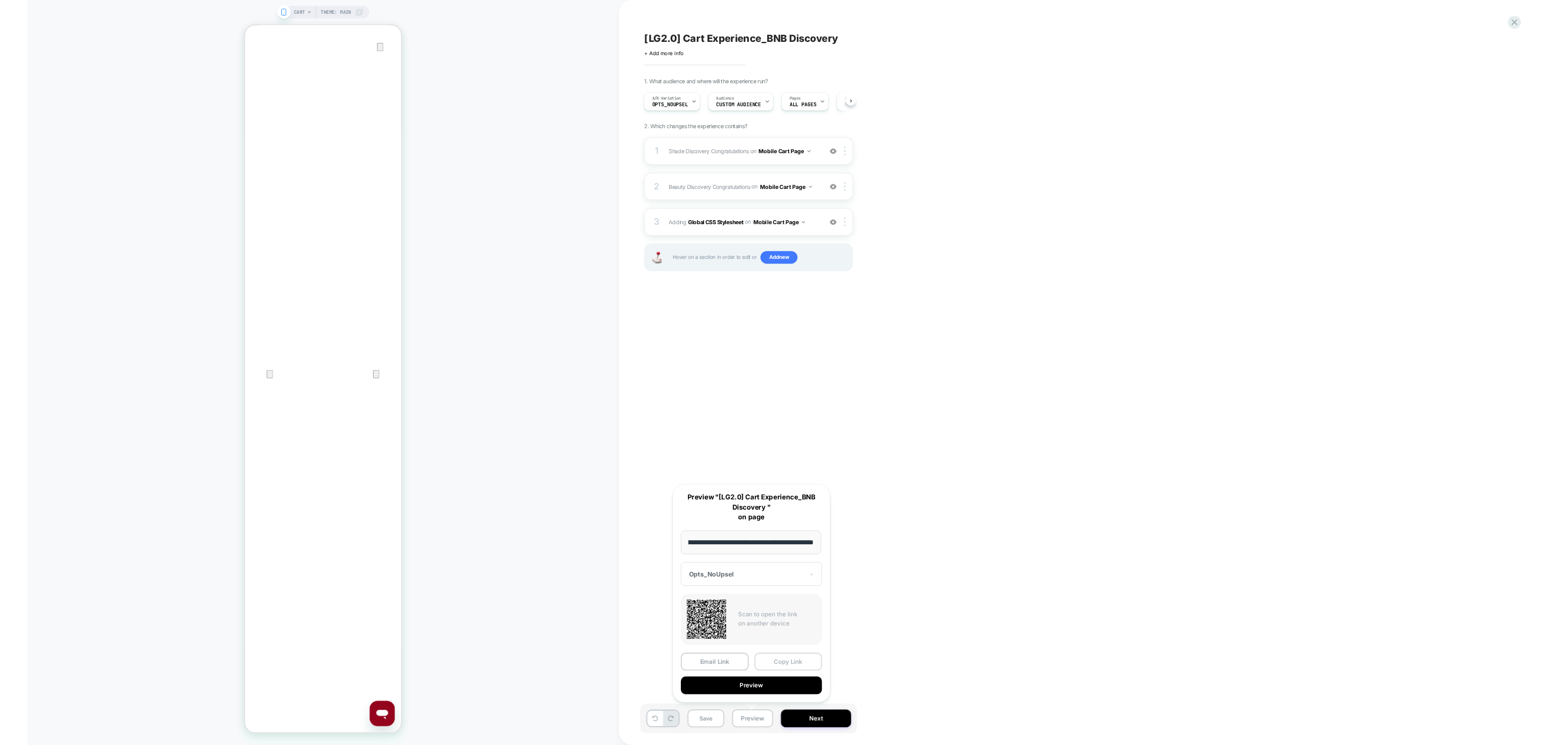
scroll to position [0, 0]
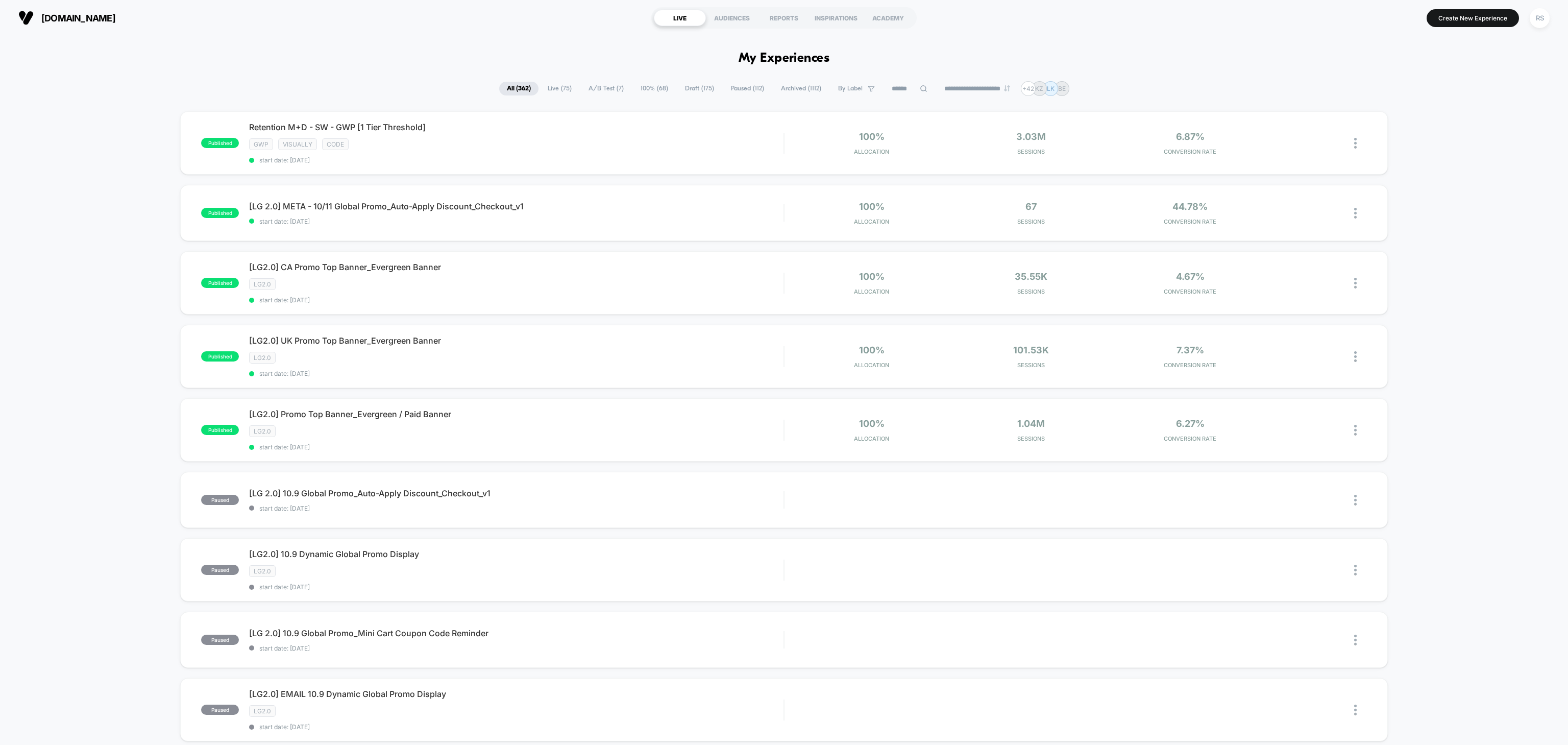
click at [682, 90] on span "Draft ( 175 )" at bounding box center [699, 88] width 44 height 14
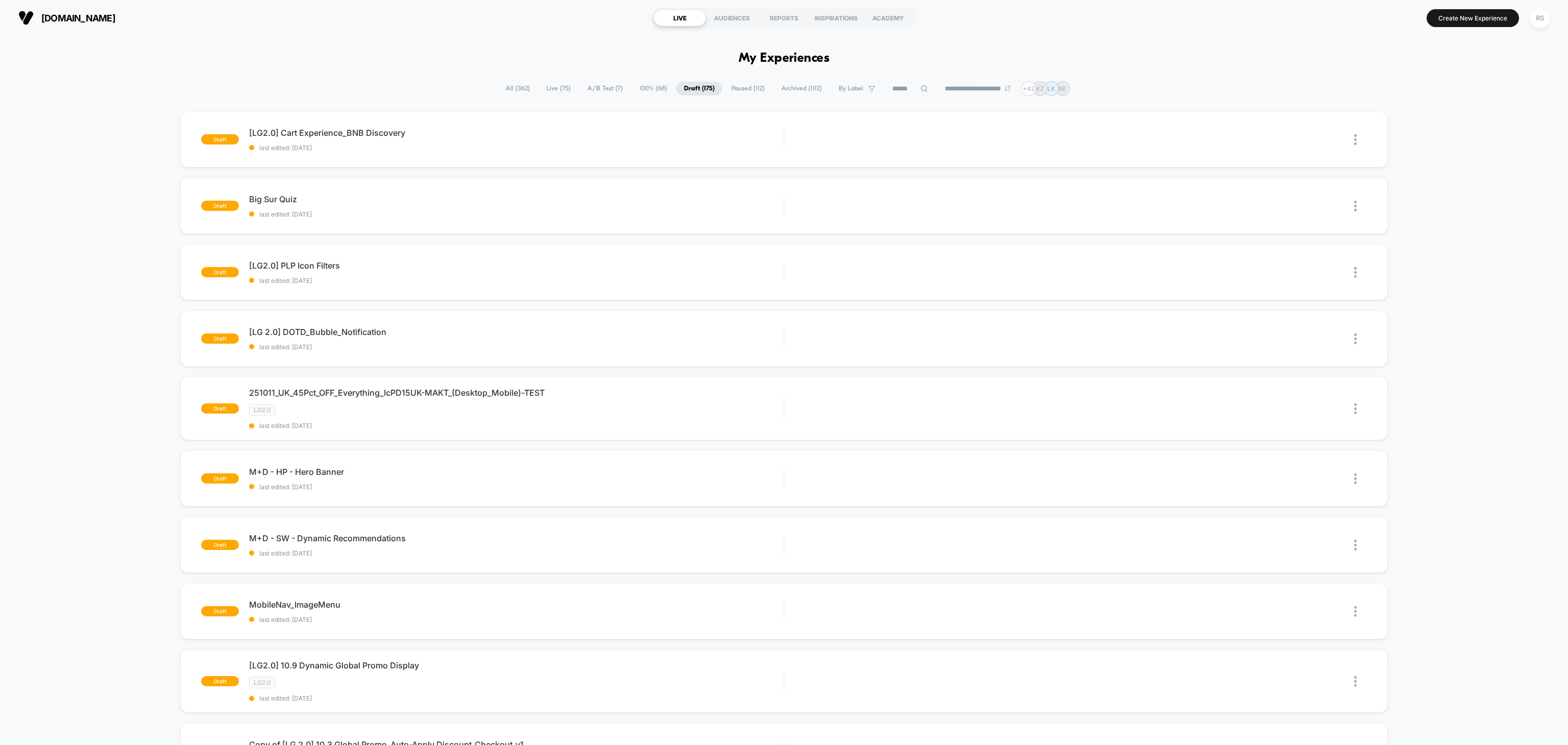
click at [745, 89] on span "Paused ( 112 )" at bounding box center [748, 88] width 49 height 14
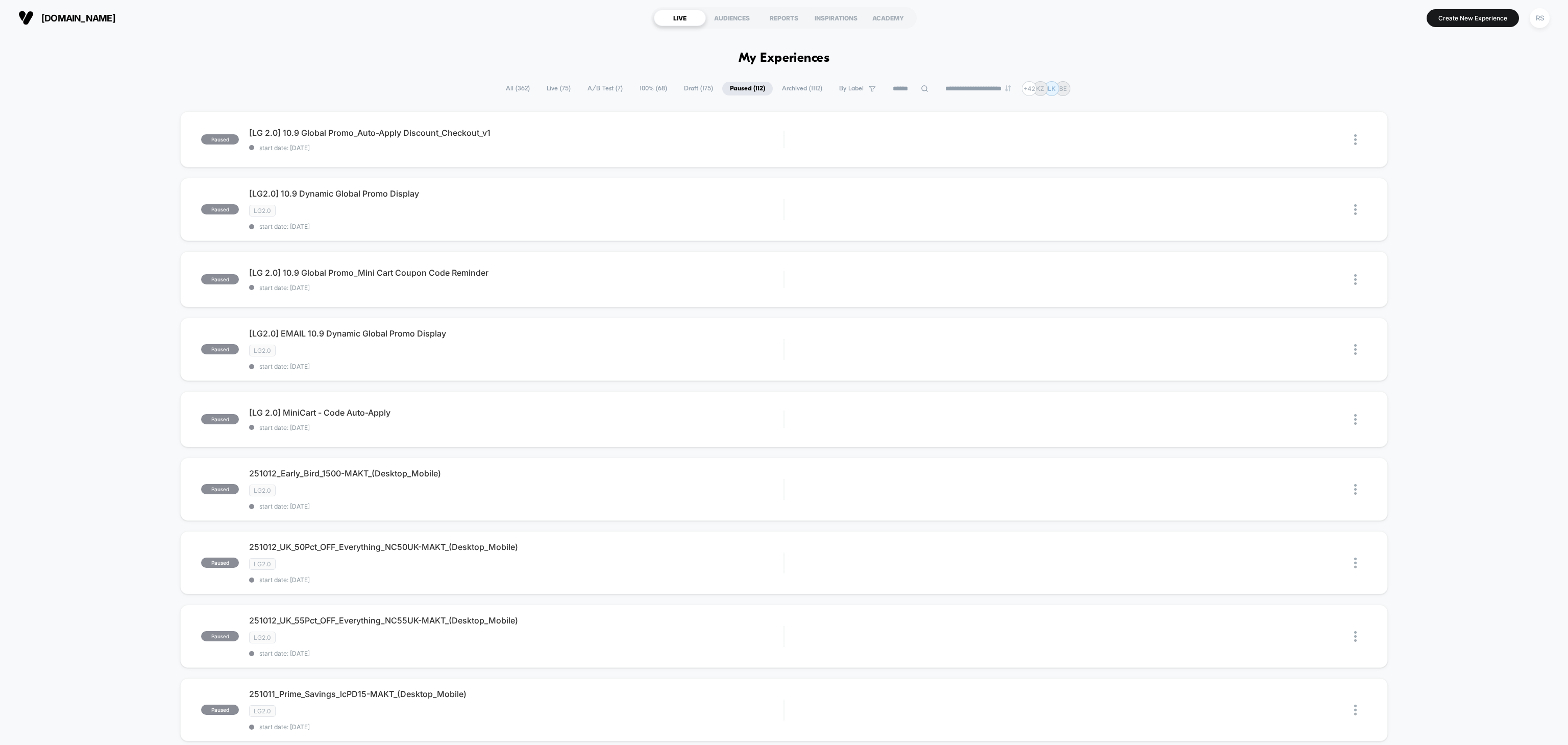
click at [700, 89] on span "Draft ( 175 )" at bounding box center [698, 88] width 44 height 14
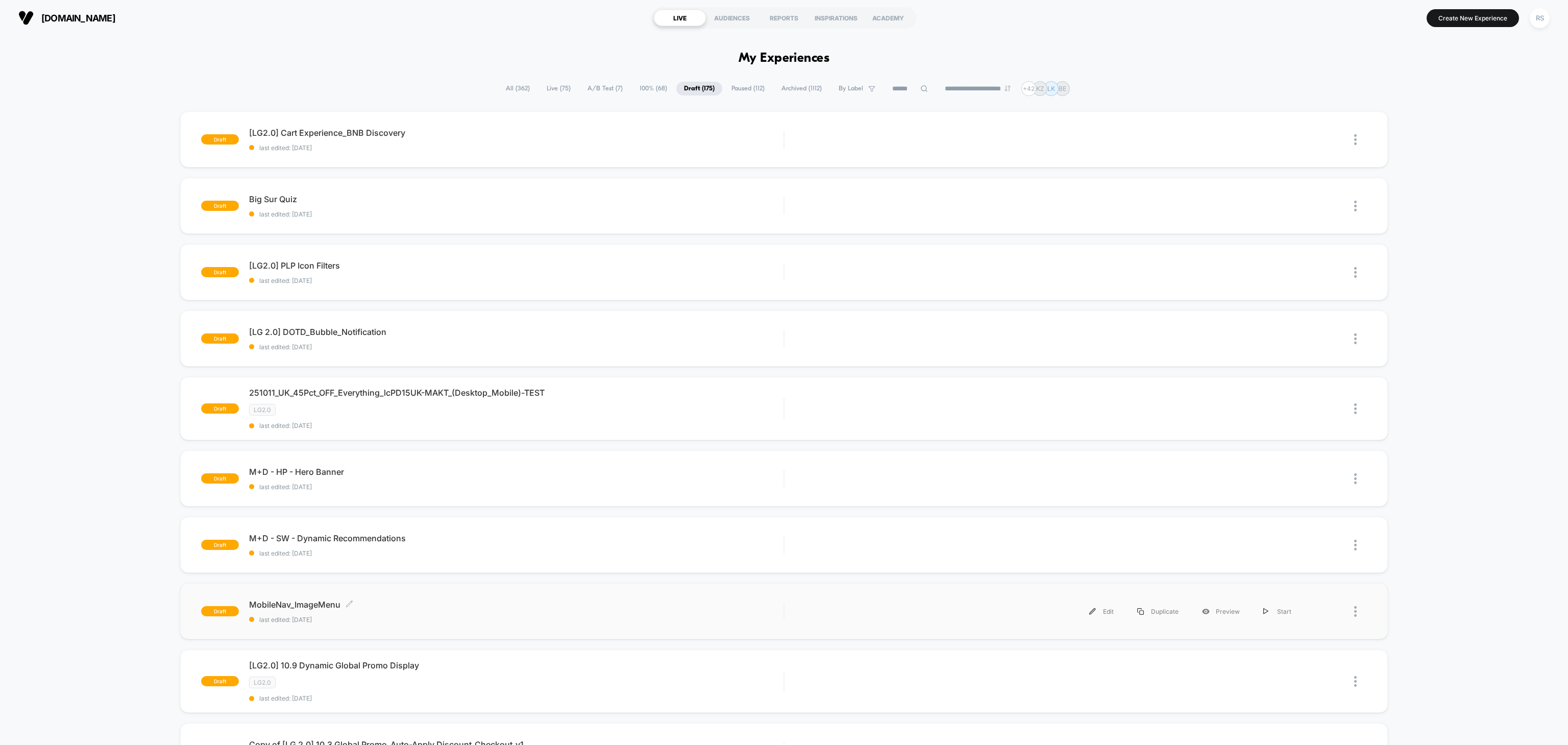
click at [474, 609] on span "MobileNav_ImageMenu Click to edit experience details" at bounding box center [516, 604] width 534 height 10
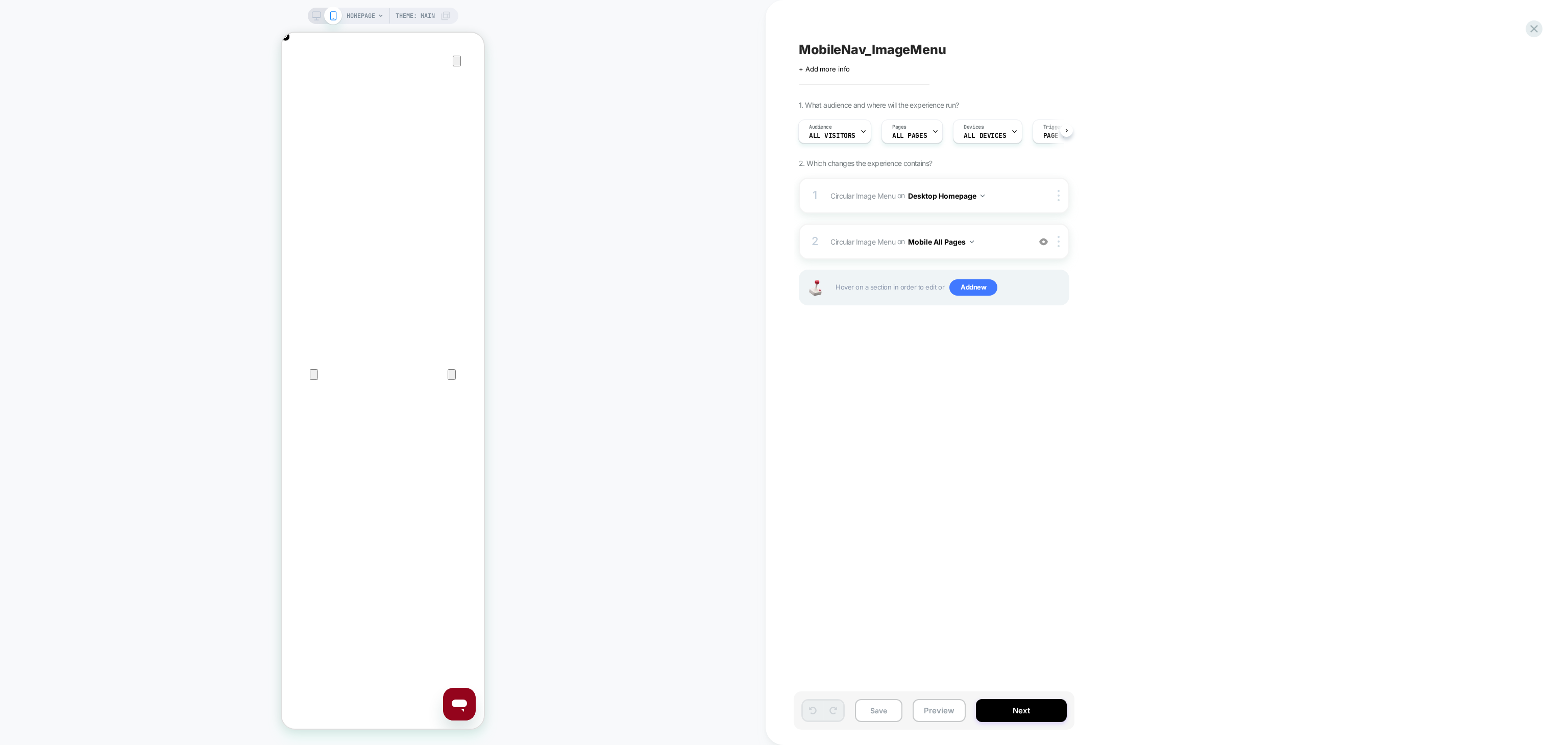
click at [295, 78] on icon "Close" at bounding box center [291, 81] width 7 height 7
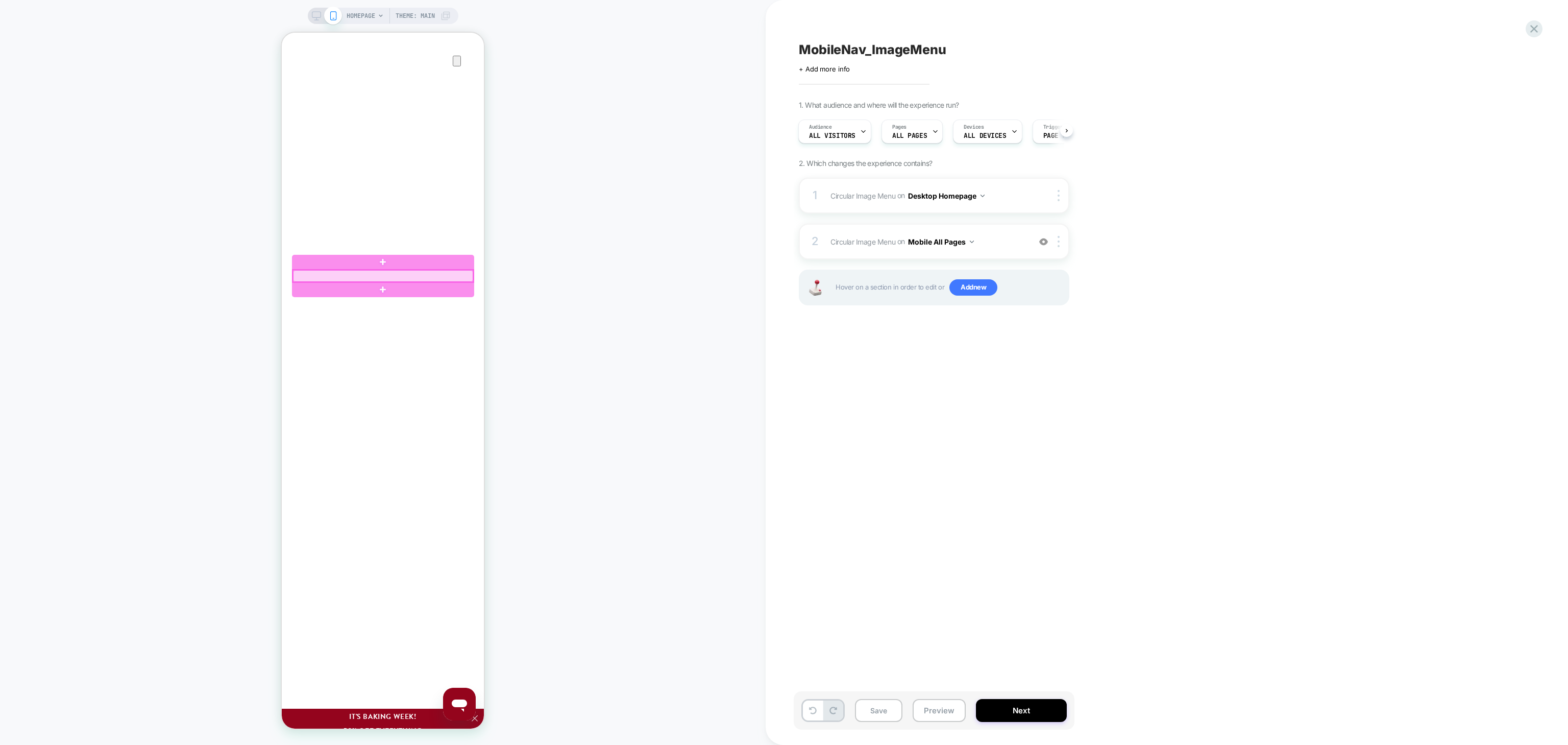
scroll to position [0, 0]
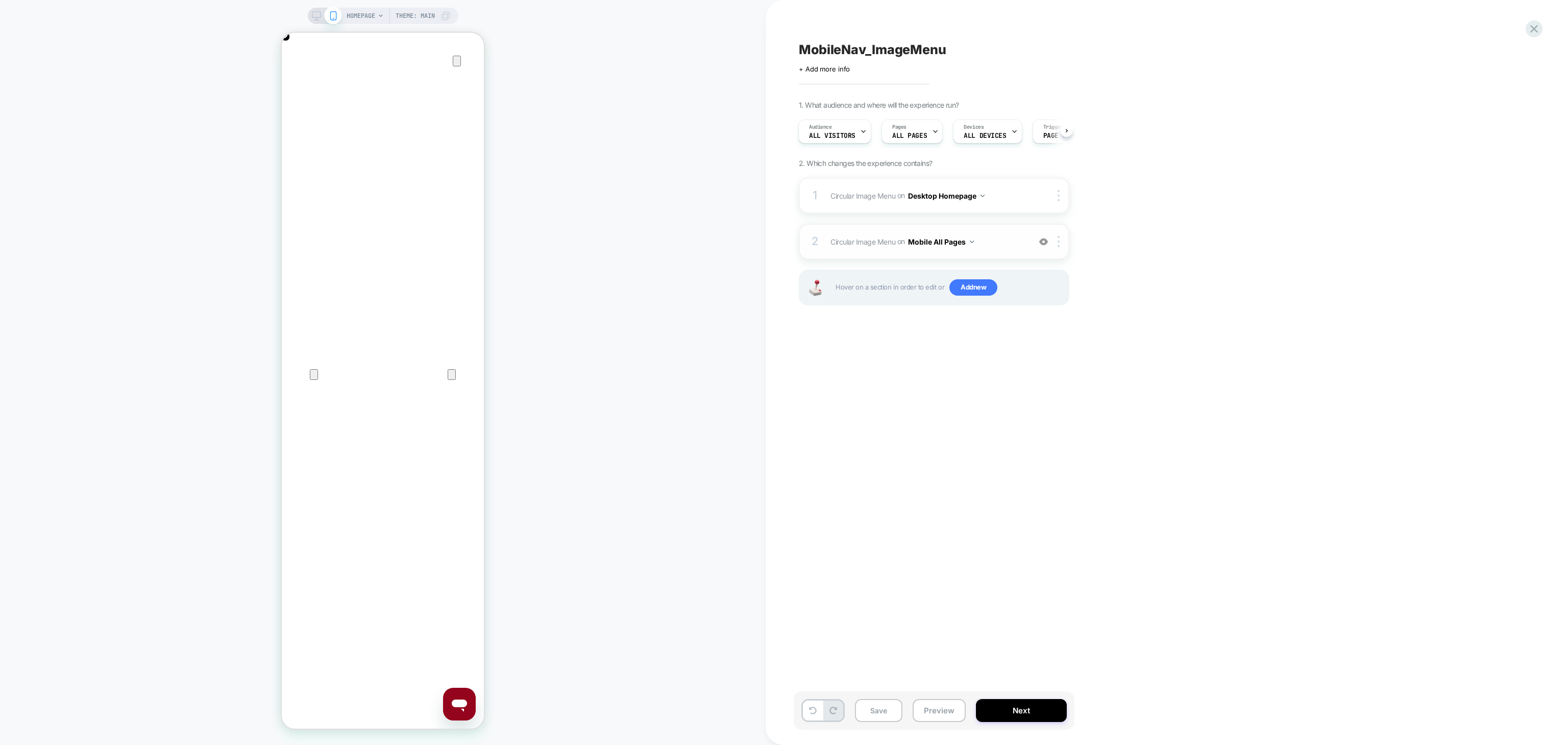
click at [1039, 240] on img at bounding box center [1043, 241] width 8 height 8
click at [1042, 240] on img at bounding box center [1043, 241] width 8 height 8
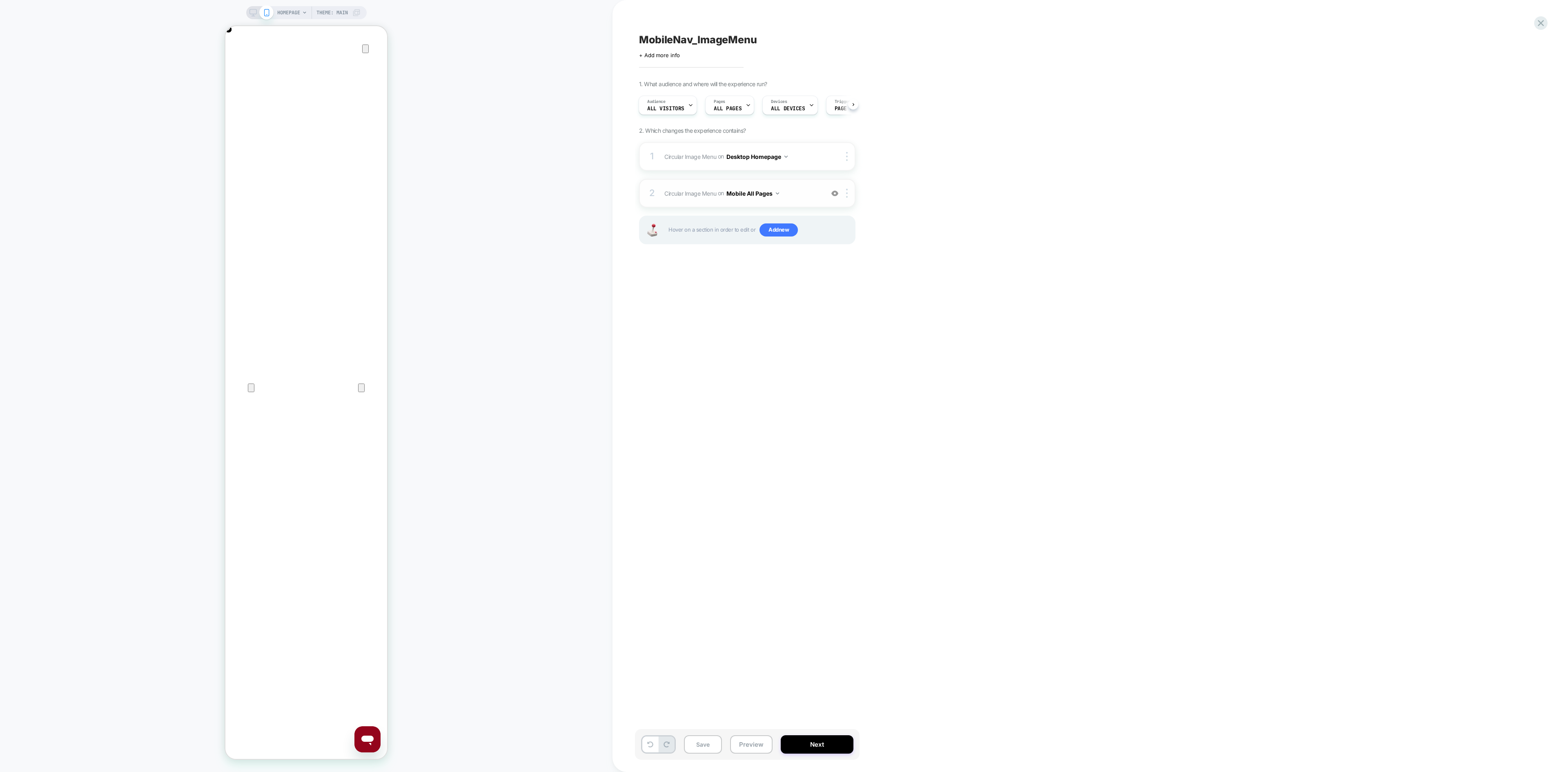
click at [837, 192] on img at bounding box center [835, 193] width 7 height 7
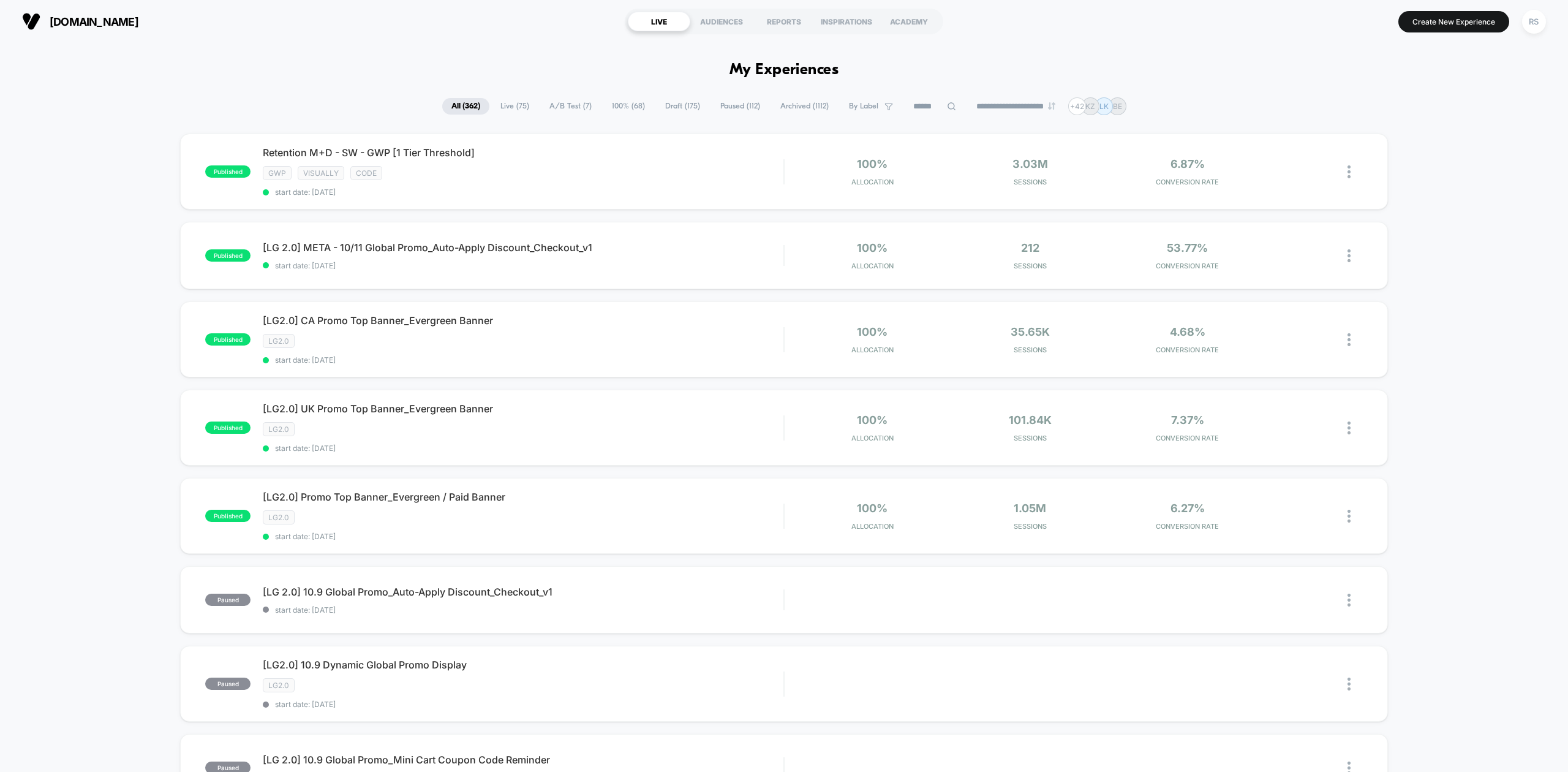
click at [739, 101] on span "Paused ( 112 )" at bounding box center [741, 106] width 58 height 16
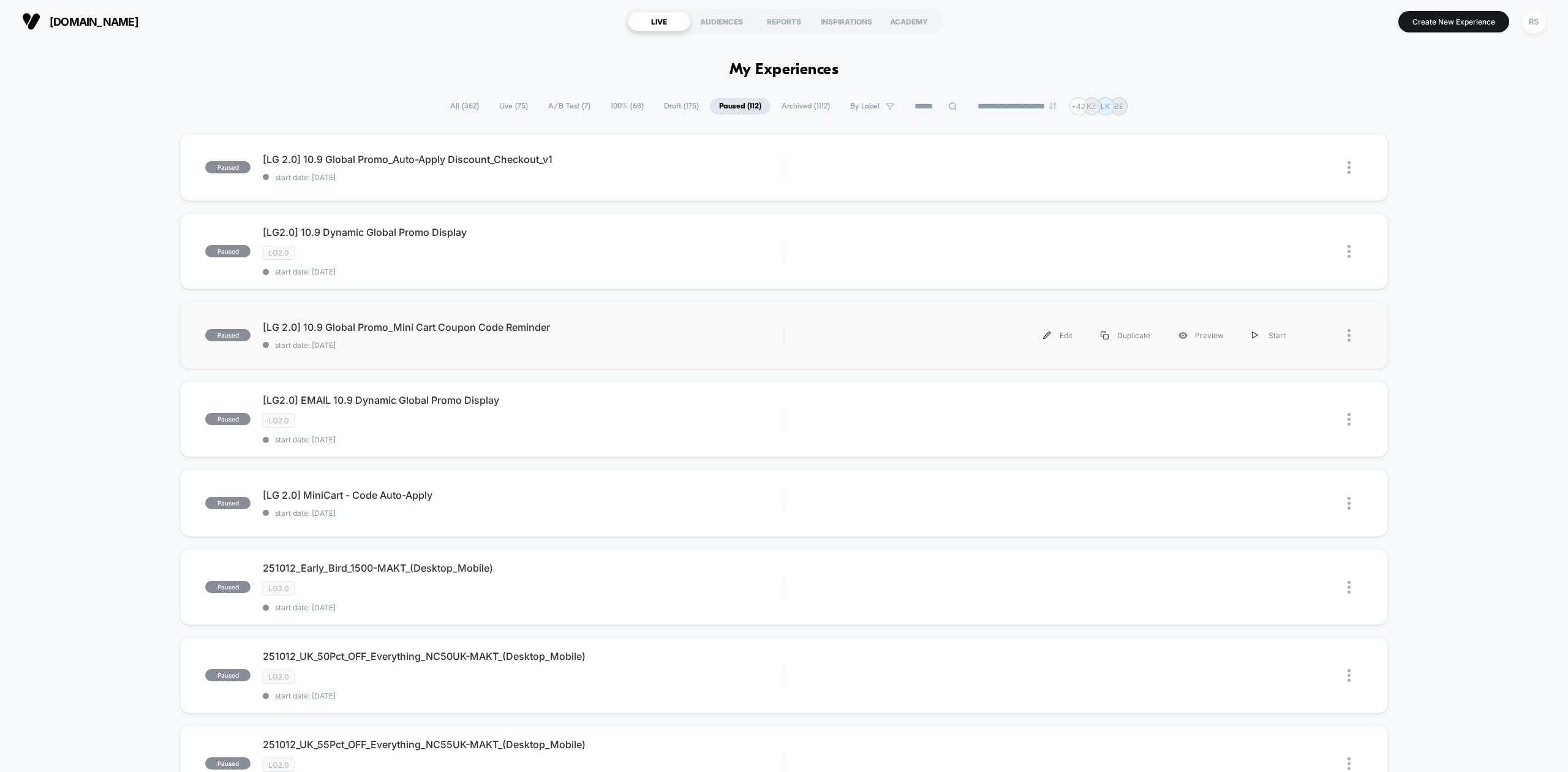
click at [745, 368] on div "paused [LG 2.0] 10.9 Global Promo_Mini Cart Coupon Code Reminder start date: [D…" at bounding box center [784, 335] width 1207 height 68
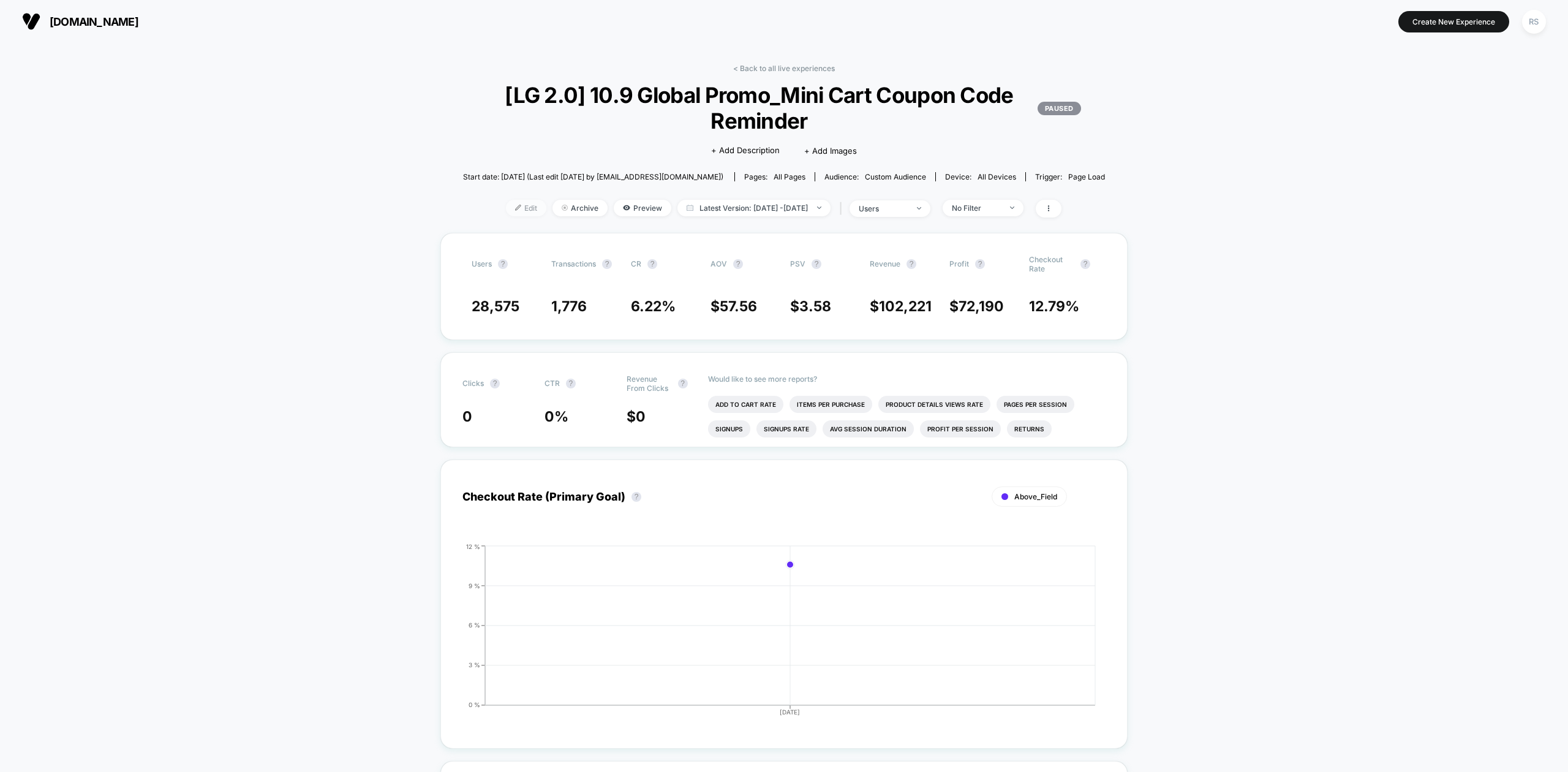
click at [515, 204] on span "Edit" at bounding box center [526, 208] width 40 height 16
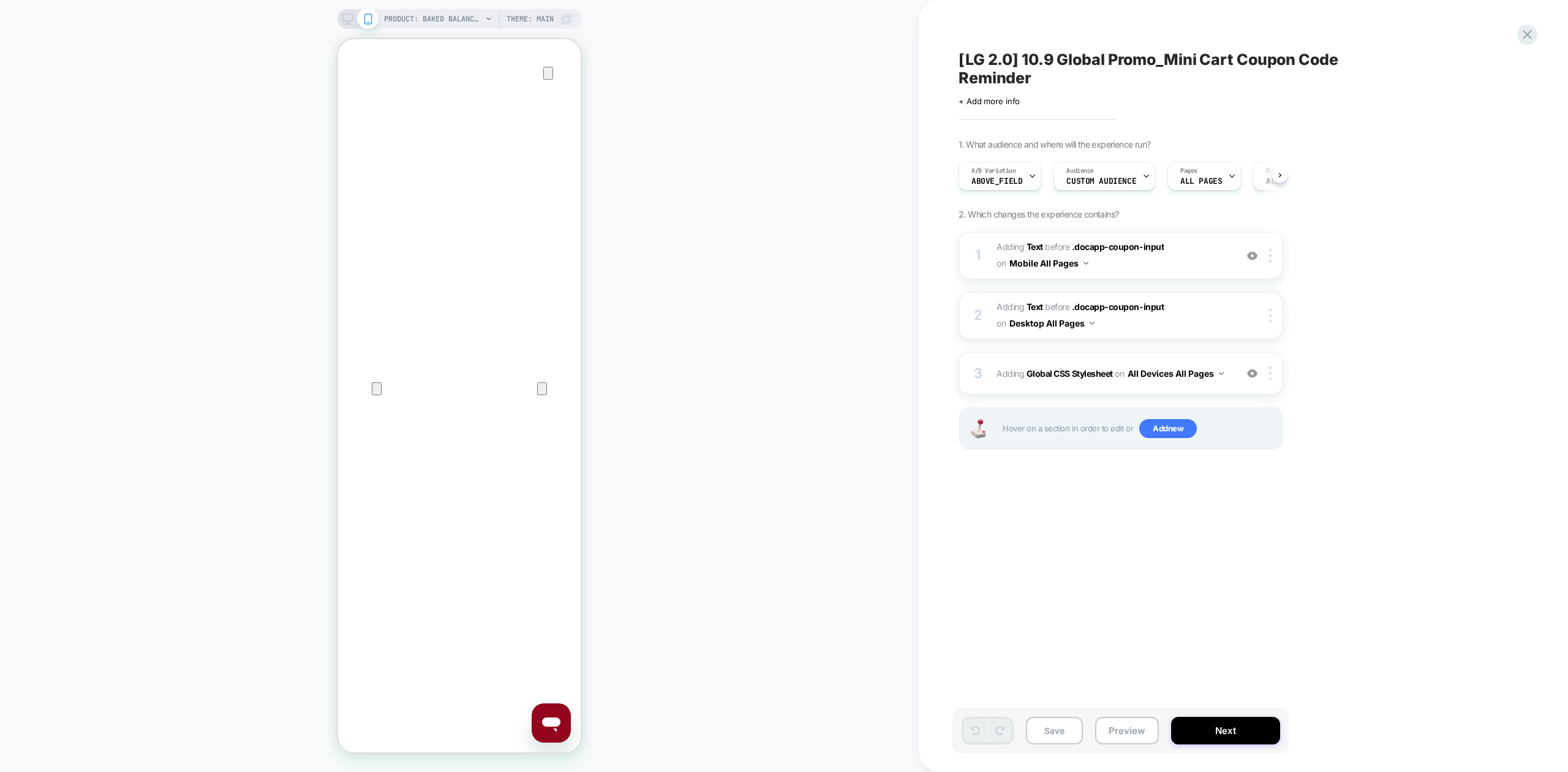
scroll to position [0, 1]
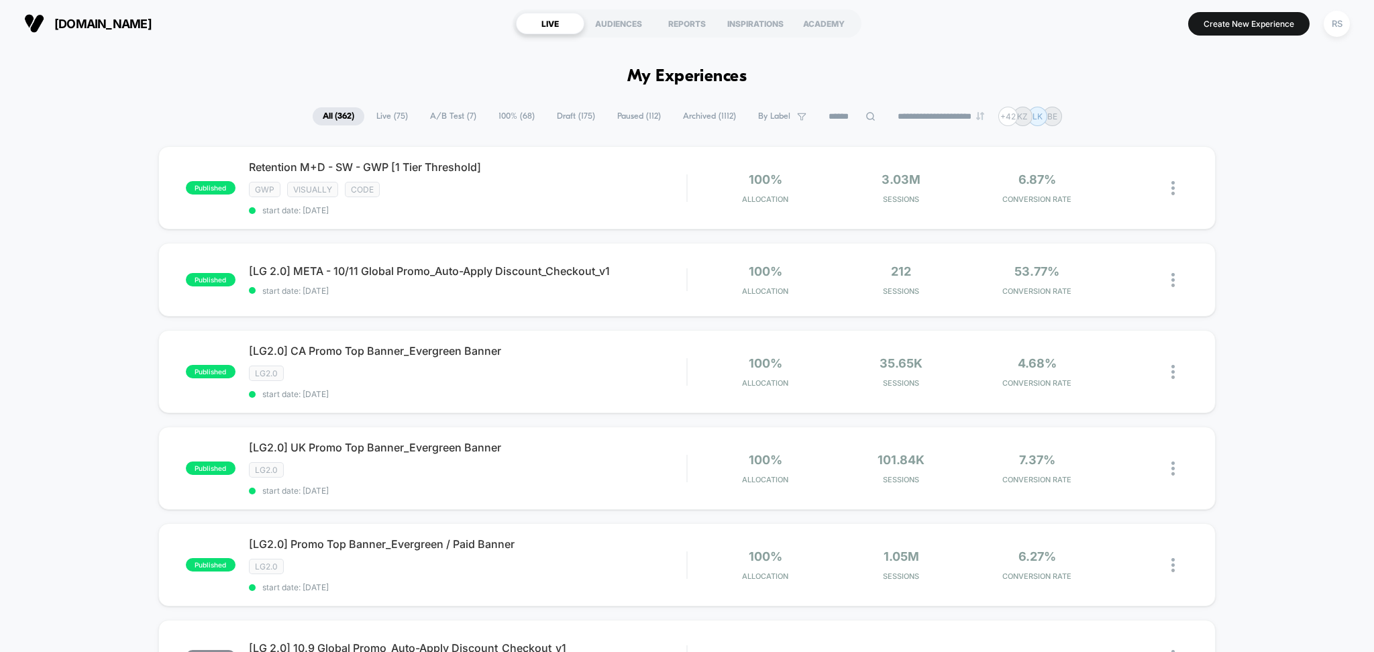
click at [834, 111] on input at bounding box center [851, 117] width 67 height 16
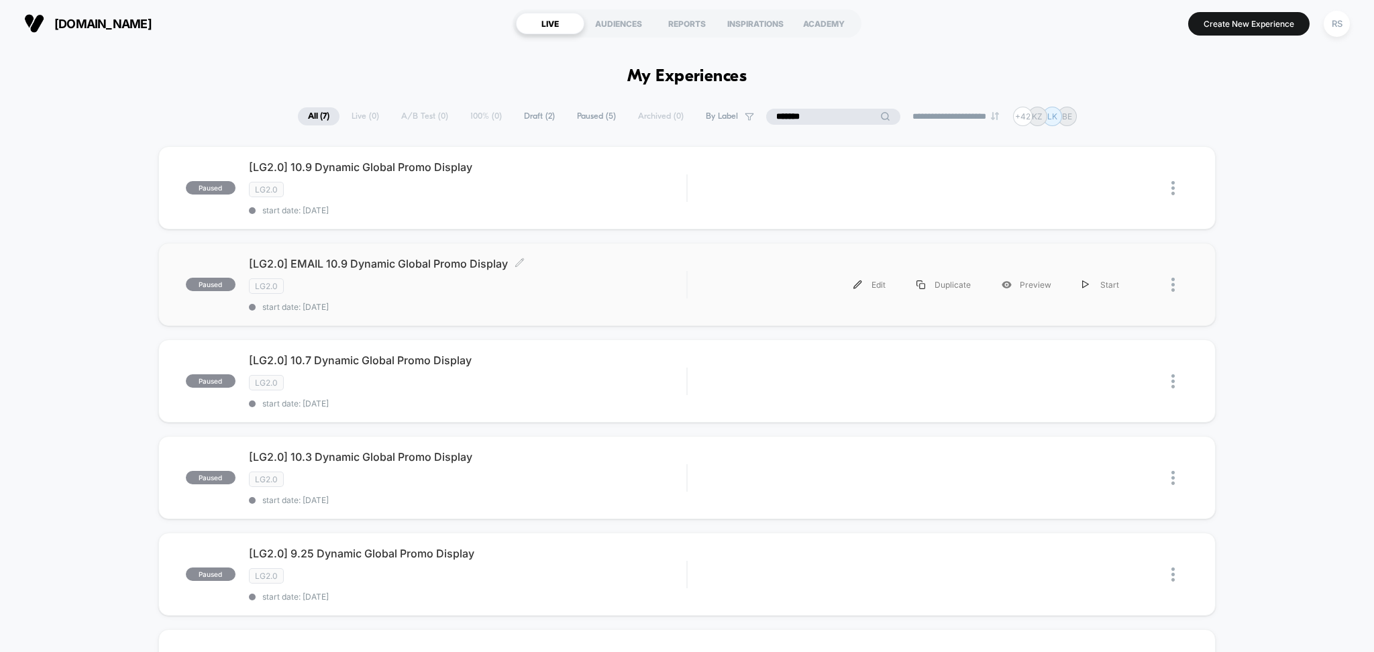
type input "*******"
click at [644, 286] on div "LG2.0" at bounding box center [468, 285] width 438 height 15
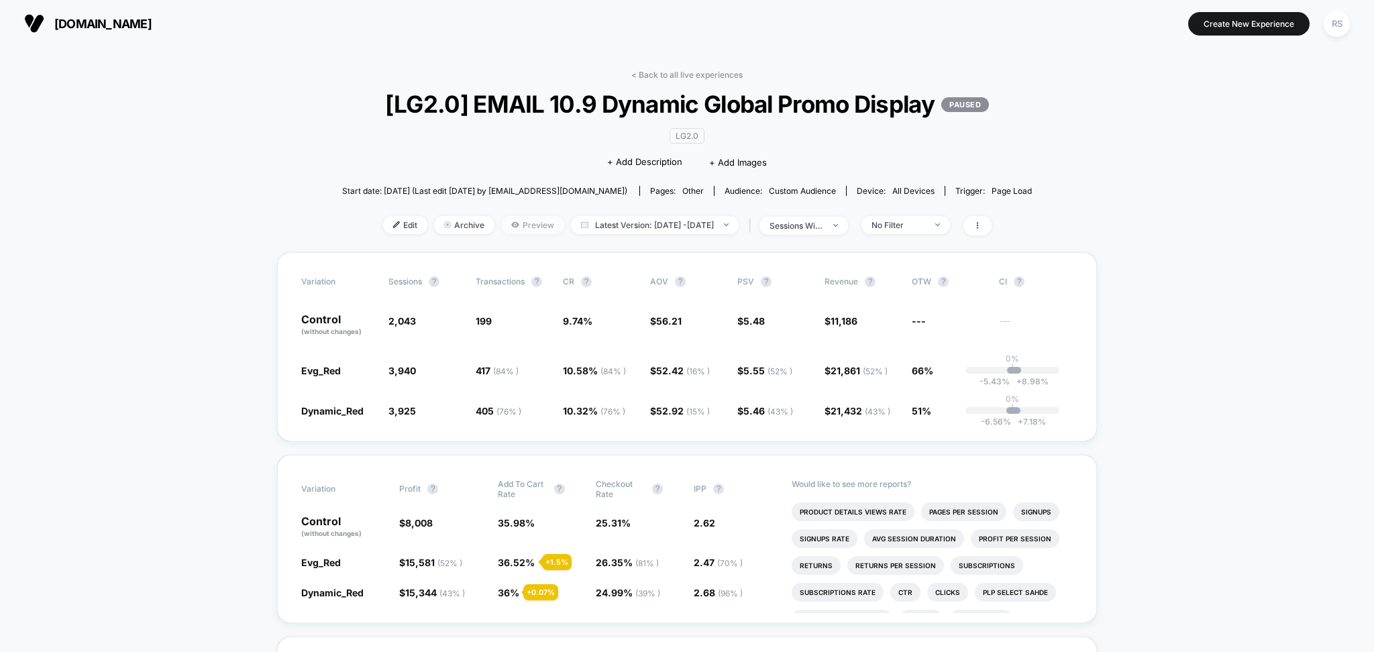
click at [511, 227] on icon at bounding box center [514, 224] width 7 height 5
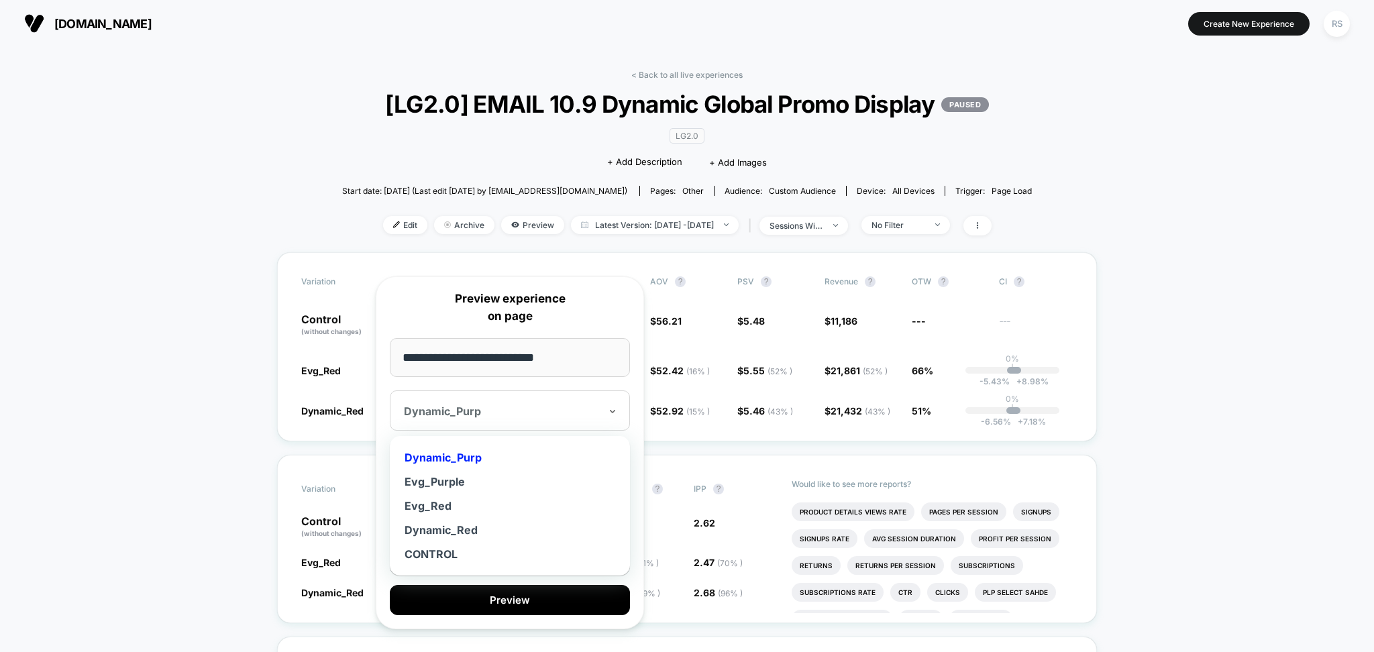
click at [529, 407] on div at bounding box center [502, 411] width 196 height 13
click at [479, 527] on div "Dynamic_Red" at bounding box center [509, 530] width 227 height 24
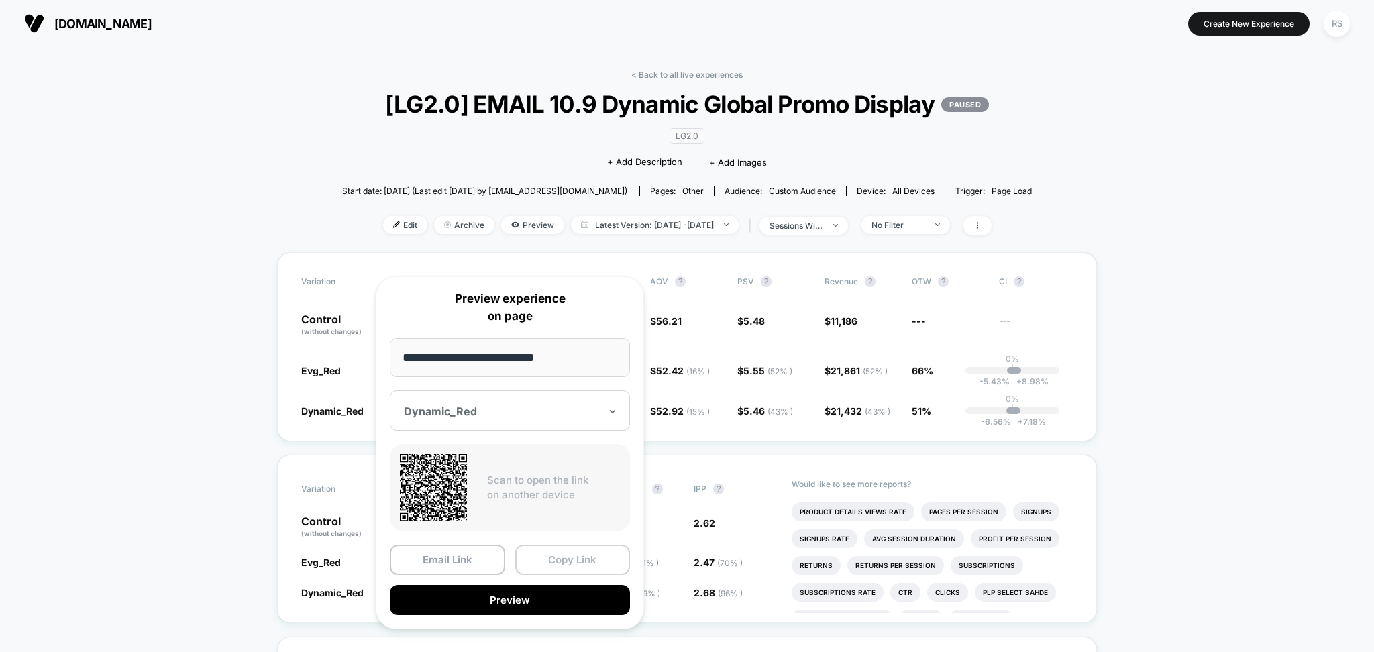
click at [538, 561] on button "Copy Link" at bounding box center [572, 560] width 115 height 30
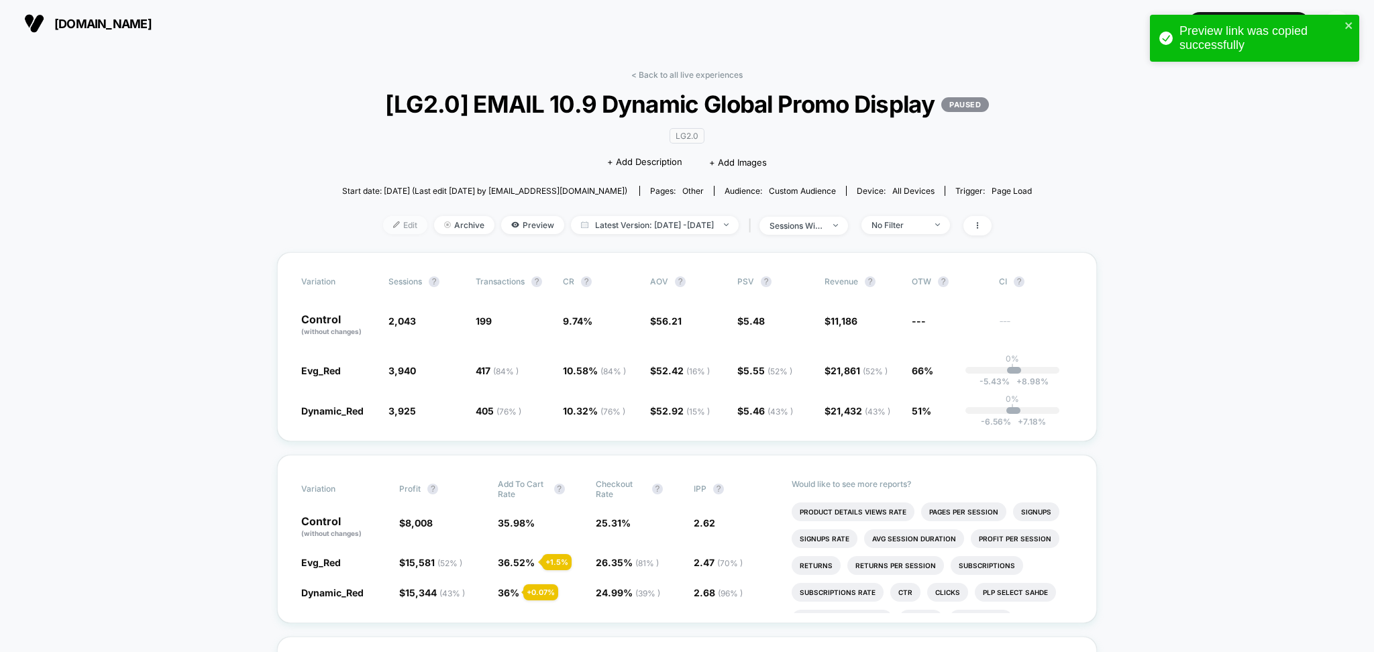
click at [400, 225] on div at bounding box center [401, 225] width 3 height 1
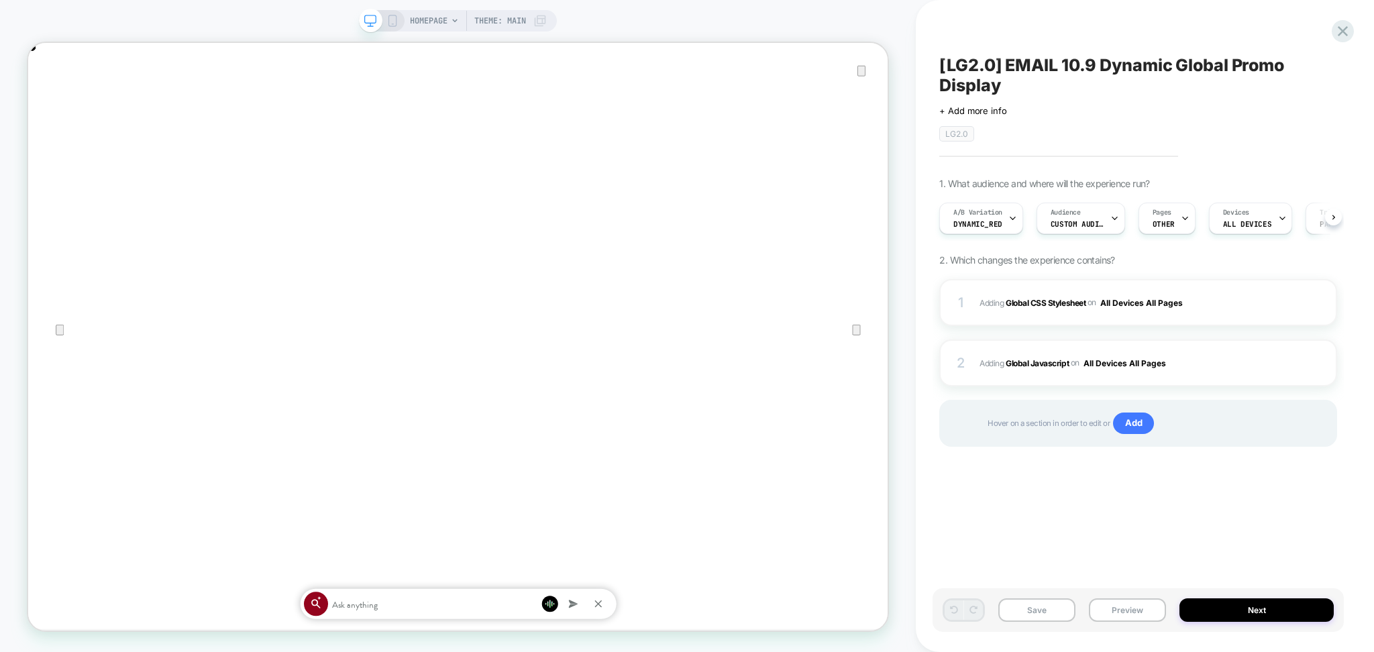
click at [444, 19] on span "HOMEPAGE" at bounding box center [429, 20] width 38 height 21
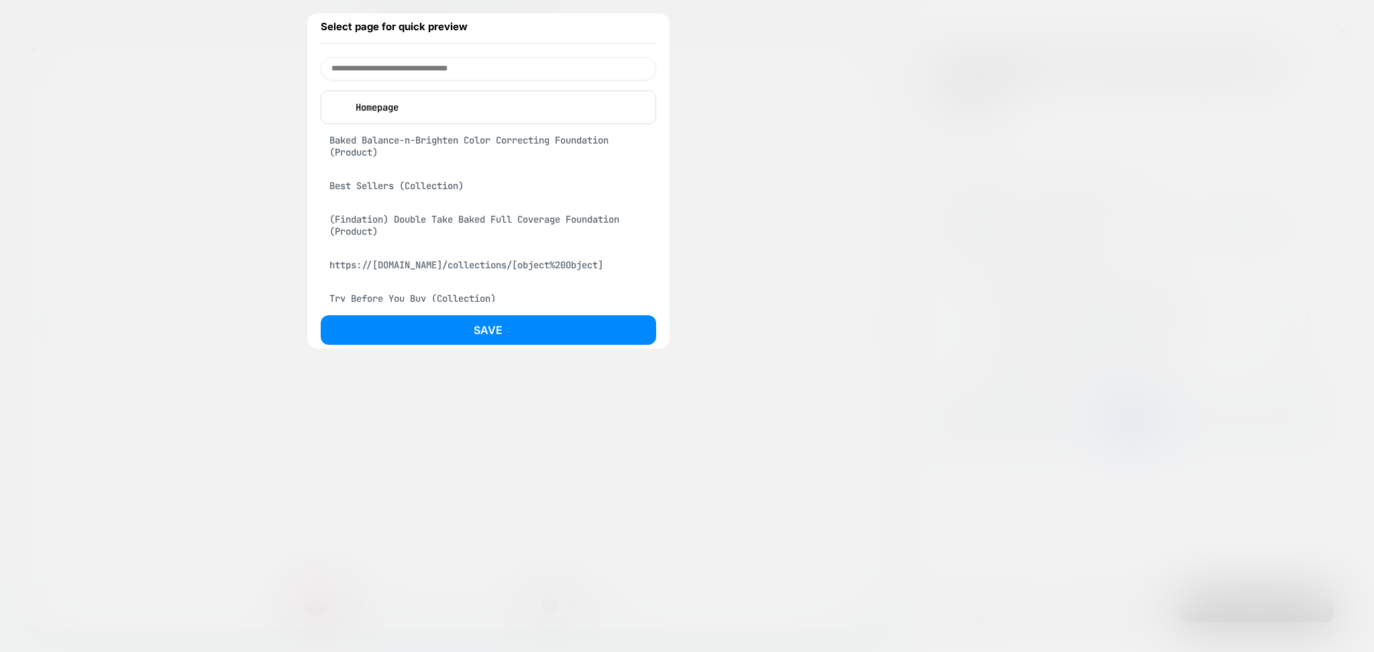
scroll to position [0, 1148]
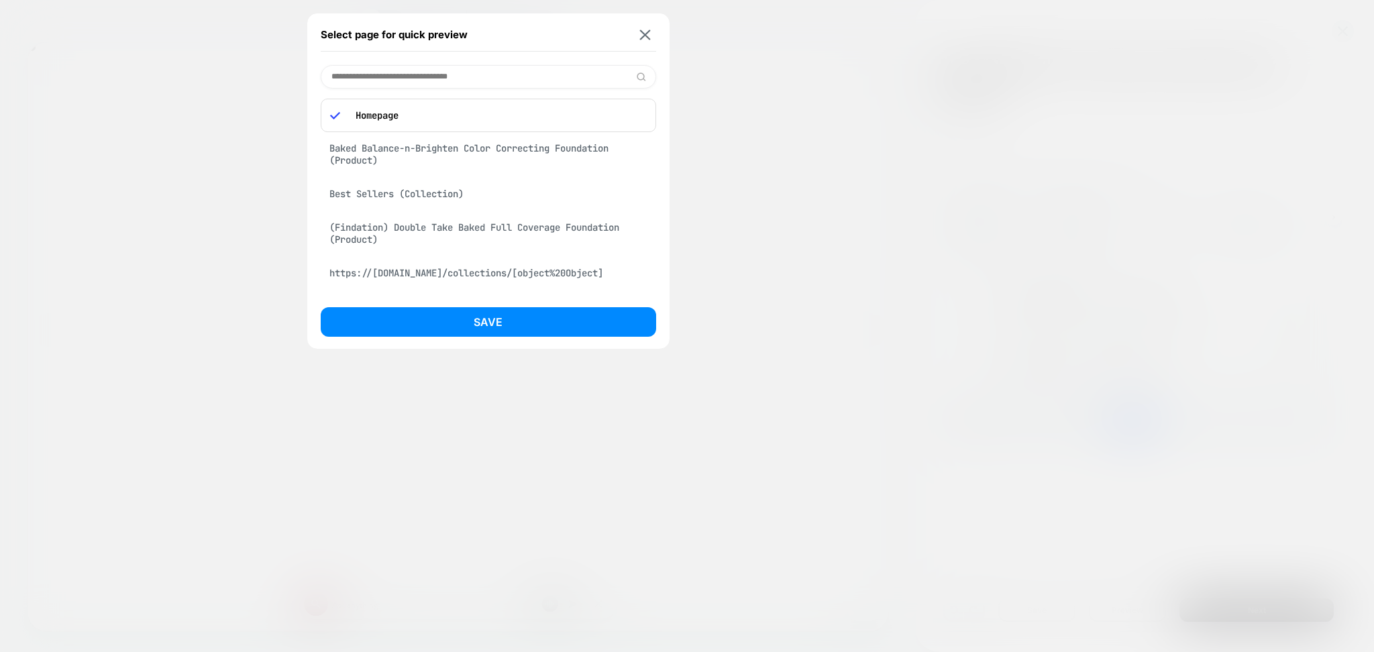
click at [424, 137] on div "Baked Balance-n-Brighten Color Correcting Foundation (Product)" at bounding box center [488, 155] width 335 height 38
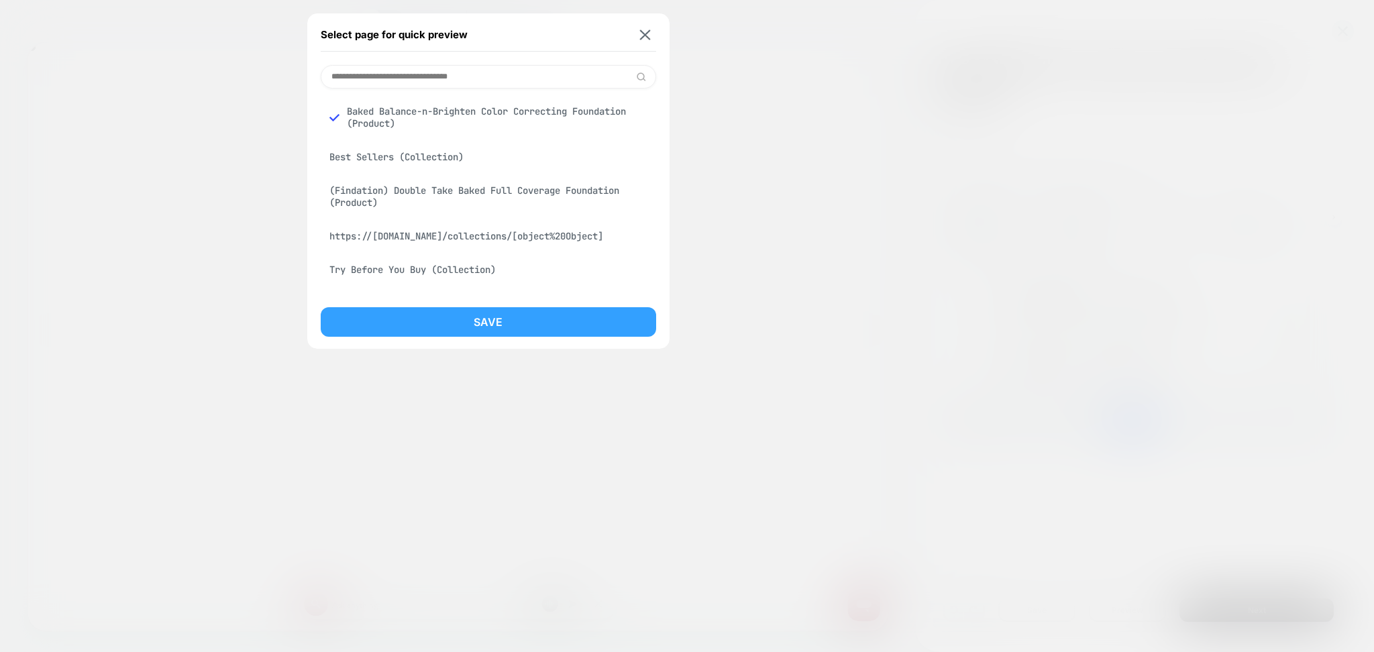
scroll to position [0, 2297]
click at [464, 307] on button "Save" at bounding box center [488, 322] width 335 height 30
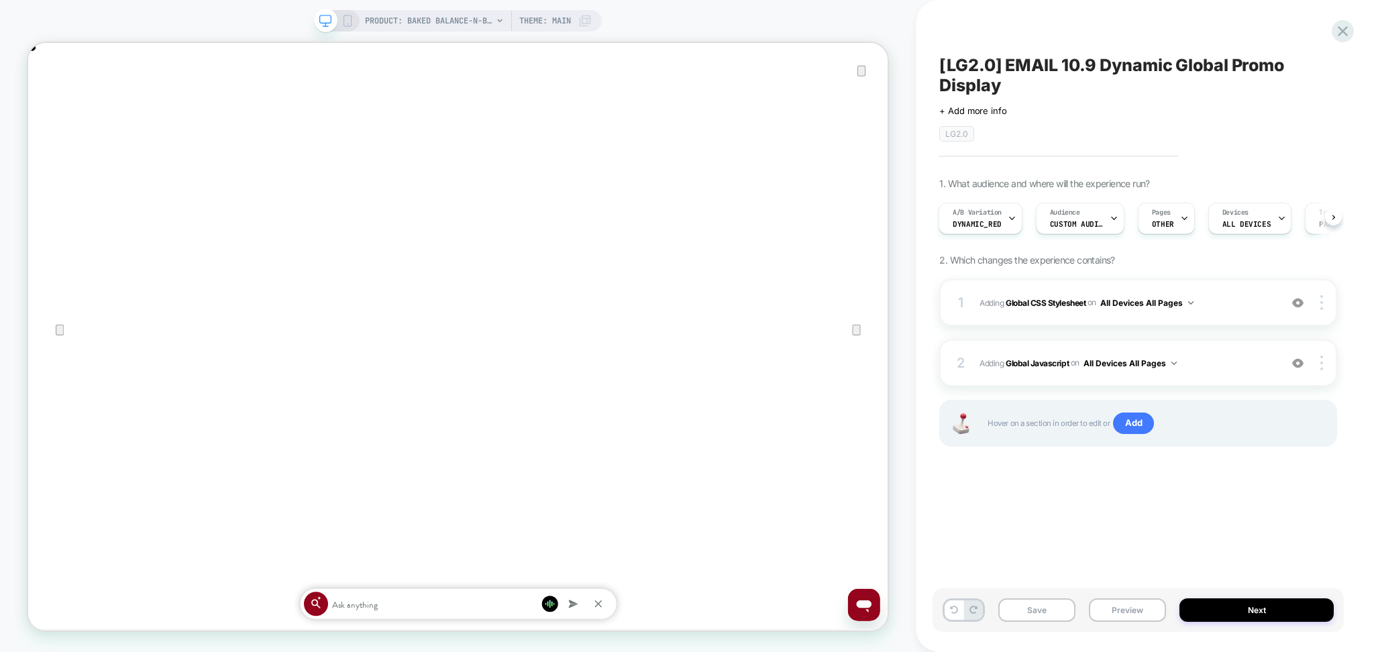
scroll to position [0, 1]
click at [1300, 302] on img at bounding box center [1297, 302] width 11 height 11
click at [1301, 303] on img at bounding box center [1297, 302] width 11 height 11
click at [1295, 368] on img at bounding box center [1297, 363] width 11 height 11
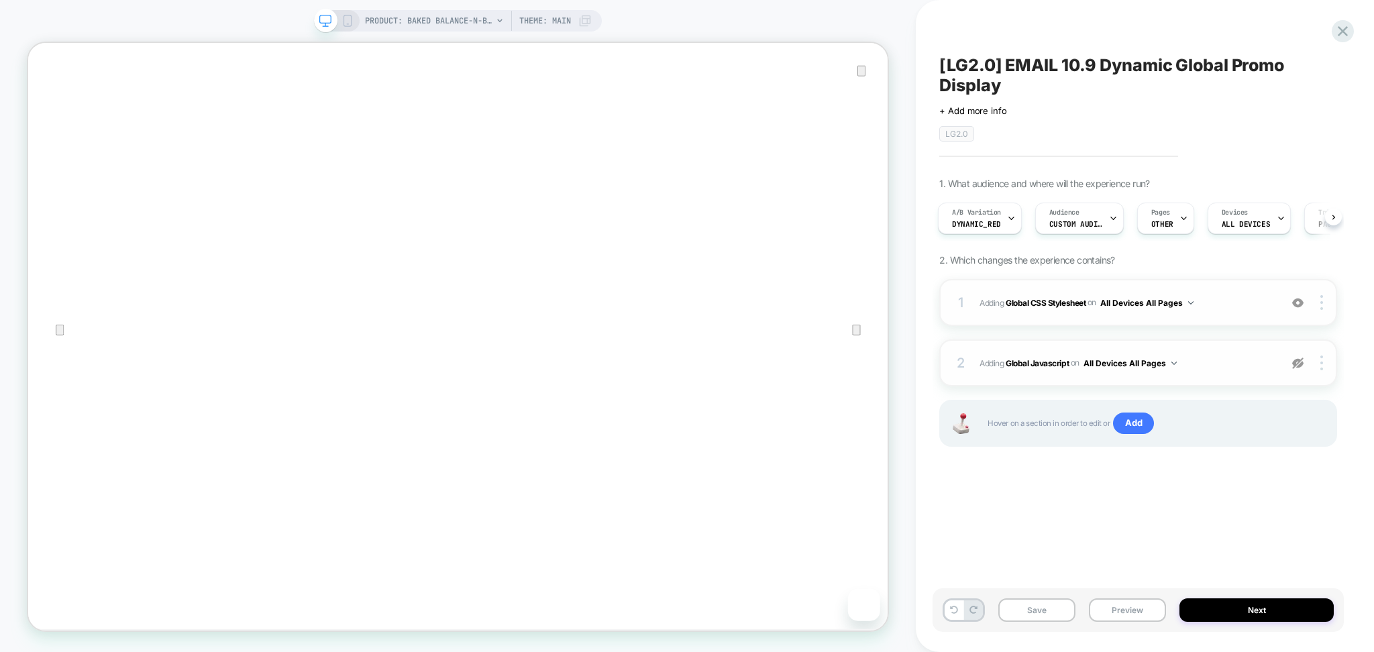
click at [1295, 368] on img at bounding box center [1297, 363] width 11 height 11
click at [1242, 319] on div "1 Adding Global CSS Stylesheet on All Devices All Pages Add Before Add After Ta…" at bounding box center [1138, 302] width 398 height 47
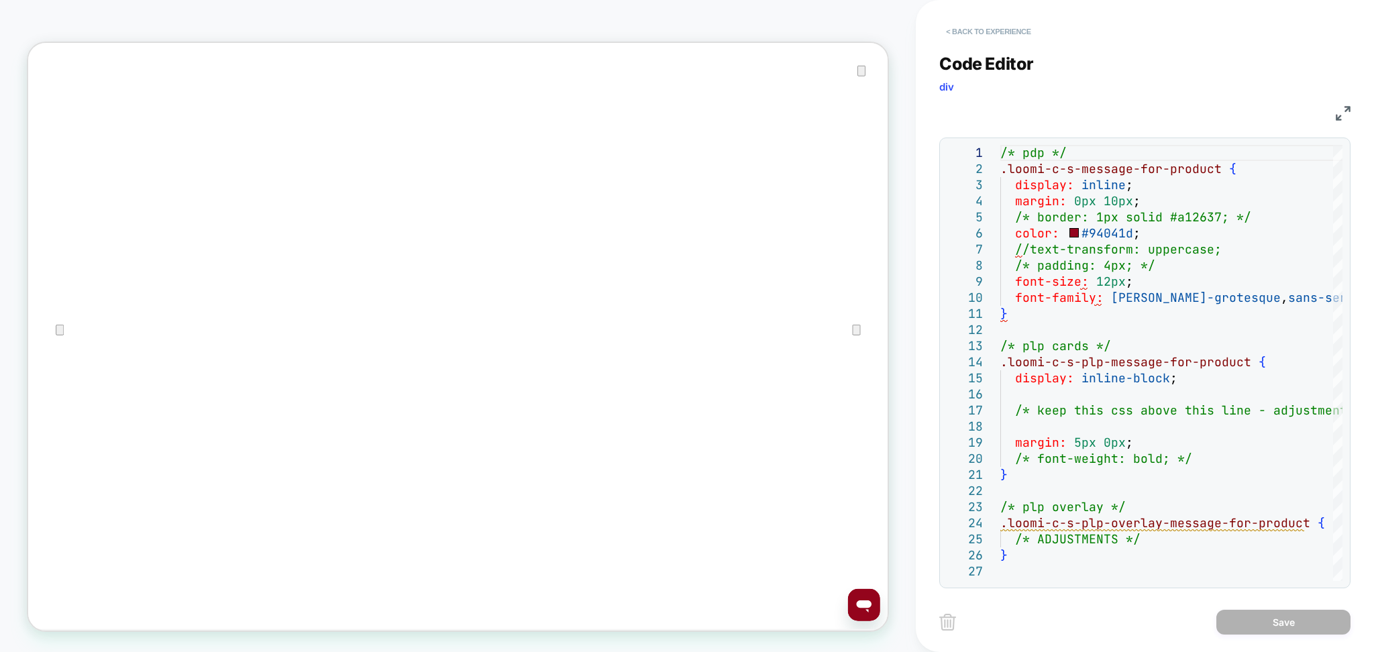
click at [1012, 34] on button "< Back to experience" at bounding box center [988, 31] width 98 height 21
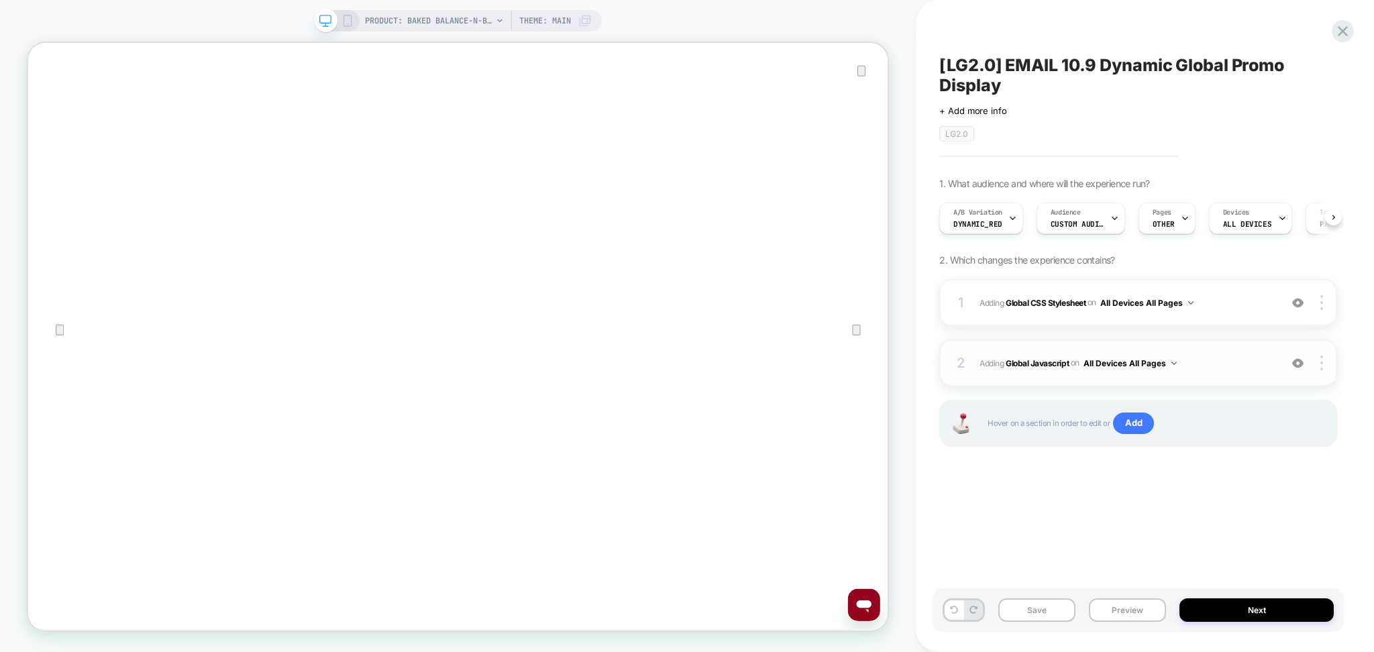
scroll to position [0, 1]
click at [1218, 373] on div "2 Adding Global Javascript on All Devices All Pages Add Before Add After Target…" at bounding box center [1138, 362] width 398 height 47
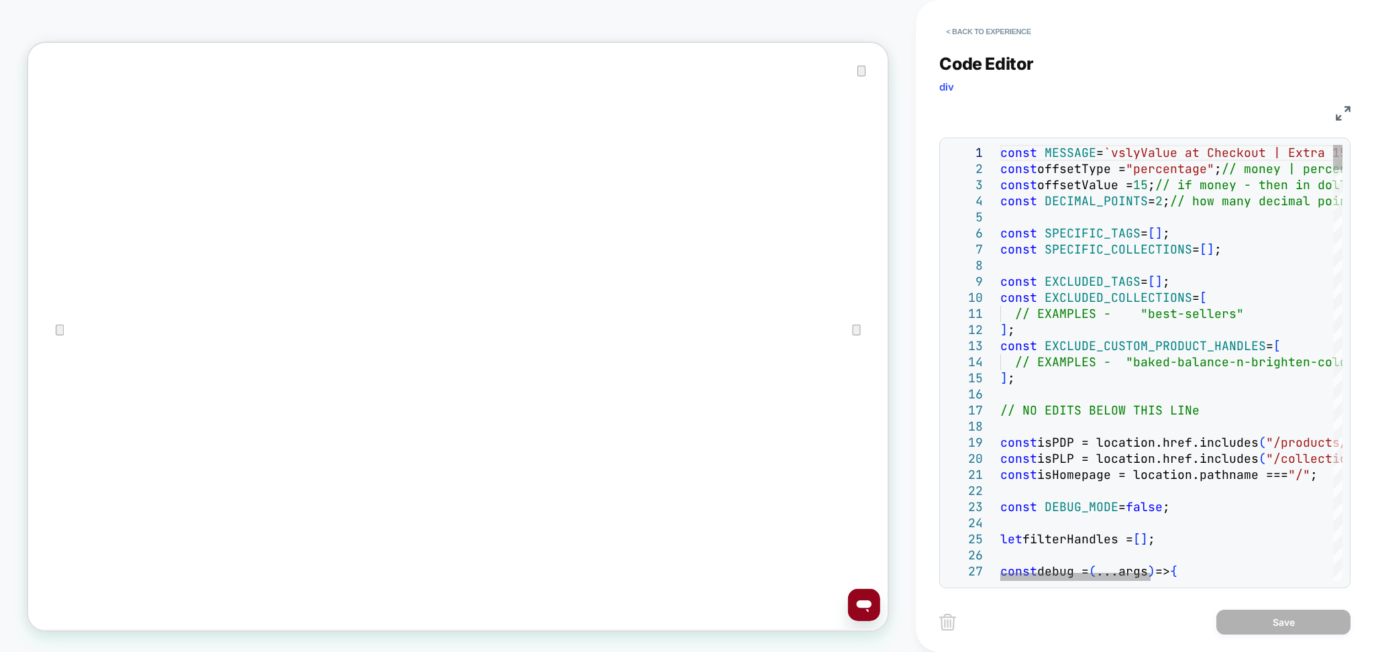
scroll to position [0, 0]
drag, startPoint x: 1140, startPoint y: 153, endPoint x: 1282, endPoint y: 156, distance: 142.2
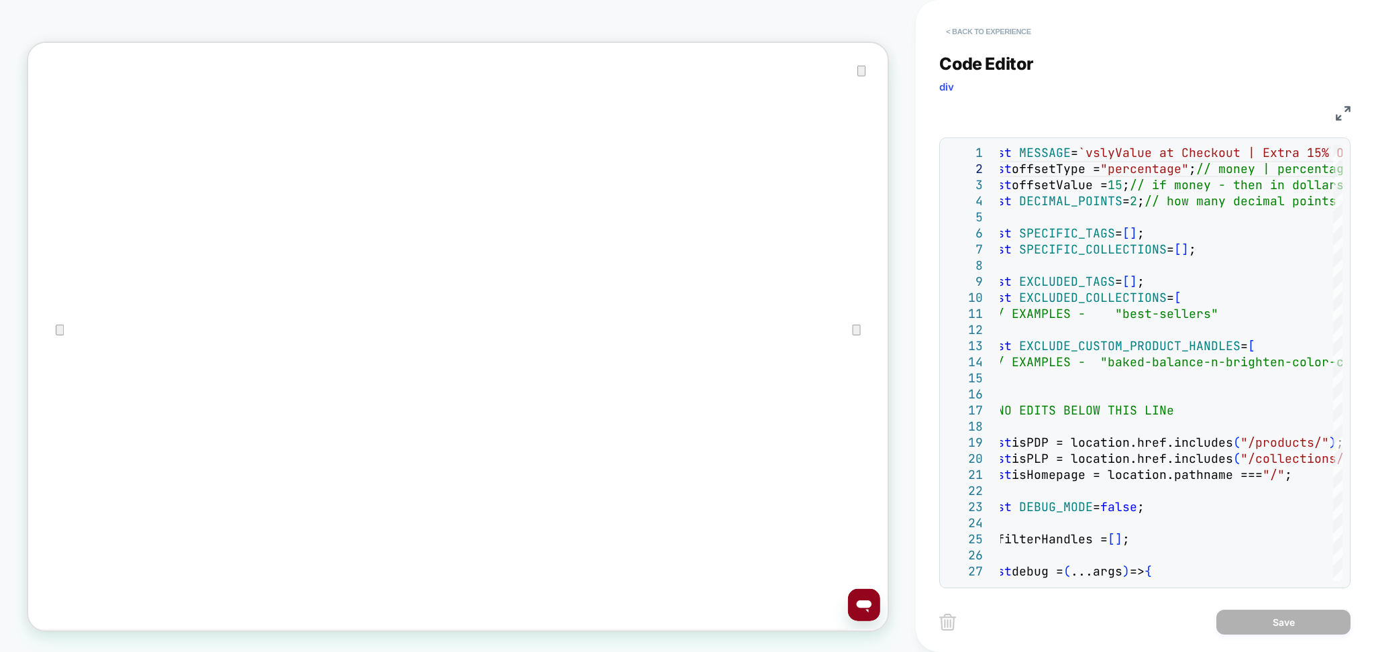
click at [967, 32] on button "< Back to experience" at bounding box center [988, 31] width 98 height 21
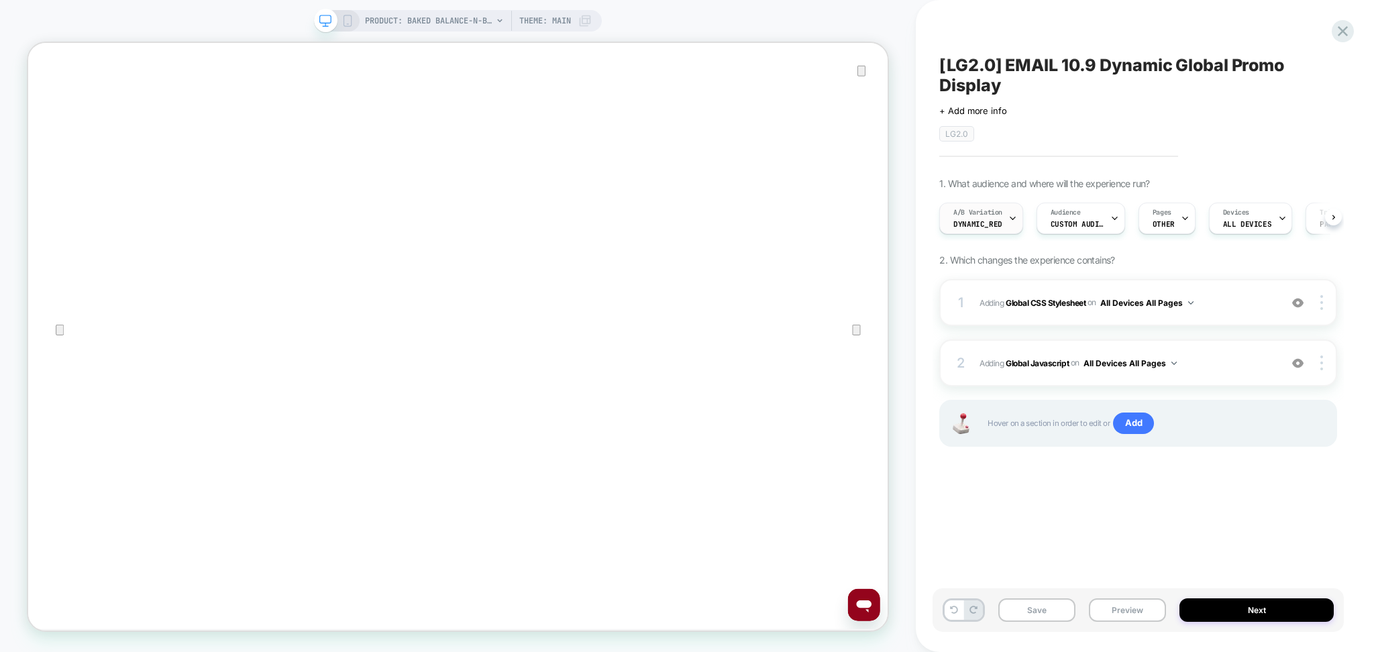
scroll to position [0, 1]
click at [1004, 217] on div "A/B Variation Dynamic_Red" at bounding box center [977, 218] width 76 height 30
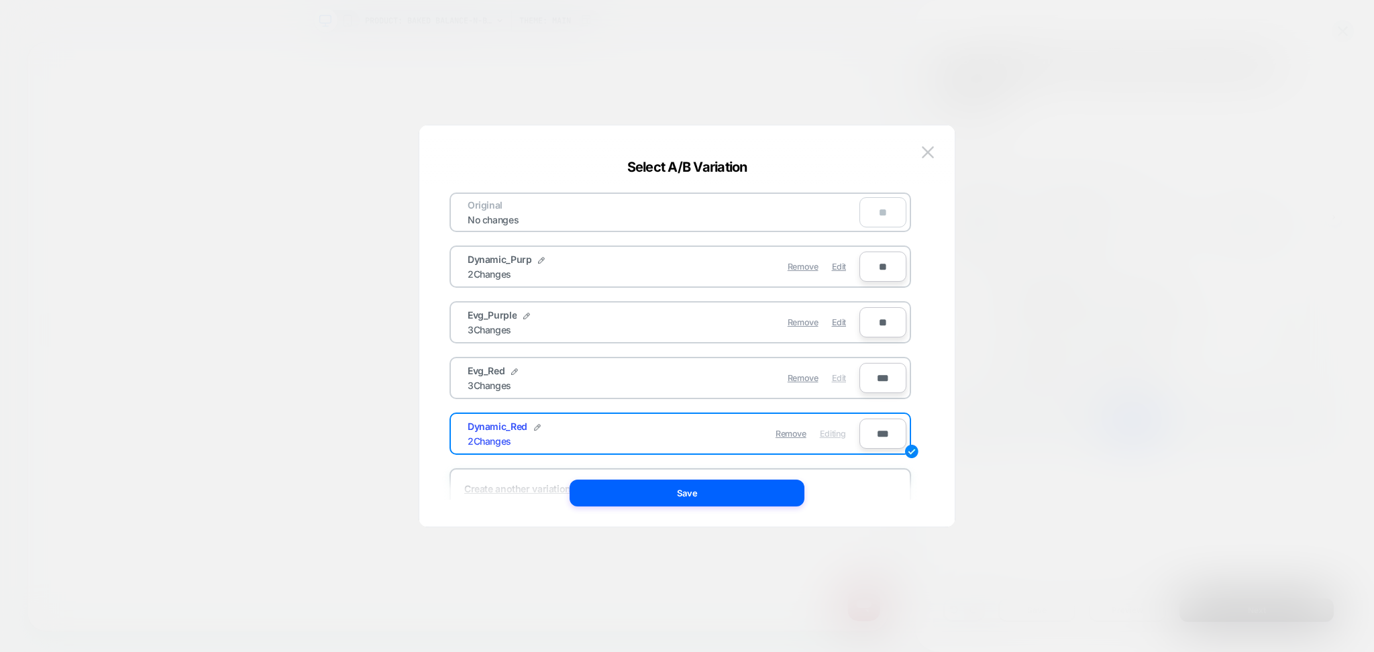
click at [845, 373] on span "Edit" at bounding box center [839, 378] width 14 height 10
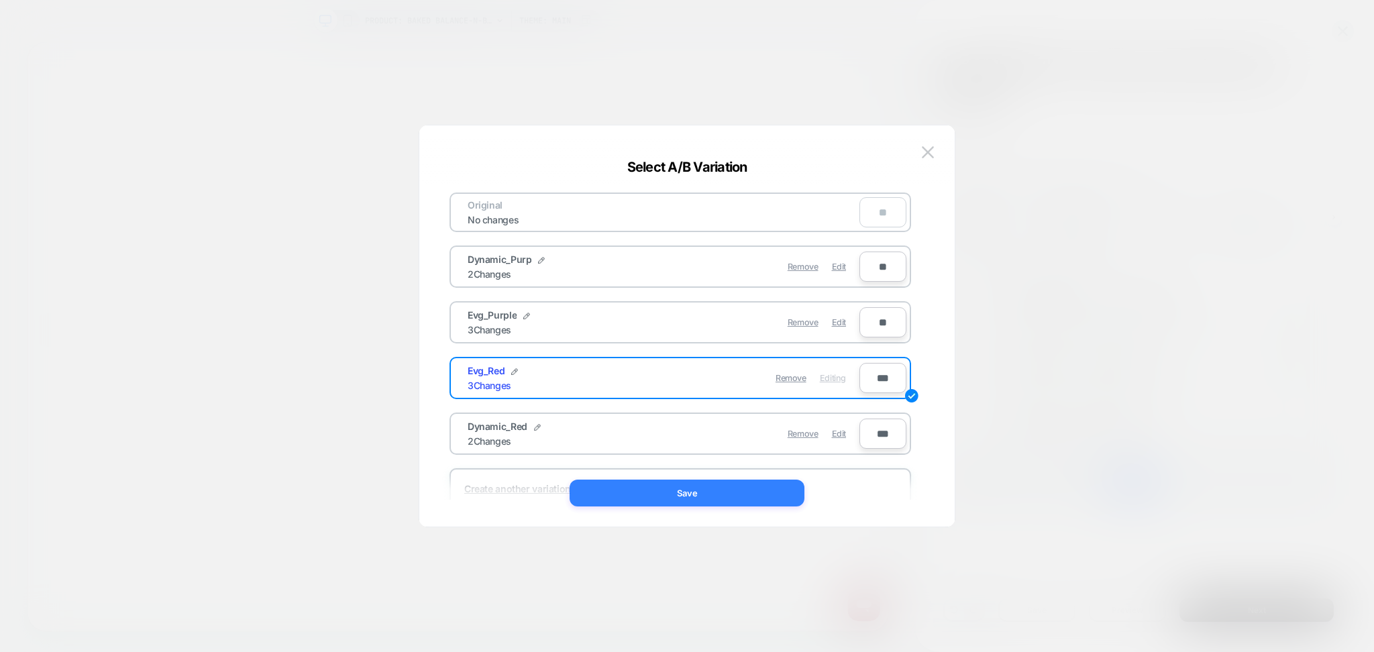
click at [775, 489] on button "Save" at bounding box center [687, 493] width 235 height 27
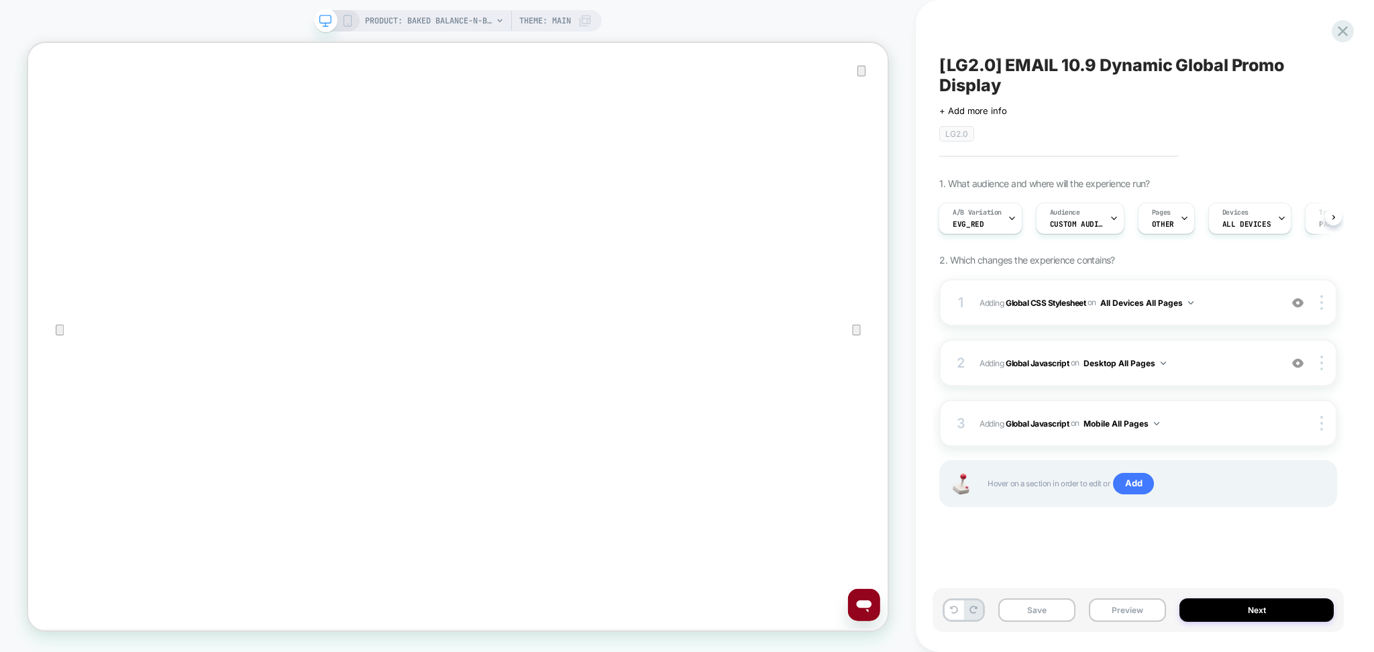
click at [339, 17] on div at bounding box center [336, 21] width 34 height 12
click at [350, 16] on rect at bounding box center [347, 20] width 7 height 11
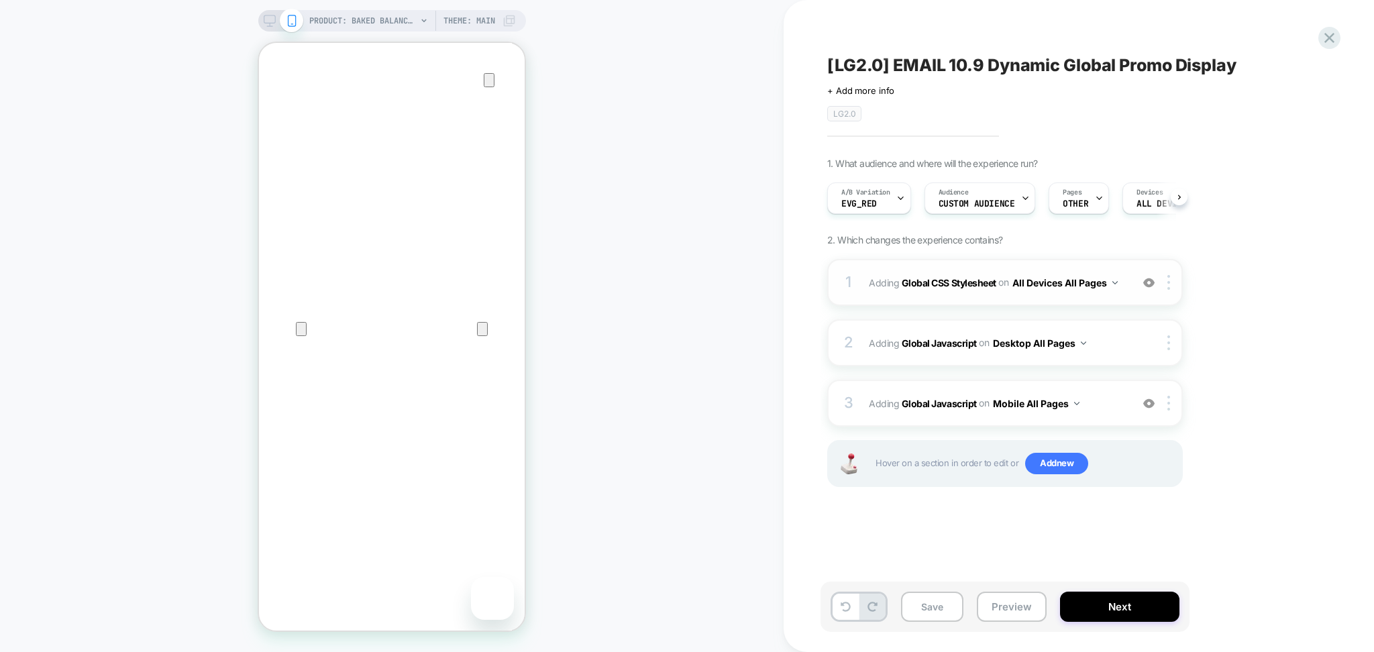
scroll to position [0, 1]
click at [1106, 294] on div "1 Adding Global CSS Stylesheet on All Devices All Pages Add Before Add After Ta…" at bounding box center [1005, 282] width 356 height 47
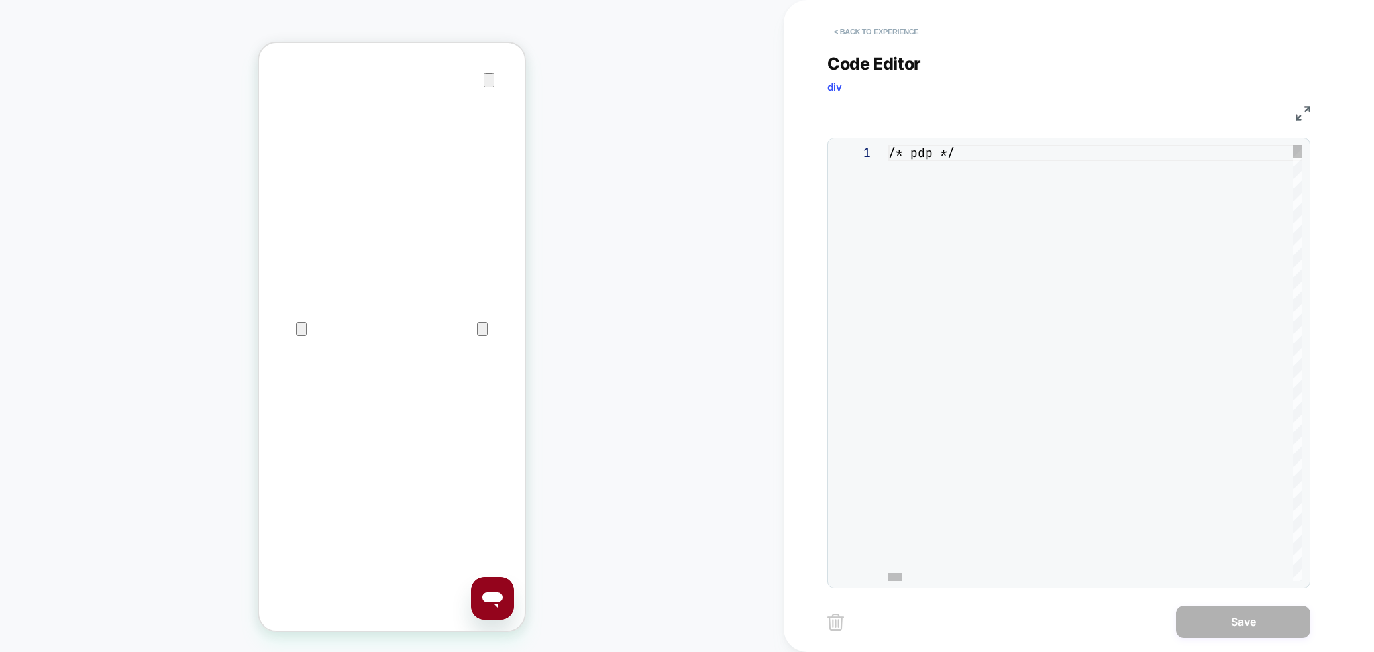
scroll to position [0, 0]
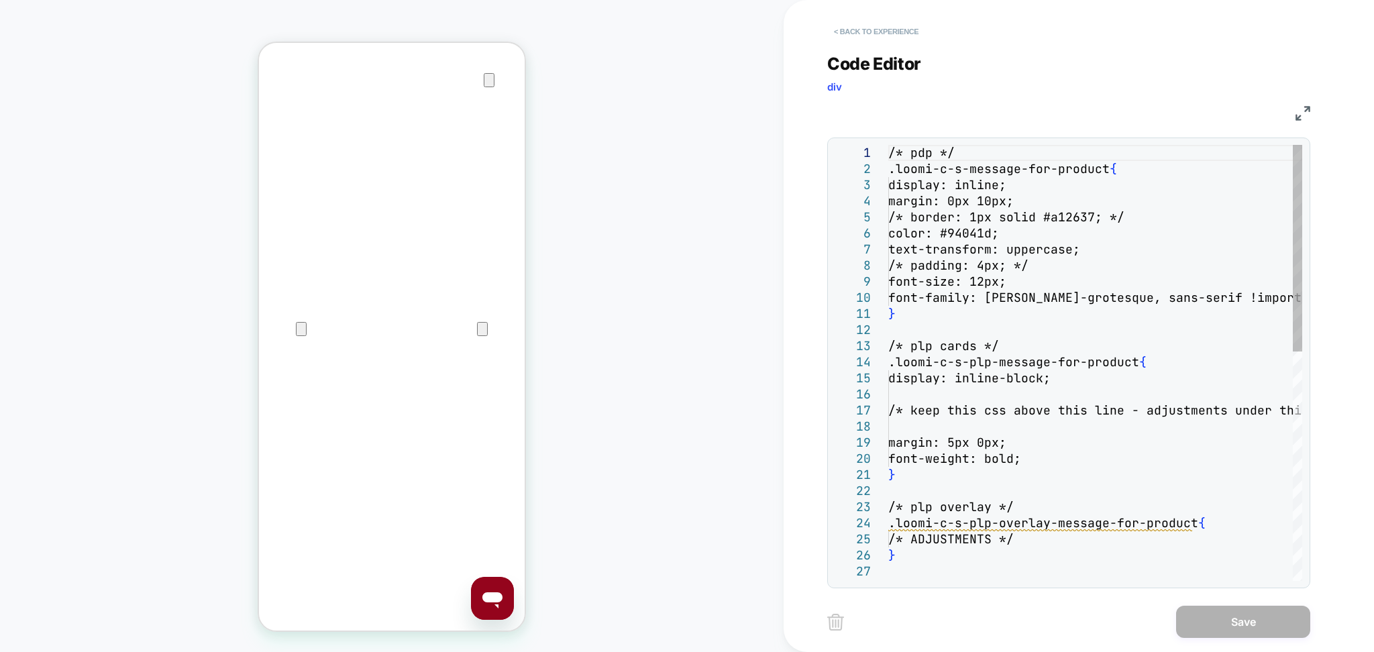
click at [887, 34] on button "< Back to experience" at bounding box center [876, 31] width 98 height 21
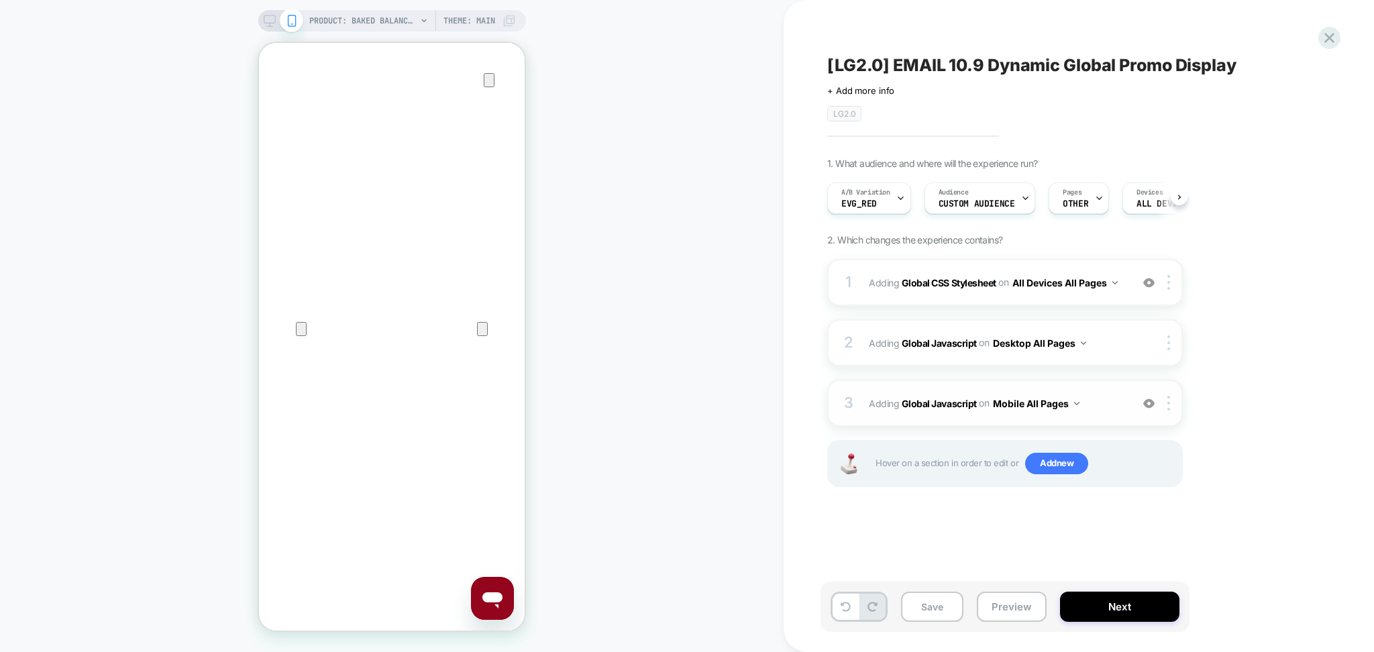
scroll to position [0, 1]
click at [1112, 407] on span "Adding Global Javascript on Mobile All Pages" at bounding box center [997, 403] width 256 height 19
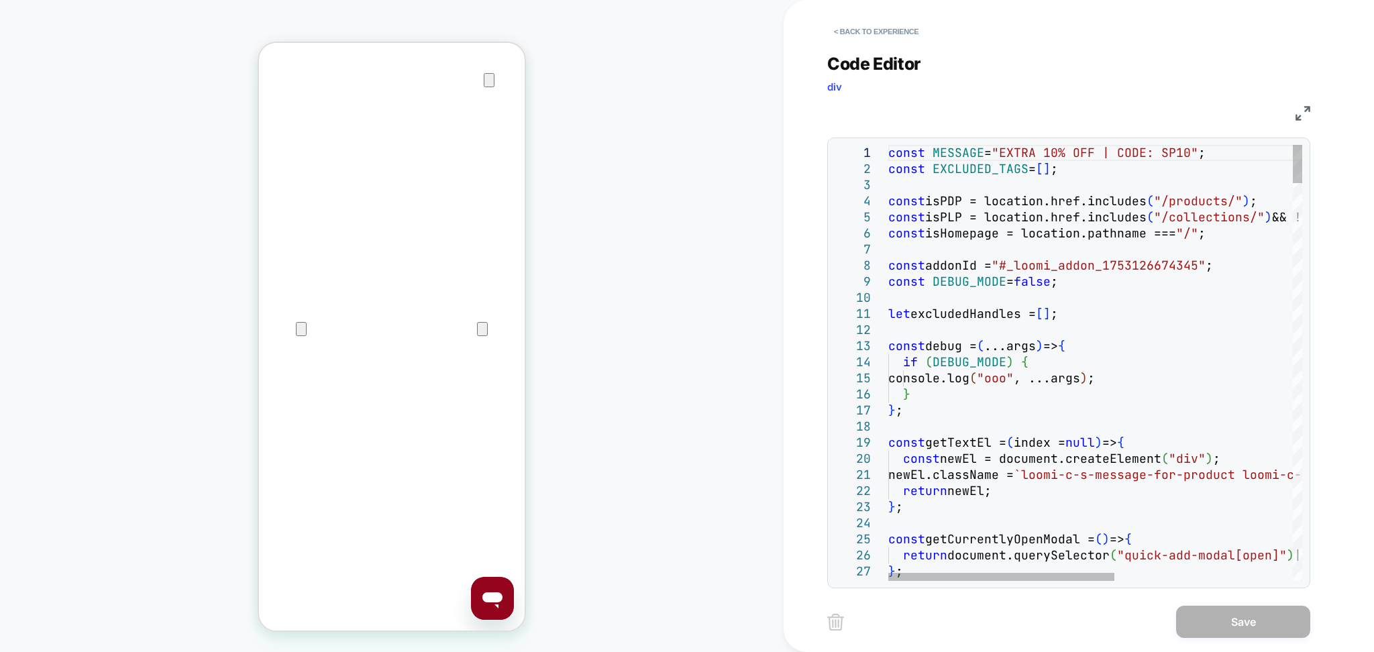
scroll to position [0, 0]
drag, startPoint x: 1027, startPoint y: 158, endPoint x: 1147, endPoint y: 150, distance: 120.4
click at [851, 32] on button "< Back to experience" at bounding box center [876, 31] width 98 height 21
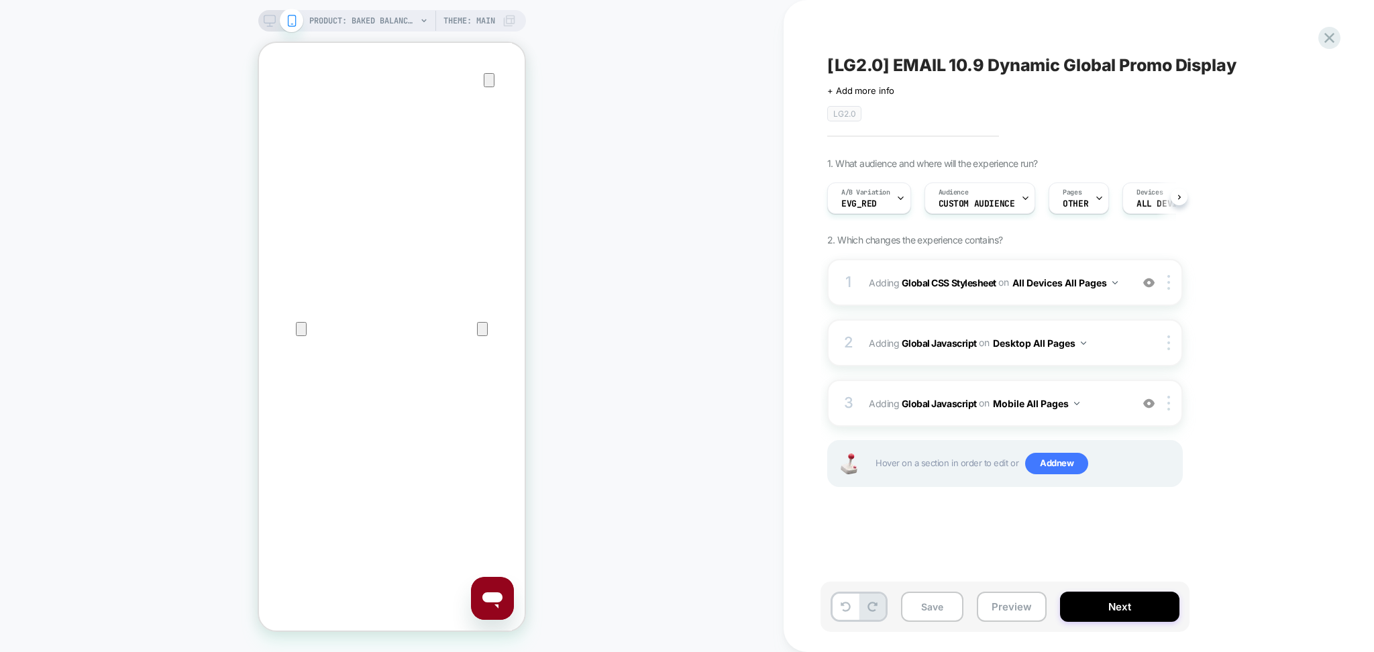
scroll to position [0, 1]
click at [1006, 620] on button "Preview" at bounding box center [1012, 607] width 70 height 30
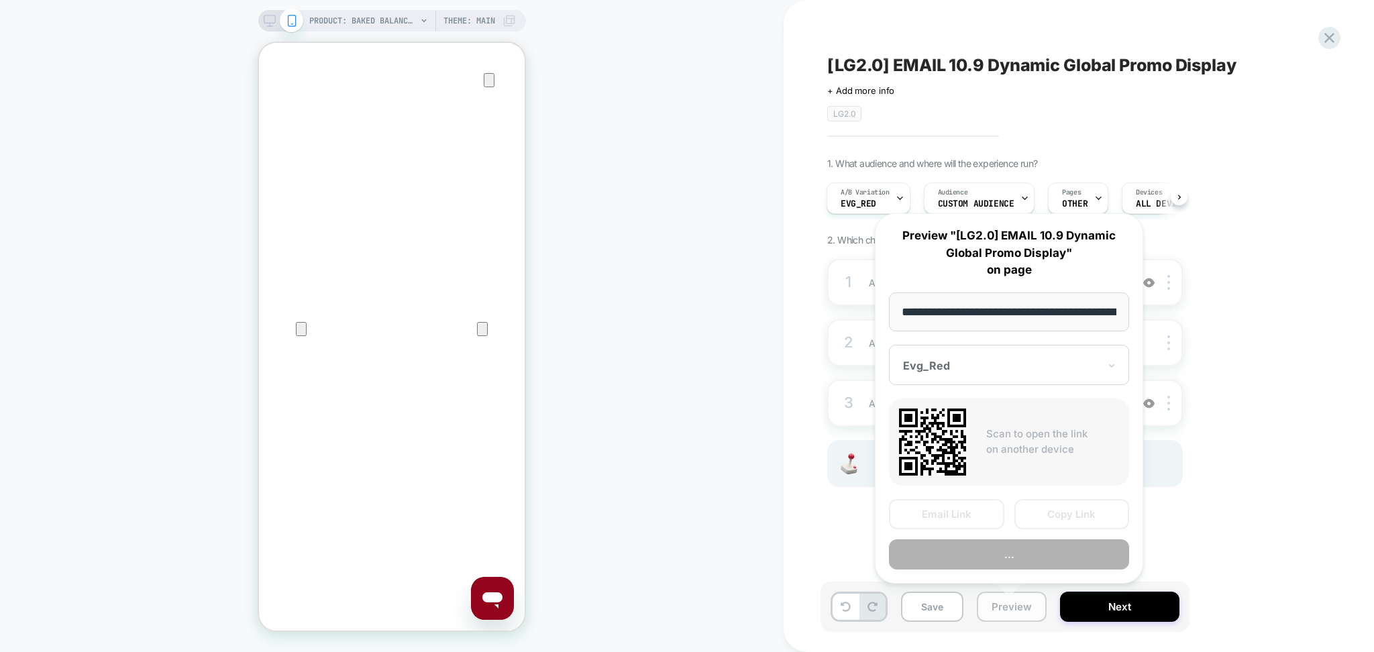
scroll to position [0, 382]
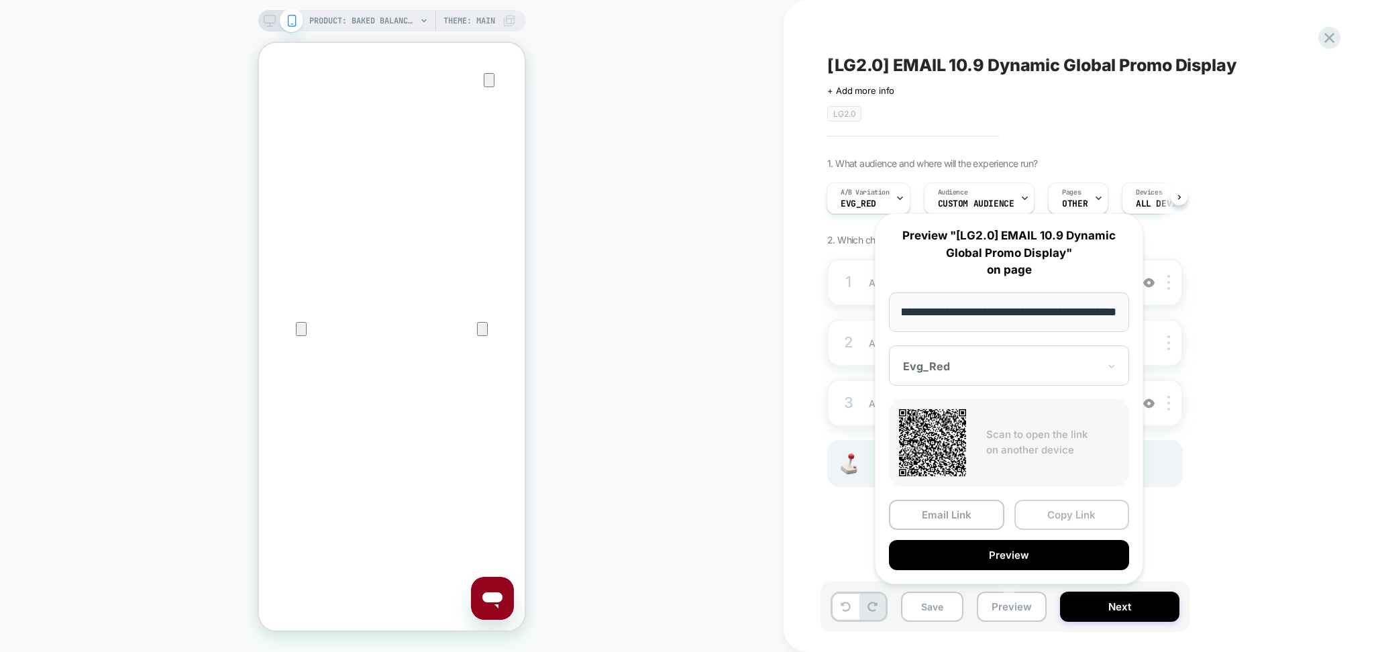
click at [1092, 507] on button "Copy Link" at bounding box center [1071, 515] width 115 height 30
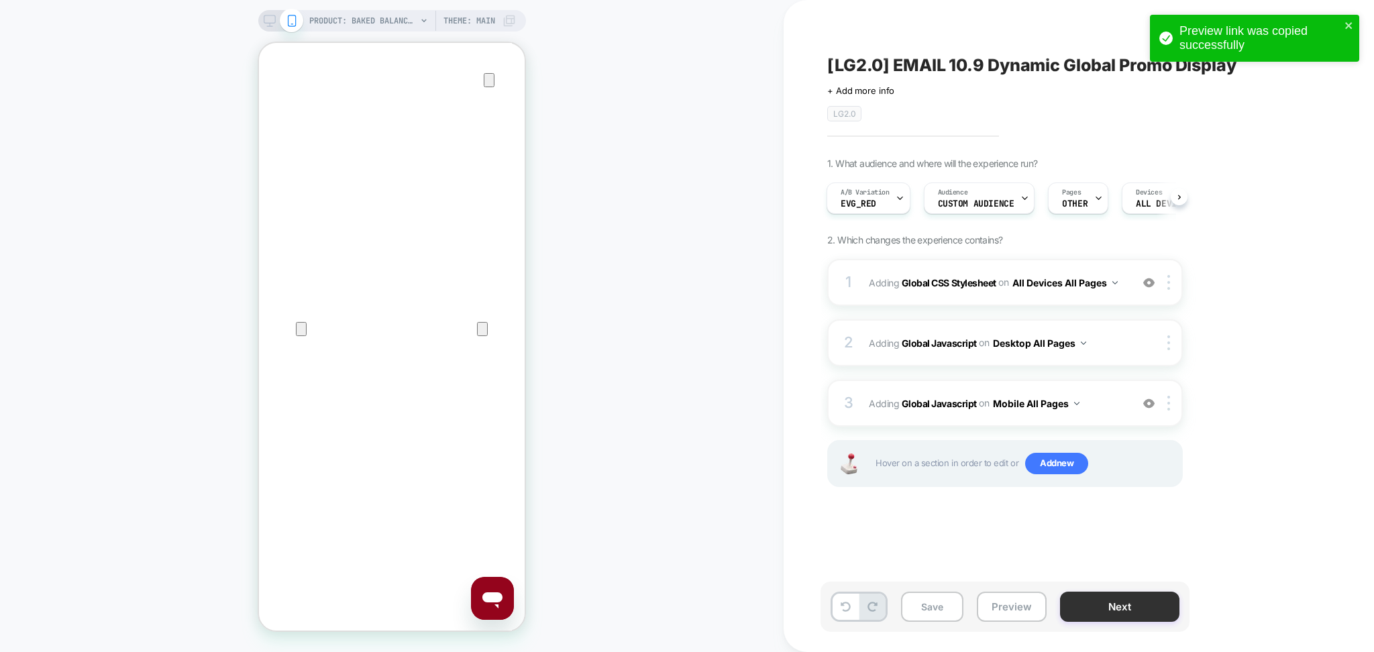
click at [1079, 596] on button "Next" at bounding box center [1119, 607] width 119 height 30
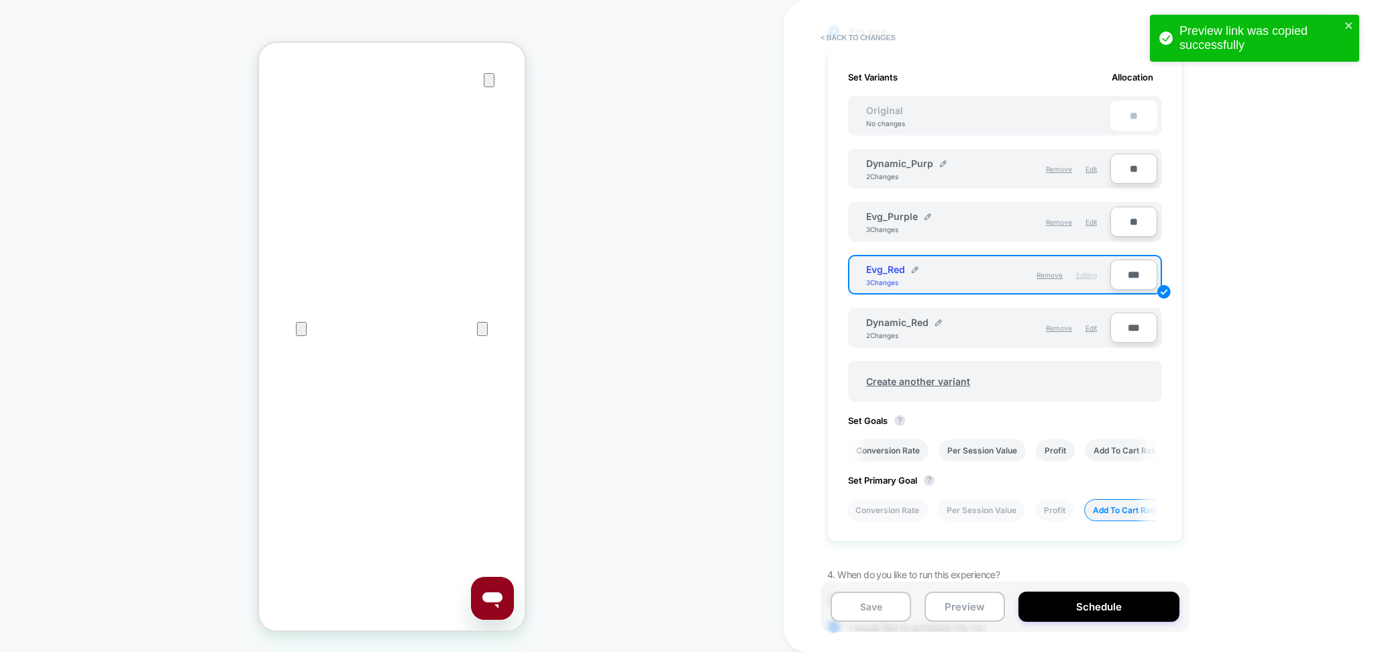
scroll to position [0, 0]
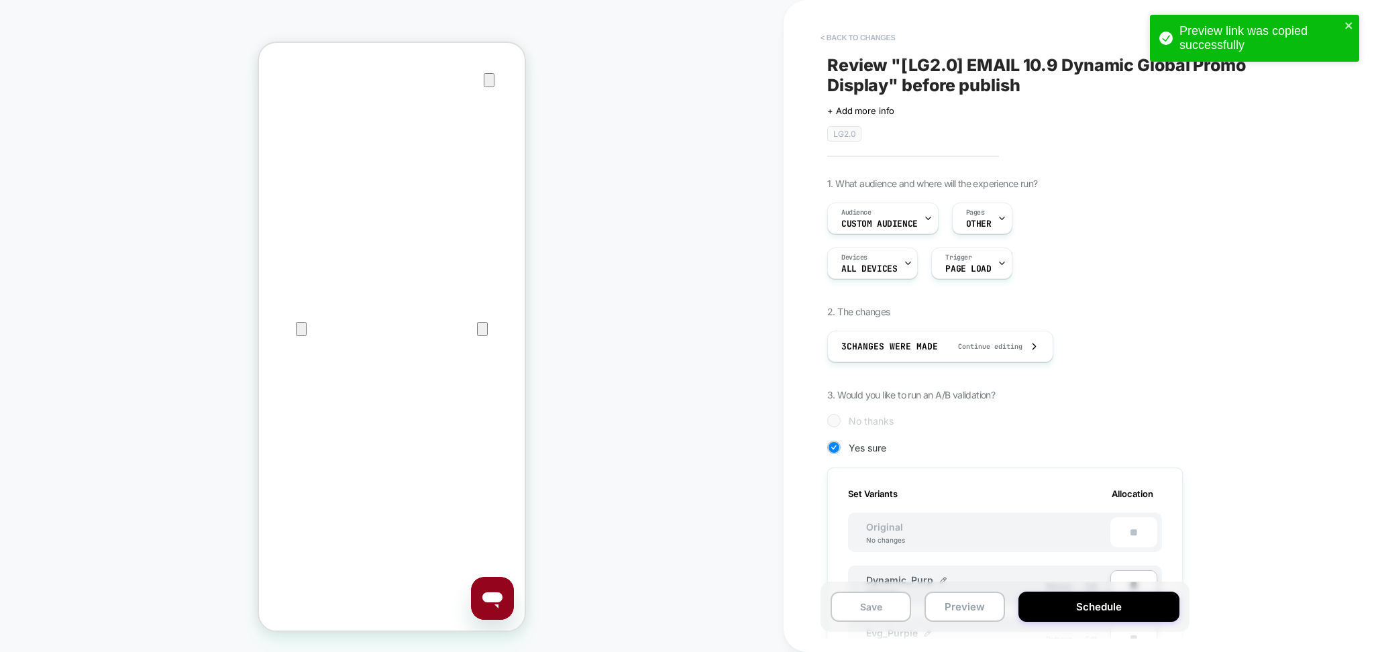
click at [875, 39] on button "< Back to changes" at bounding box center [858, 37] width 89 height 21
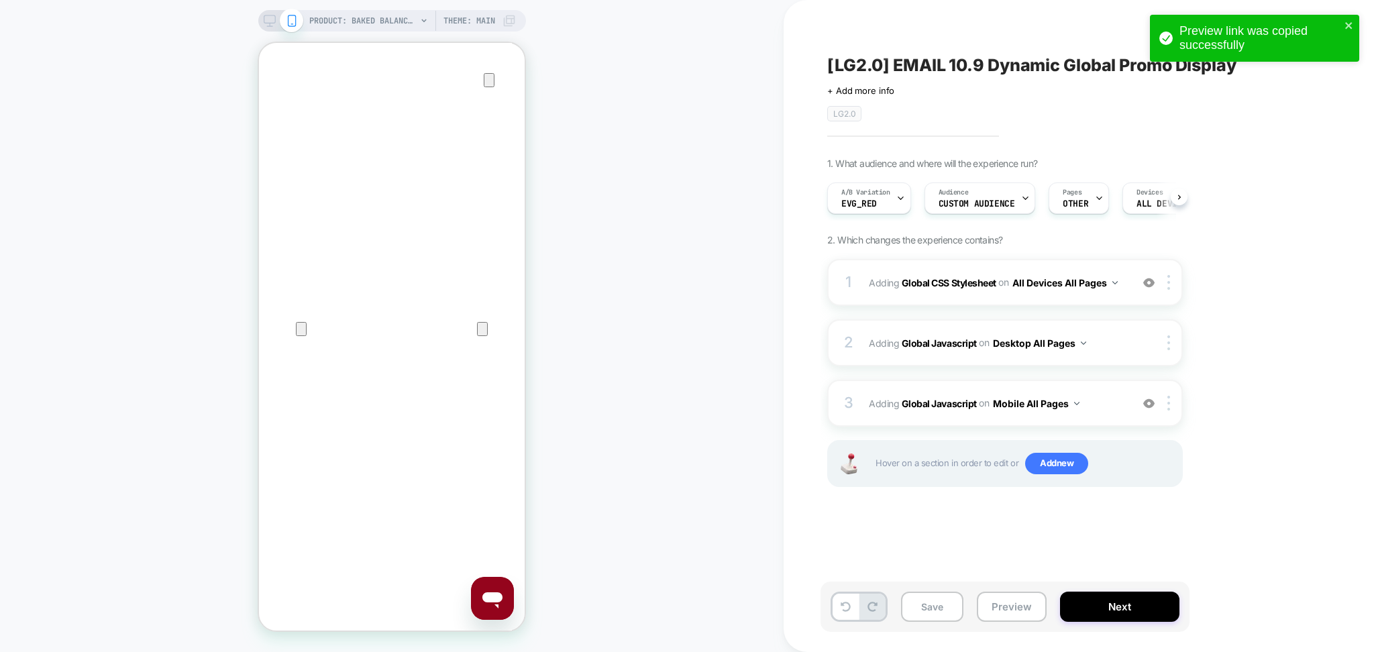
scroll to position [0, 1]
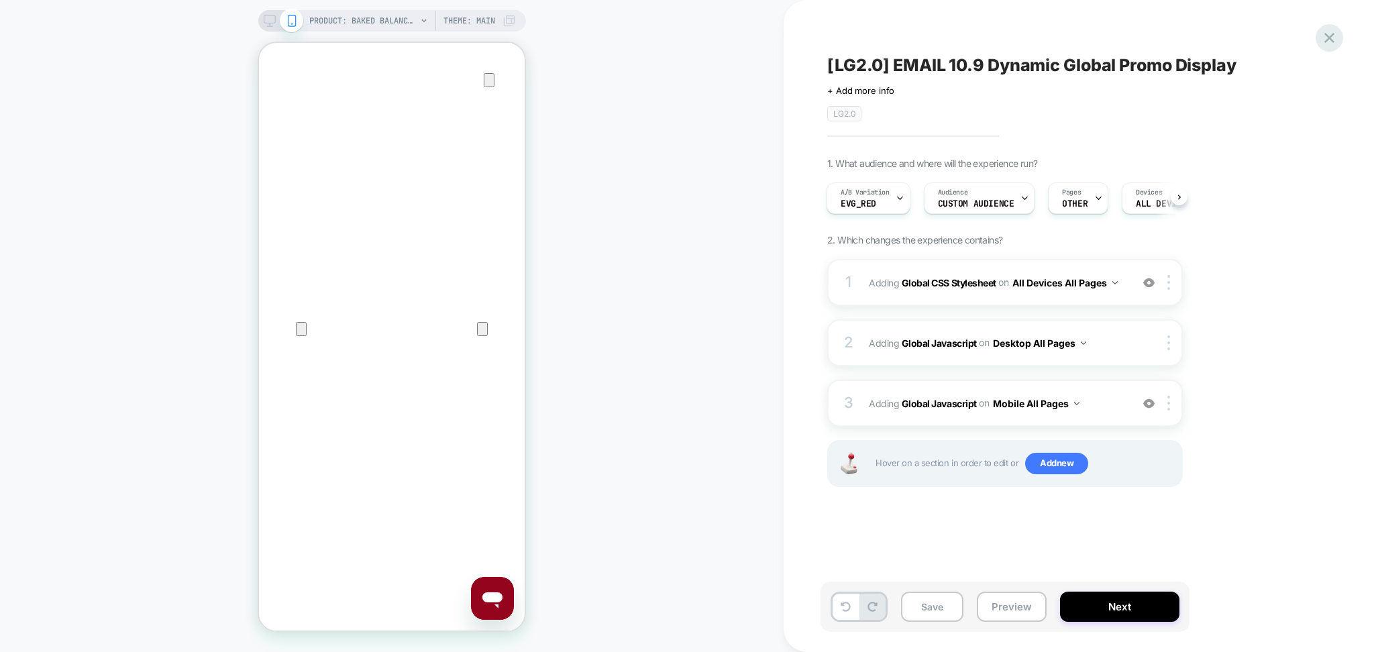
click at [1321, 34] on icon at bounding box center [1329, 38] width 18 height 18
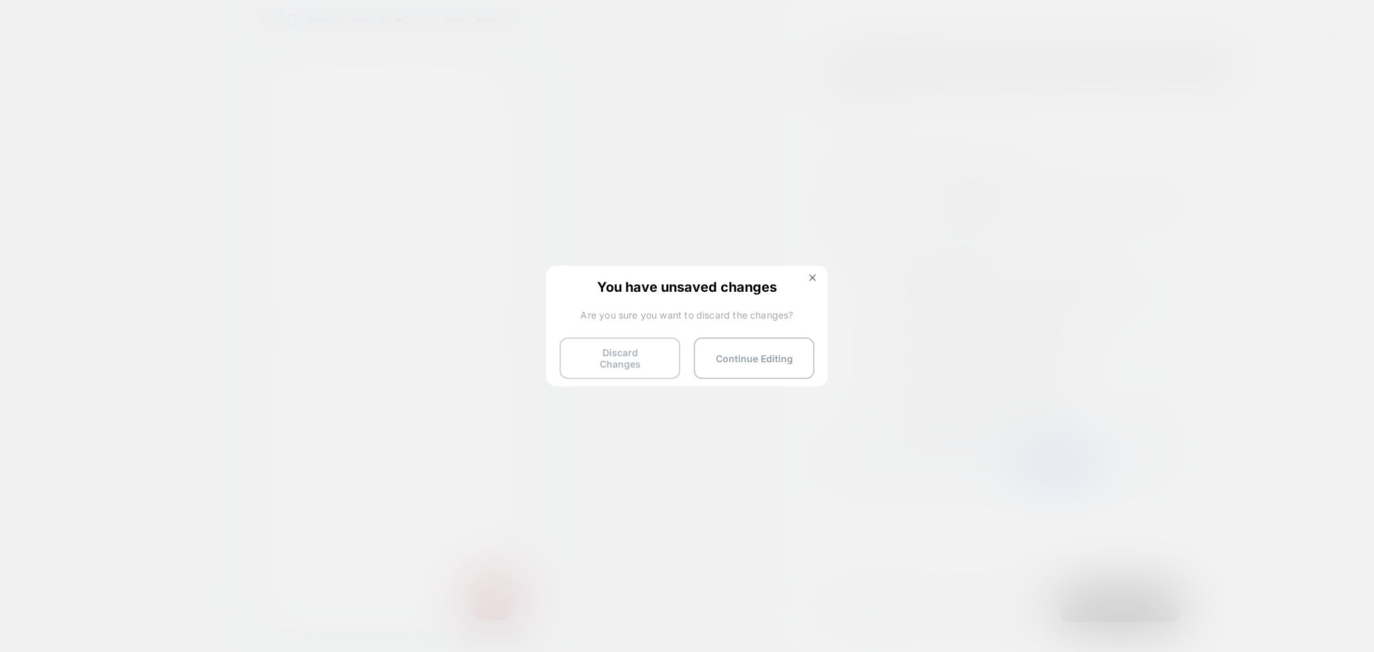
click at [646, 349] on button "Discard Changes" at bounding box center [619, 358] width 121 height 42
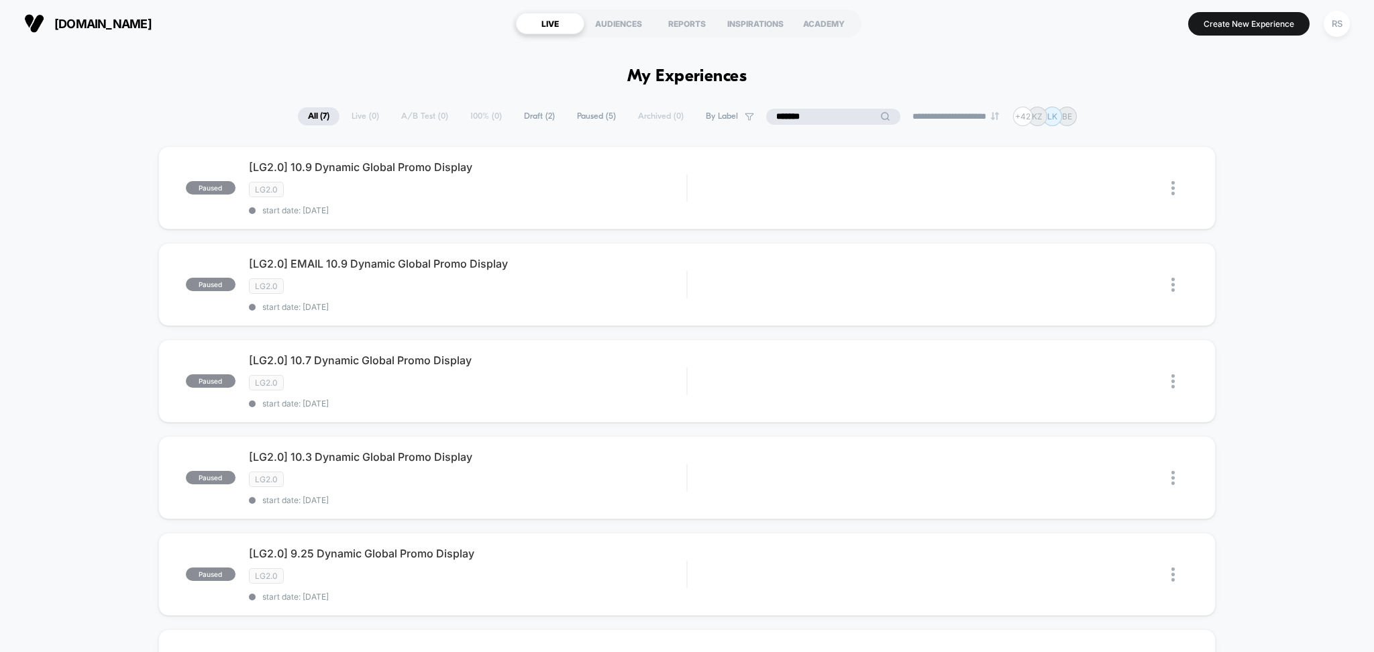
click at [832, 114] on input "*******" at bounding box center [833, 117] width 134 height 16
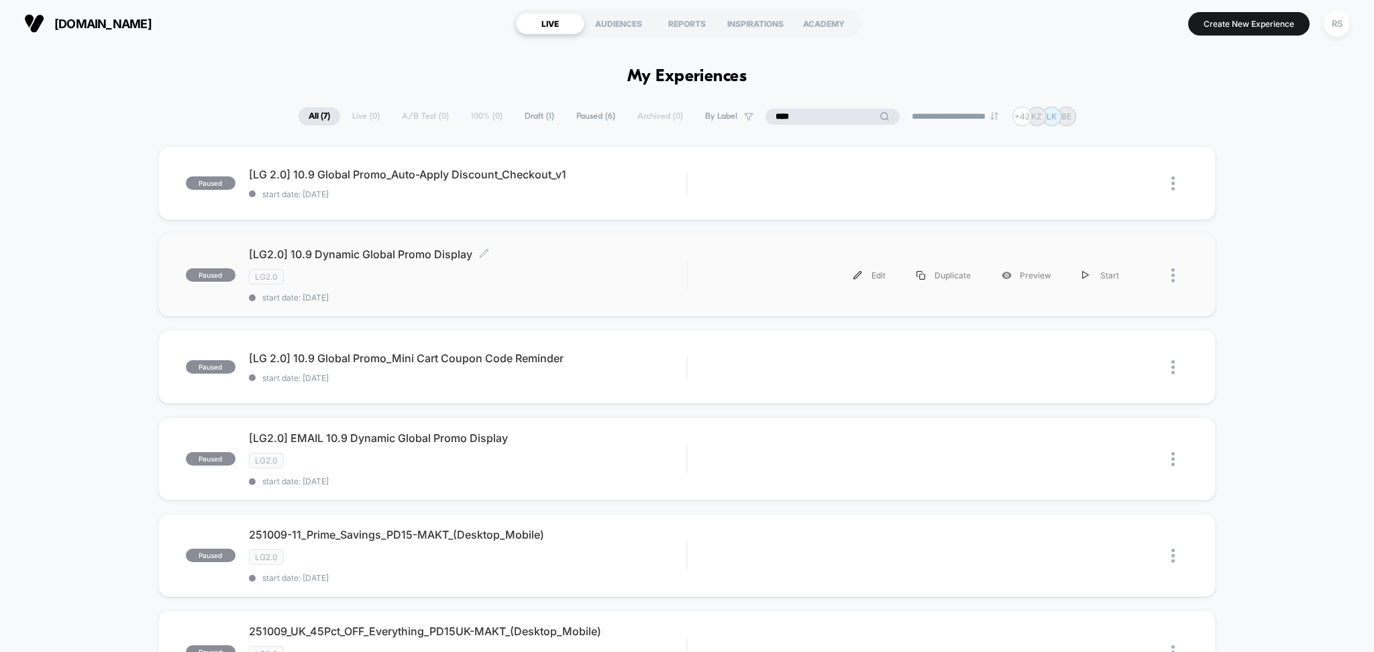
type input "****"
click at [663, 284] on div "LG2.0" at bounding box center [468, 276] width 438 height 15
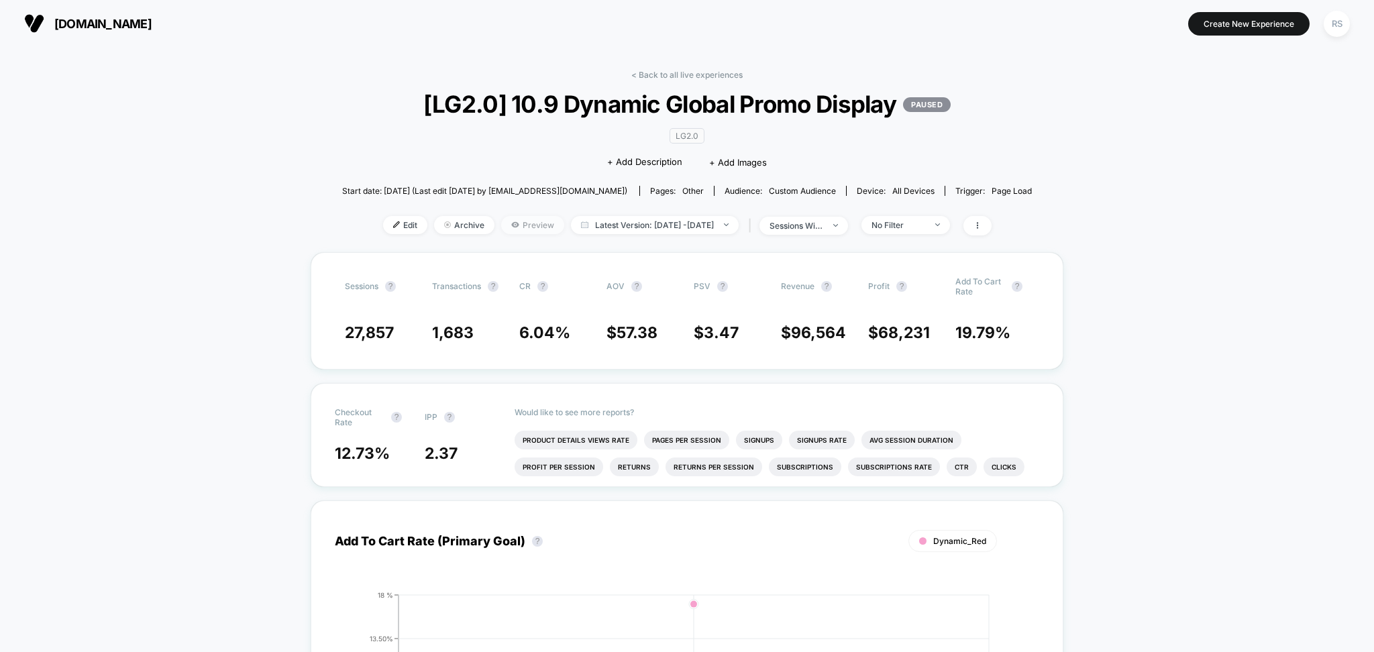
click at [526, 229] on span "Preview" at bounding box center [532, 225] width 63 height 18
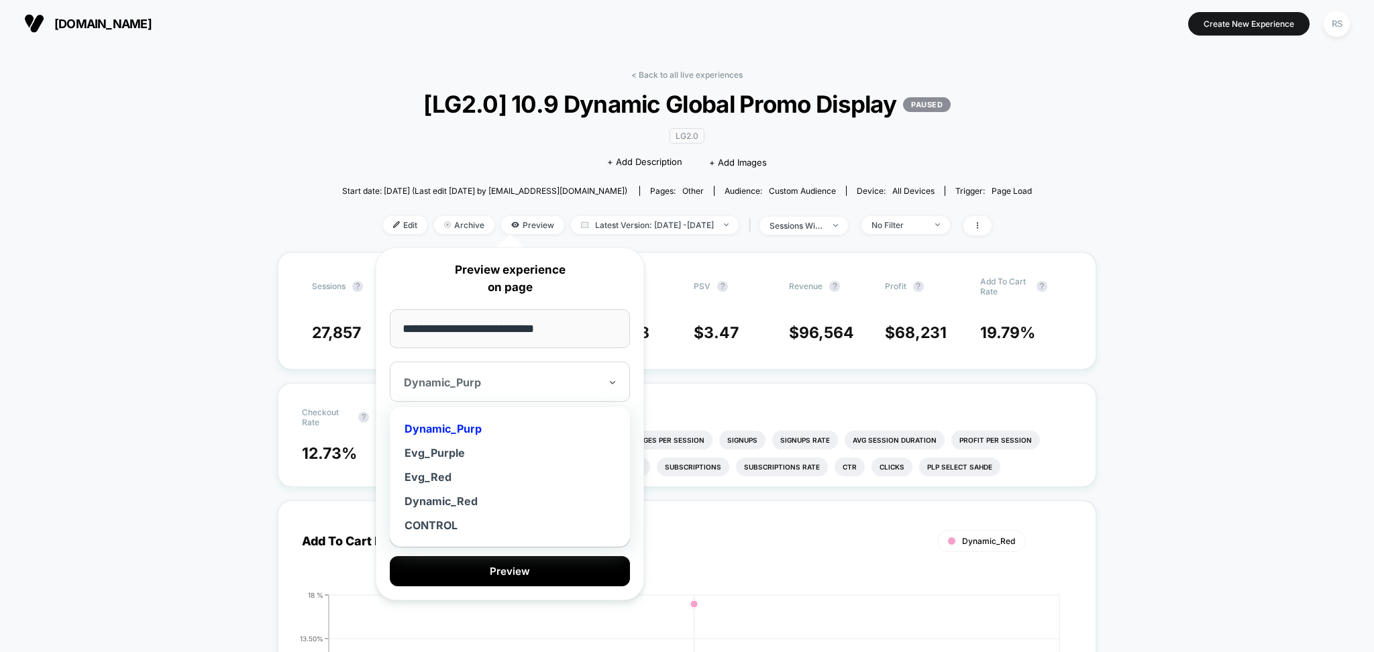
click at [540, 402] on div "Dynamic_Purp" at bounding box center [510, 382] width 240 height 40
click at [470, 504] on div "Dynamic_Red" at bounding box center [509, 501] width 227 height 24
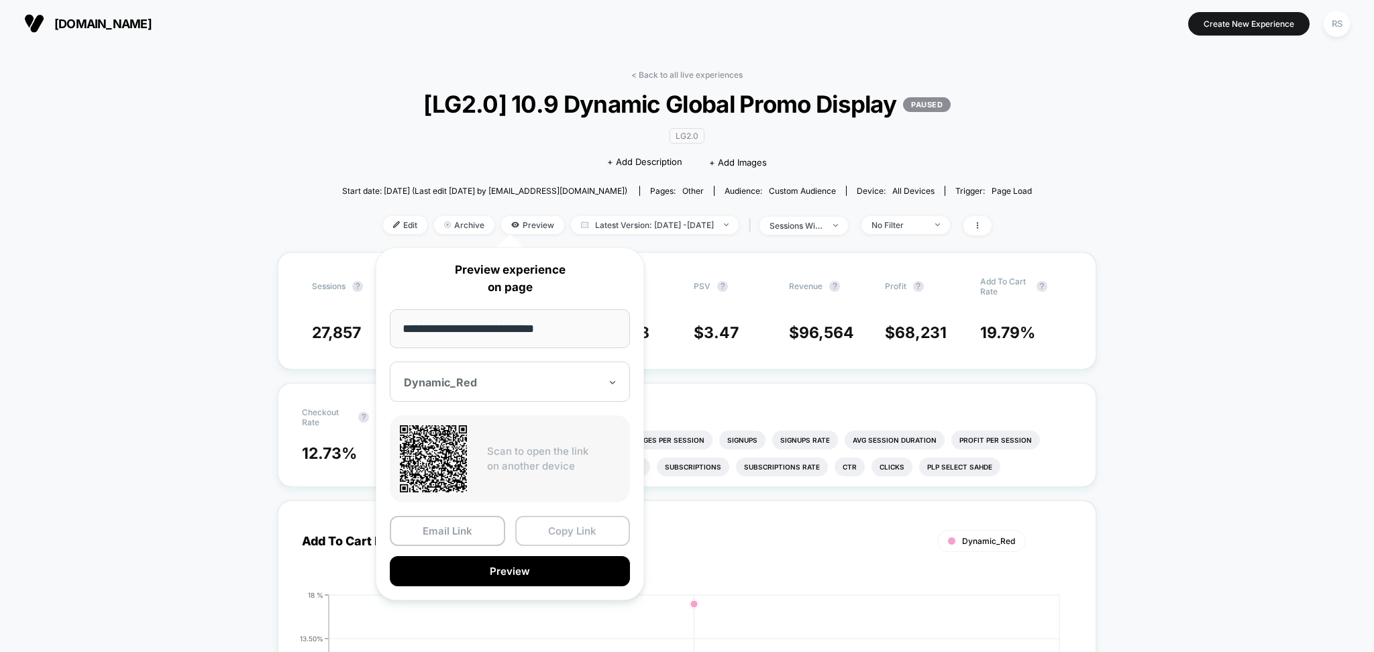
click at [567, 526] on button "Copy Link" at bounding box center [572, 531] width 115 height 30
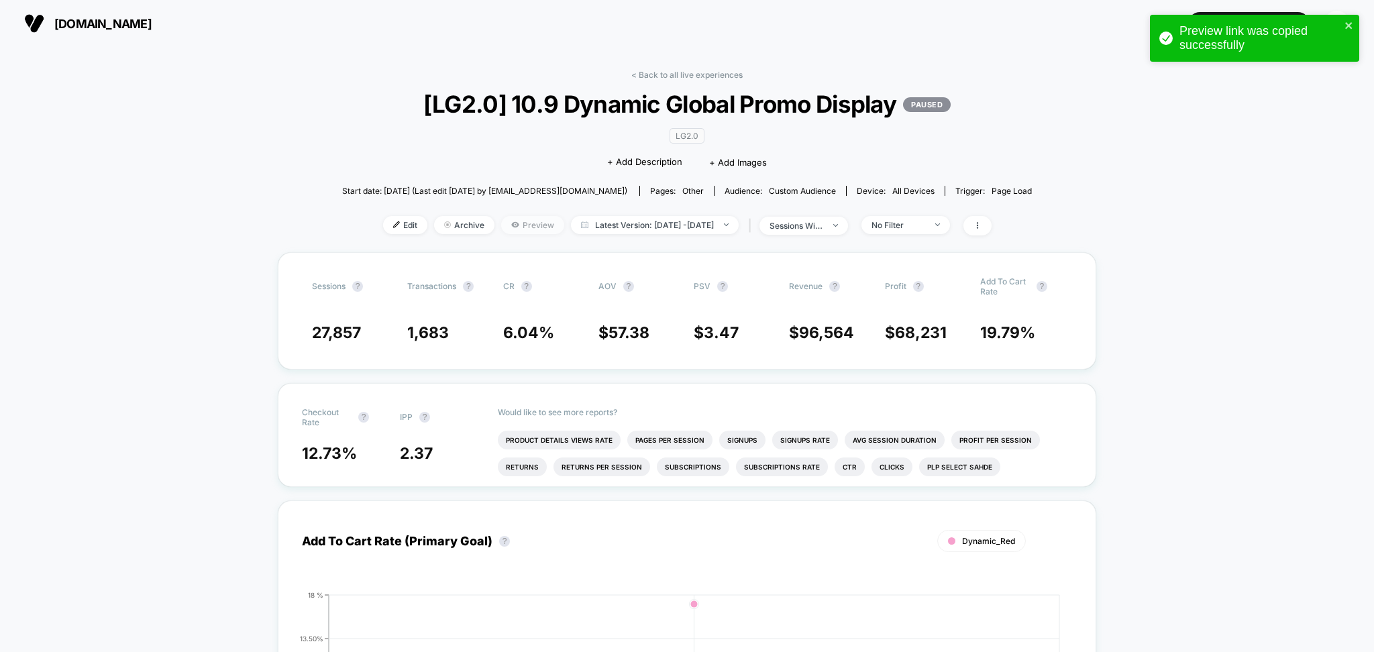
click at [508, 225] on span "Preview" at bounding box center [532, 225] width 63 height 18
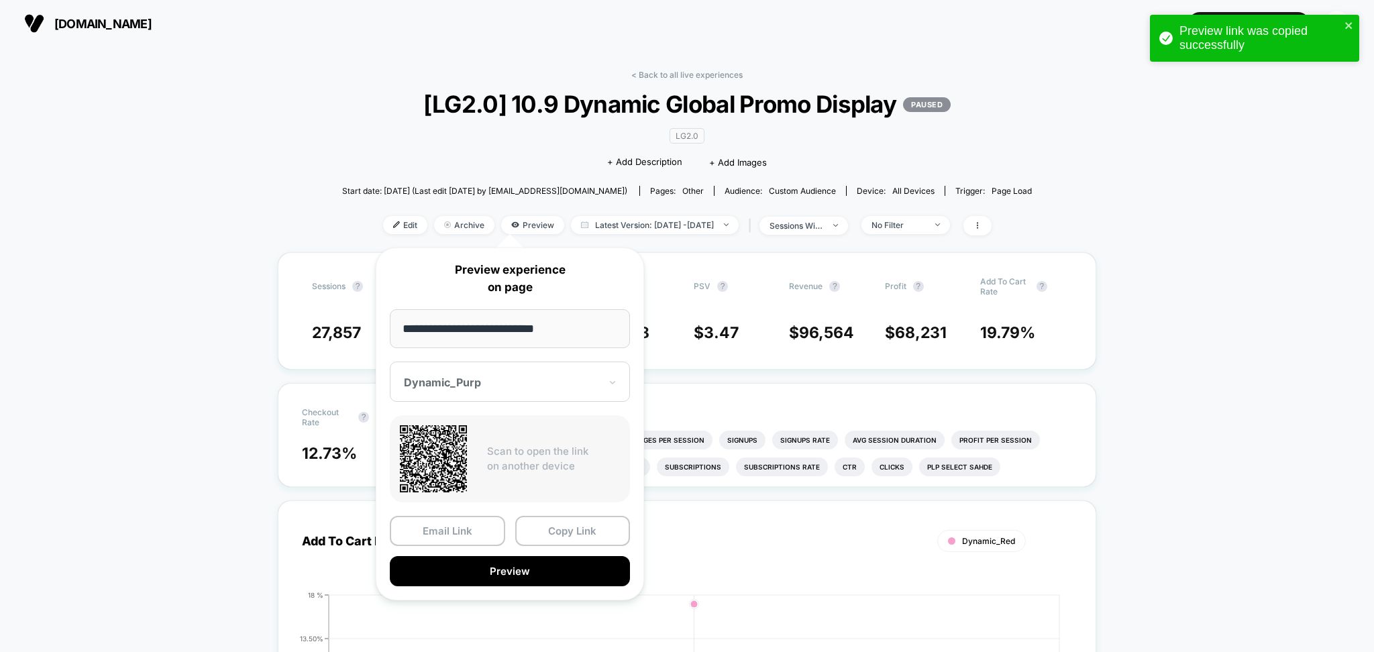
click at [510, 392] on div "Dynamic_Purp" at bounding box center [510, 382] width 240 height 40
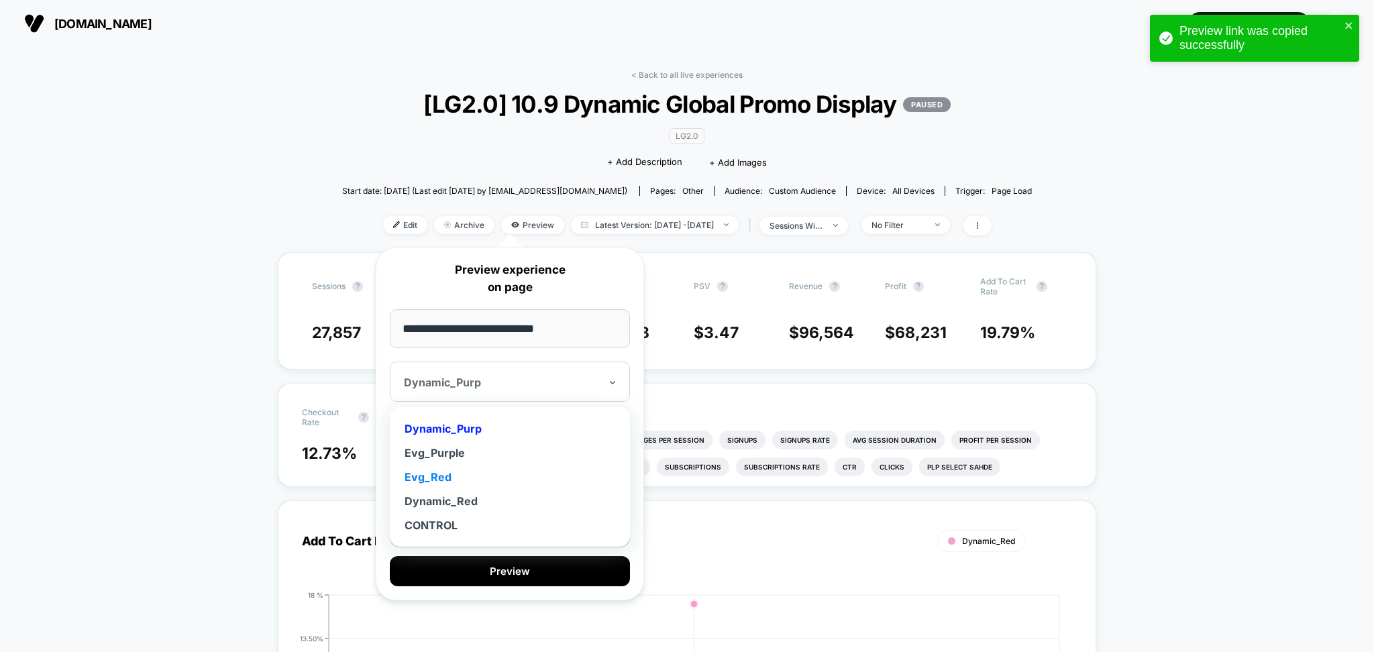
click at [443, 476] on div "Evg_Red" at bounding box center [509, 477] width 227 height 24
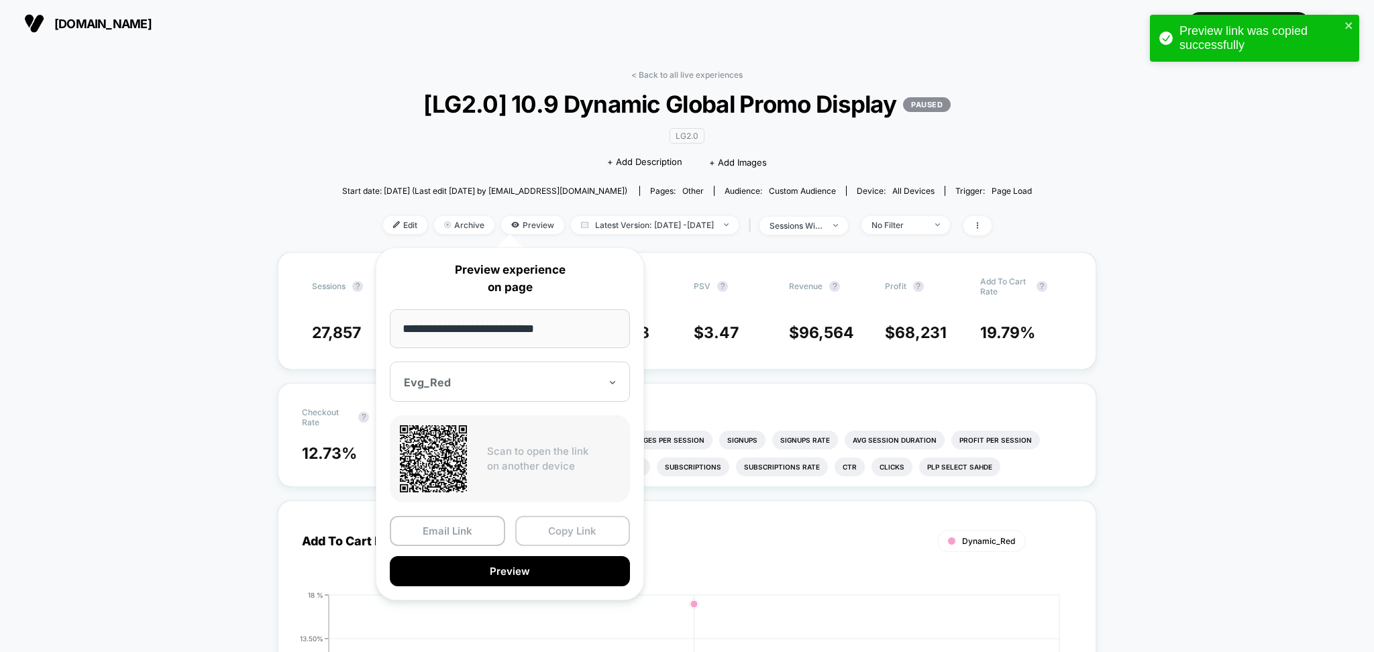
click at [557, 537] on button "Copy Link" at bounding box center [572, 531] width 115 height 30
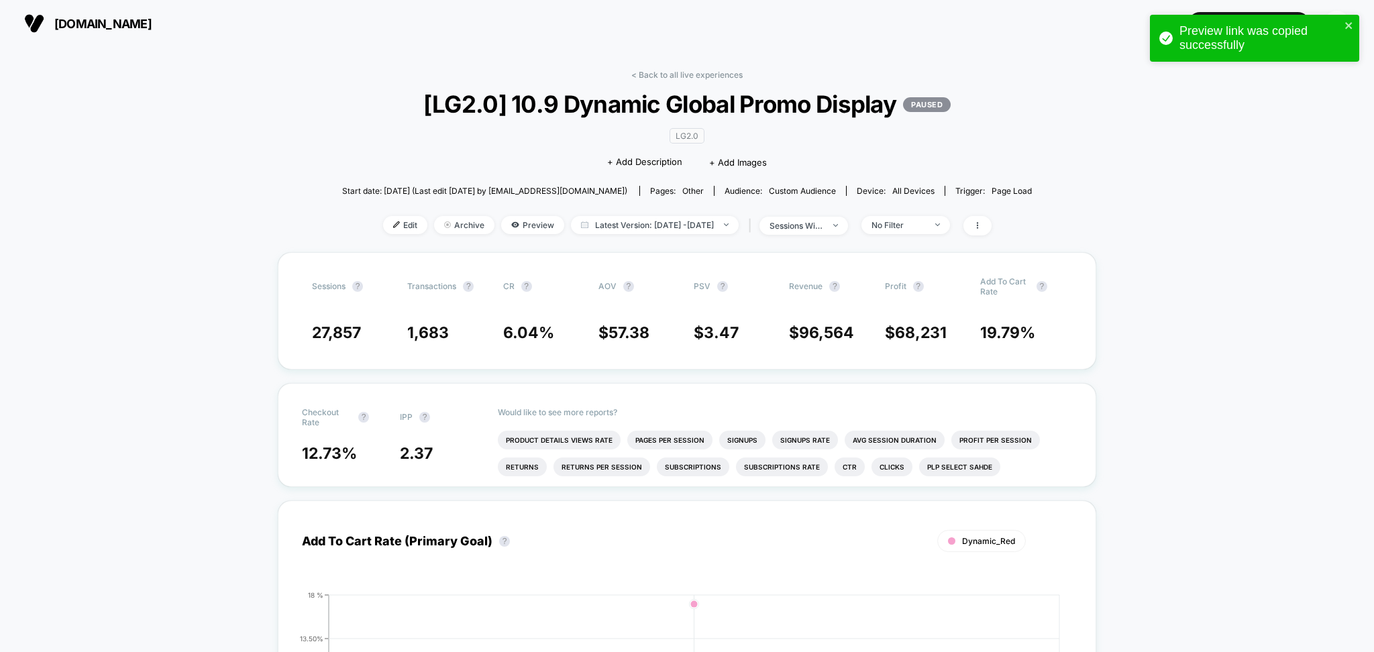
click at [708, 74] on link "< Back to all live experiences" at bounding box center [686, 75] width 111 height 10
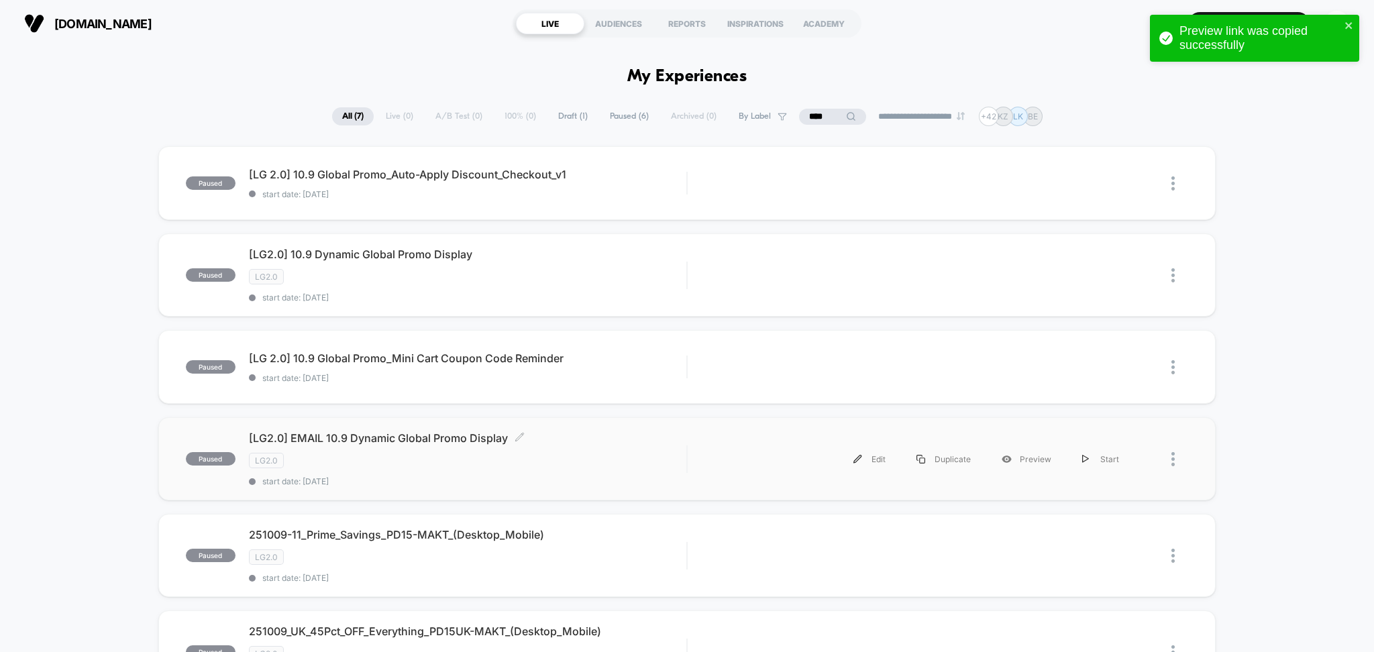
click at [370, 437] on span "[LG2.0] EMAIL 10.9 Dynamic Global Promo Display Click to edit experience details" at bounding box center [468, 437] width 438 height 13
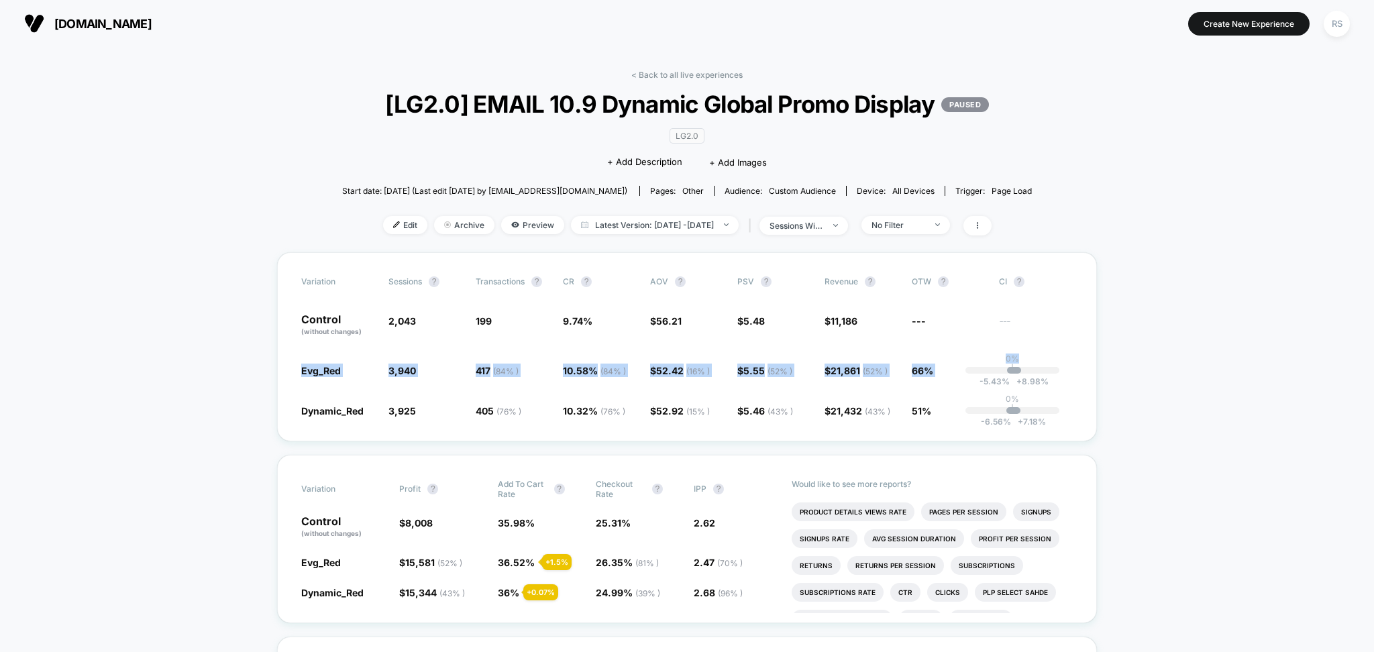
drag, startPoint x: 1218, startPoint y: 365, endPoint x: 2090, endPoint y: 419, distance: 873.8
click at [1373, 419] on html "laurageller.com Create New Experience RS laurageller.com < Back to all live exp…" at bounding box center [687, 326] width 1374 height 652
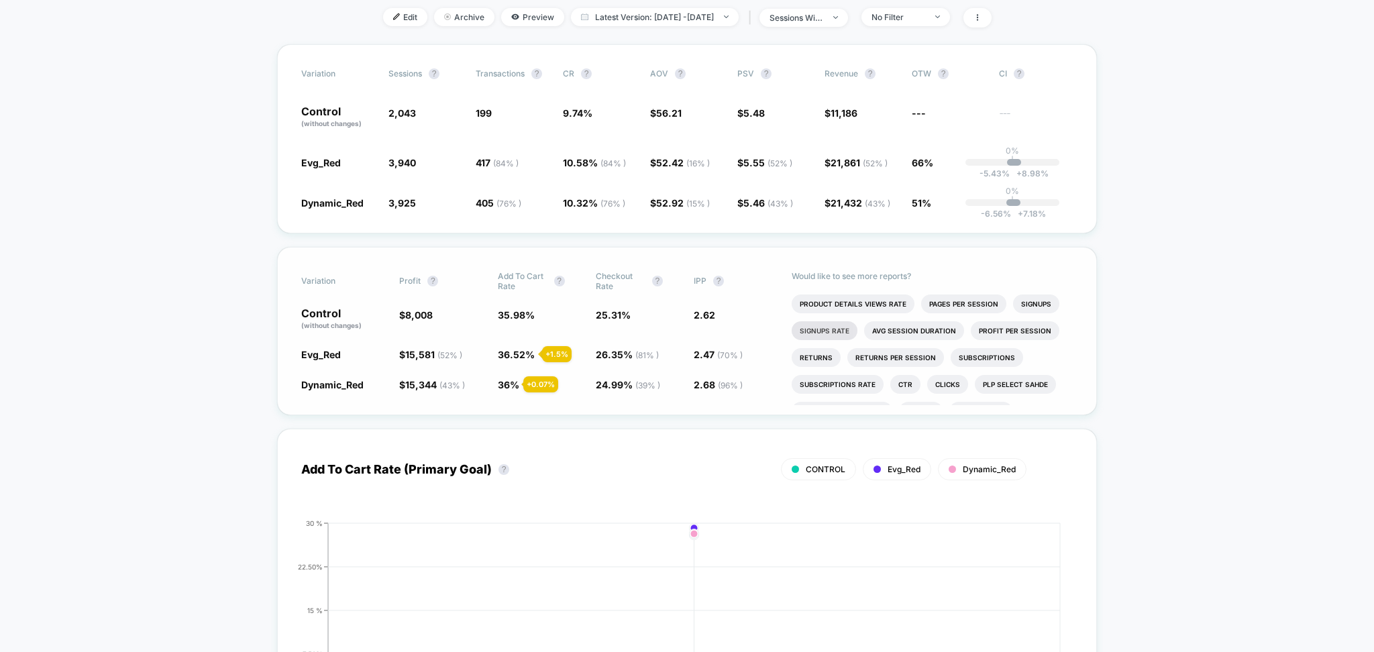
scroll to position [209, 0]
click at [674, 25] on span "Latest Version: Oct 11, 2025 - Oct 13, 2025" at bounding box center [655, 16] width 168 height 18
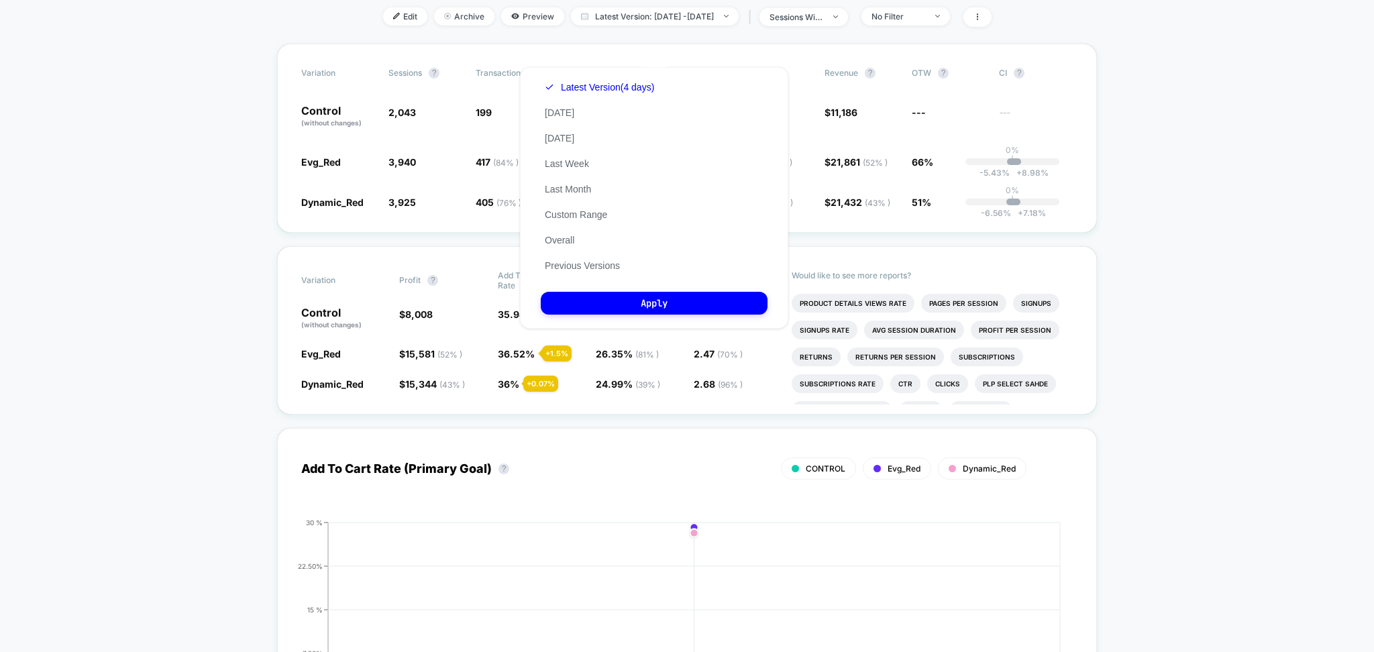
click at [607, 273] on div "Latest Version (4 days) Today Yesterday Last Week Last Month Custom Range Overa…" at bounding box center [599, 176] width 117 height 204
click at [607, 269] on button "Previous Versions" at bounding box center [582, 266] width 83 height 12
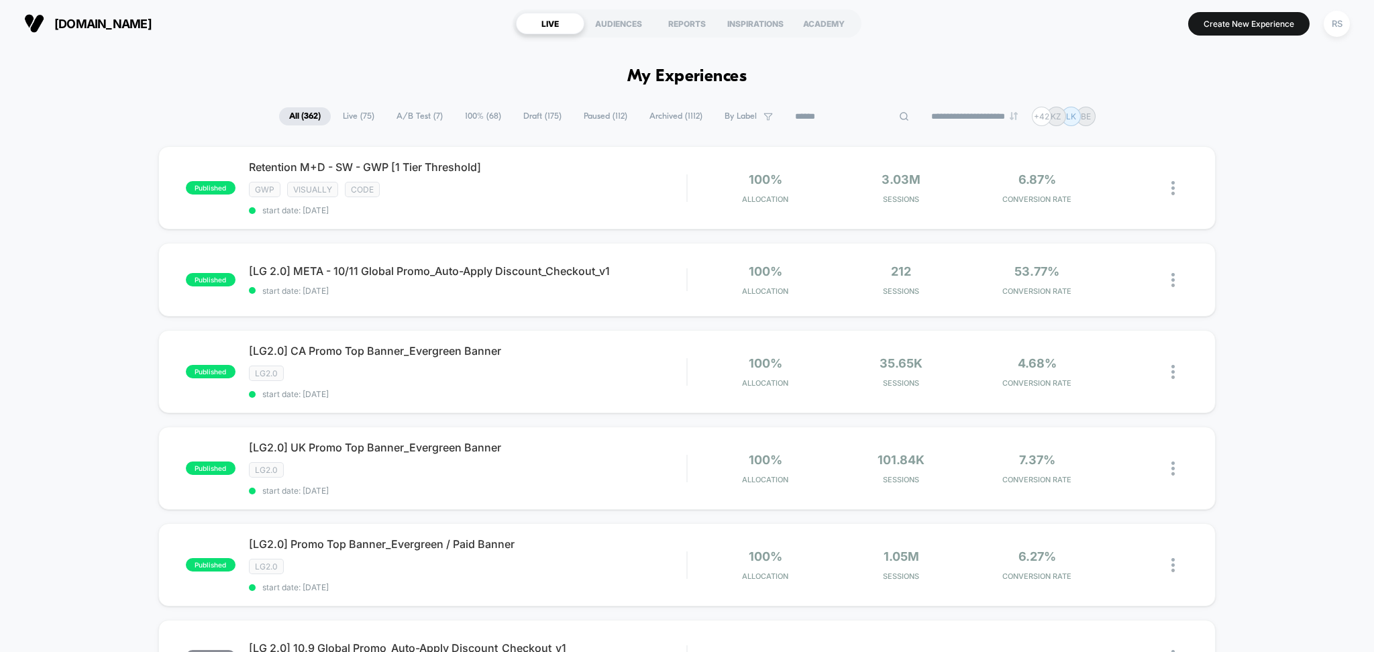
click at [829, 117] on input at bounding box center [852, 117] width 134 height 16
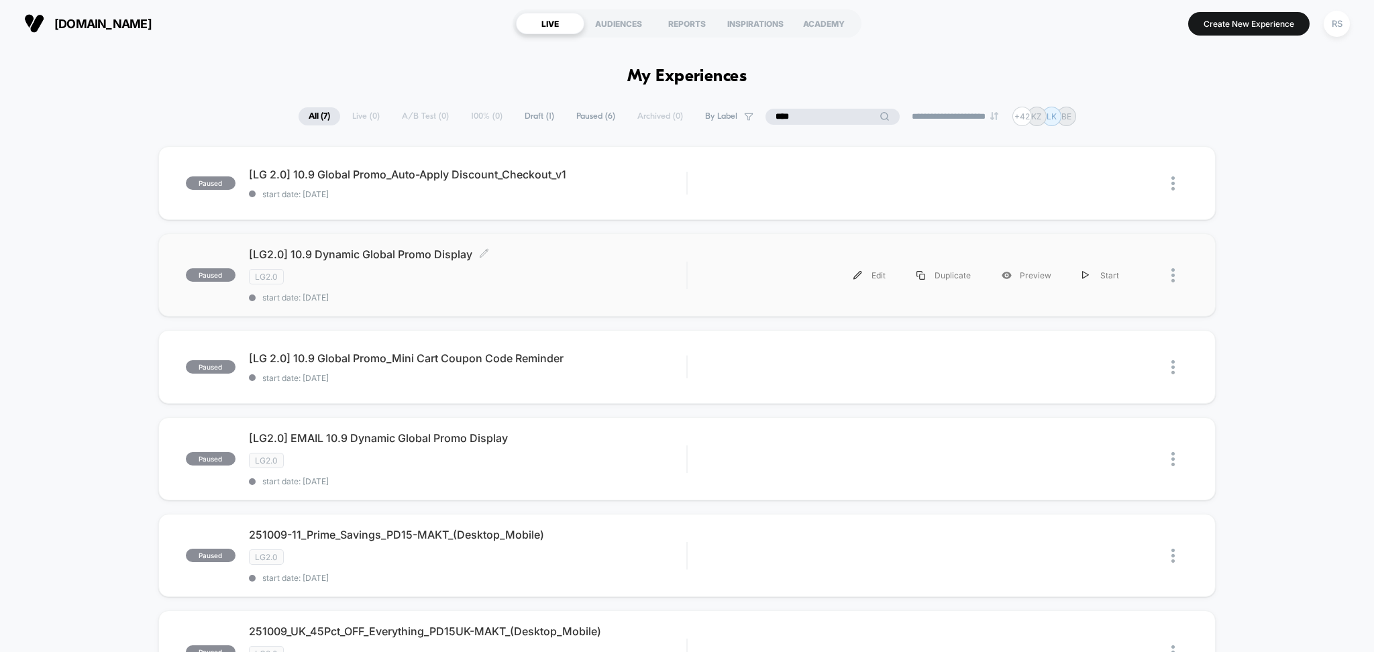
type input "****"
click at [566, 270] on div "LG2.0" at bounding box center [468, 276] width 438 height 15
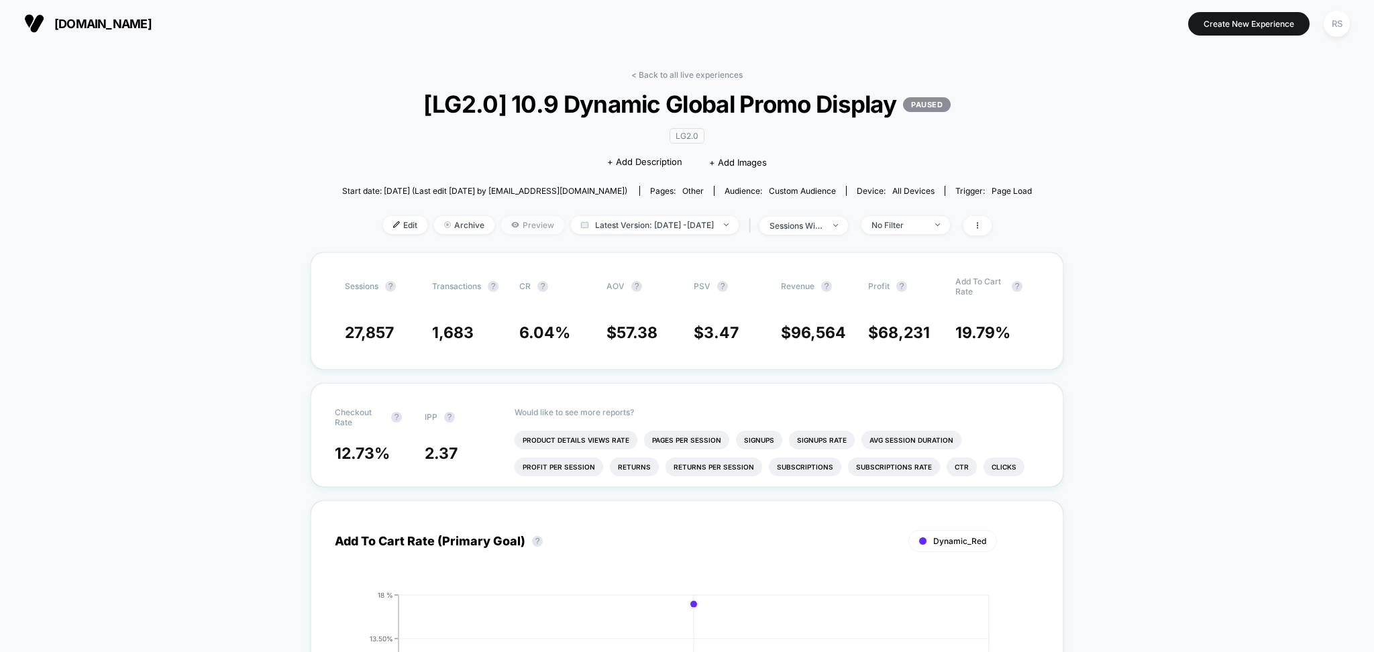
click at [519, 226] on span "Preview" at bounding box center [532, 225] width 63 height 18
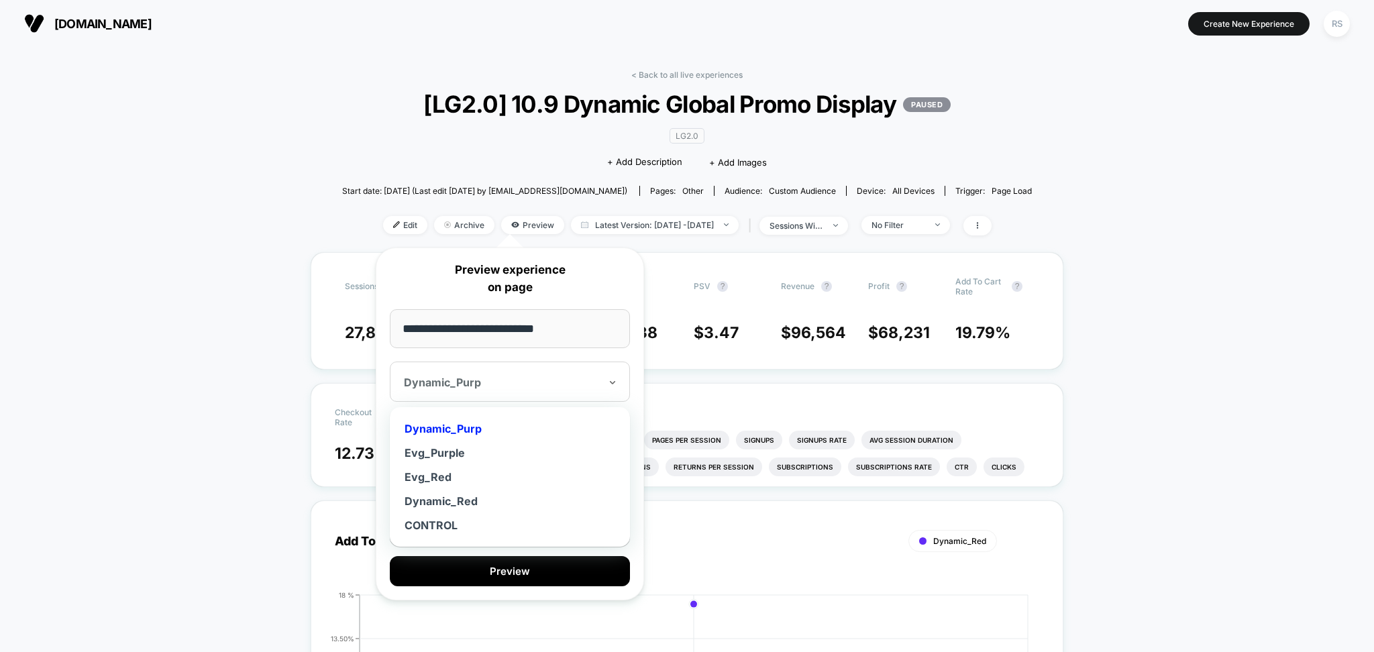
click at [554, 400] on div "Dynamic_Purp" at bounding box center [510, 382] width 240 height 40
click at [534, 388] on div at bounding box center [502, 382] width 196 height 13
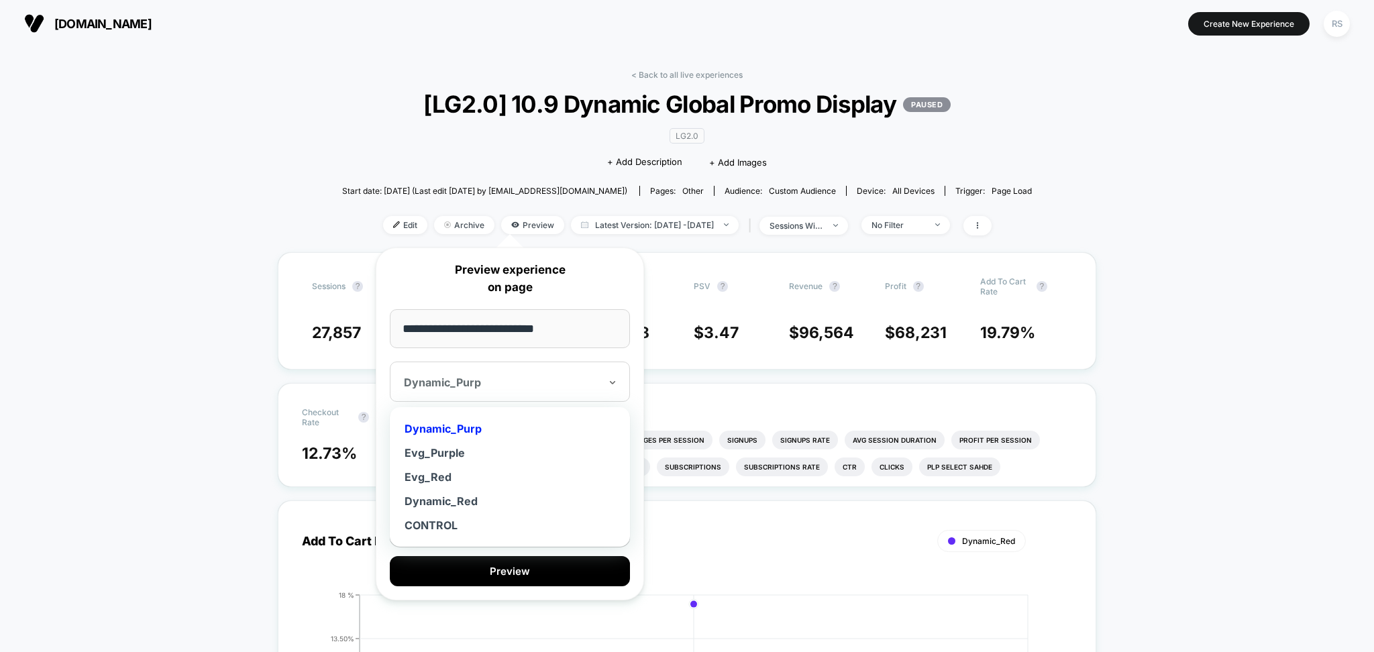
click at [498, 398] on div "Dynamic_Purp" at bounding box center [510, 382] width 240 height 40
click at [468, 504] on div "Dynamic_Red" at bounding box center [509, 501] width 227 height 24
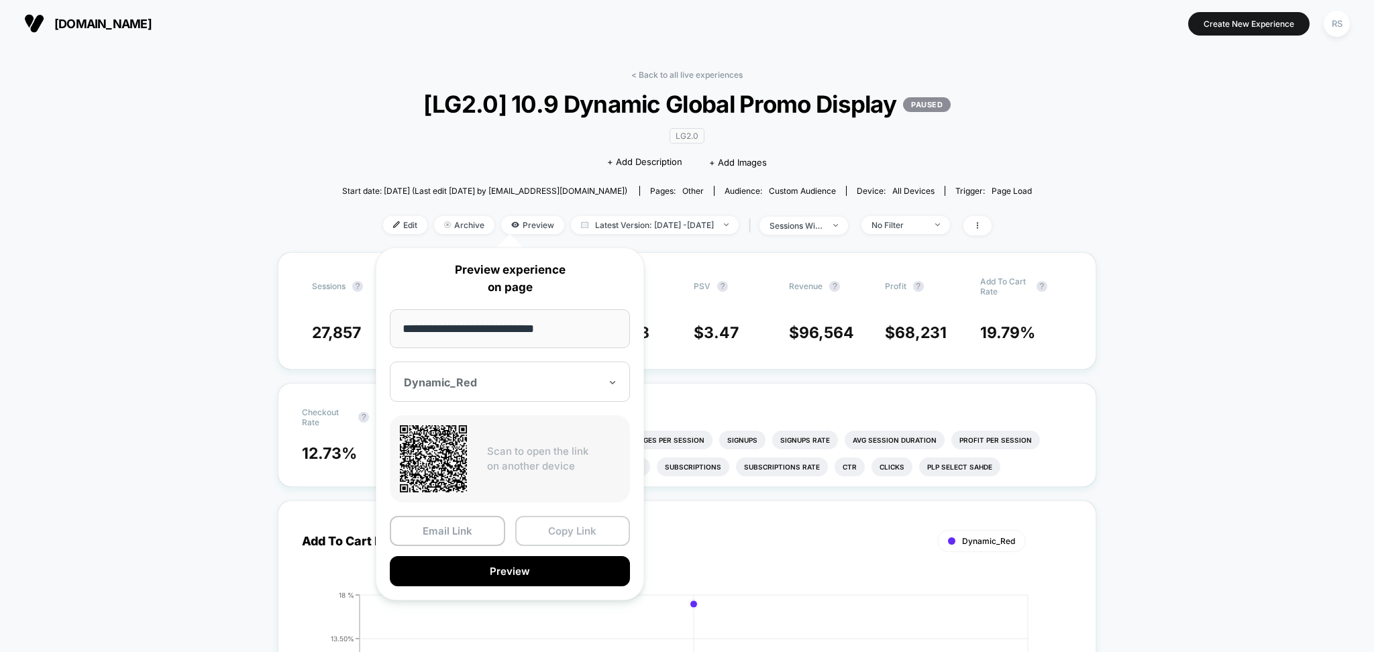
click at [573, 539] on button "Copy Link" at bounding box center [572, 531] width 115 height 30
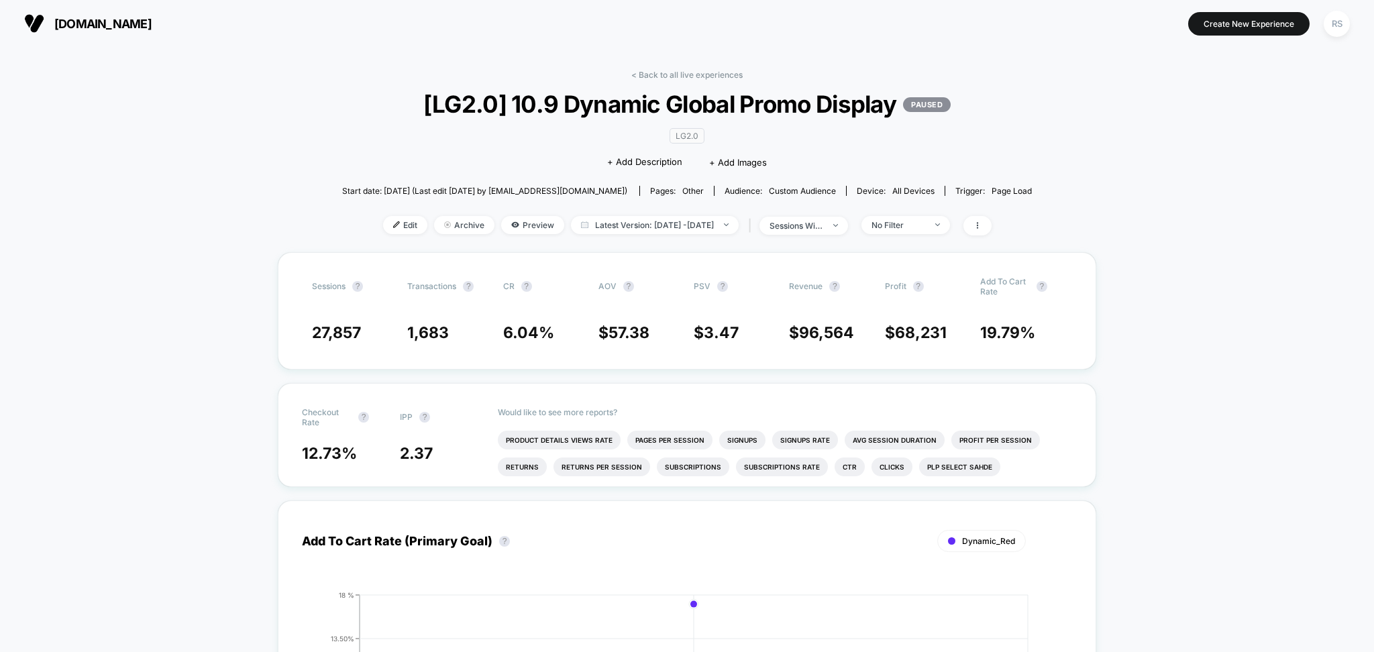
click at [506, 225] on span "Preview" at bounding box center [532, 225] width 63 height 18
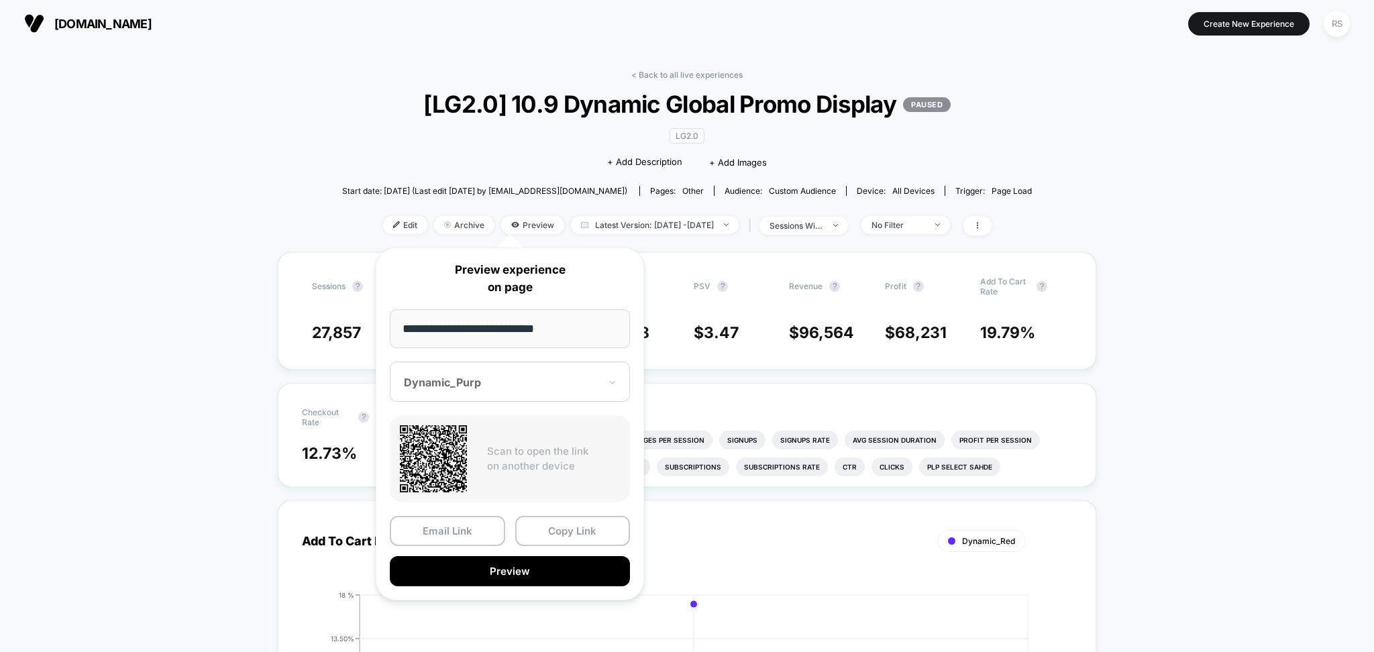
click at [549, 375] on div "Dynamic_Purp" at bounding box center [501, 382] width 199 height 16
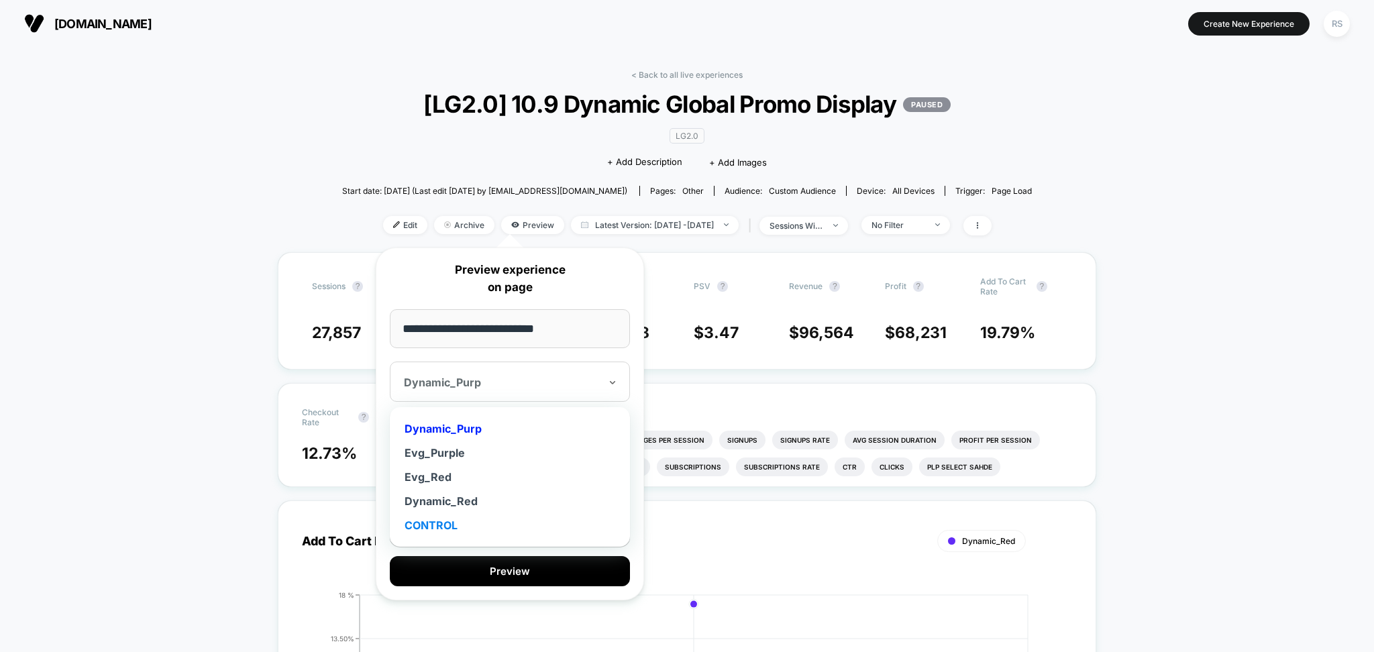
click at [433, 525] on div "CONTROL" at bounding box center [509, 525] width 227 height 24
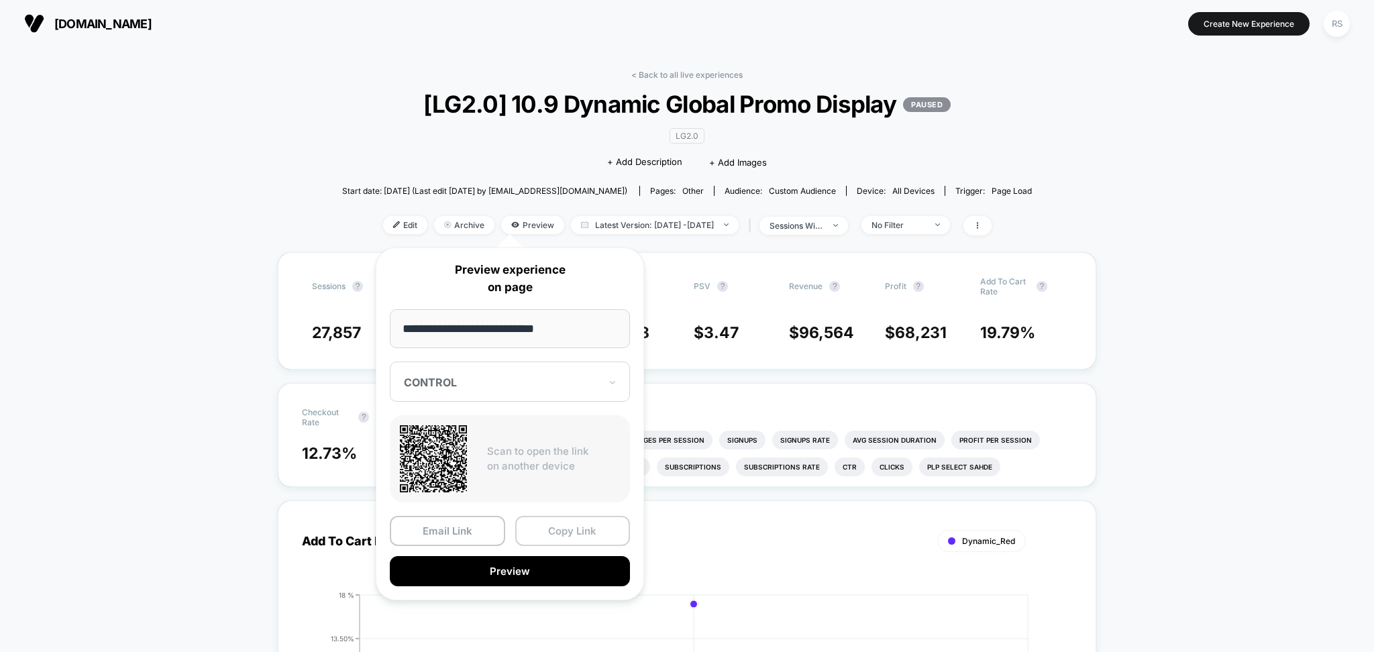
click at [601, 528] on button "Copy Link" at bounding box center [572, 531] width 115 height 30
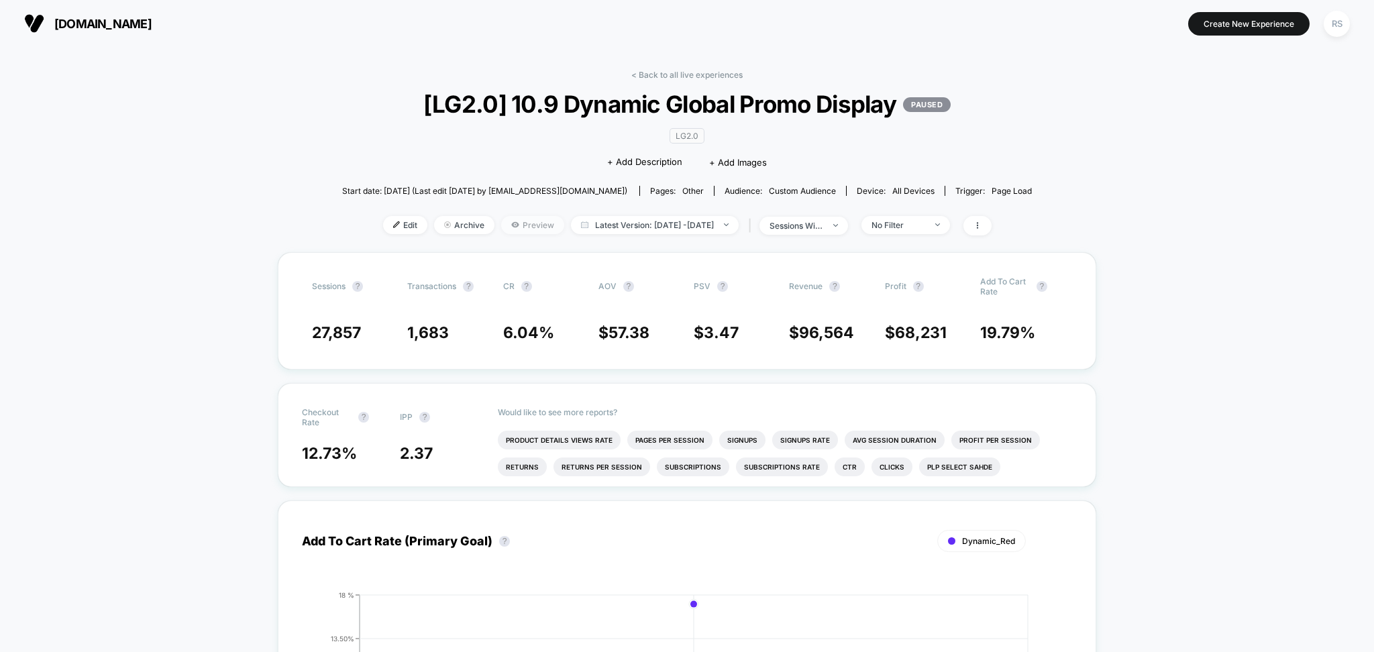
click at [511, 221] on span "Preview" at bounding box center [532, 225] width 63 height 18
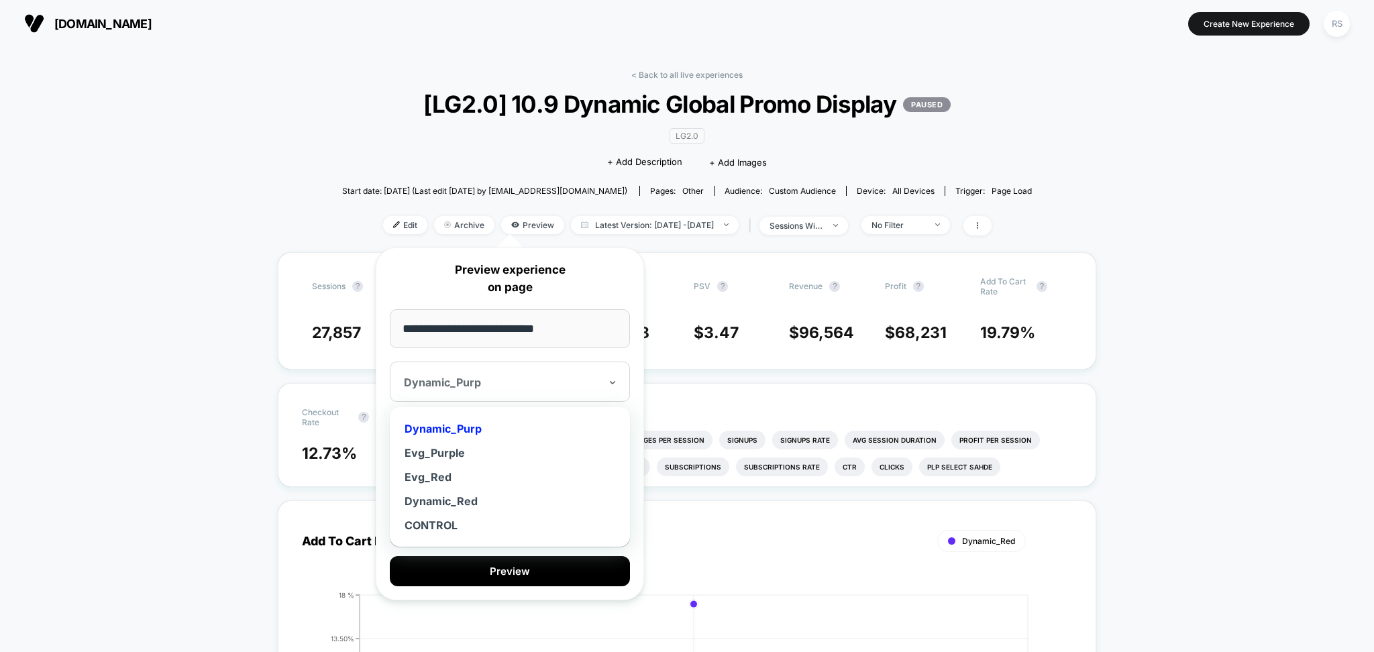
drag, startPoint x: 519, startPoint y: 375, endPoint x: 539, endPoint y: 396, distance: 29.9
click at [517, 375] on div "Dynamic_Purp" at bounding box center [501, 382] width 199 height 16
click at [445, 474] on div "Evg_Red" at bounding box center [509, 477] width 227 height 24
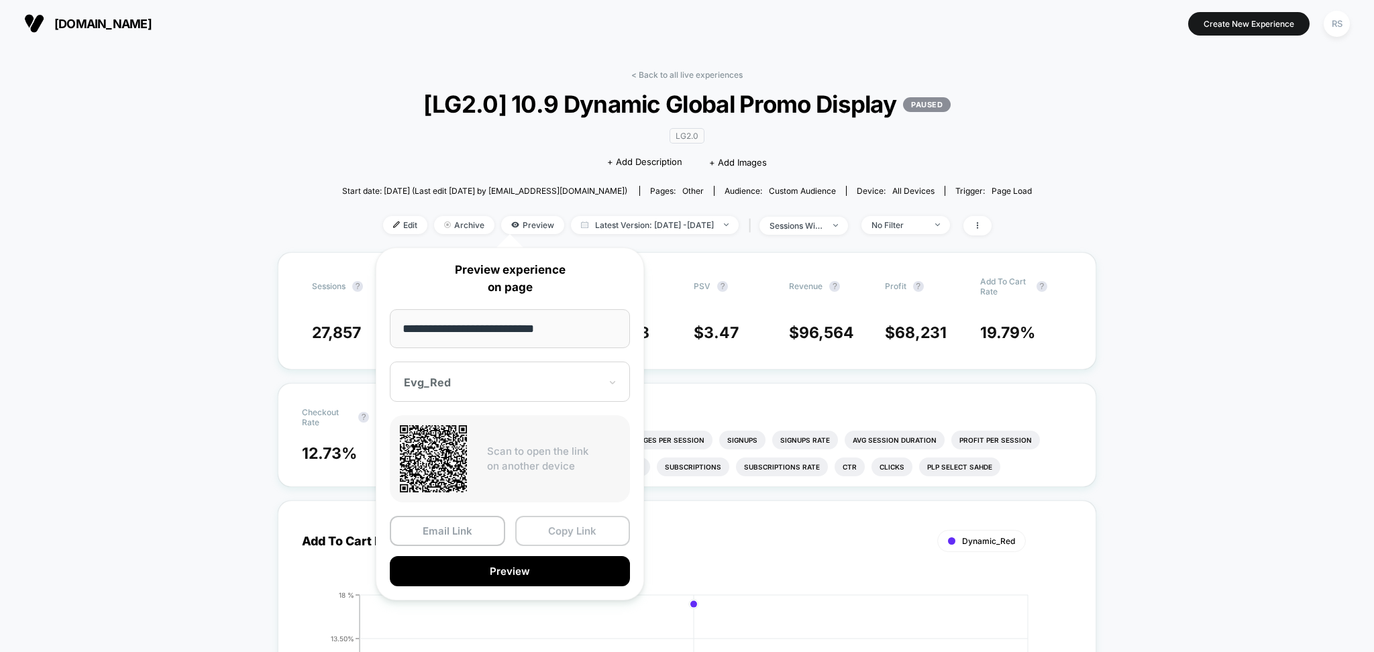
click at [561, 524] on button "Copy Link" at bounding box center [572, 531] width 115 height 30
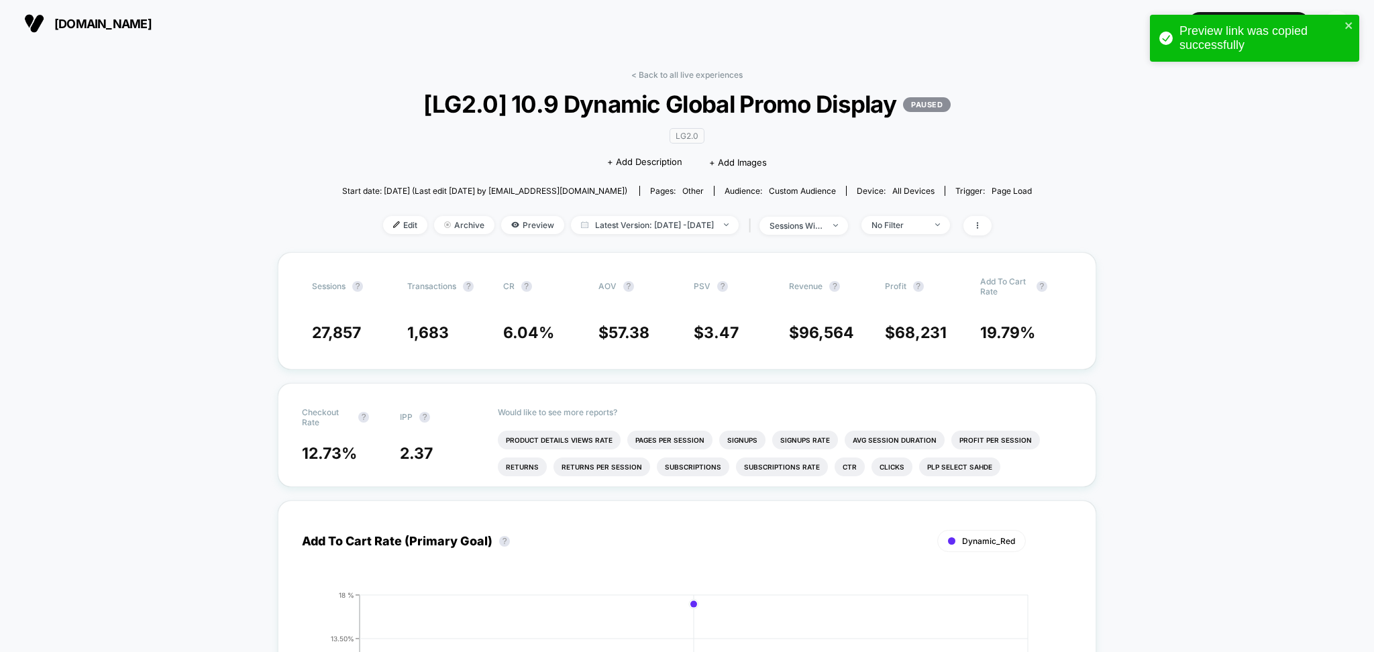
click at [511, 227] on span "Preview" at bounding box center [532, 225] width 63 height 18
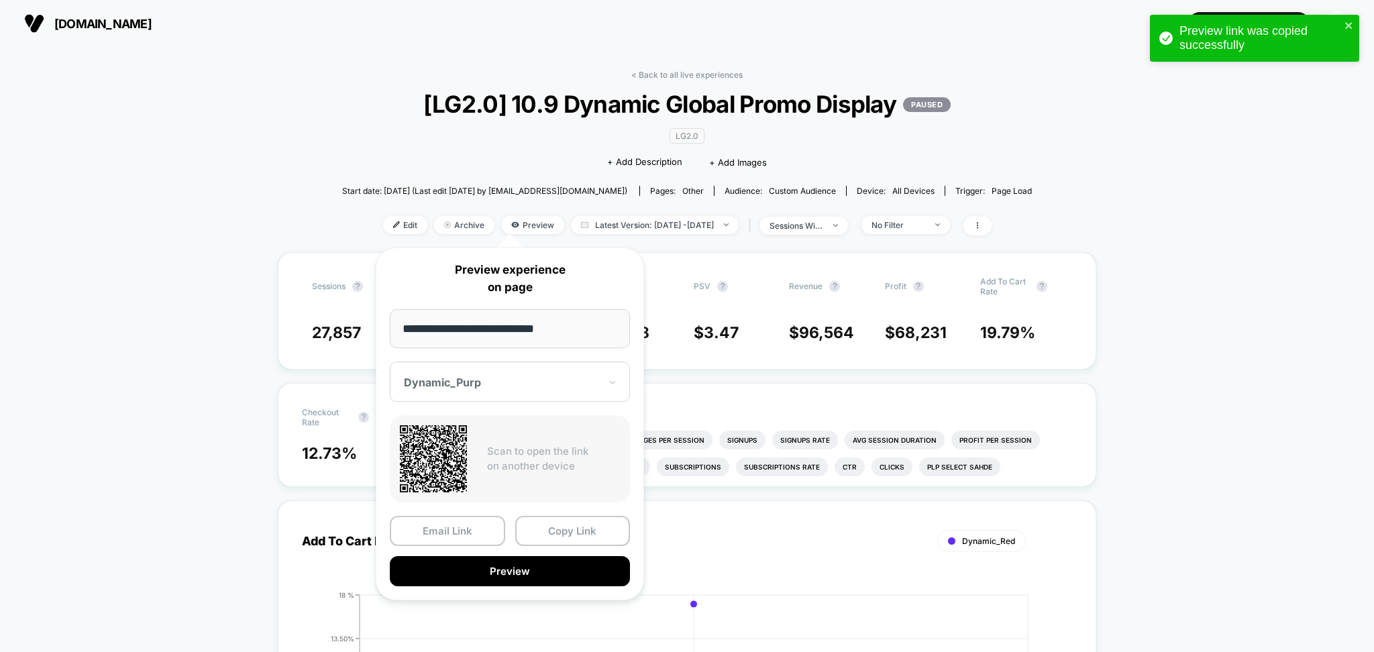
click at [528, 394] on div "Dynamic_Purp" at bounding box center [510, 382] width 240 height 40
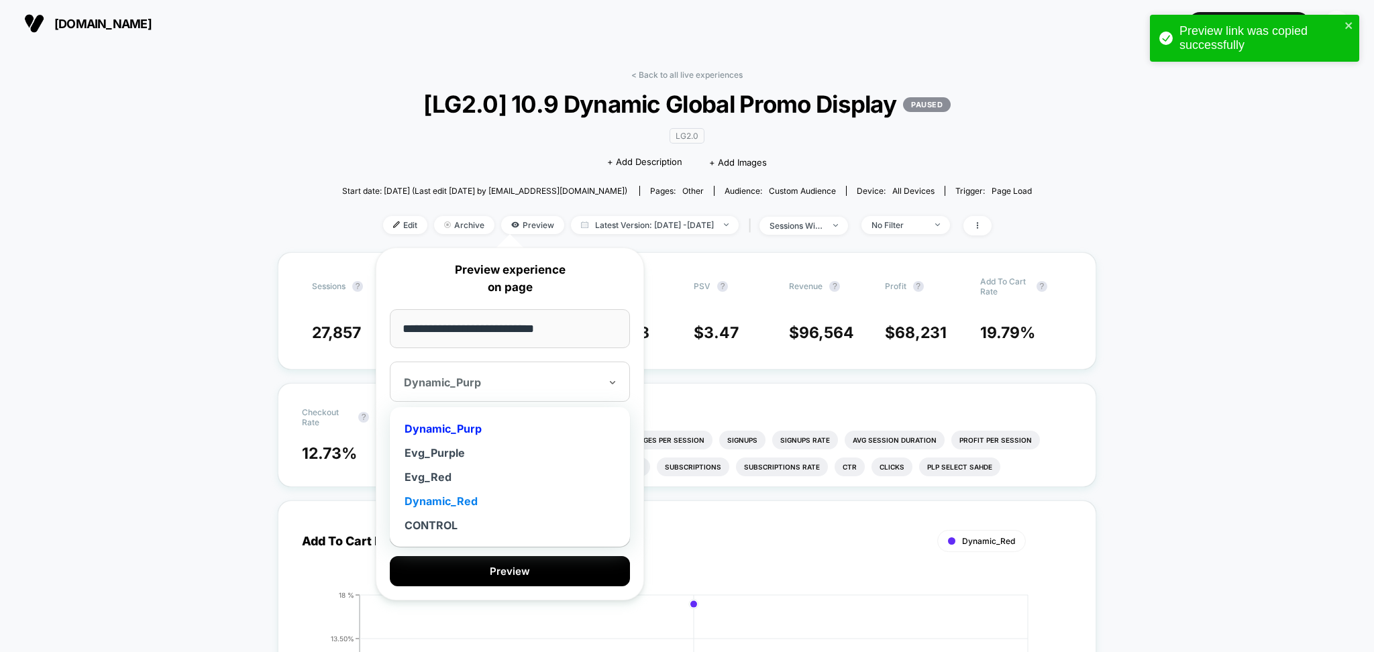
click at [470, 503] on div "Dynamic_Red" at bounding box center [509, 501] width 227 height 24
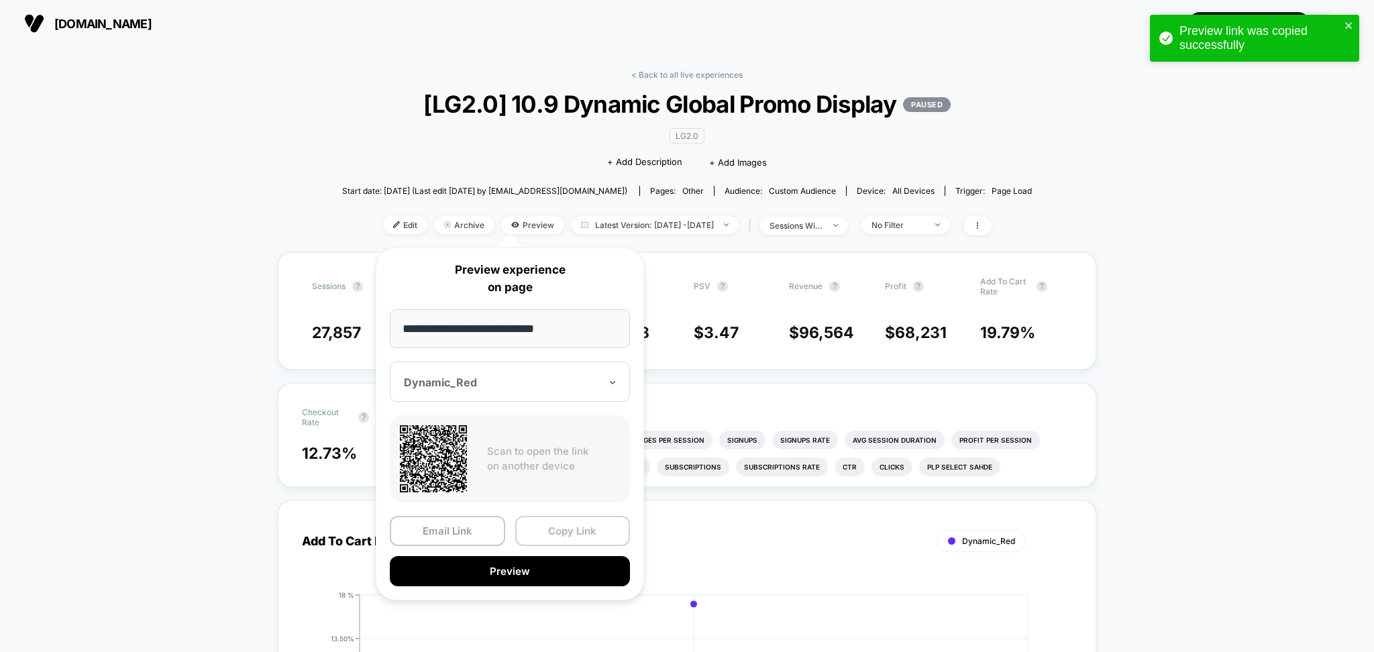
click at [544, 537] on button "Copy Link" at bounding box center [572, 531] width 115 height 30
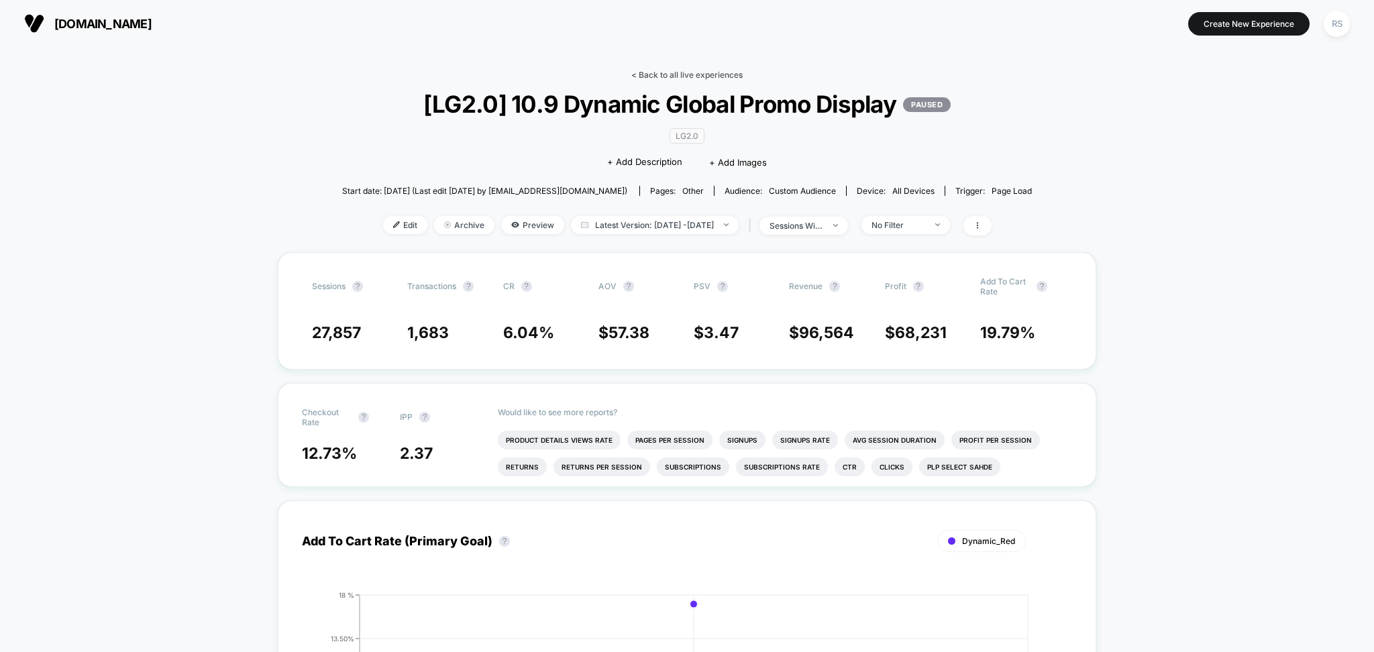
click at [694, 79] on link "< Back to all live experiences" at bounding box center [686, 75] width 111 height 10
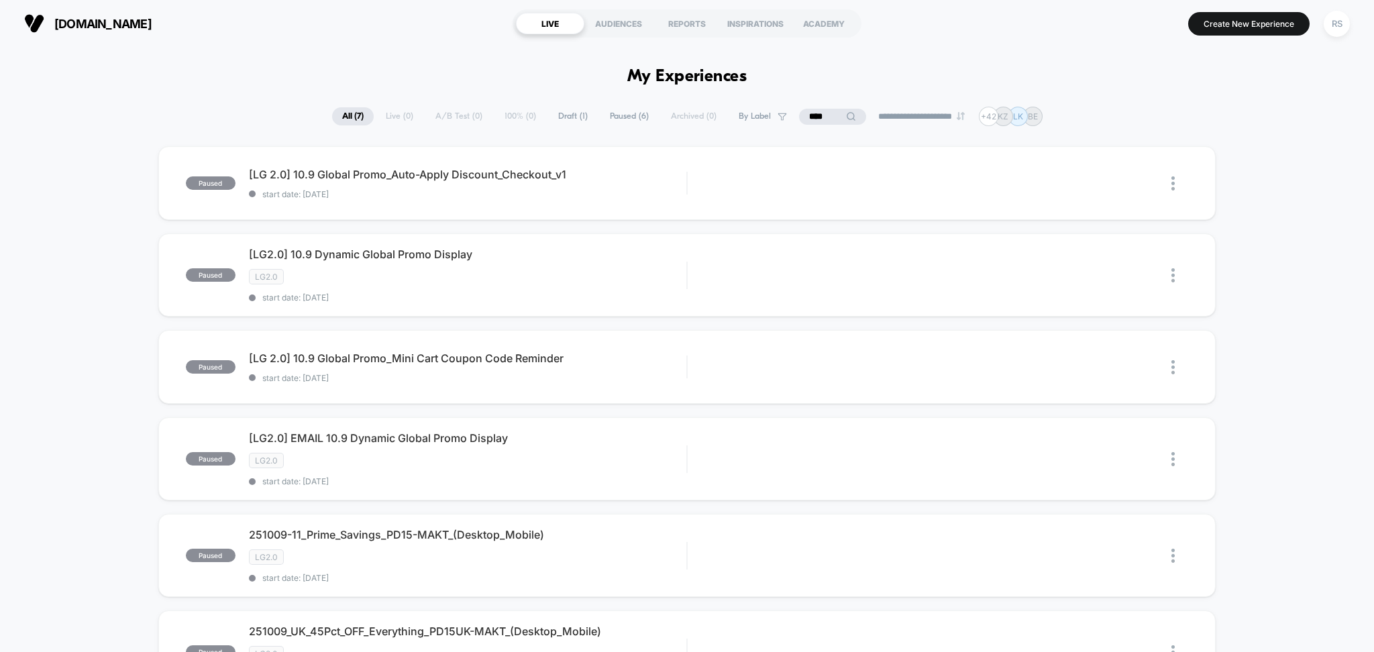
click at [812, 112] on input "****" at bounding box center [832, 117] width 67 height 16
click at [812, 112] on input "****" at bounding box center [832, 117] width 134 height 16
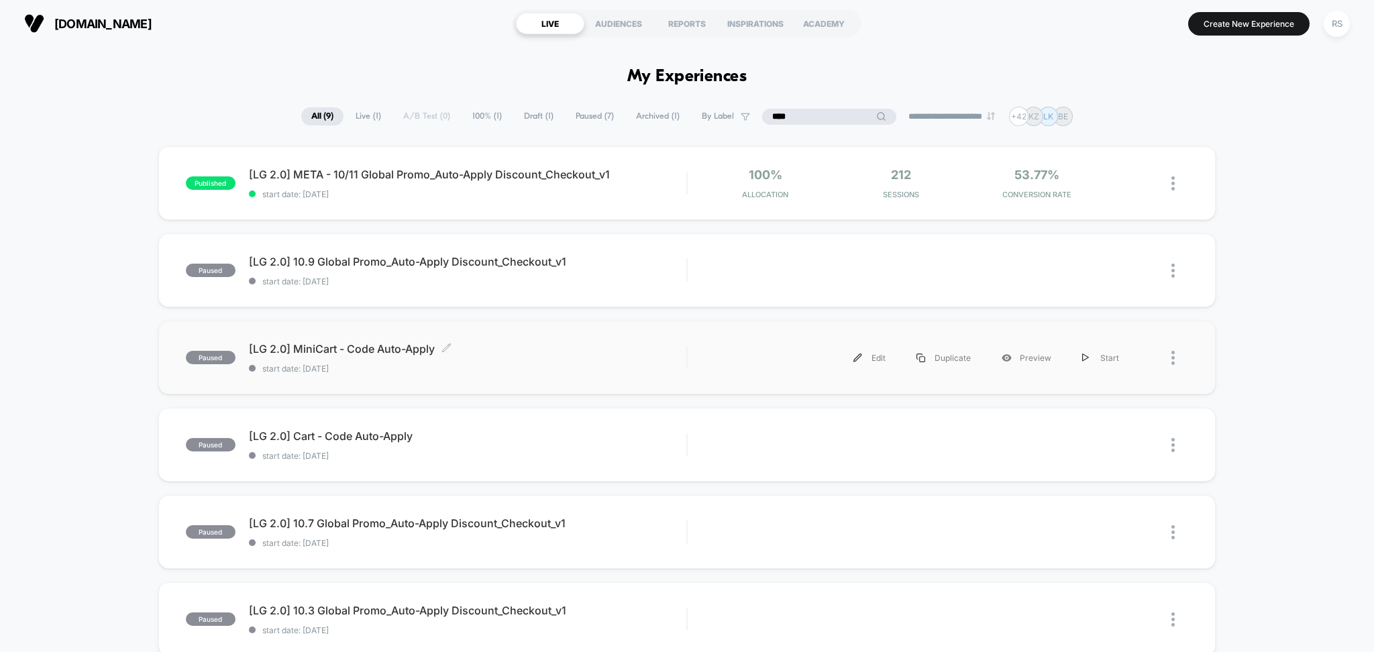
type input "****"
click at [580, 350] on span "[LG 2.0] MiniCart - Code Auto-Apply Click to edit experience details" at bounding box center [468, 348] width 438 height 13
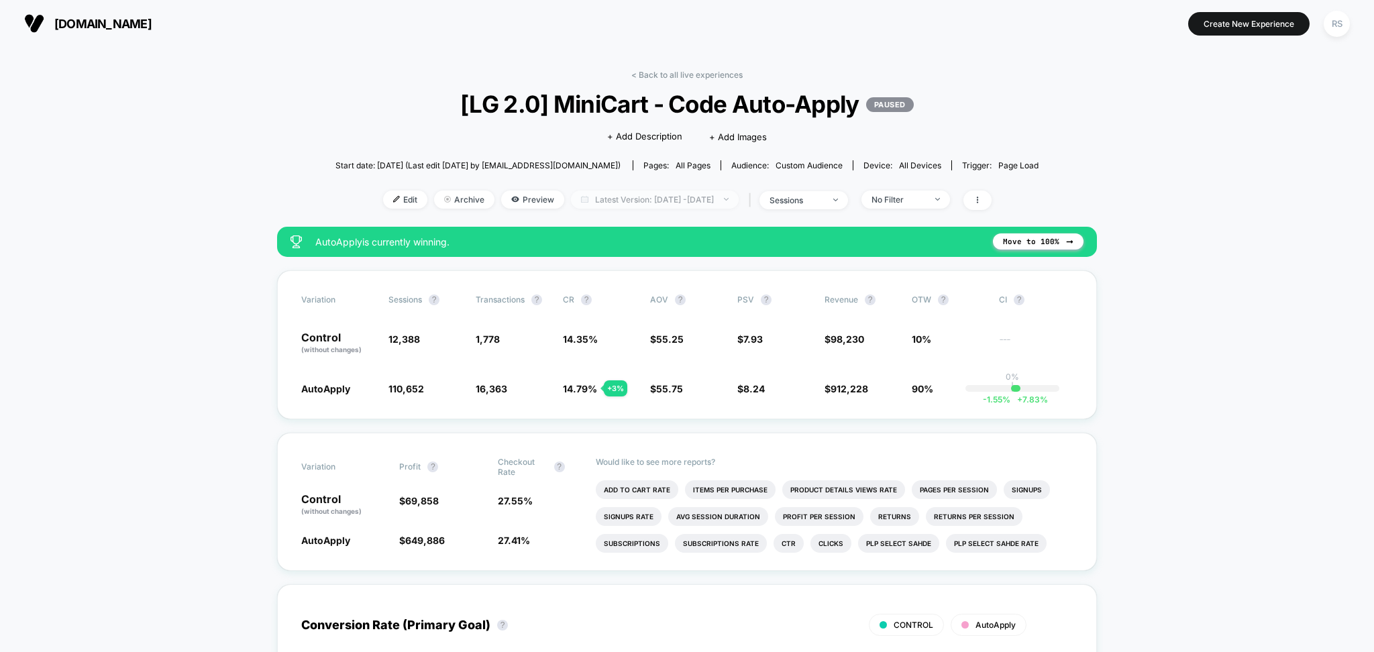
click at [688, 195] on span "Latest Version: [DATE] - [DATE]" at bounding box center [655, 200] width 168 height 18
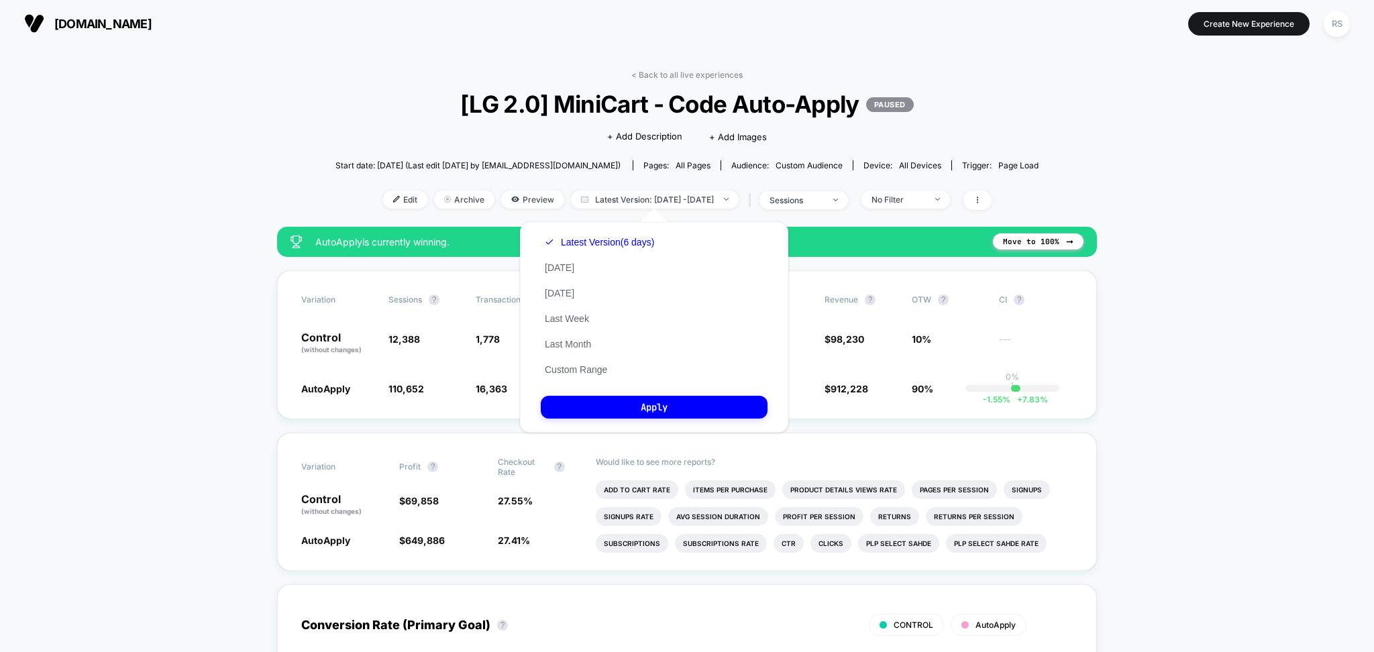
click at [411, 107] on span "[LG 2.0] MiniCart - Code Auto-Apply PAUSED" at bounding box center [687, 104] width 633 height 28
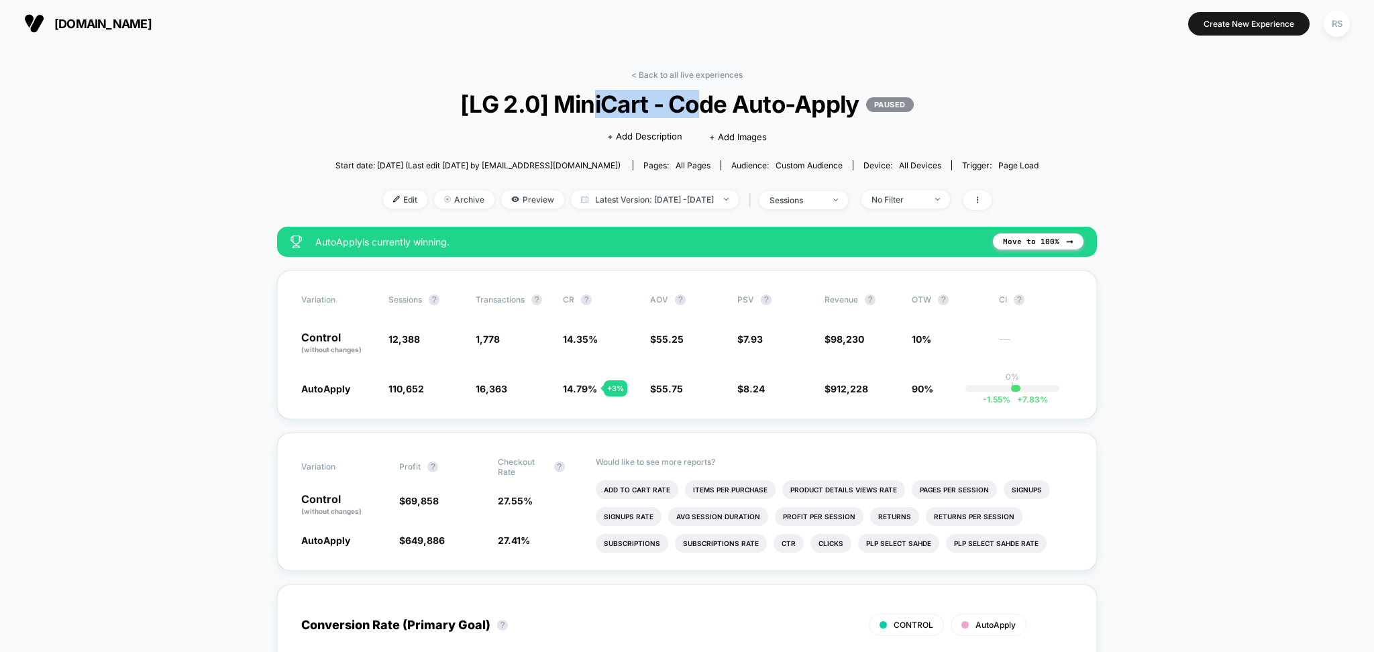
drag, startPoint x: 595, startPoint y: 105, endPoint x: 700, endPoint y: 105, distance: 105.3
click at [700, 105] on span "[LG 2.0] MiniCart - Code Auto-Apply PAUSED" at bounding box center [687, 104] width 633 height 28
click at [635, 199] on span "Latest Version: [DATE] - [DATE]" at bounding box center [655, 200] width 168 height 18
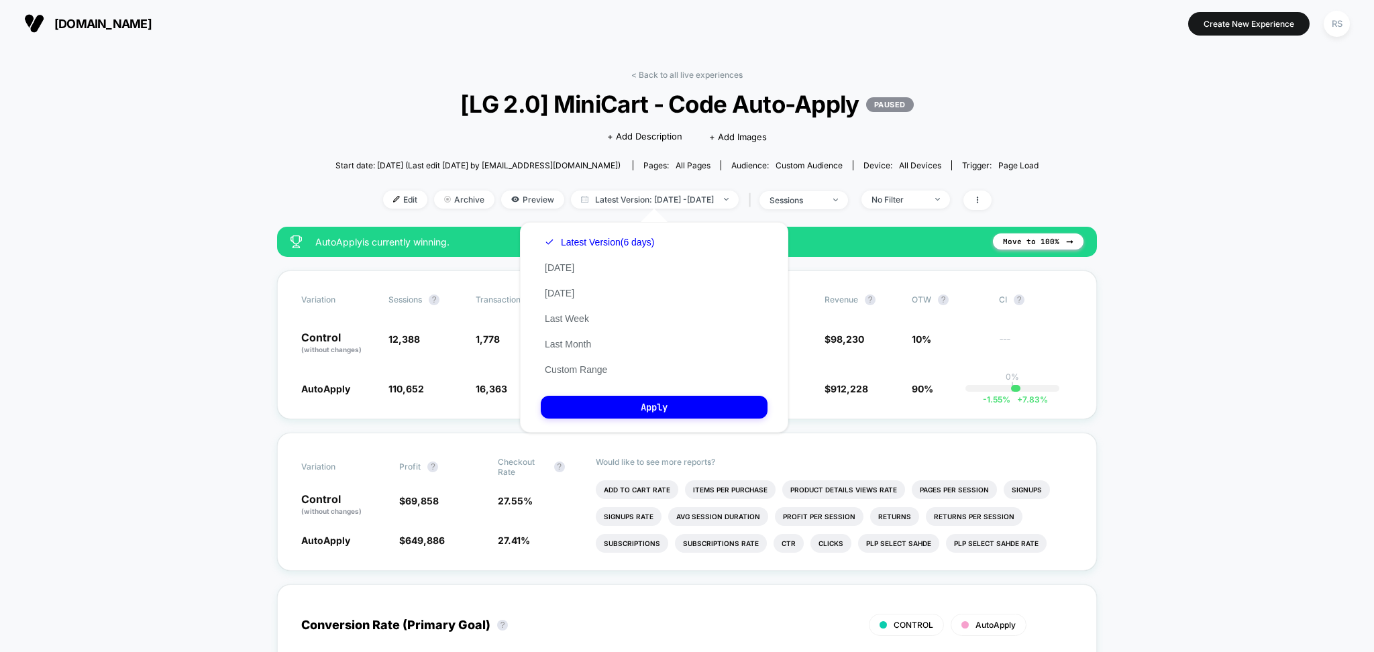
click at [480, 165] on span "Start date: [DATE] (Last edit [DATE] by [EMAIL_ADDRESS][DOMAIN_NAME])" at bounding box center [477, 165] width 285 height 10
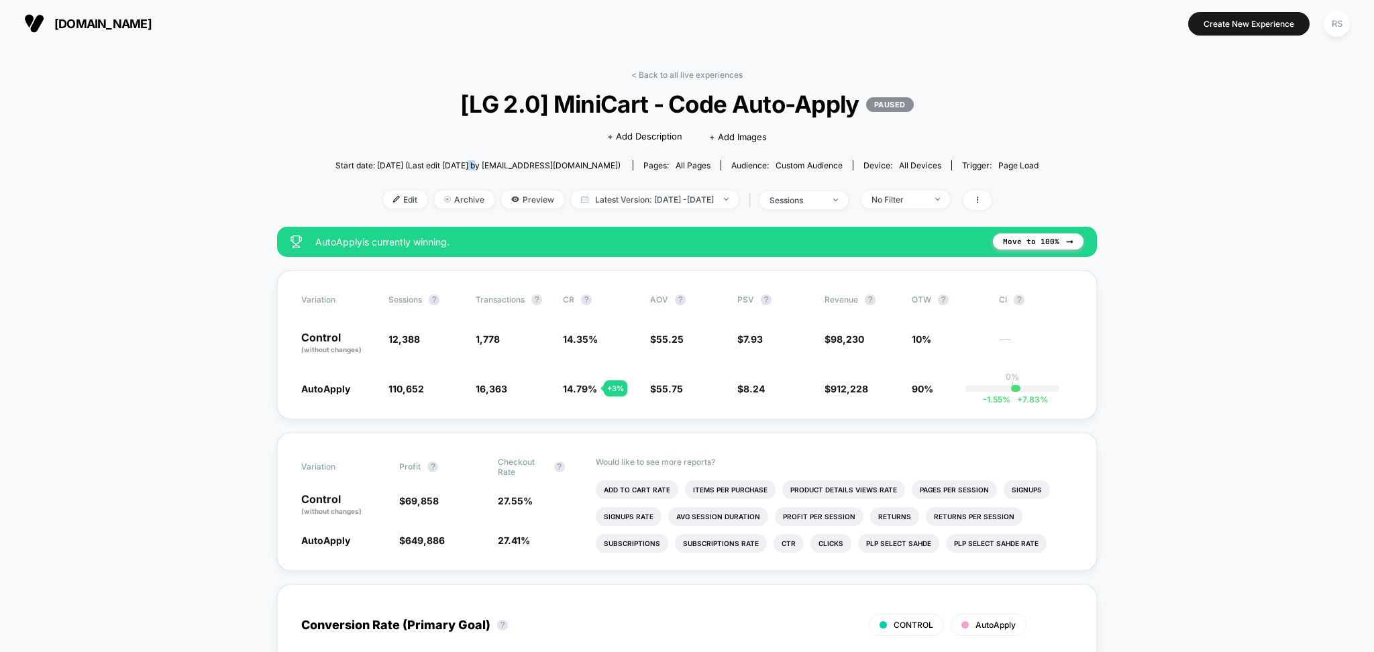
click at [480, 165] on span "Start date: [DATE] (Last edit [DATE] by [EMAIL_ADDRESS][DOMAIN_NAME])" at bounding box center [477, 165] width 285 height 10
click at [624, 189] on div "< Back to all live experiences [LG 2.0] MiniCart - Code Auto-Apply PAUSED Click…" at bounding box center [686, 148] width 703 height 157
drag, startPoint x: 477, startPoint y: 163, endPoint x: 484, endPoint y: 163, distance: 7.4
click at [484, 163] on span "Start date: [DATE] (Last edit [DATE] by [EMAIL_ADDRESS][DOMAIN_NAME])" at bounding box center [477, 165] width 285 height 10
click at [823, 196] on div "sessions" at bounding box center [796, 200] width 54 height 10
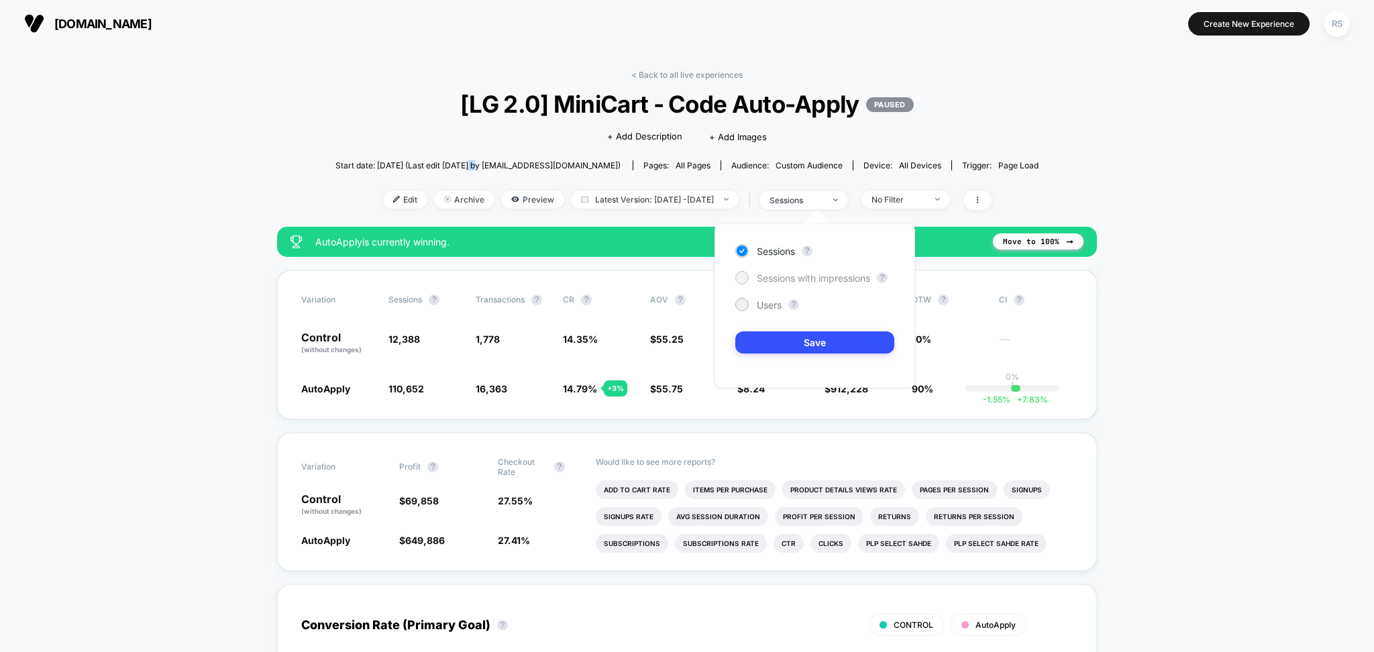
click at [806, 279] on span "Sessions with impressions" at bounding box center [813, 277] width 113 height 11
click at [852, 339] on button "Save" at bounding box center [814, 342] width 159 height 22
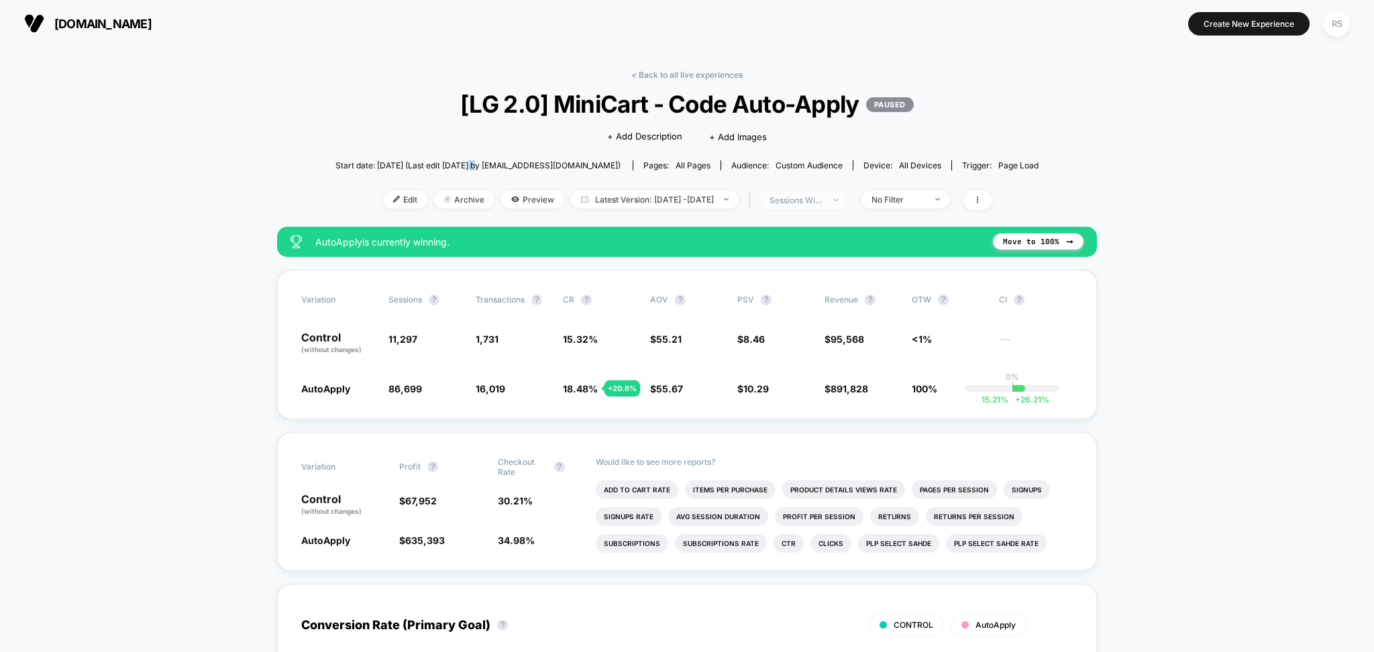
click at [848, 199] on span "sessions with impression" at bounding box center [803, 200] width 89 height 18
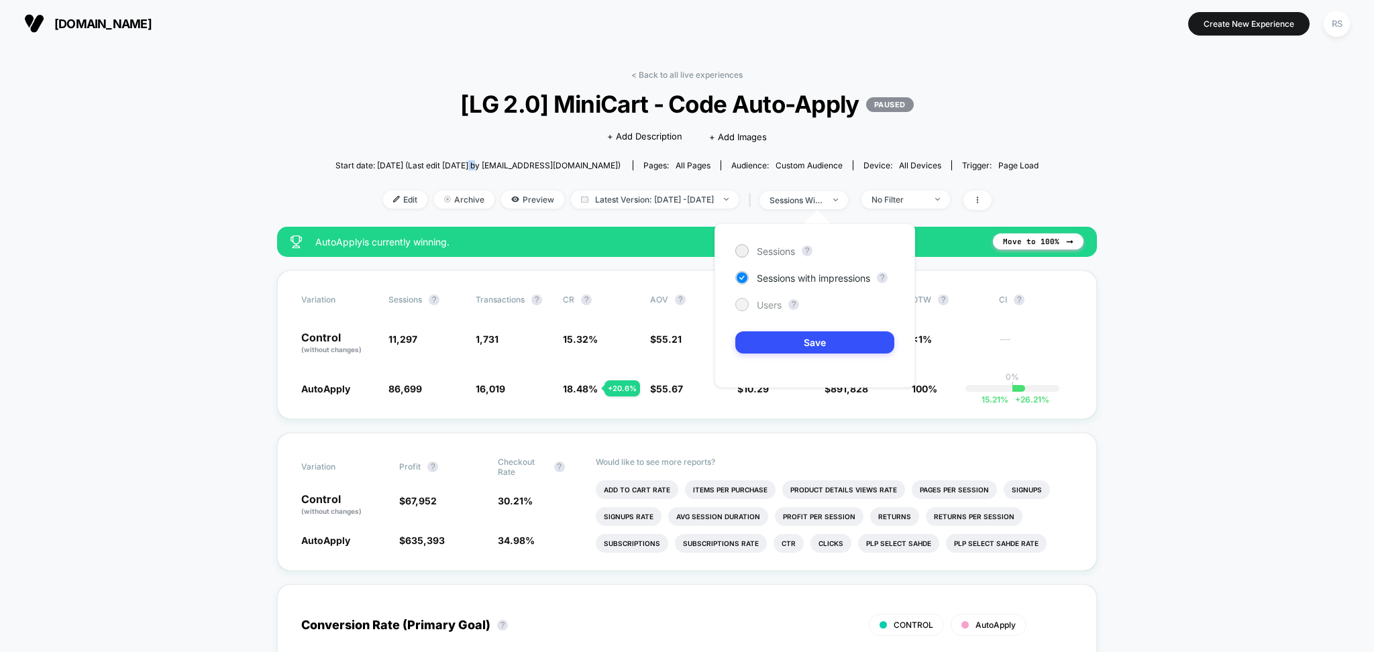
click at [775, 303] on span "Users" at bounding box center [769, 304] width 25 height 11
click at [817, 335] on button "Save" at bounding box center [814, 342] width 159 height 22
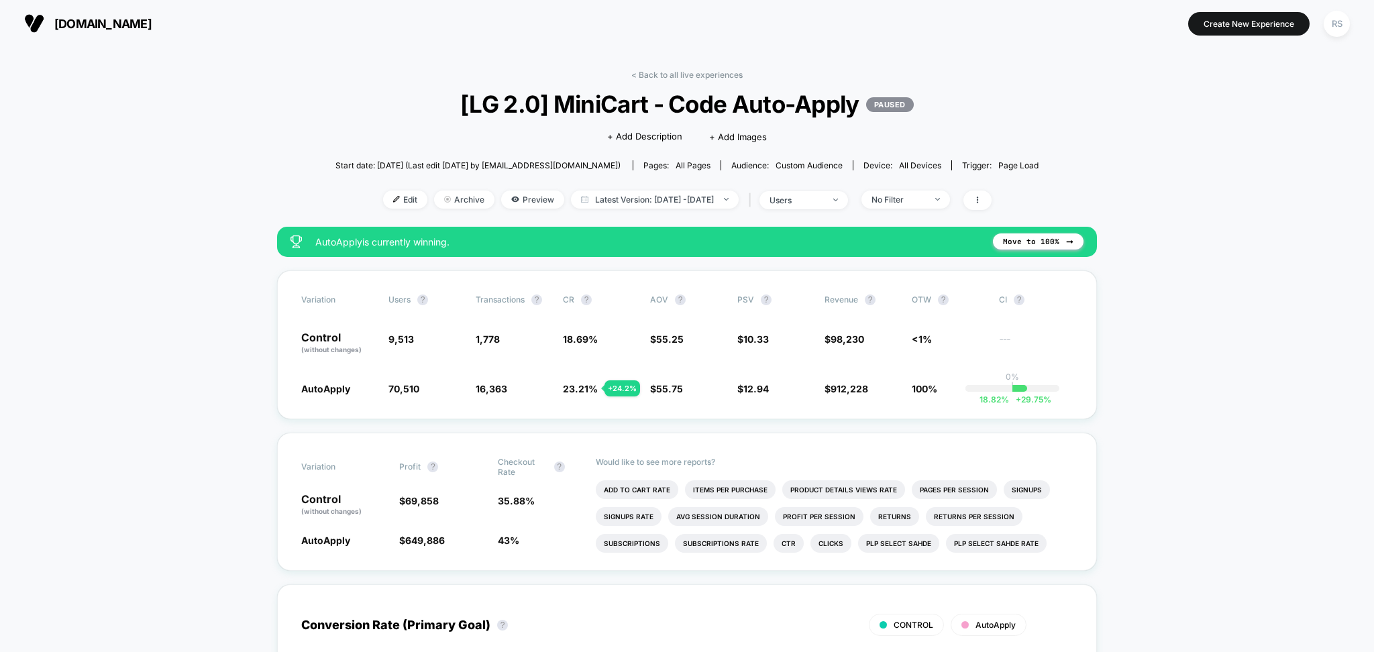
click at [833, 189] on div "< Back to all live experiences [LG 2.0] MiniCart - Code Auto-Apply PAUSED Click…" at bounding box center [686, 148] width 703 height 157
click at [823, 202] on div "users" at bounding box center [796, 200] width 54 height 10
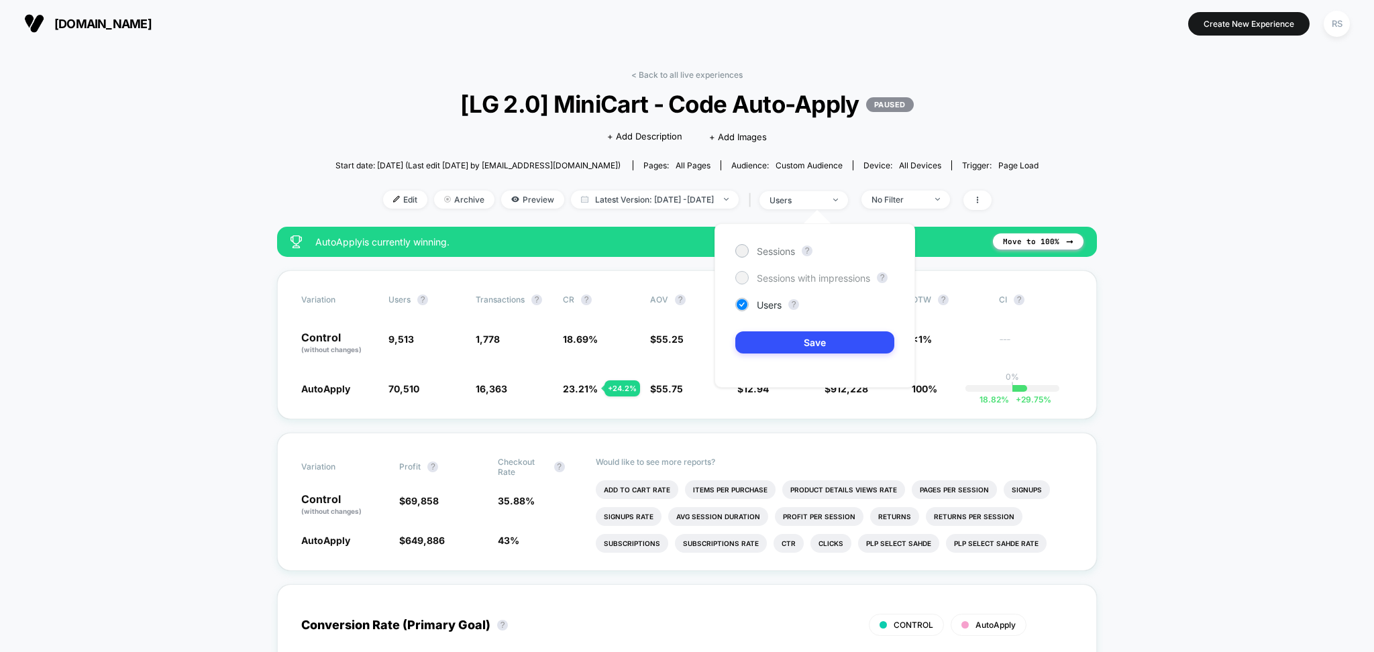
click at [816, 277] on span "Sessions with impressions" at bounding box center [813, 277] width 113 height 11
click at [820, 350] on button "Save" at bounding box center [814, 342] width 159 height 22
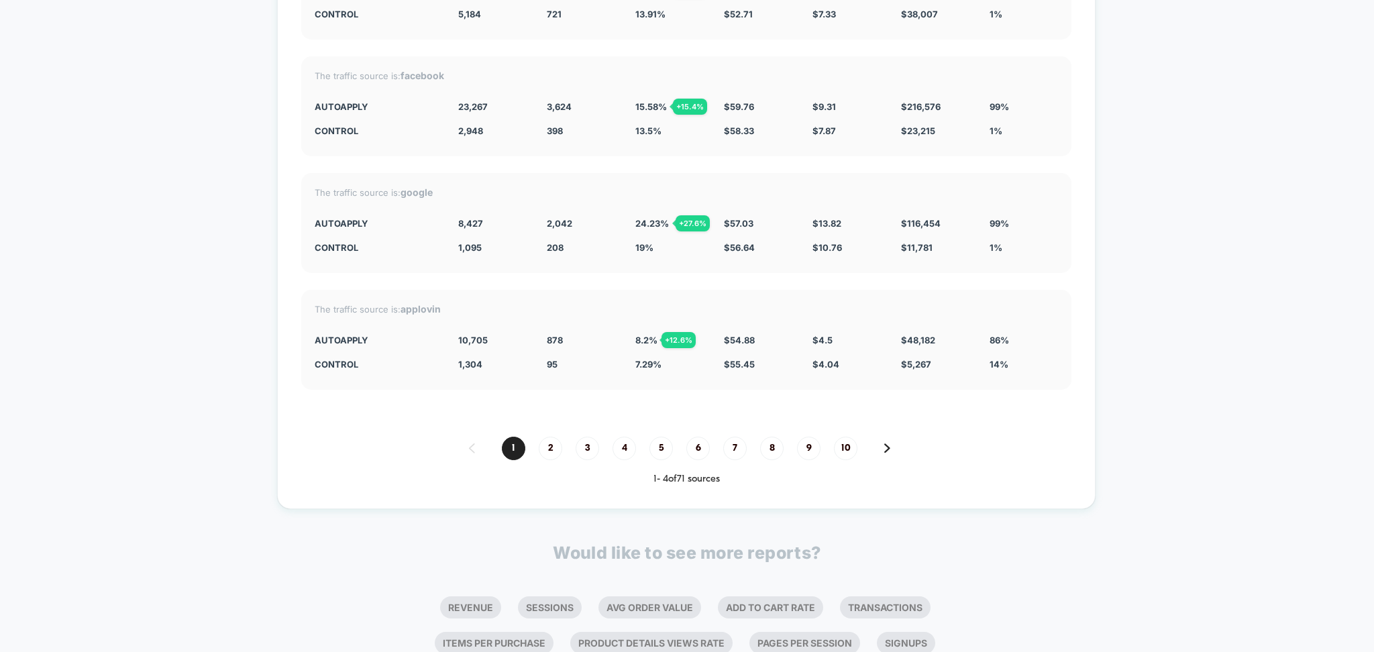
scroll to position [2921, 0]
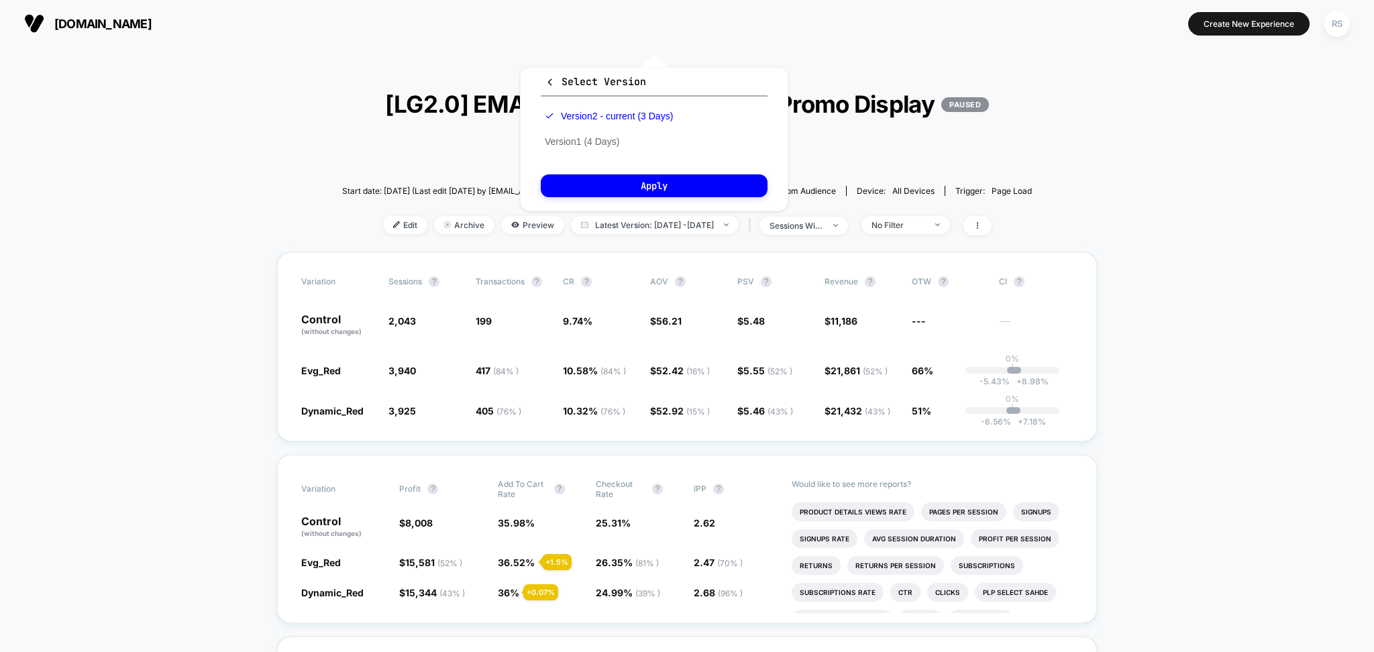
scroll to position [209, 0]
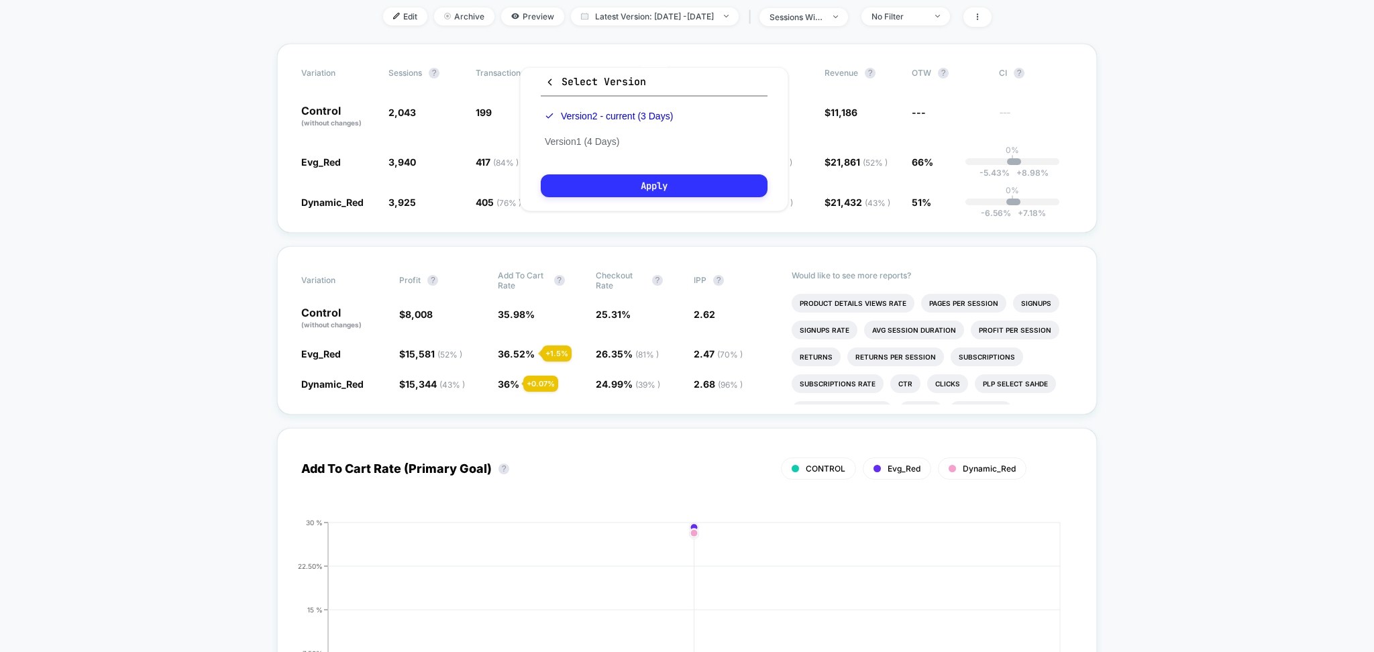
click at [672, 180] on button "Apply" at bounding box center [654, 185] width 227 height 23
